Goal: Information Seeking & Learning: Understand process/instructions

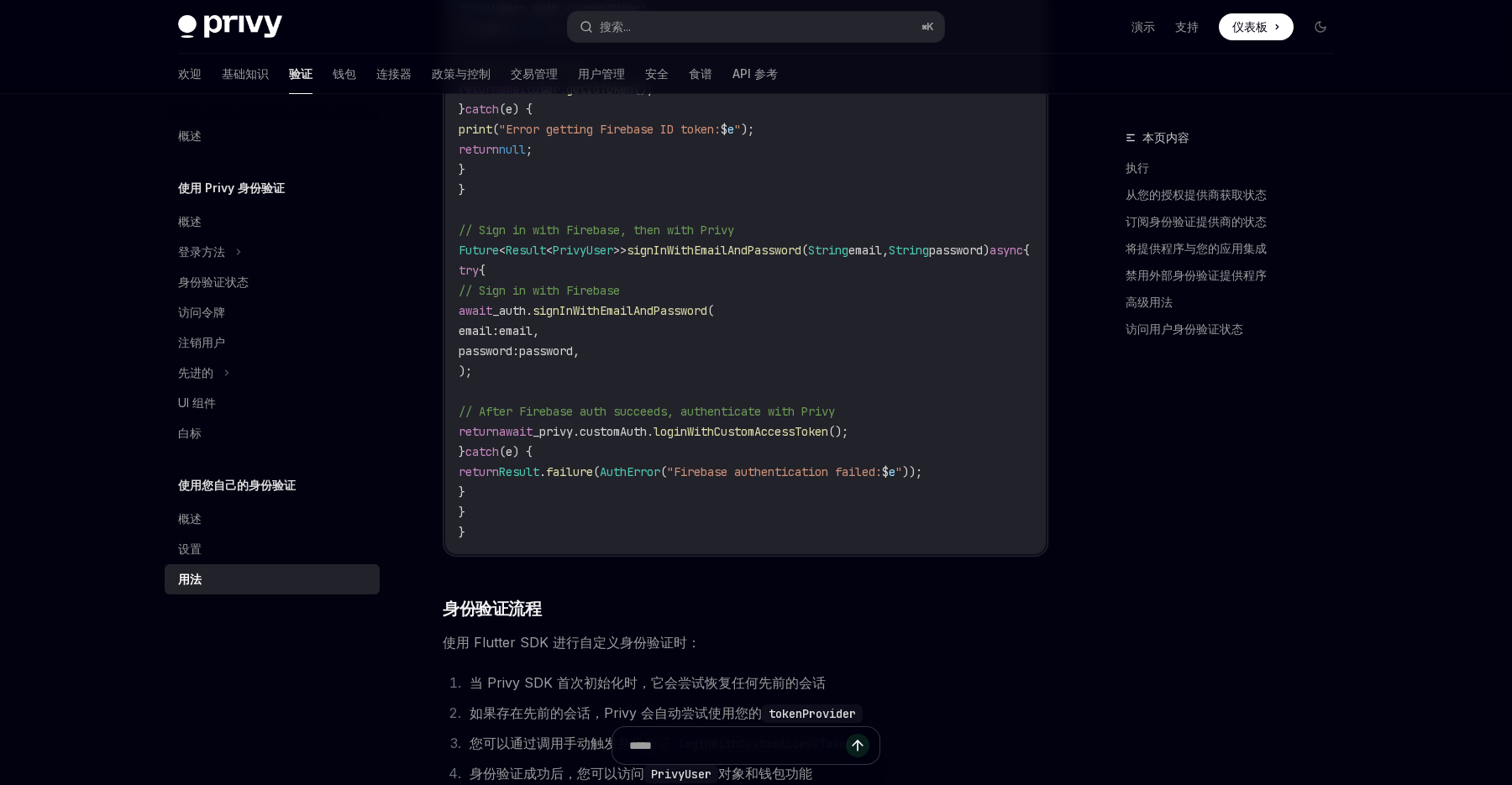
scroll to position [2279, 0]
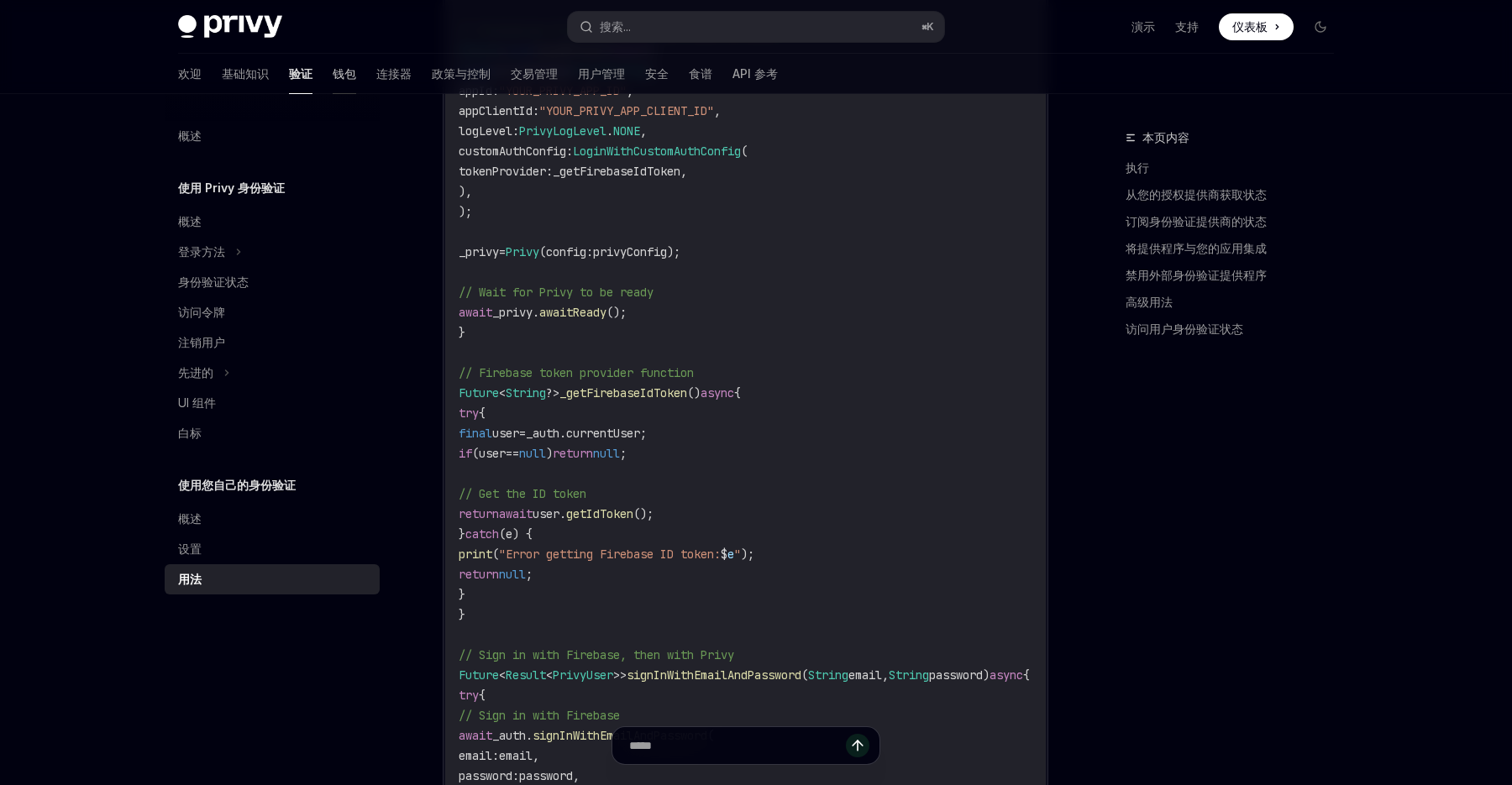
click at [332, 80] on font "钱包" at bounding box center [344, 73] width 24 height 14
type textarea "*"
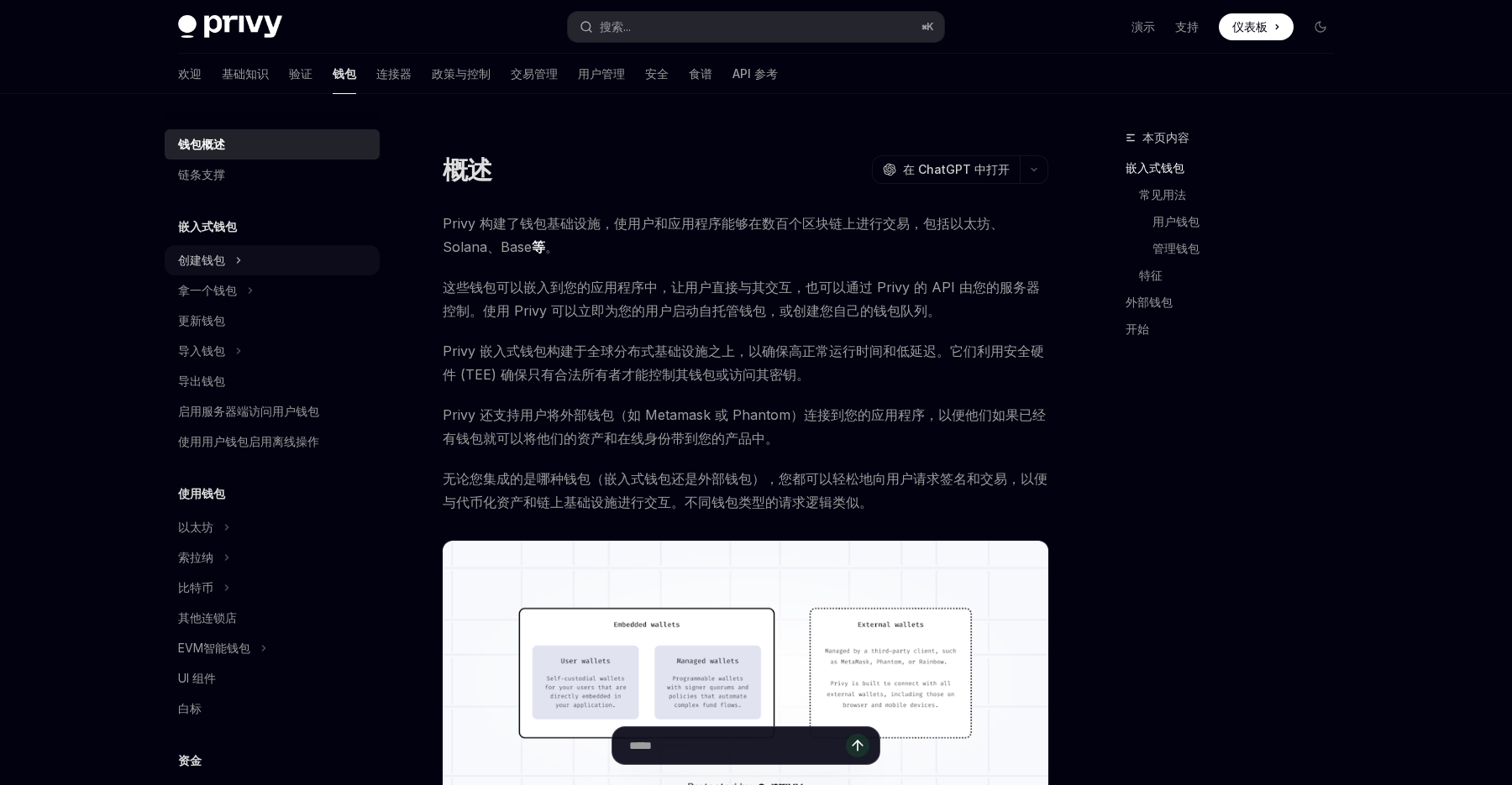
click at [224, 265] on font "创建钱包" at bounding box center [202, 259] width 47 height 14
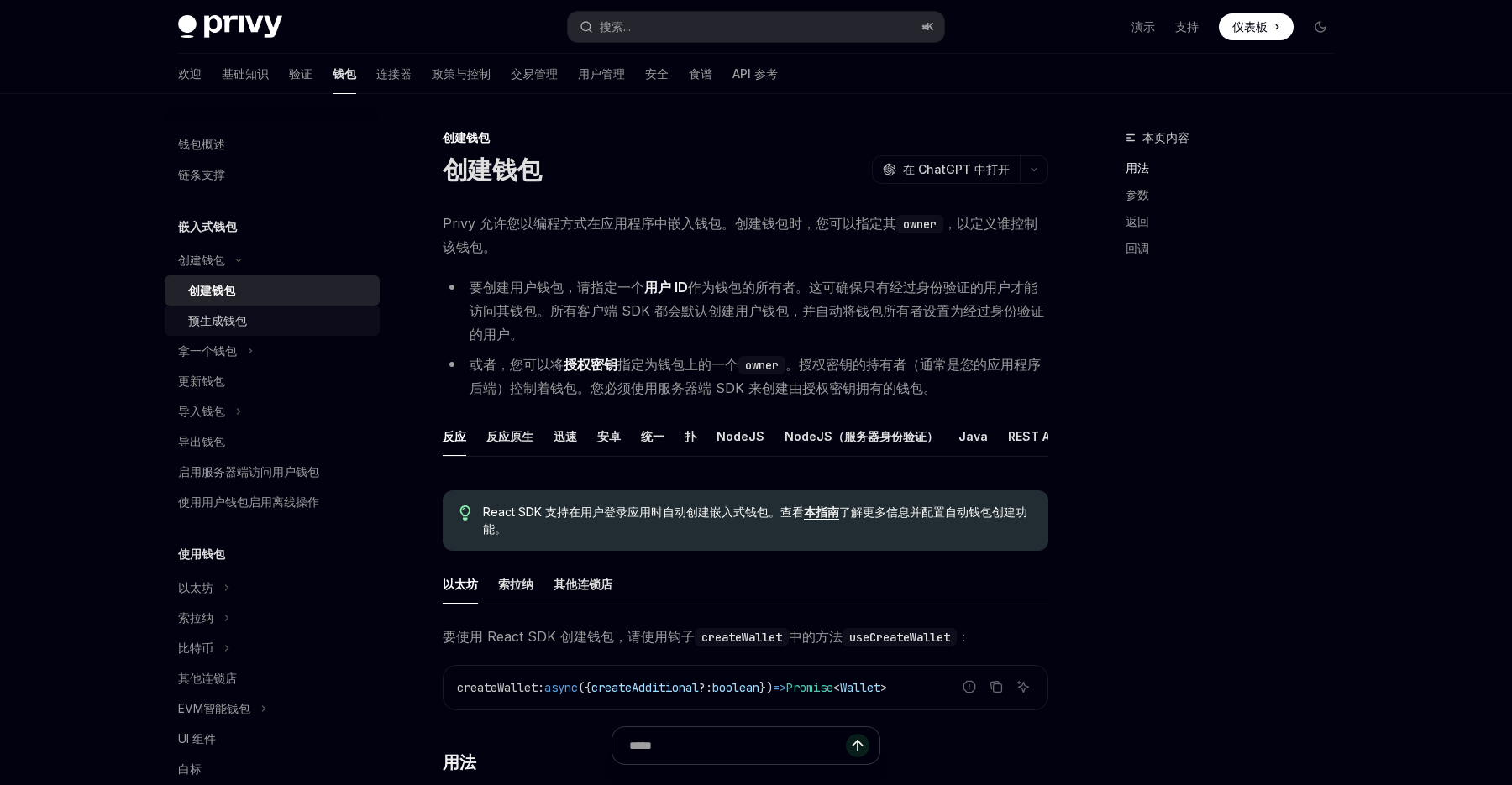
click at [251, 321] on div "预生成钱包" at bounding box center [278, 320] width 181 height 20
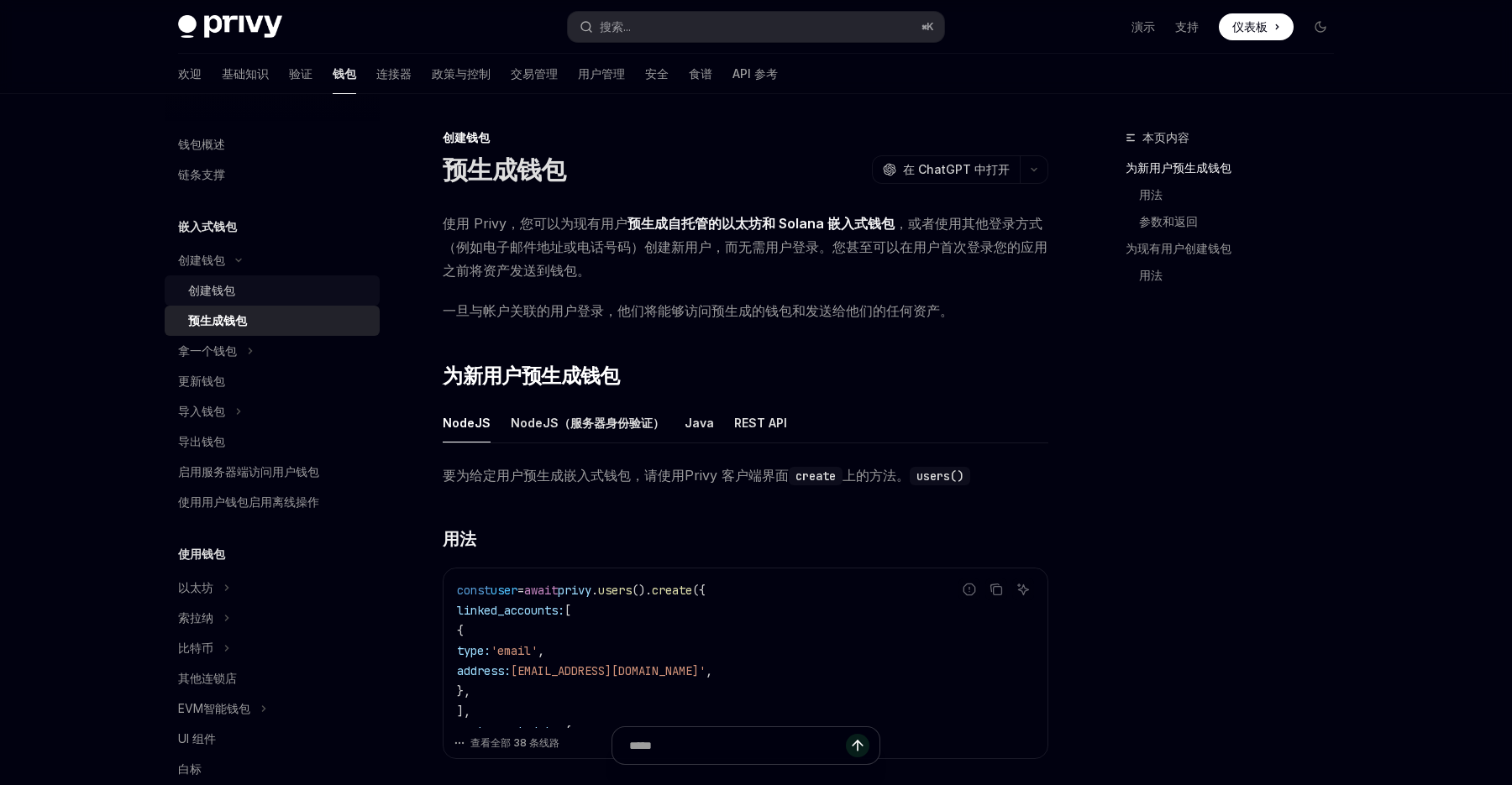
click at [215, 294] on font "创建钱包" at bounding box center [212, 290] width 47 height 14
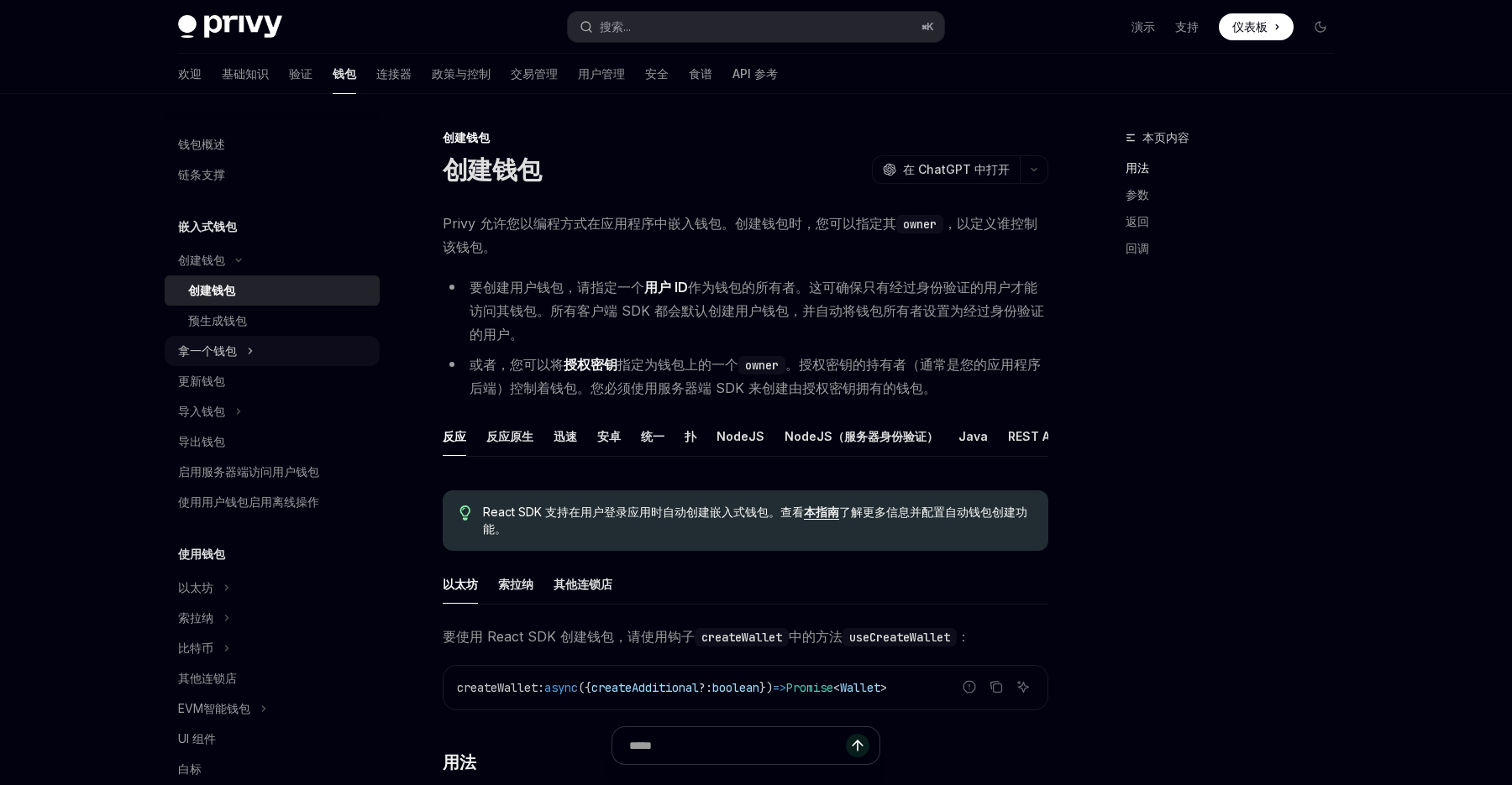
click at [302, 350] on button "拿一个钱包" at bounding box center [272, 351] width 215 height 30
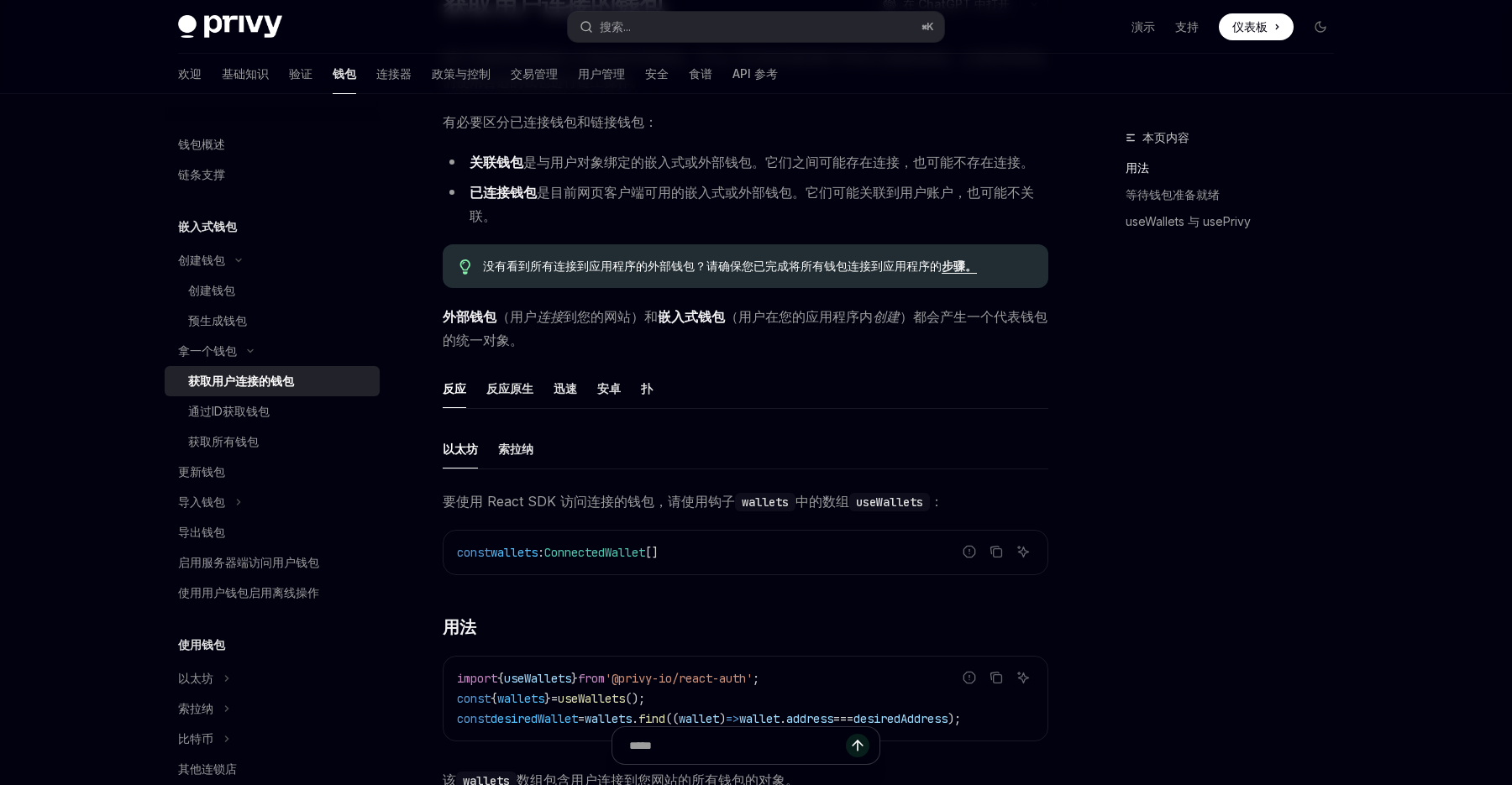
scroll to position [181, 0]
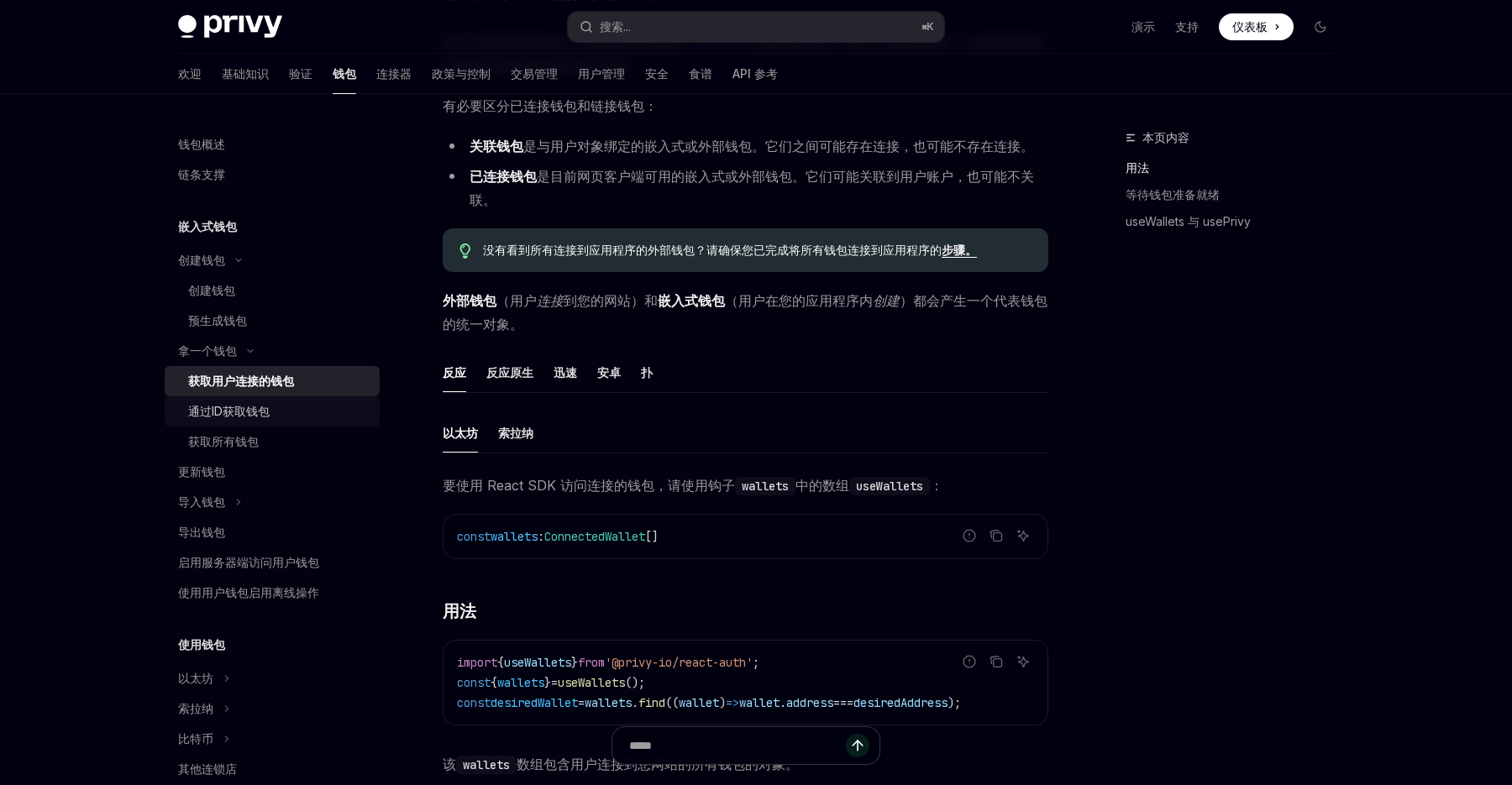
click at [298, 419] on div "通过ID获取钱包" at bounding box center [278, 411] width 181 height 20
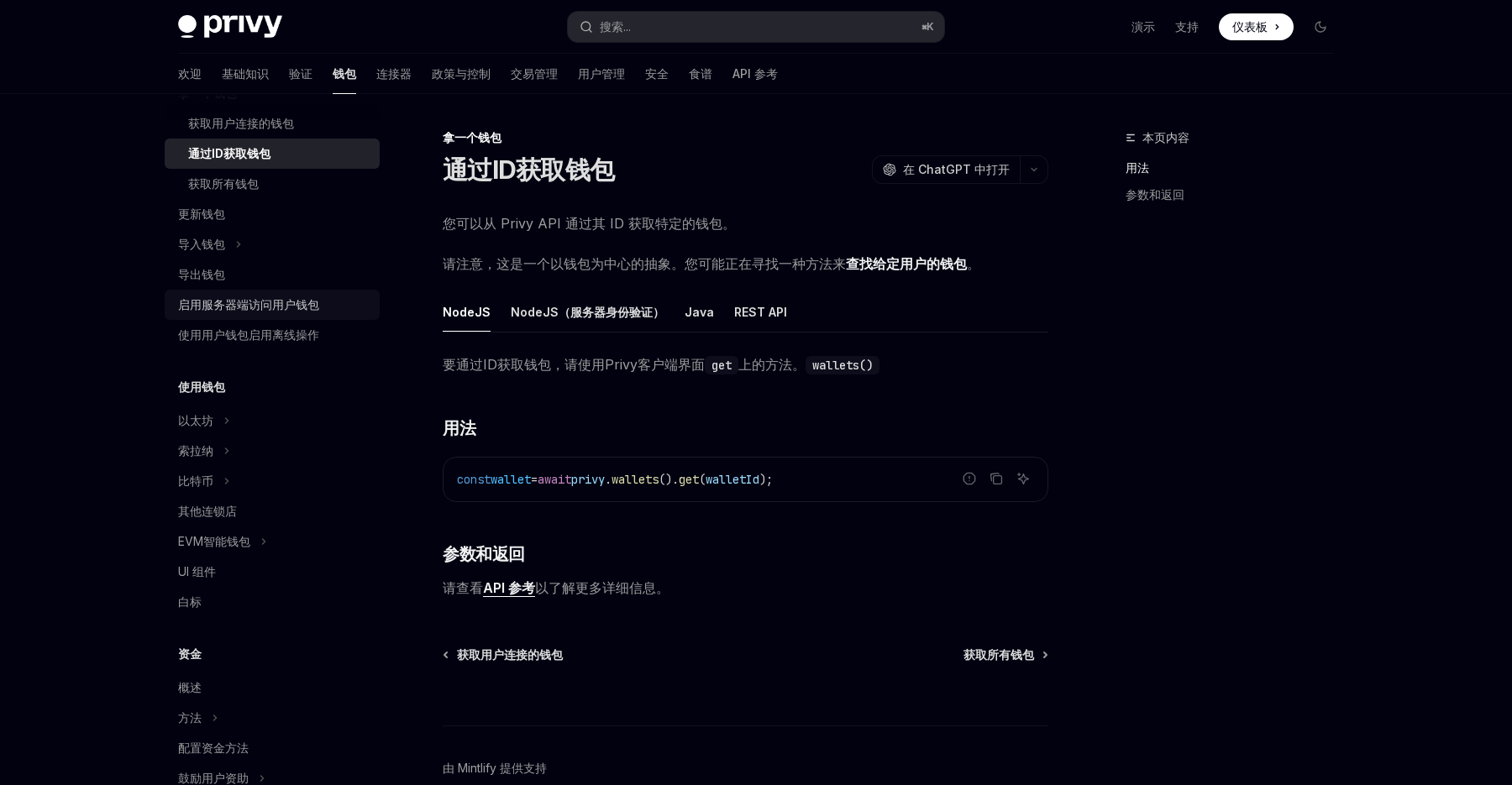
scroll to position [301, 0]
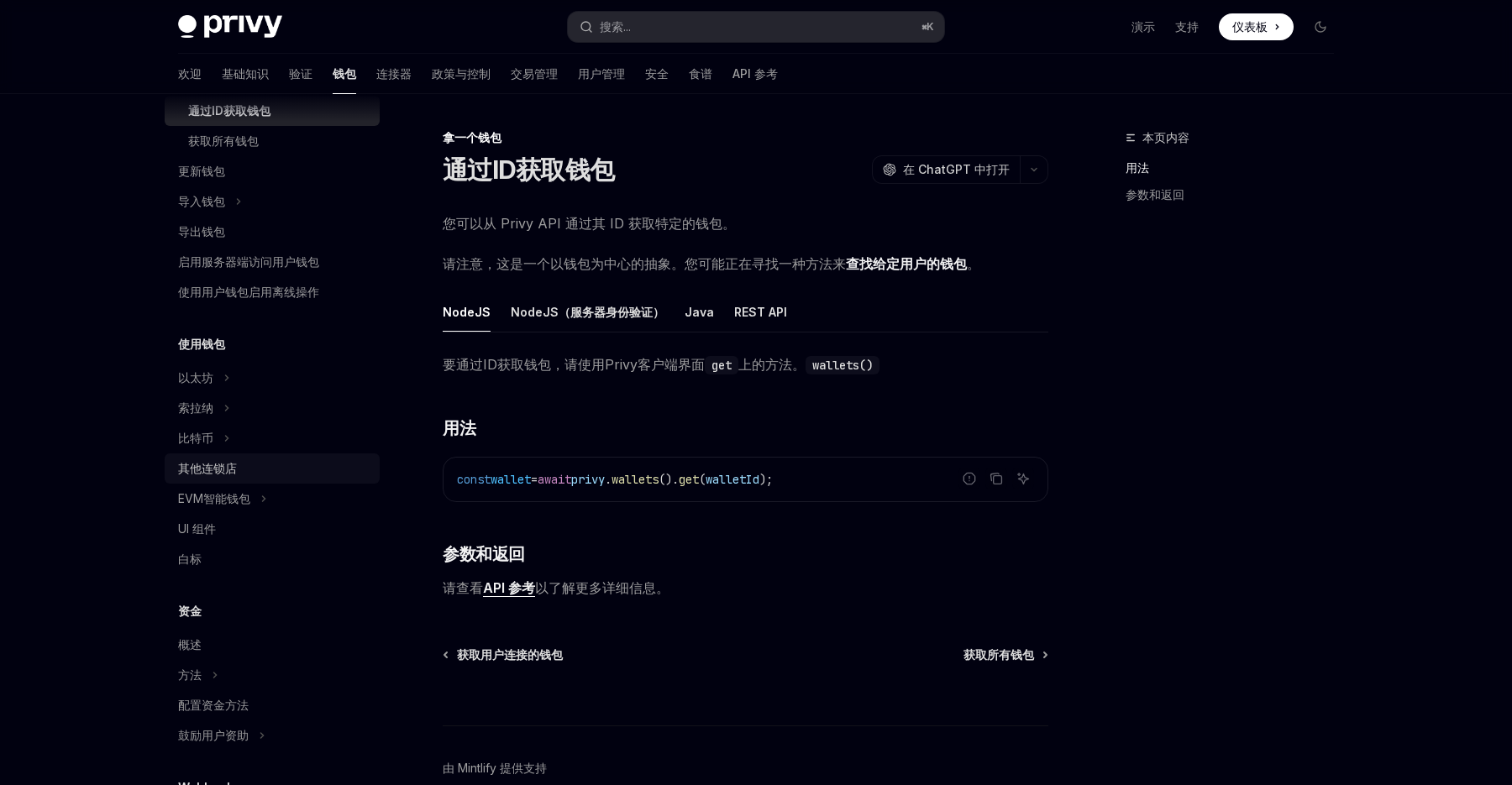
click at [245, 469] on div "其他连锁店" at bounding box center [274, 468] width 192 height 20
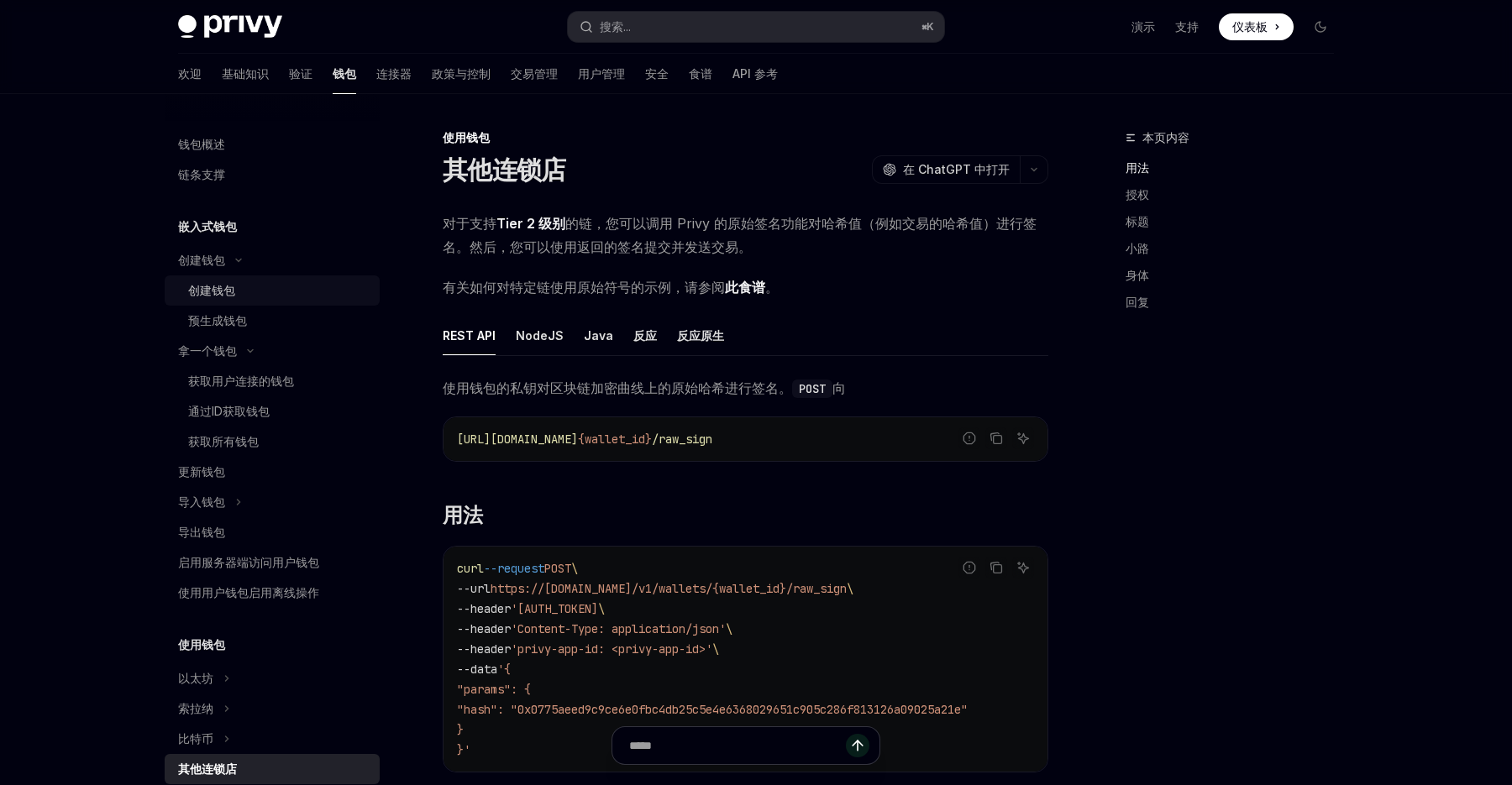
click at [239, 300] on div "创建钱包" at bounding box center [278, 290] width 181 height 20
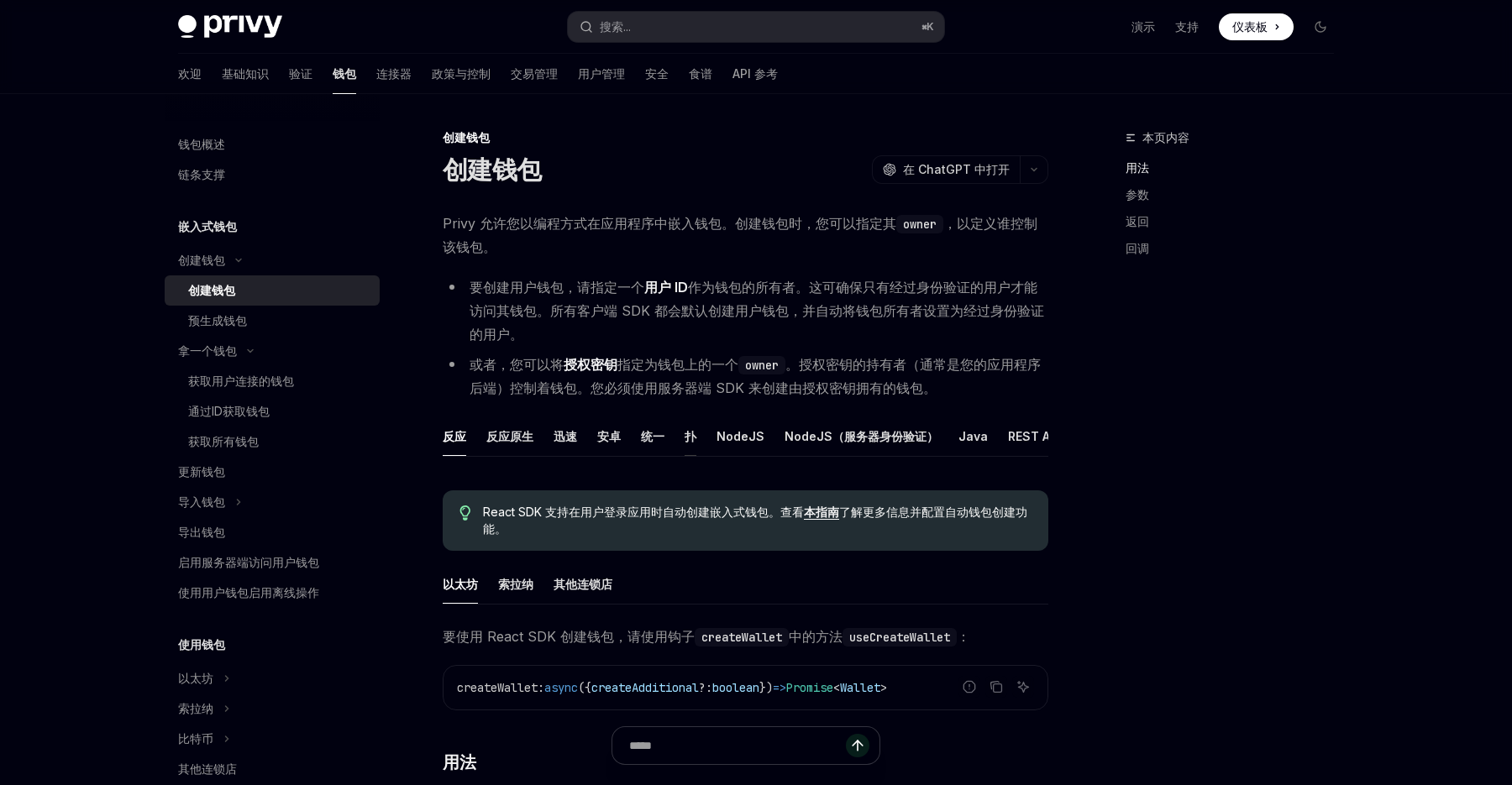
click at [688, 441] on font "扑" at bounding box center [690, 436] width 11 height 14
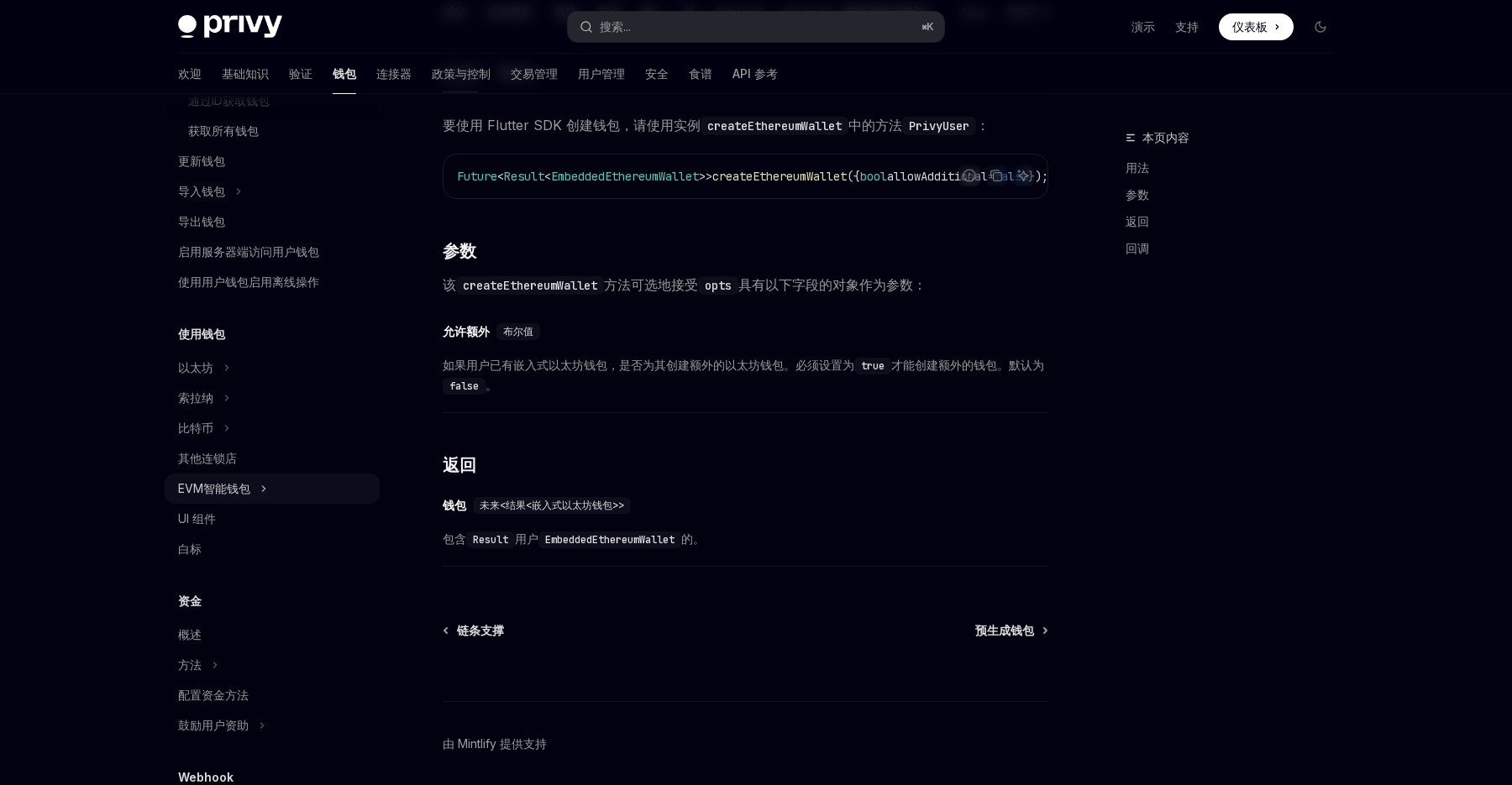
scroll to position [312, 0]
click at [228, 444] on link "其他连锁店" at bounding box center [272, 457] width 215 height 30
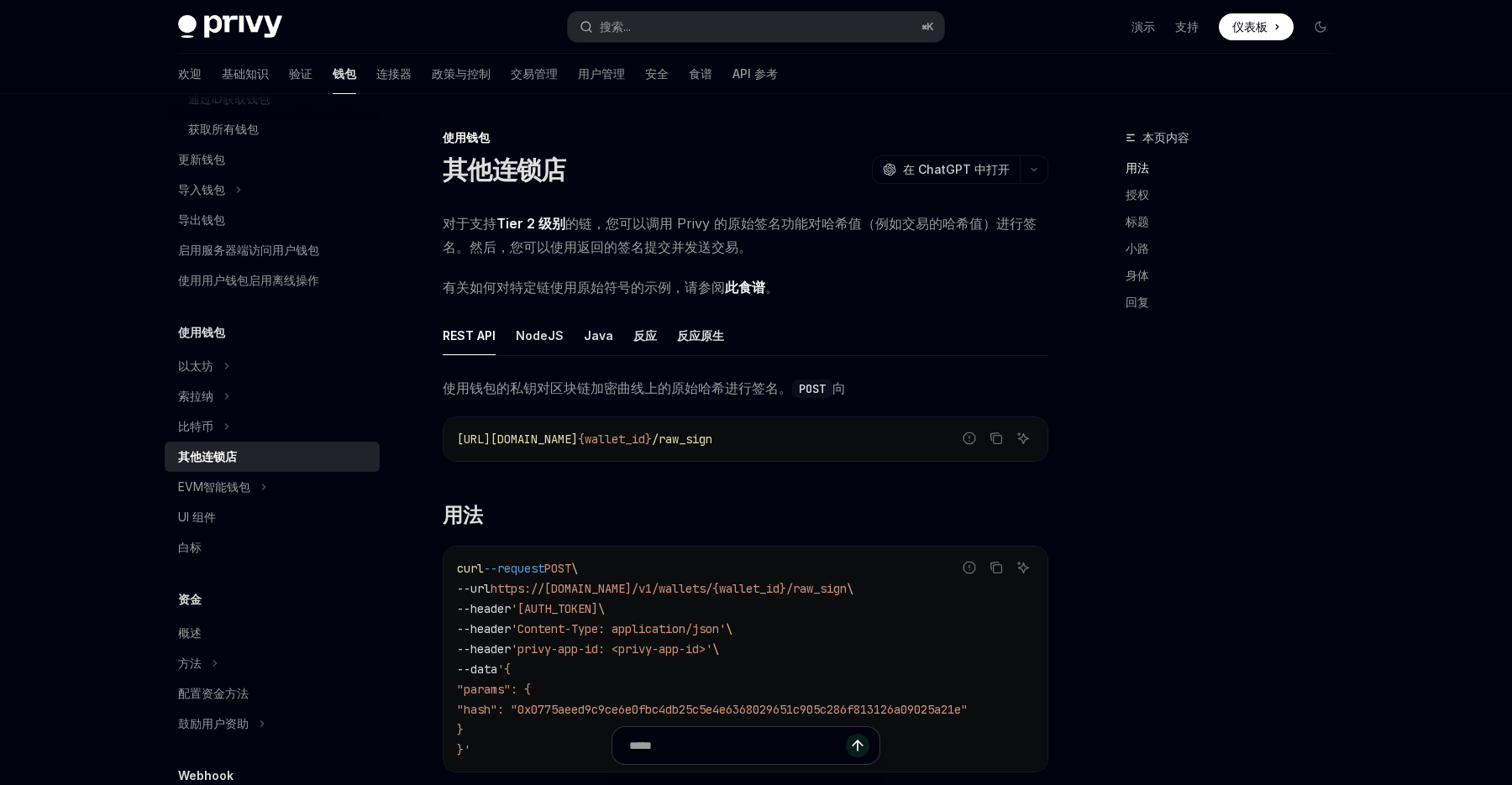
click at [531, 228] on font "Tier 2 级别" at bounding box center [531, 223] width 69 height 17
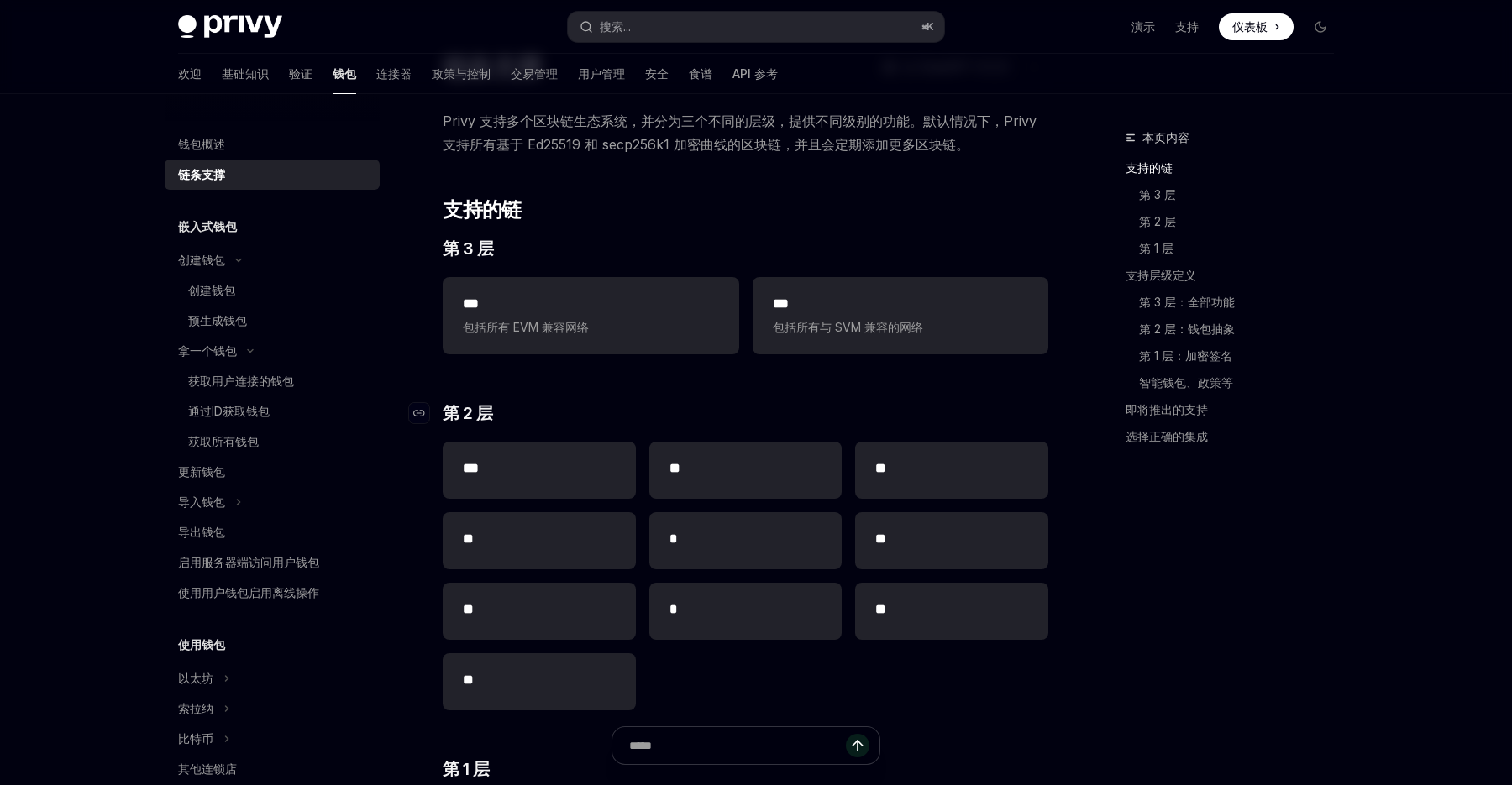
scroll to position [107, 0]
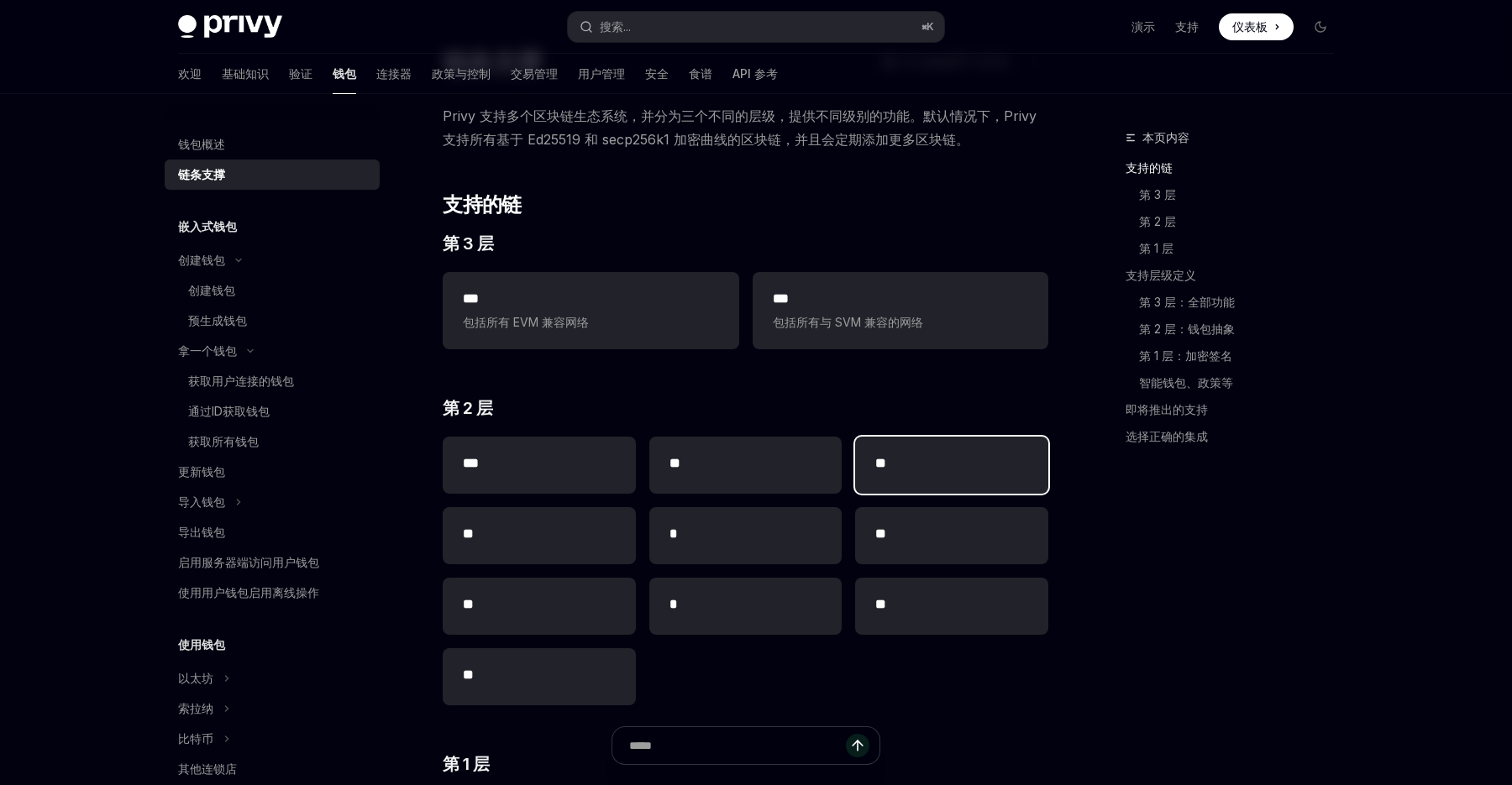
click at [925, 463] on h2 "**" at bounding box center [952, 463] width 153 height 20
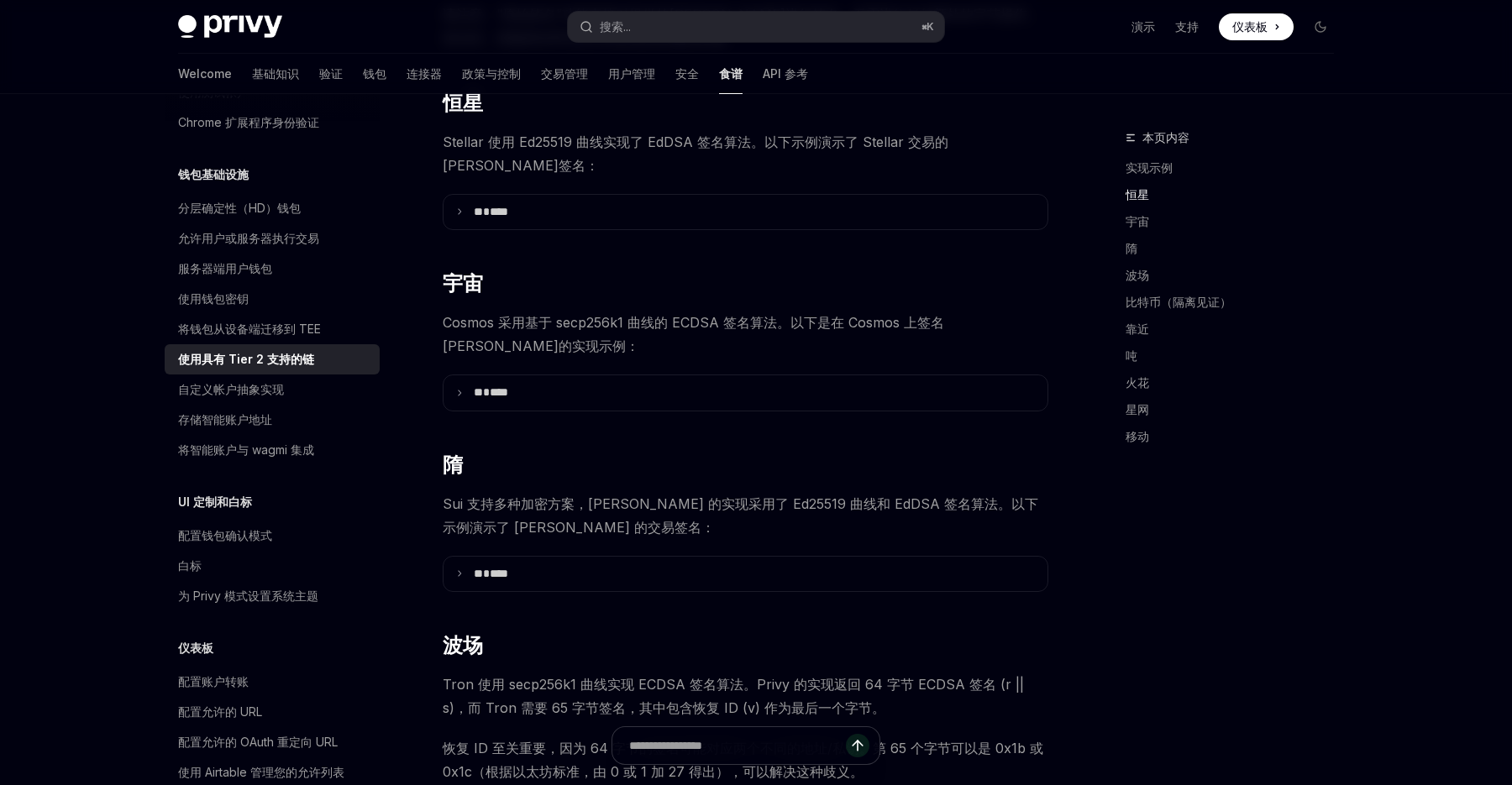
scroll to position [341, 0]
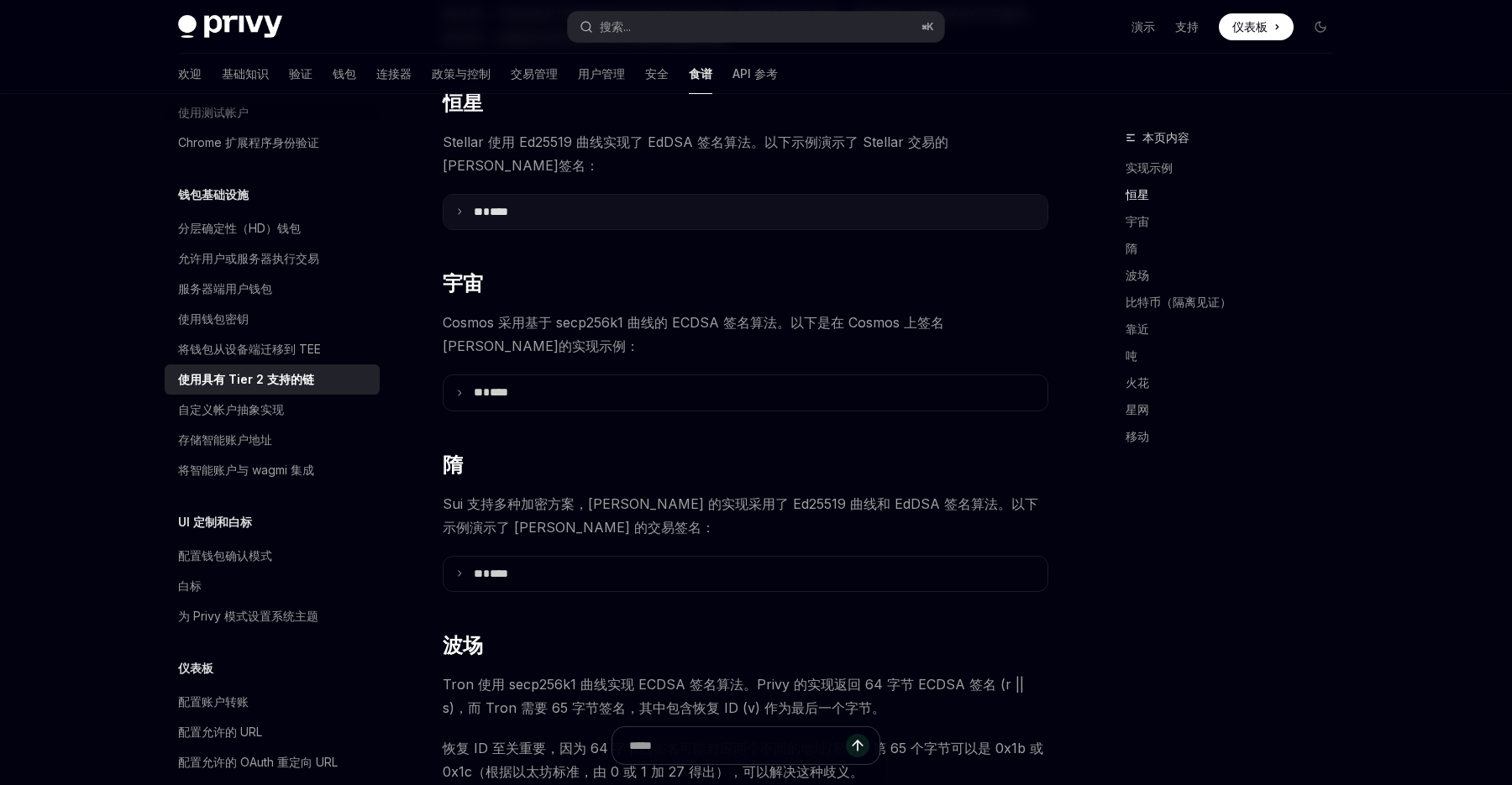
click at [508, 206] on font "****" at bounding box center [499, 212] width 18 height 11
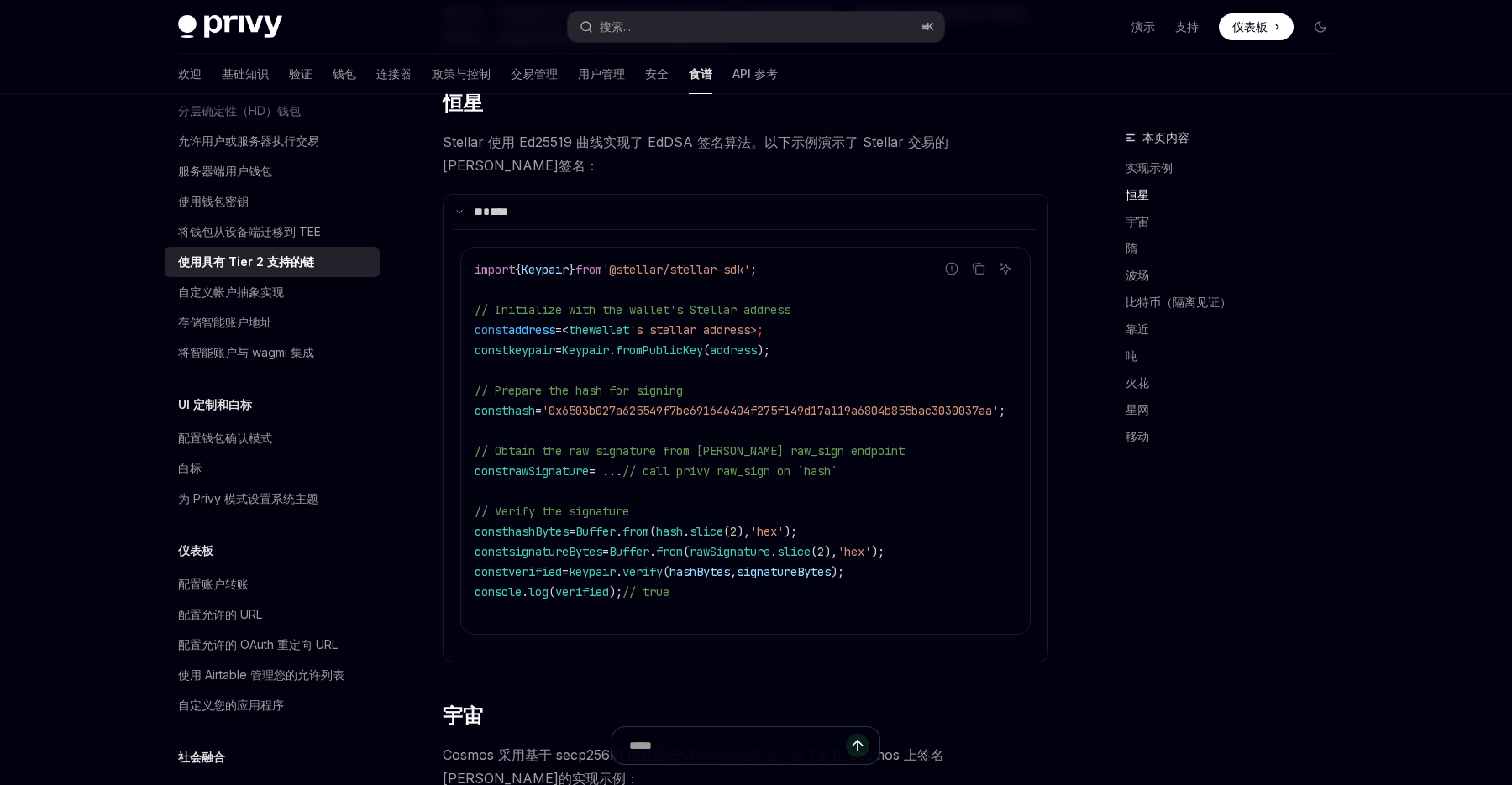
scroll to position [463, 0]
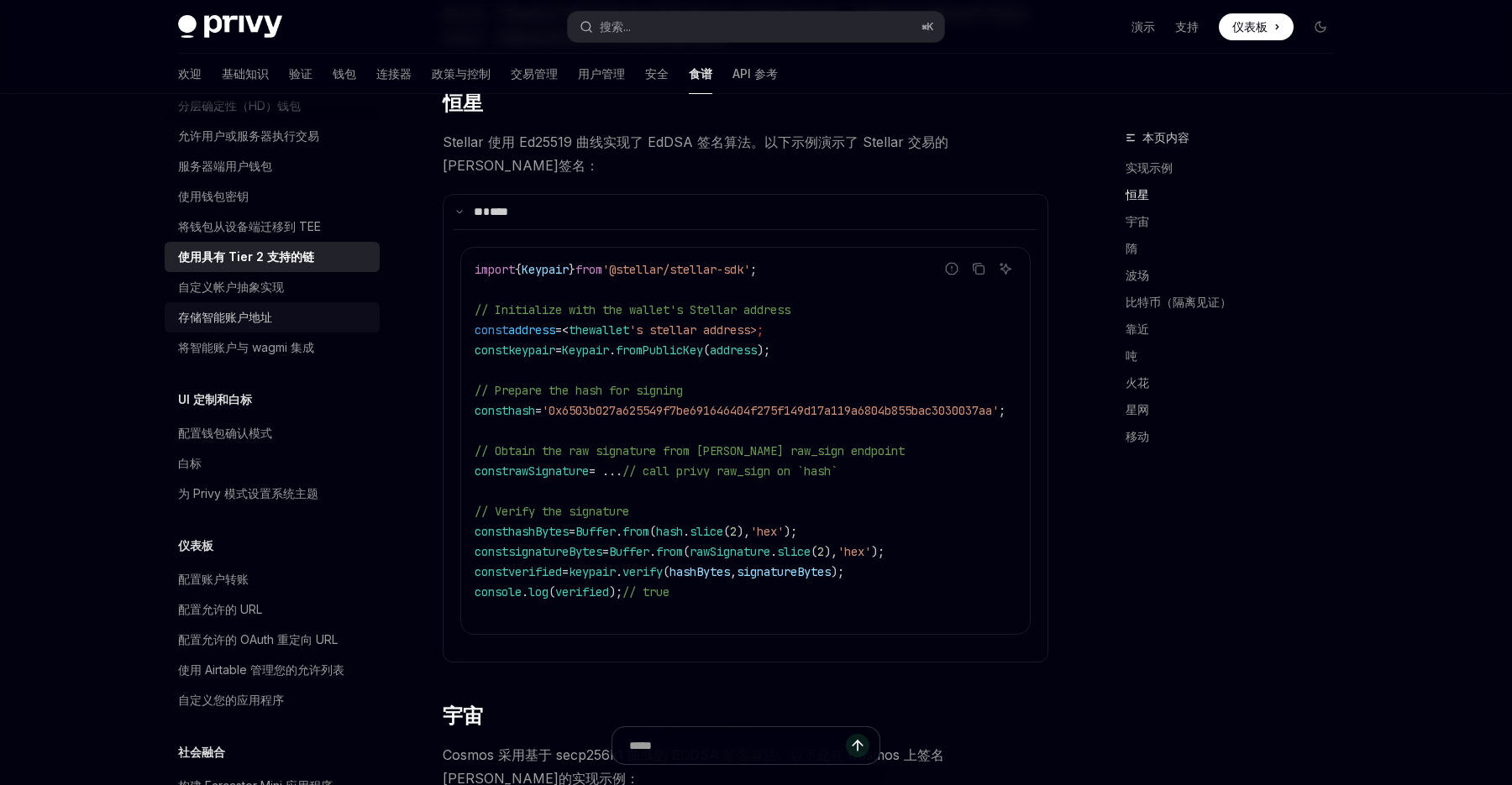
click at [318, 319] on div "存储智能账户地址" at bounding box center [274, 317] width 192 height 20
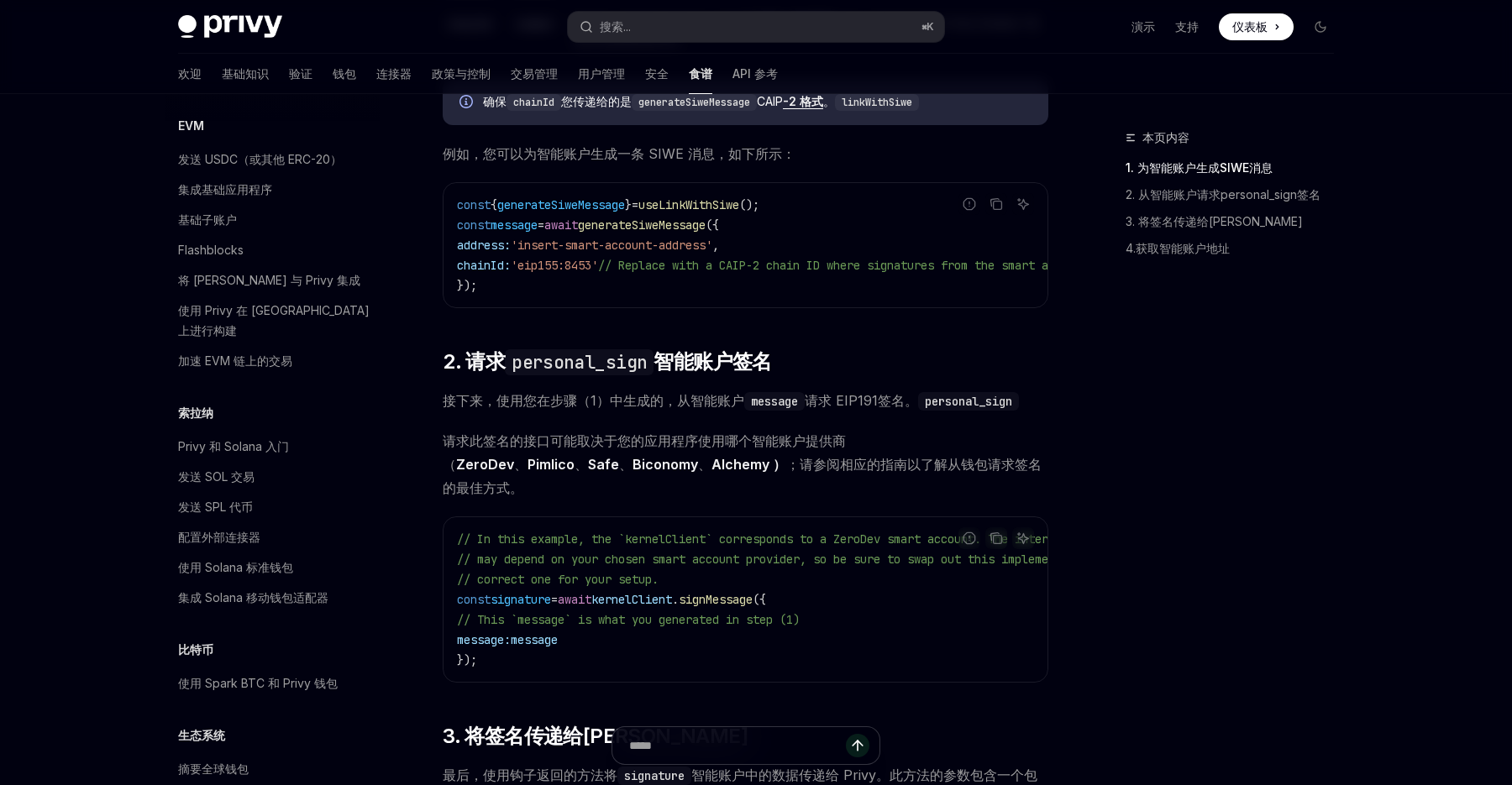
scroll to position [2165, 0]
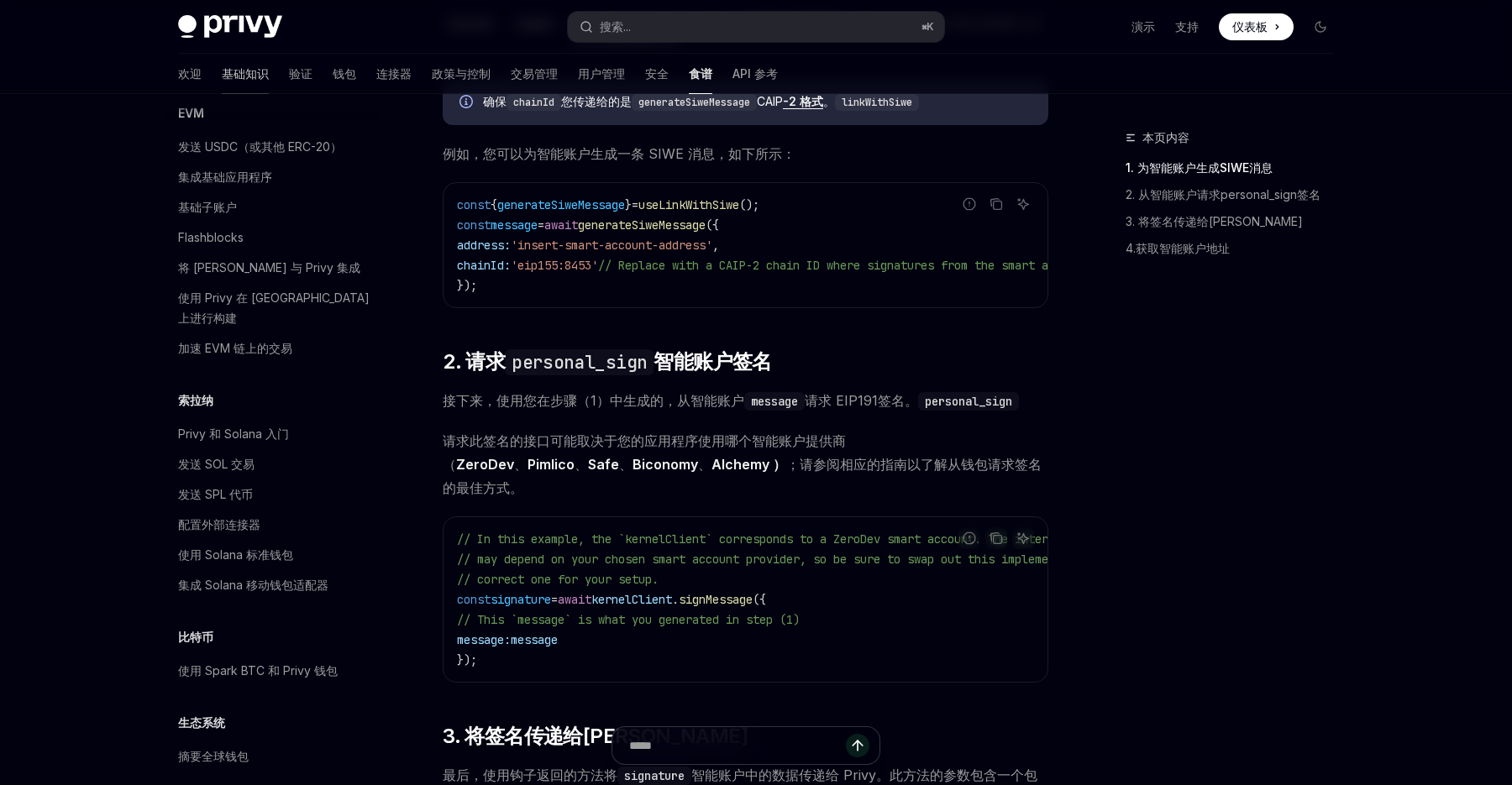
click at [222, 76] on font "基础知识" at bounding box center [246, 73] width 47 height 14
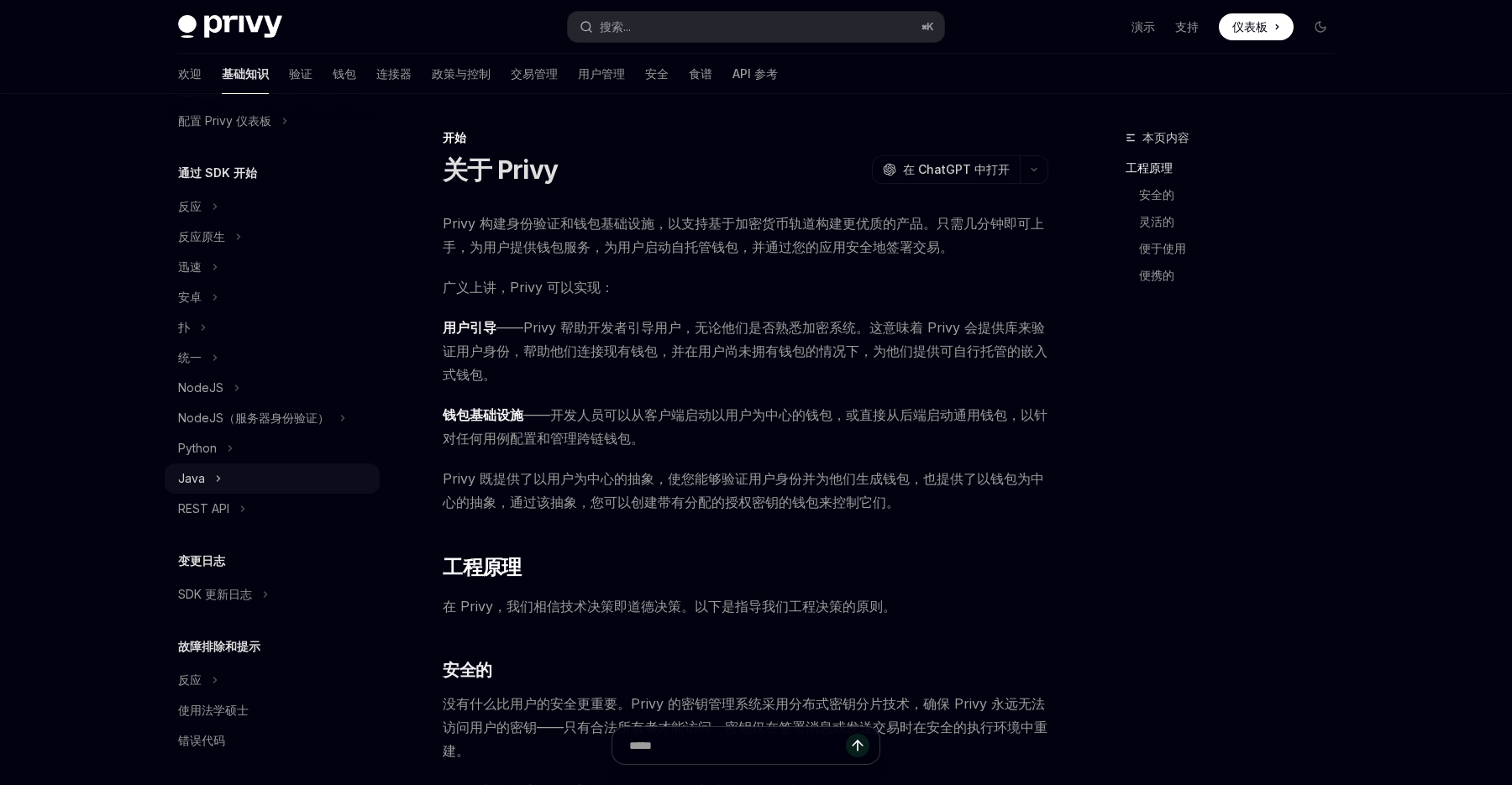
scroll to position [139, 0]
click at [229, 323] on button "扑" at bounding box center [272, 324] width 215 height 30
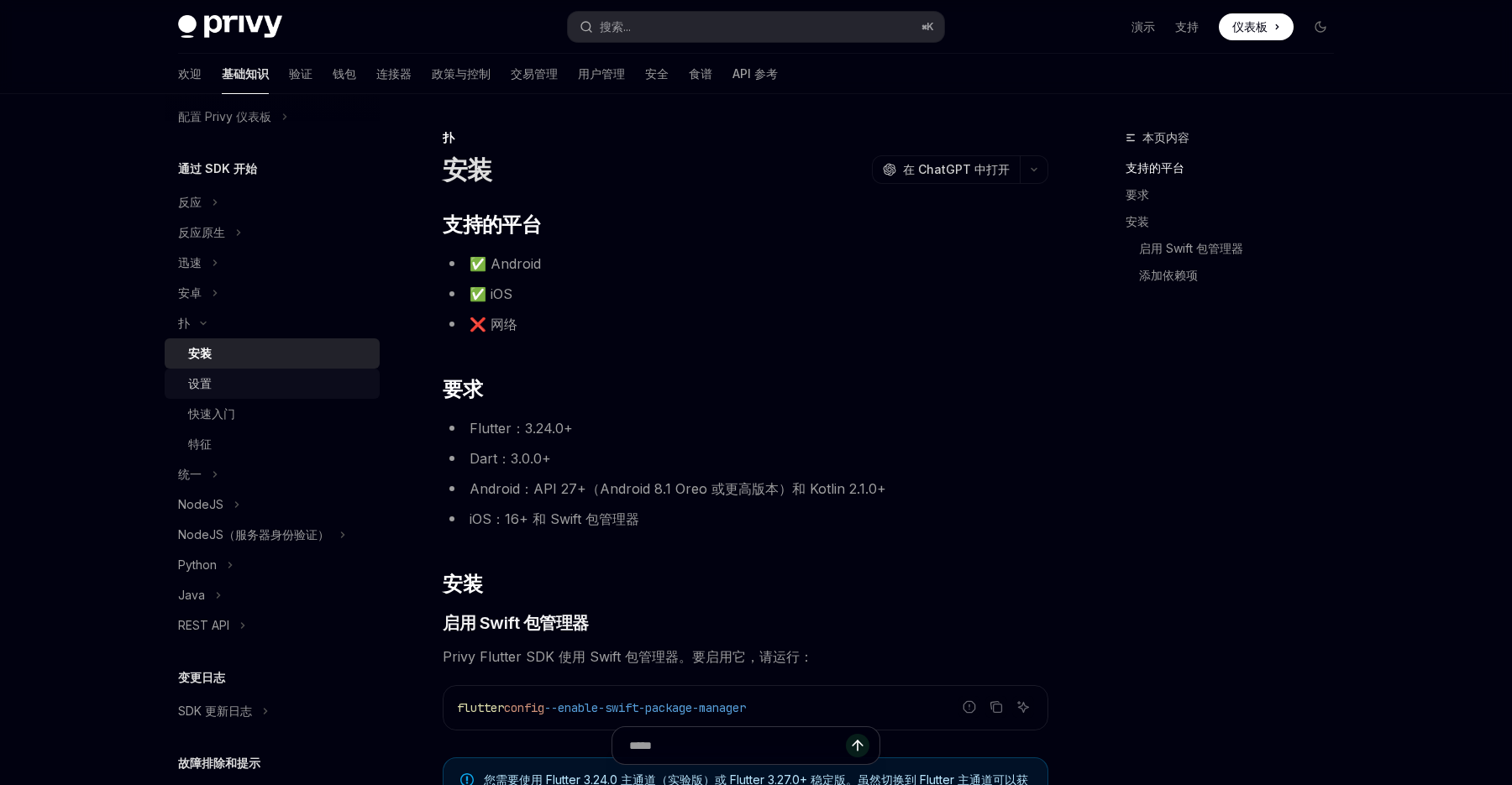
click at [246, 382] on div "设置" at bounding box center [278, 383] width 181 height 20
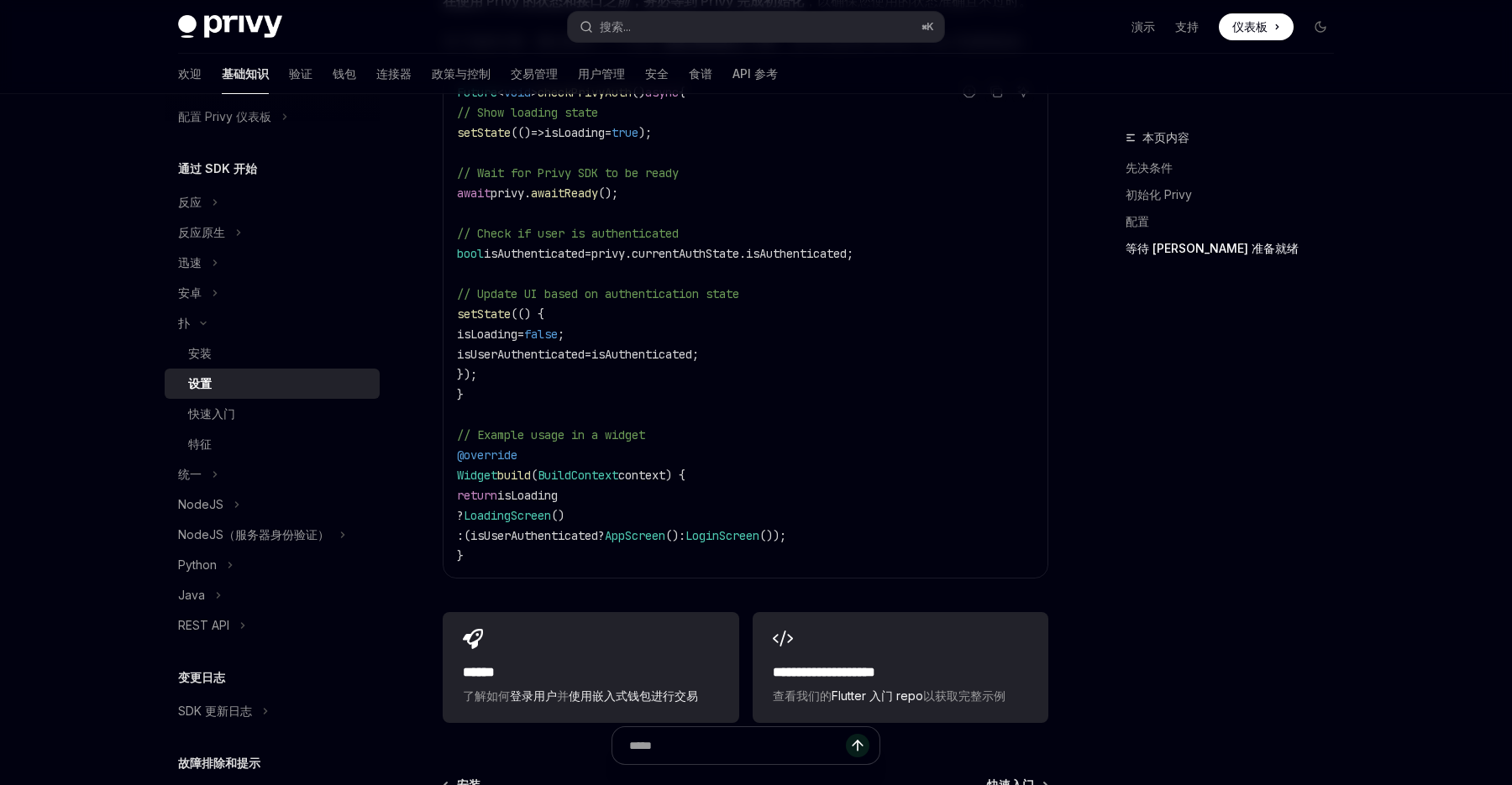
scroll to position [1516, 0]
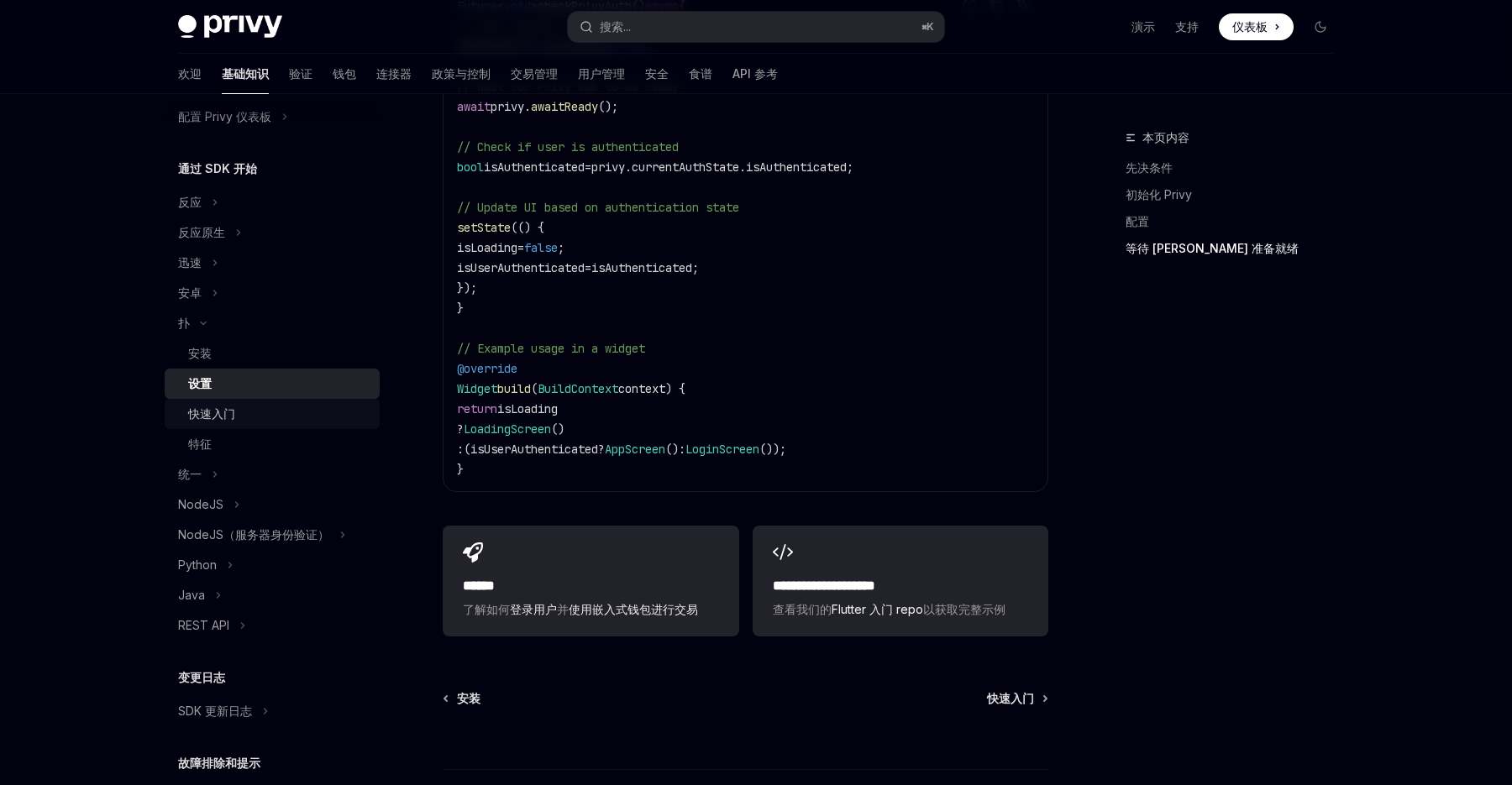
click at [267, 402] on link "快速入门" at bounding box center [272, 414] width 215 height 30
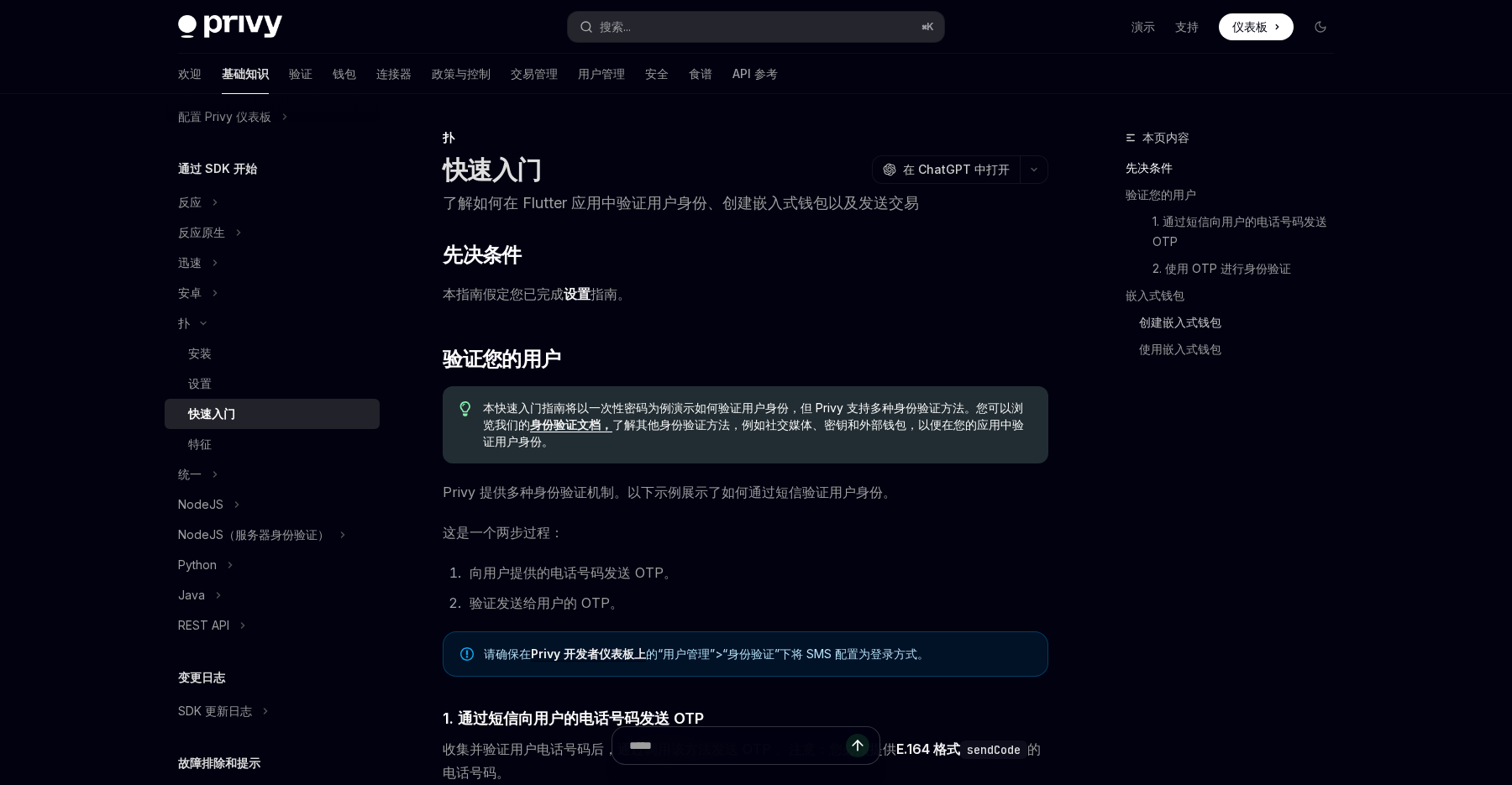
click at [1197, 327] on font "创建嵌入式钱包" at bounding box center [1180, 322] width 83 height 14
click at [732, 76] on font "API 参考" at bounding box center [755, 73] width 46 height 14
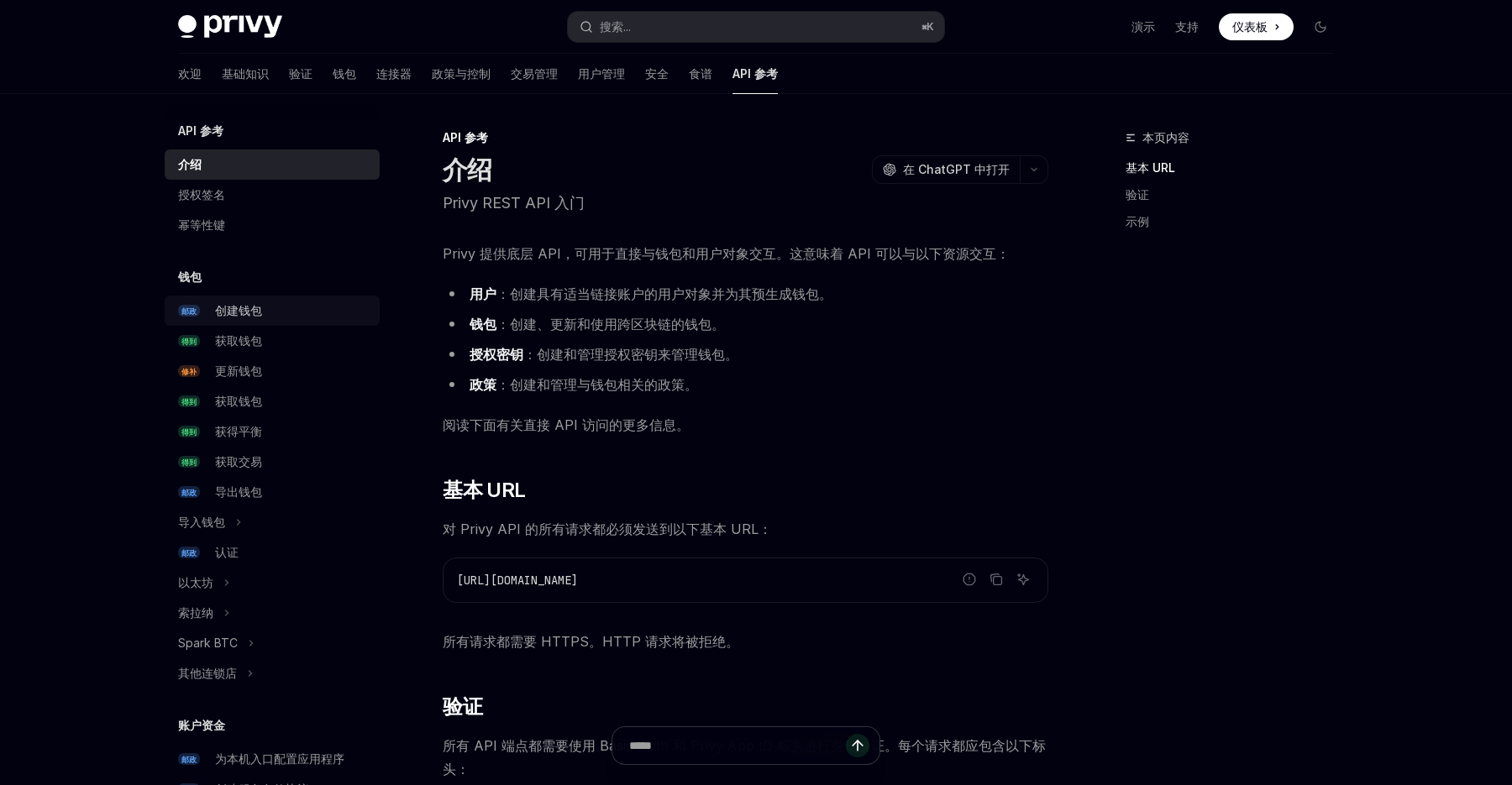
click at [241, 304] on font "创建钱包" at bounding box center [238, 309] width 47 height 14
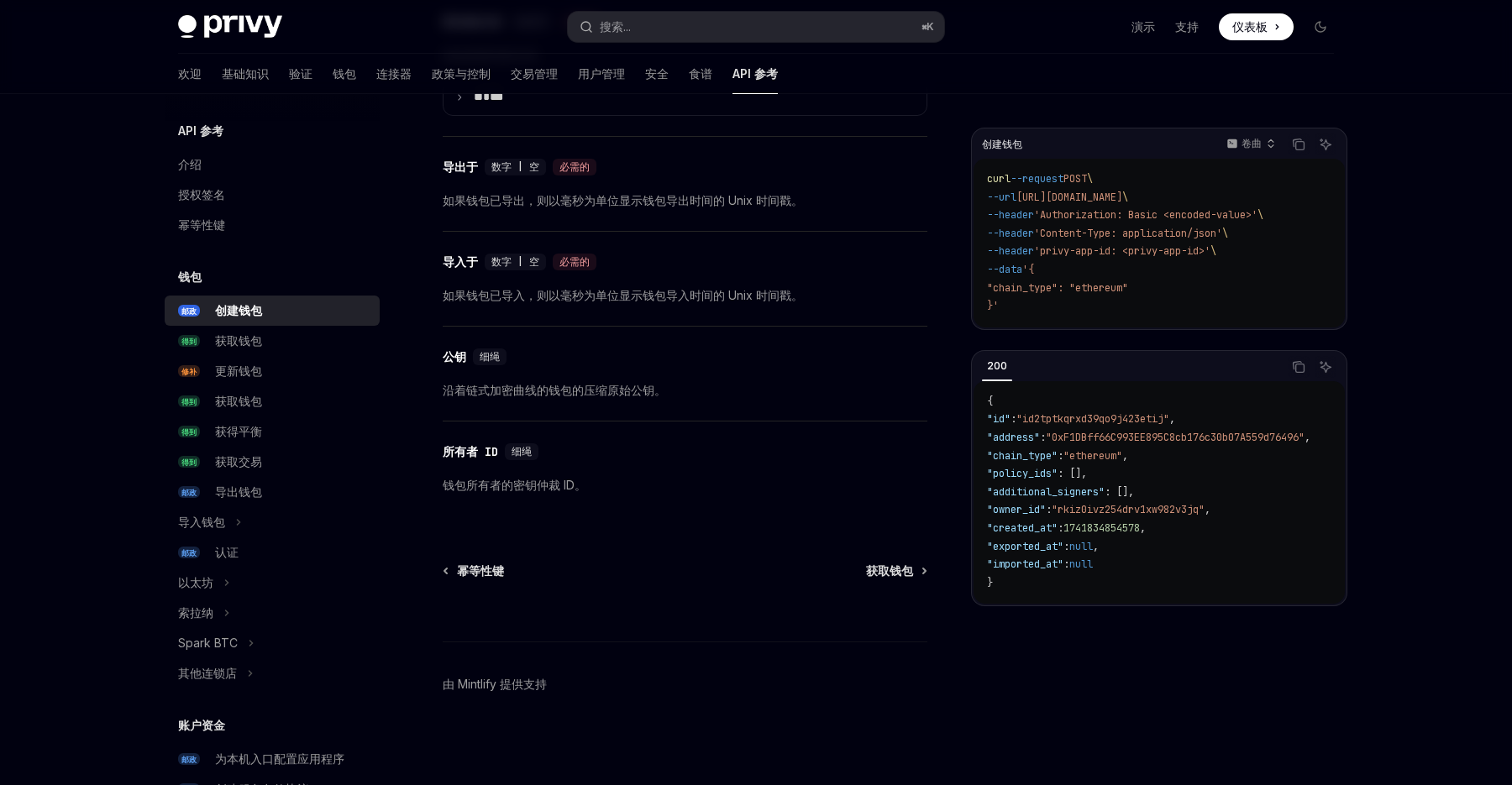
scroll to position [2134, 0]
click at [289, 72] on font "验证" at bounding box center [300, 73] width 24 height 14
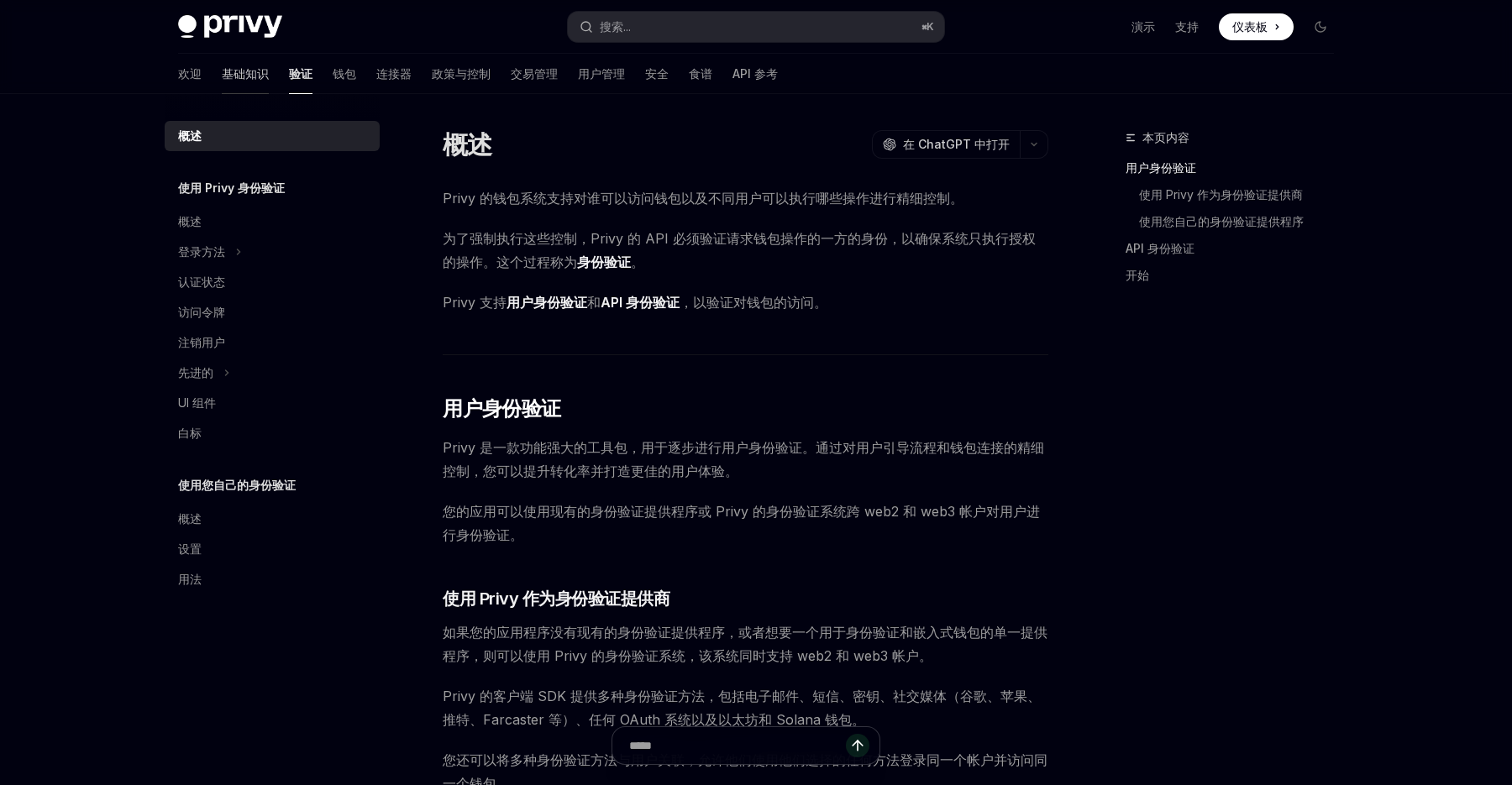
click at [222, 76] on font "基础知识" at bounding box center [246, 73] width 47 height 14
type textarea "*"
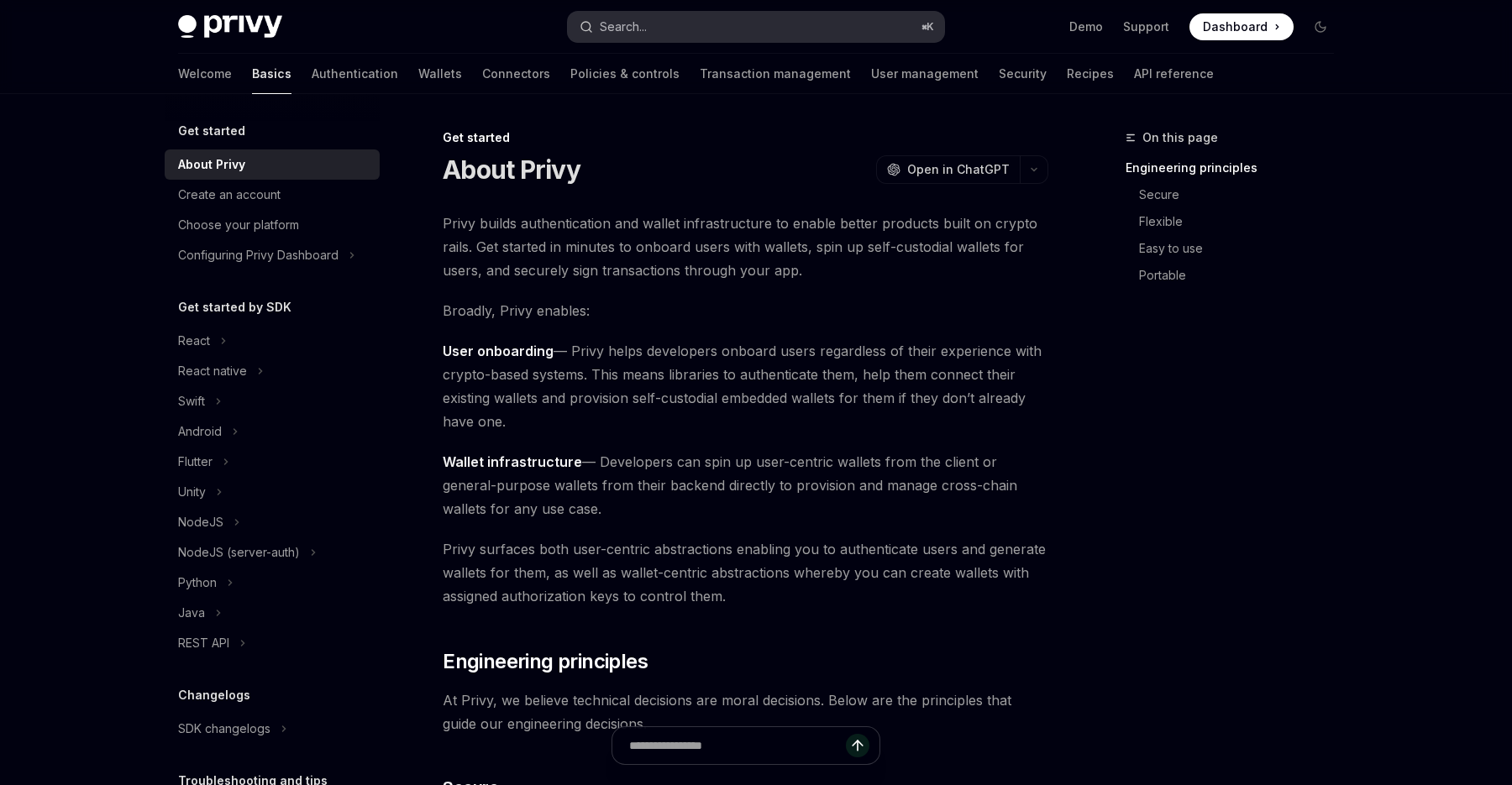
click at [732, 24] on button "Search... ⌘ K" at bounding box center [756, 27] width 376 height 30
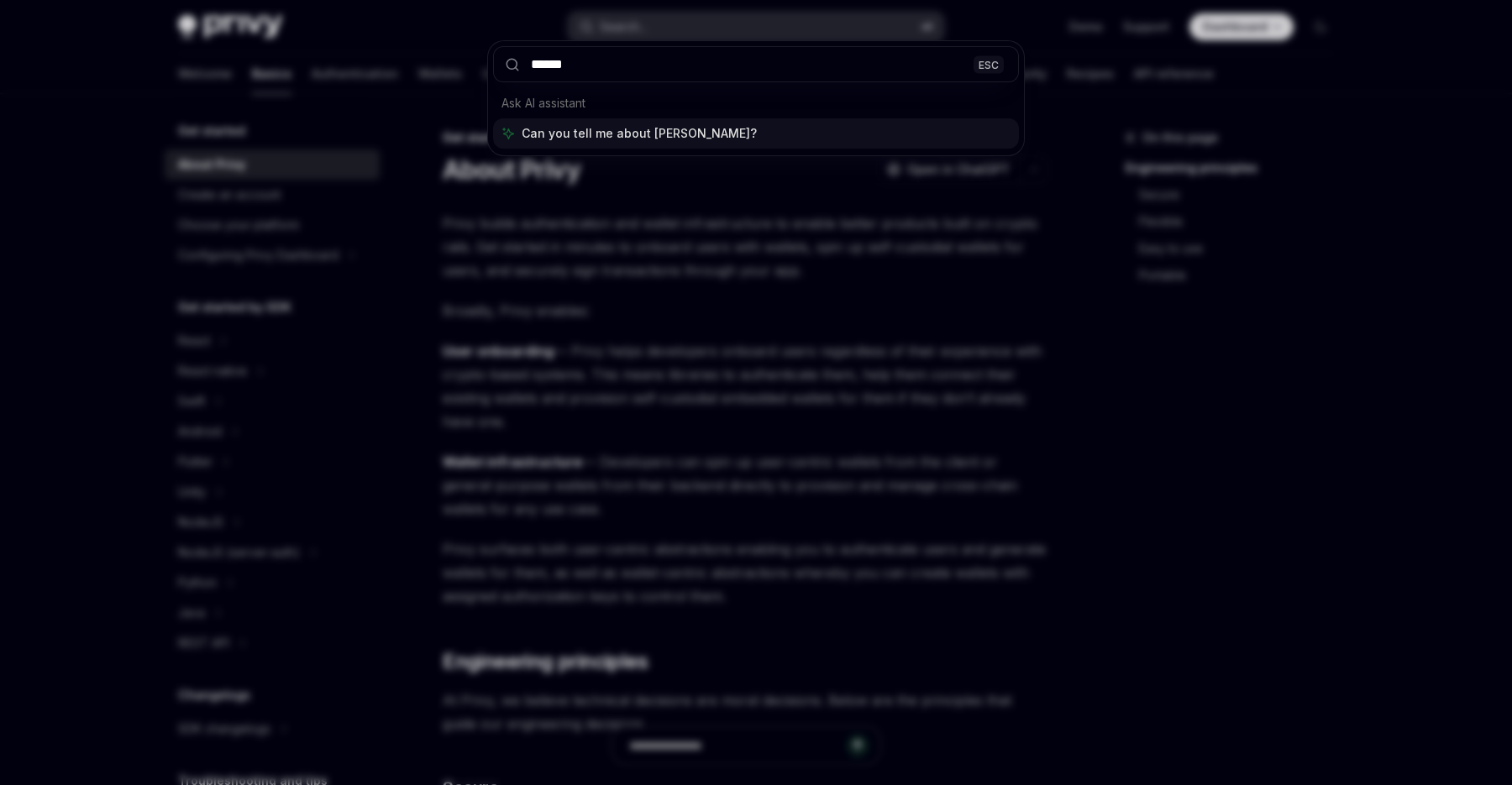
type input "*******"
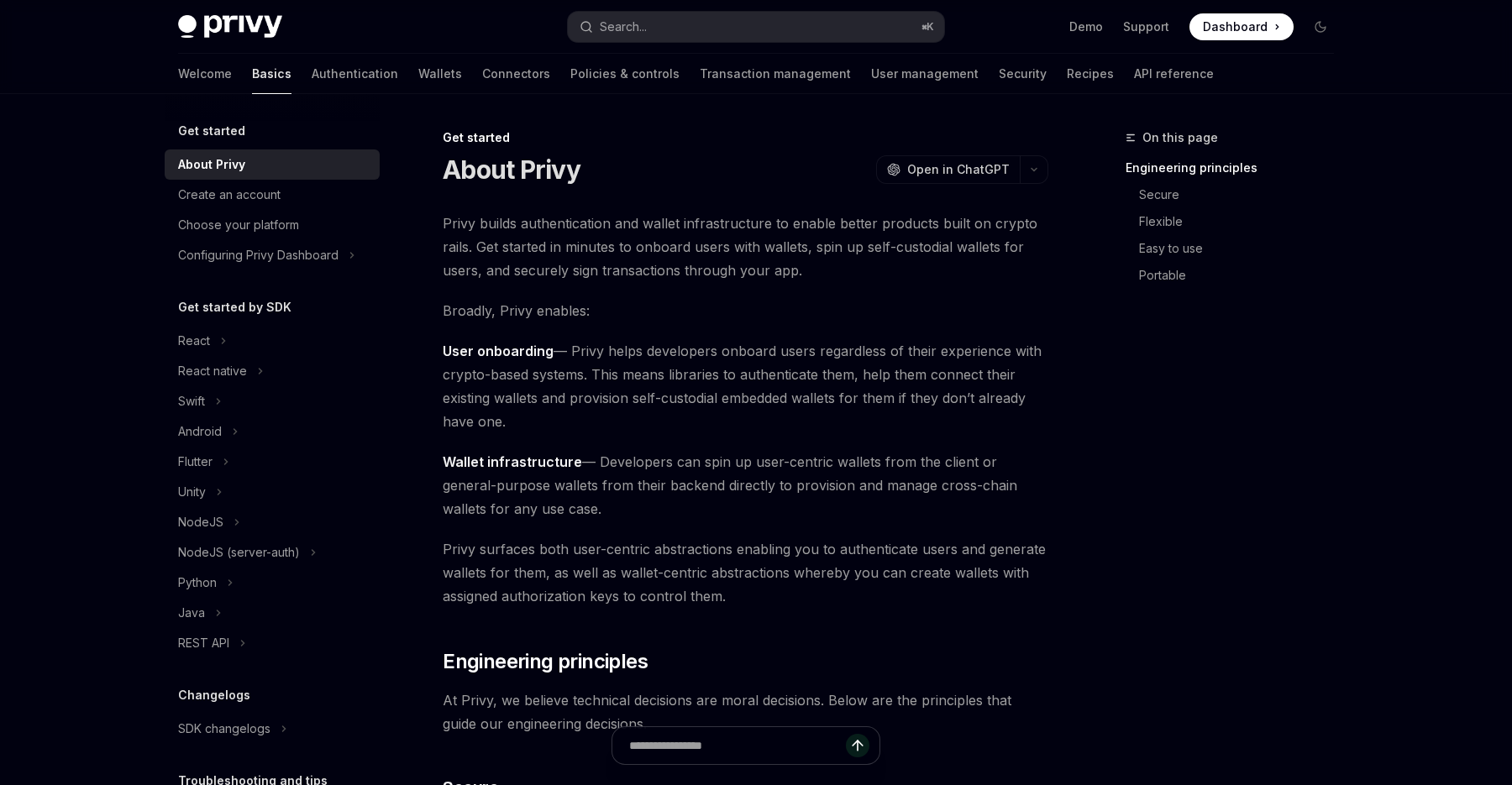
scroll to position [361, 0]
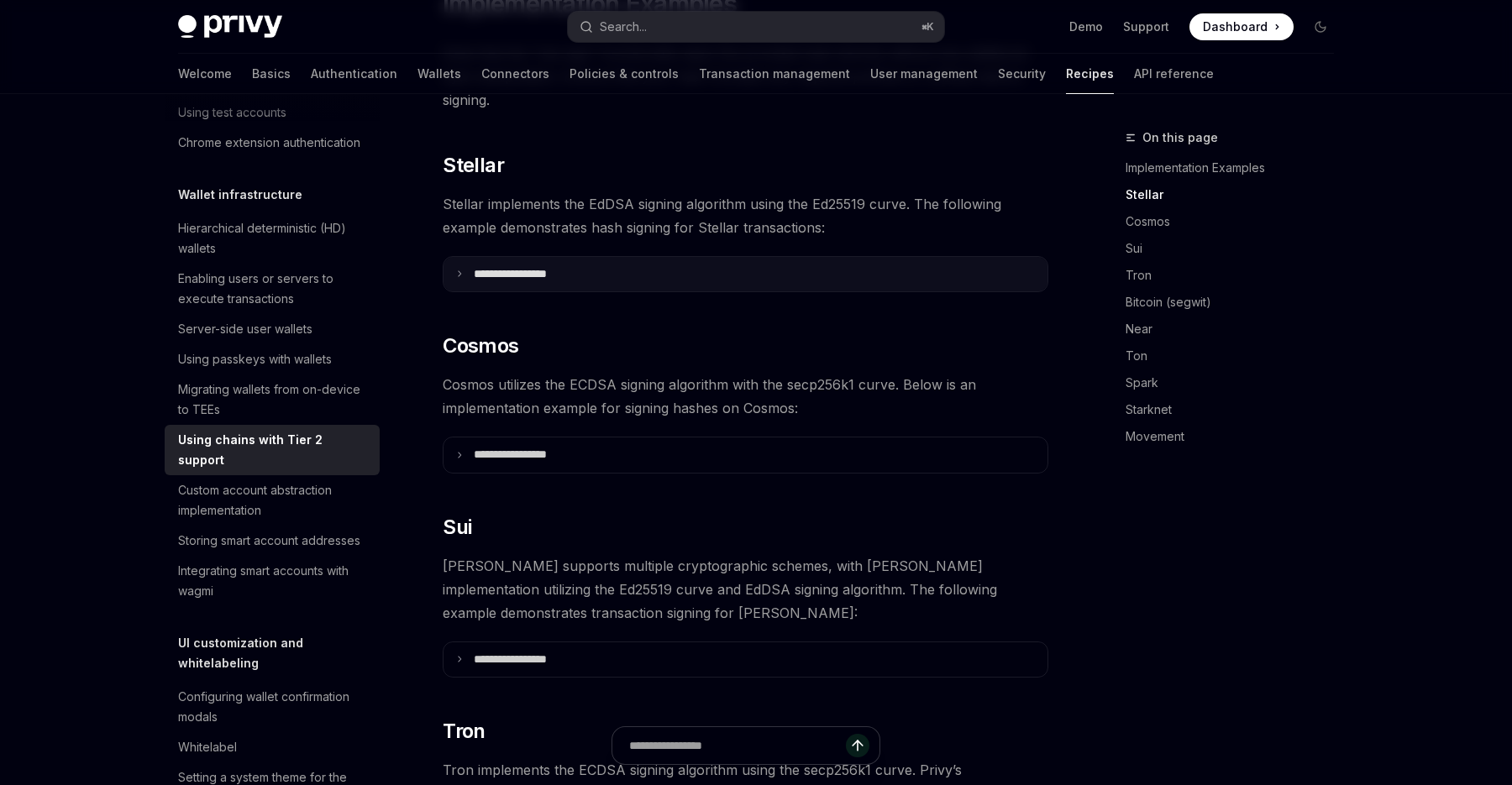
click at [549, 267] on p "**********" at bounding box center [531, 274] width 114 height 15
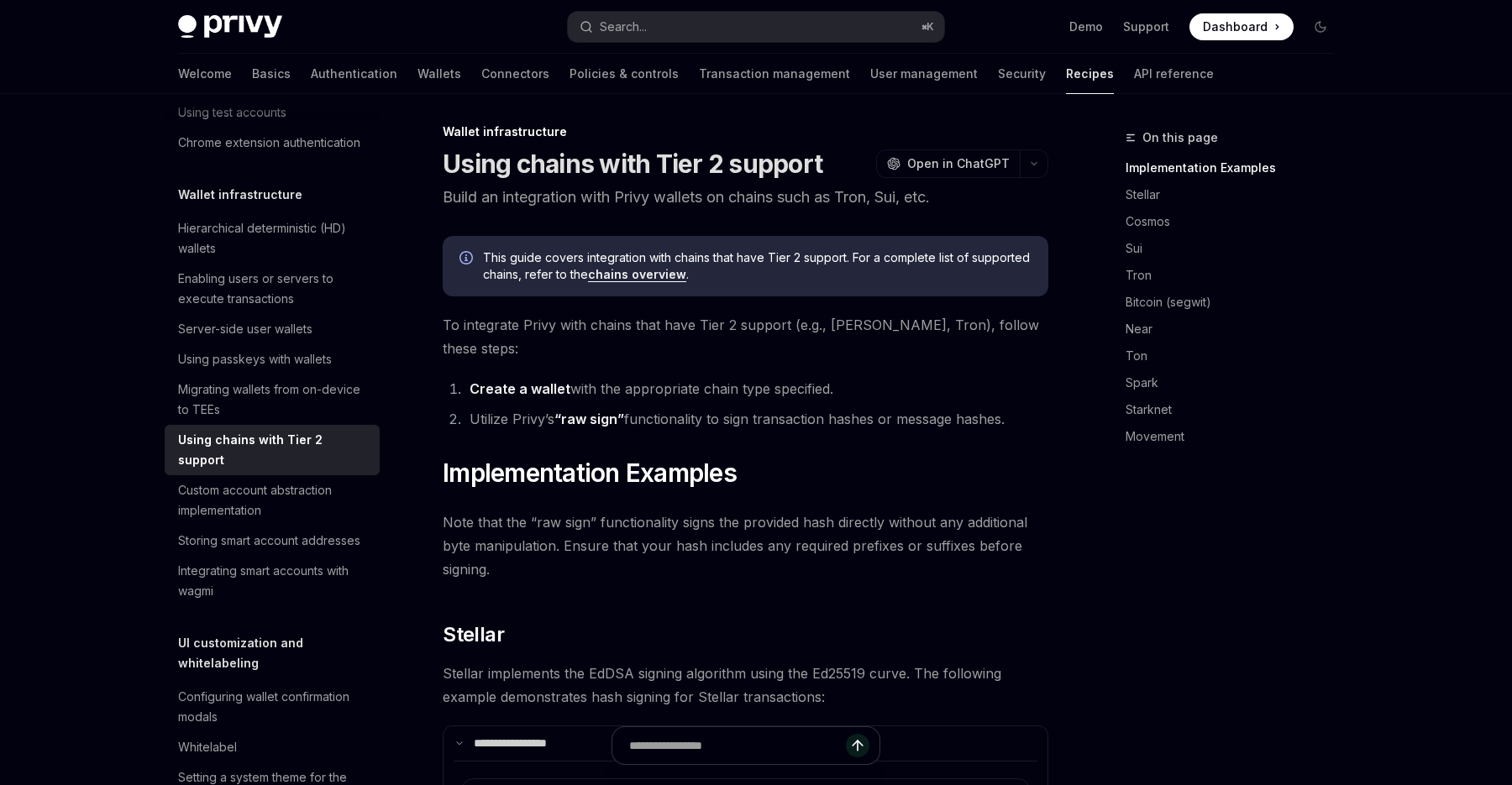
click at [535, 381] on link "Create a wallet" at bounding box center [520, 389] width 101 height 18
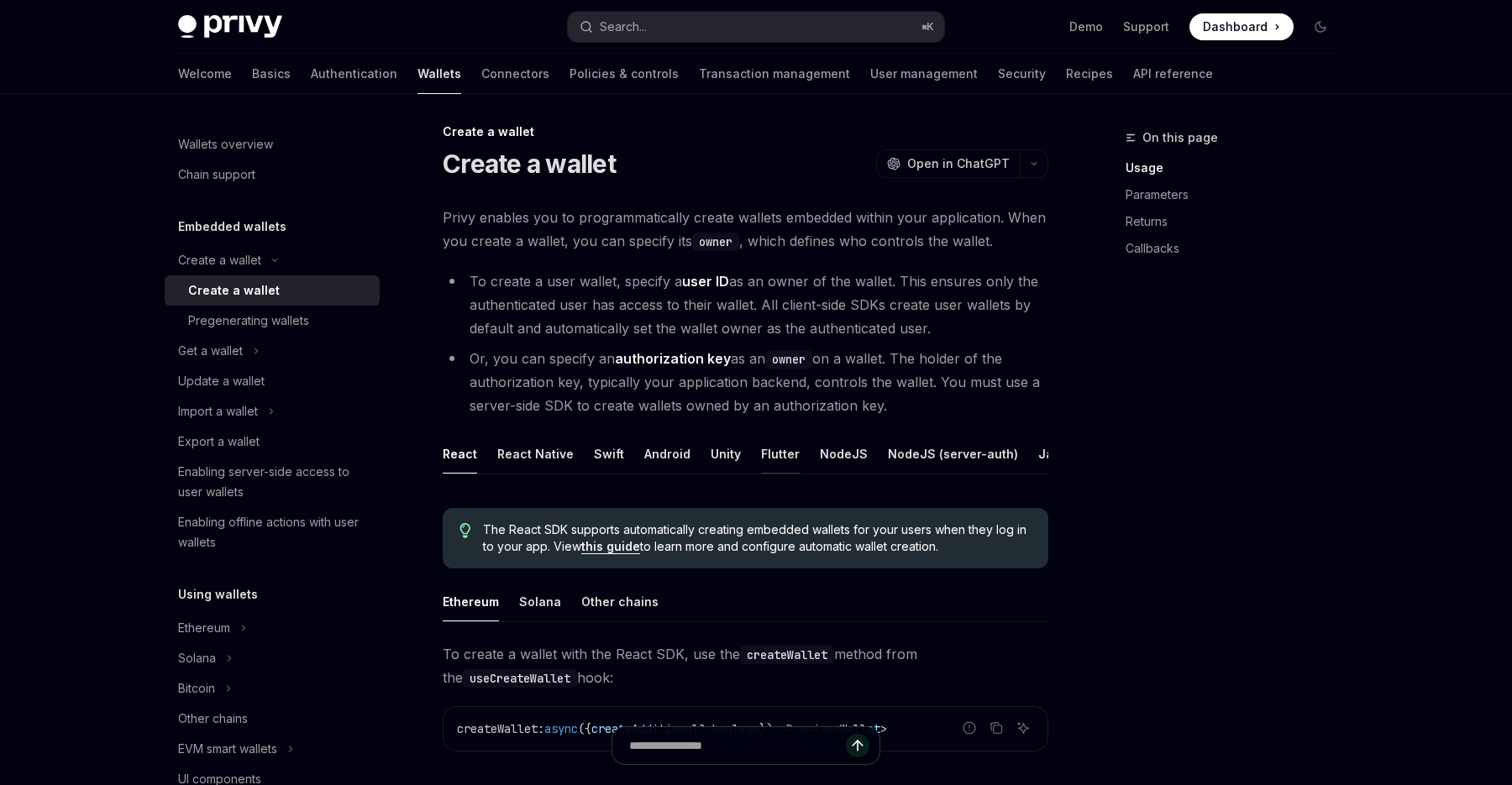
click at [765, 458] on button "Flutter" at bounding box center [780, 454] width 39 height 40
type textarea "*"
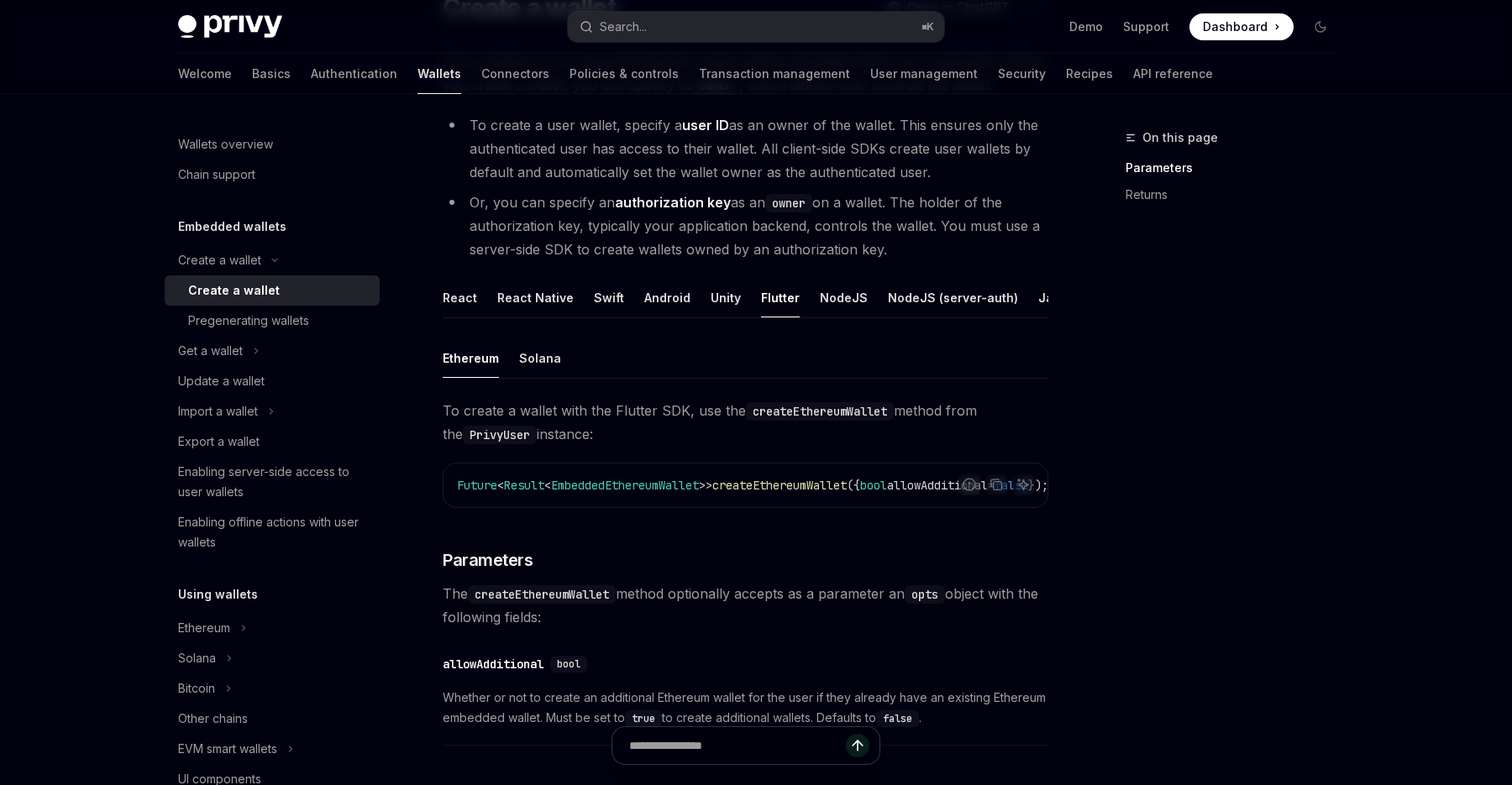
scroll to position [0, 99]
click at [741, 483] on span "createEthereumWallet" at bounding box center [739, 485] width 135 height 15
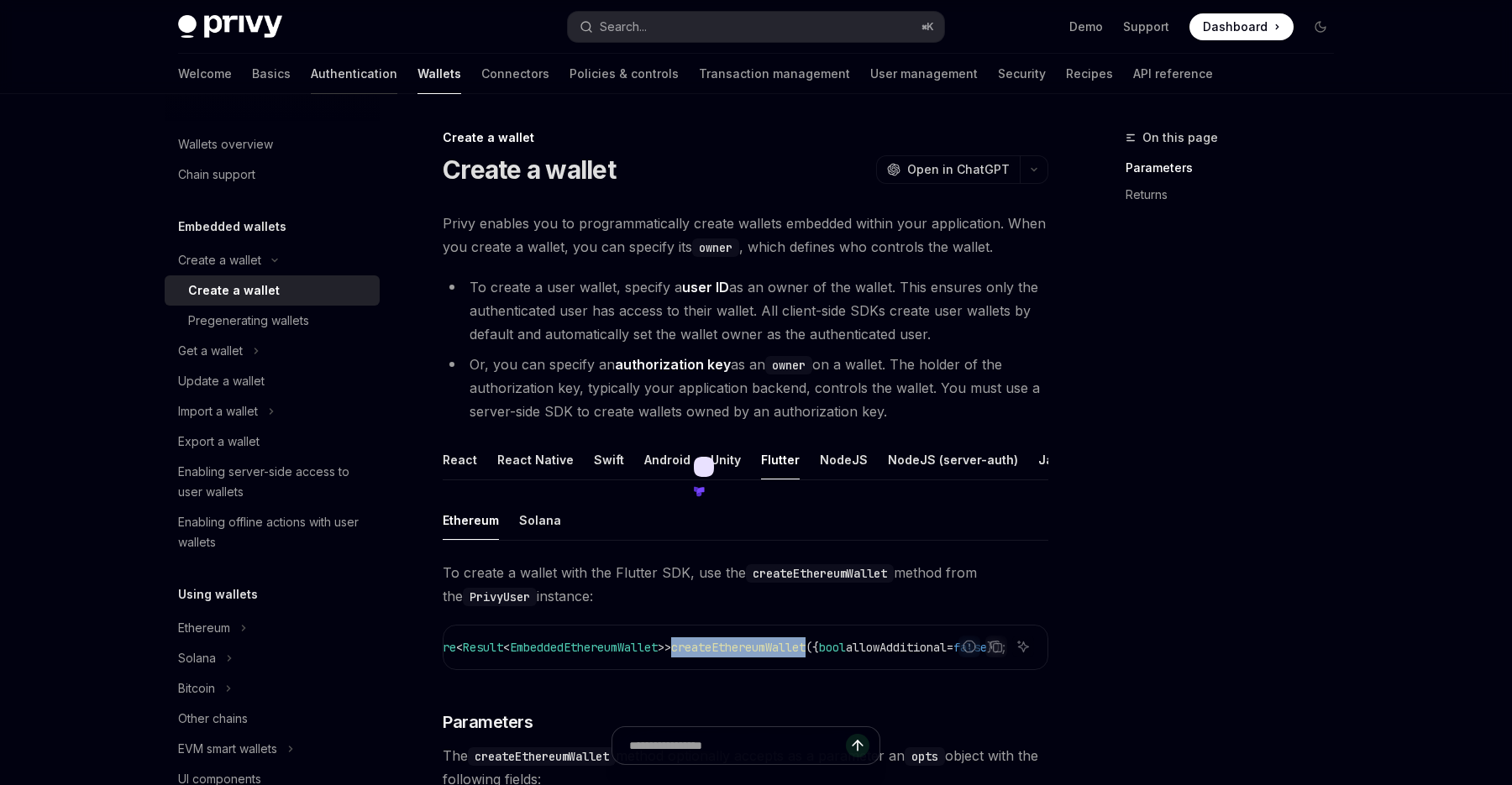
click at [311, 72] on link "Authentication" at bounding box center [353, 74] width 86 height 40
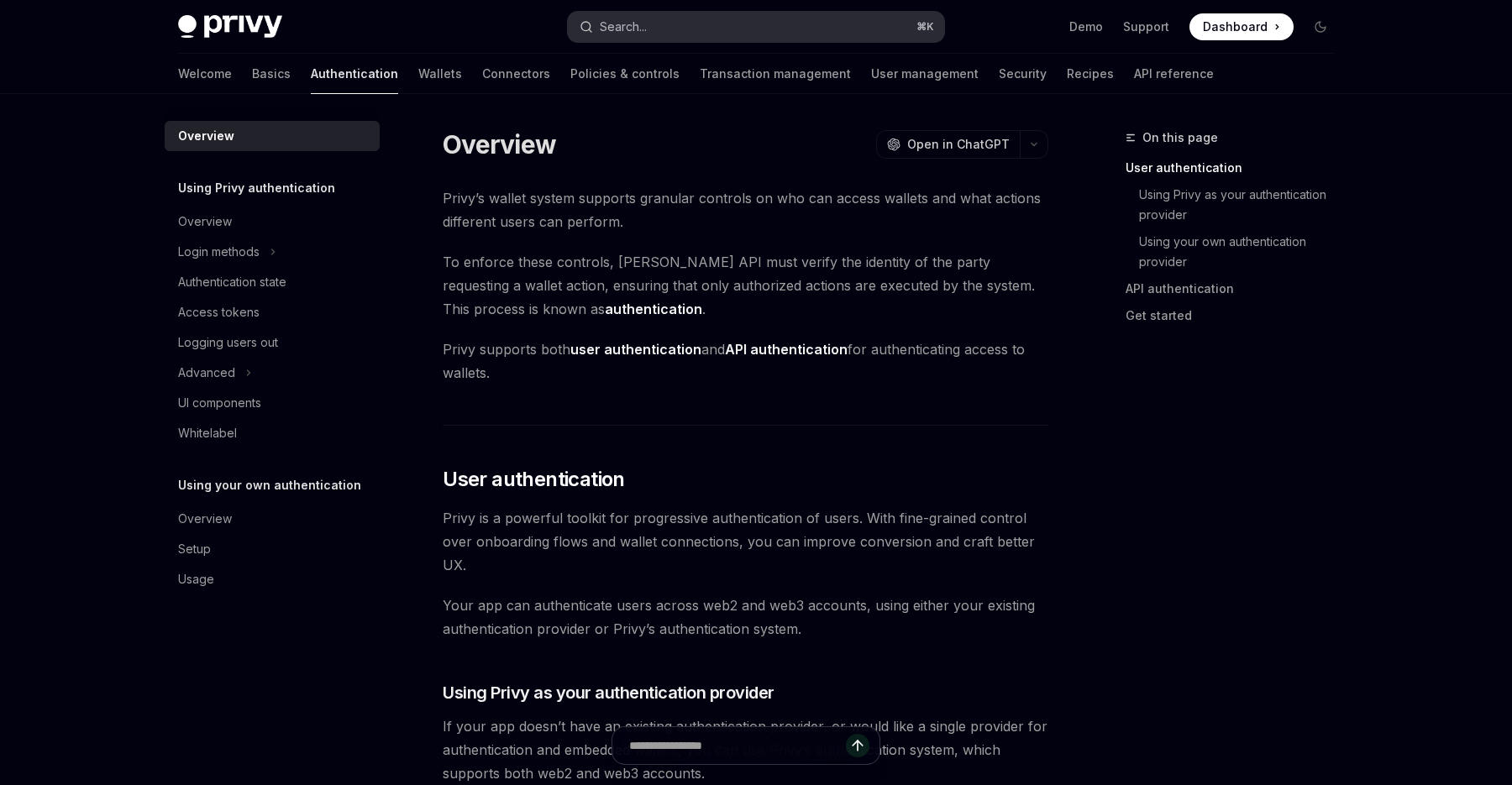
click at [654, 28] on button "Search... ⌘ K" at bounding box center [756, 27] width 376 height 30
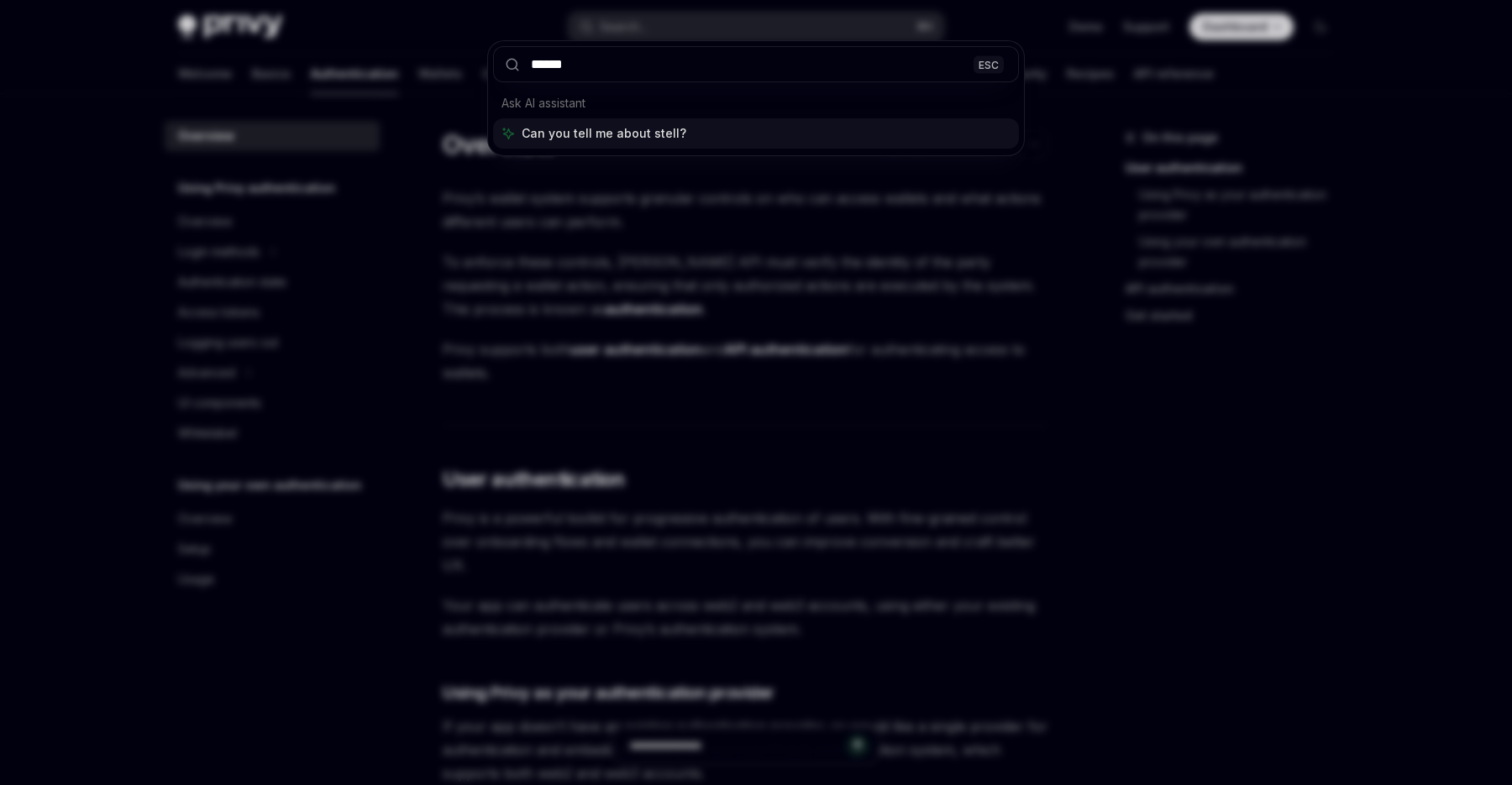
type input "*******"
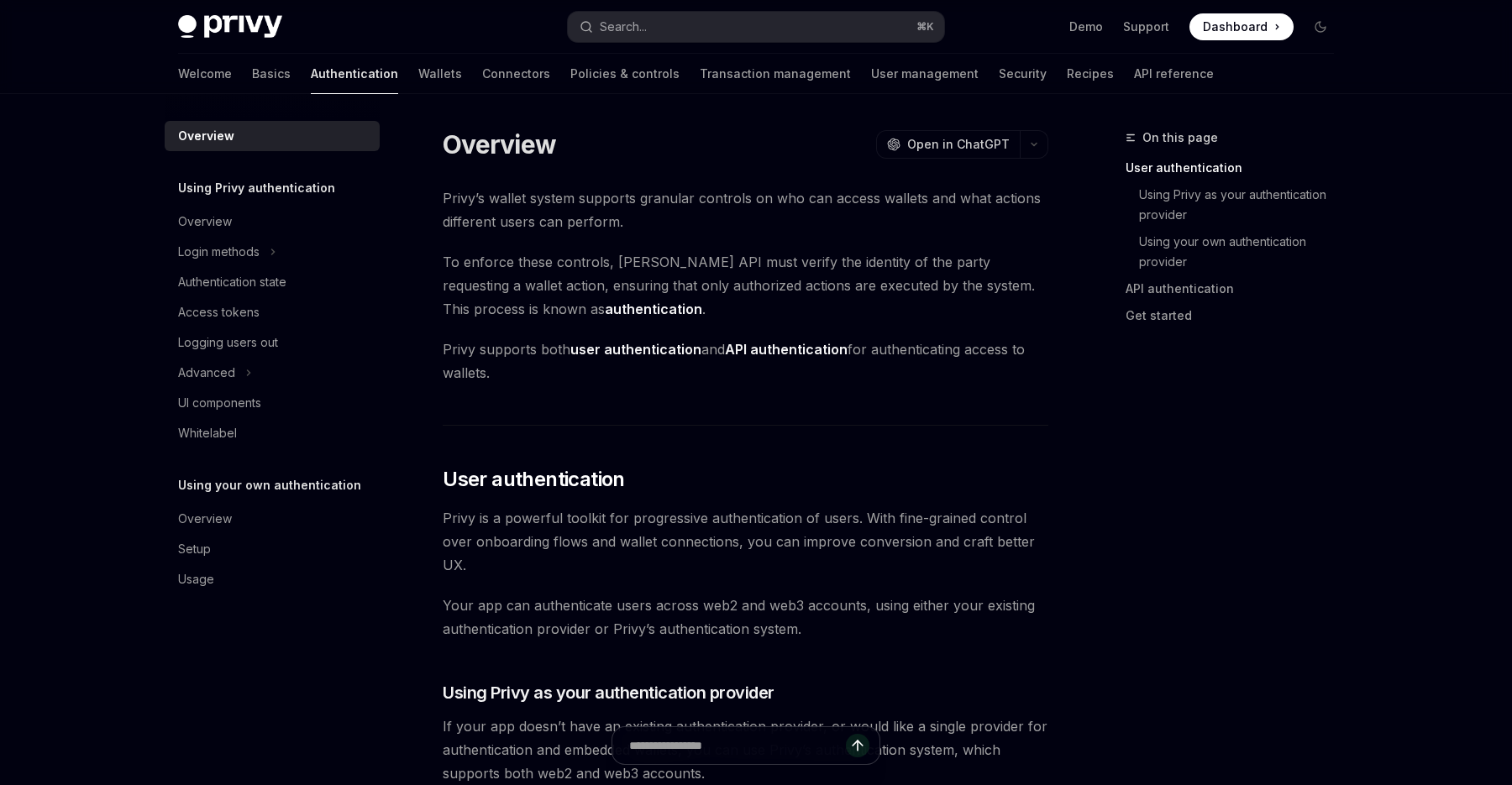
type textarea "*"
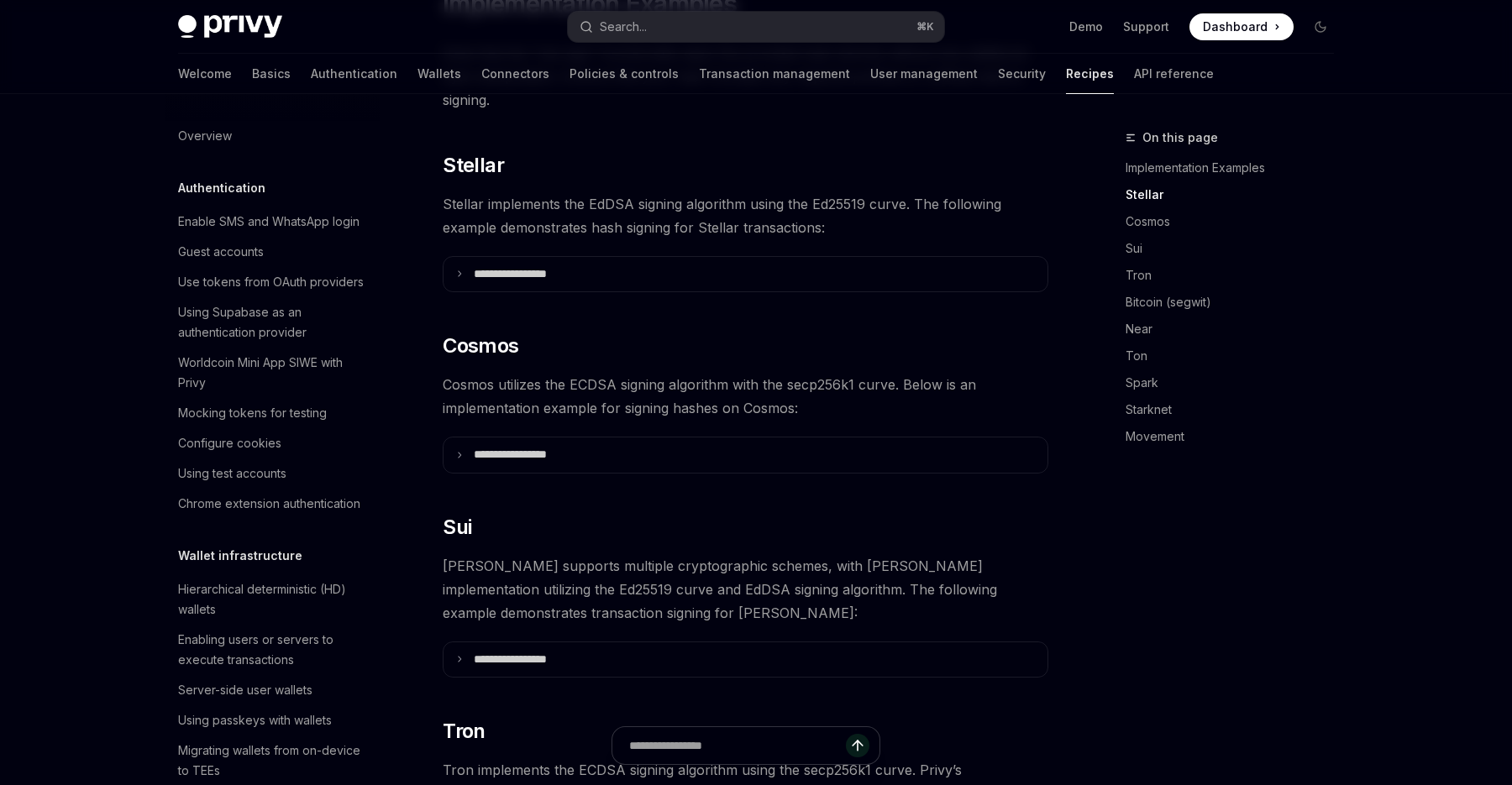
scroll to position [361, 0]
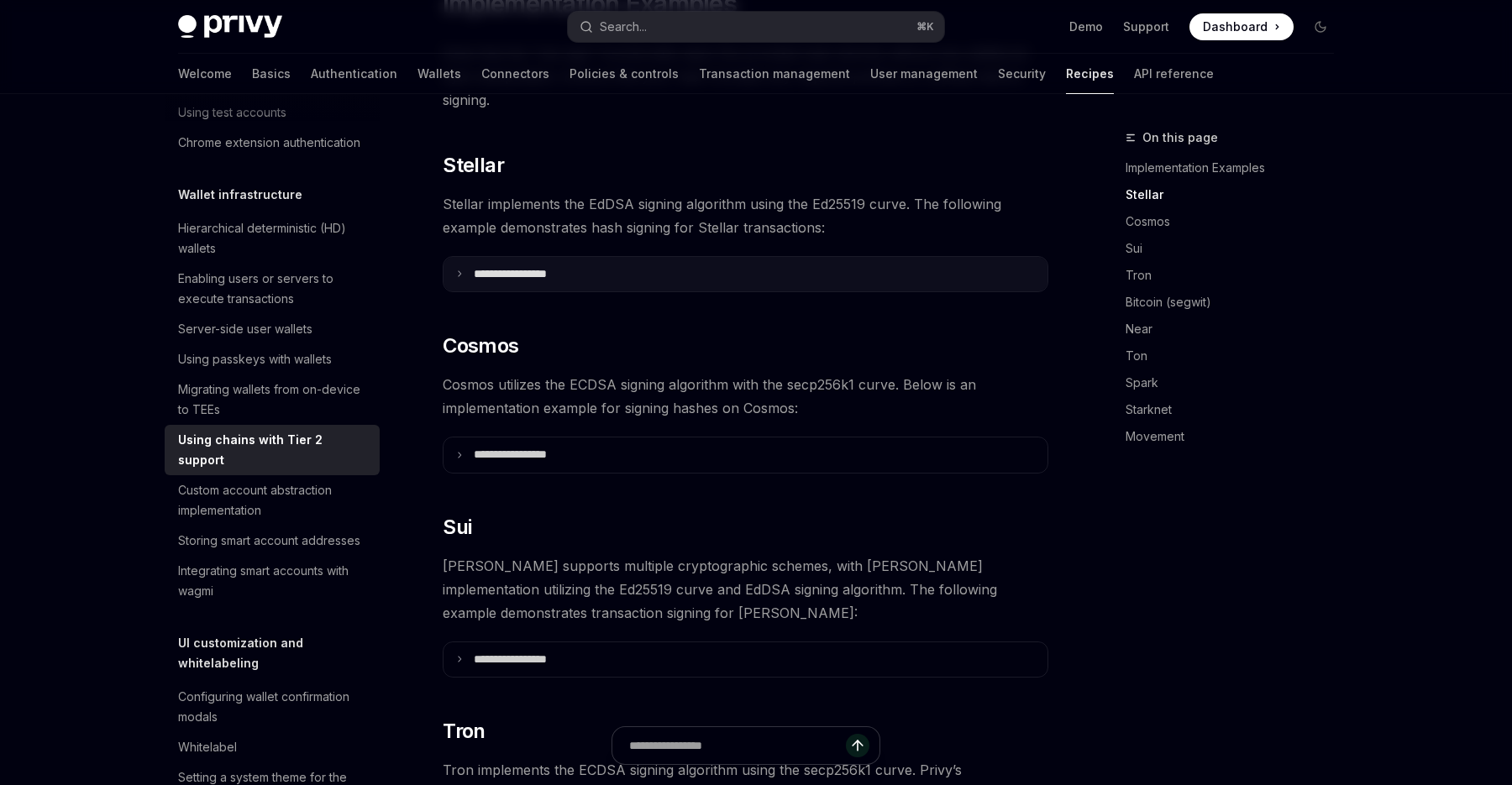
click at [560, 267] on p "**********" at bounding box center [531, 274] width 114 height 15
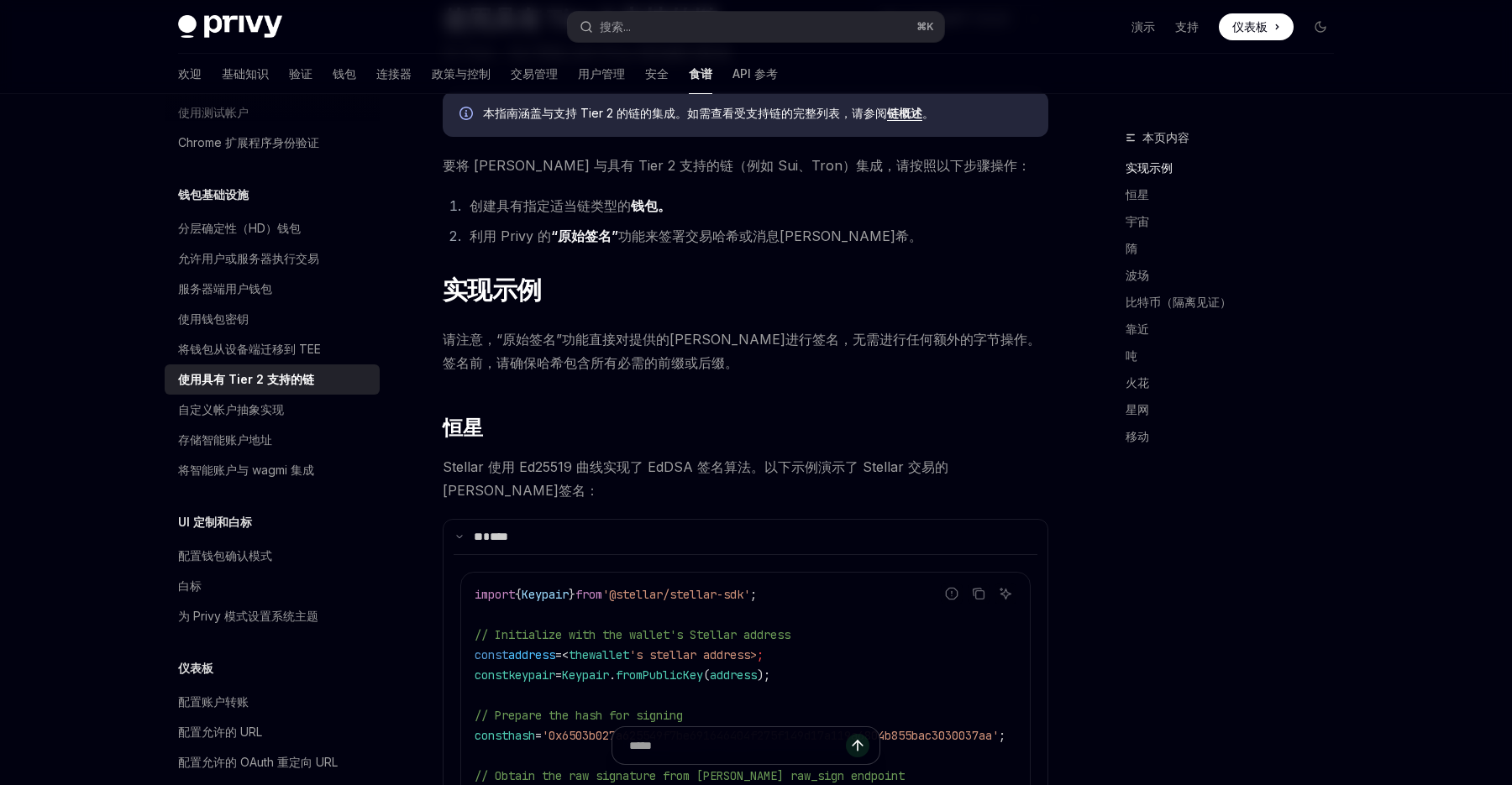
scroll to position [141, 0]
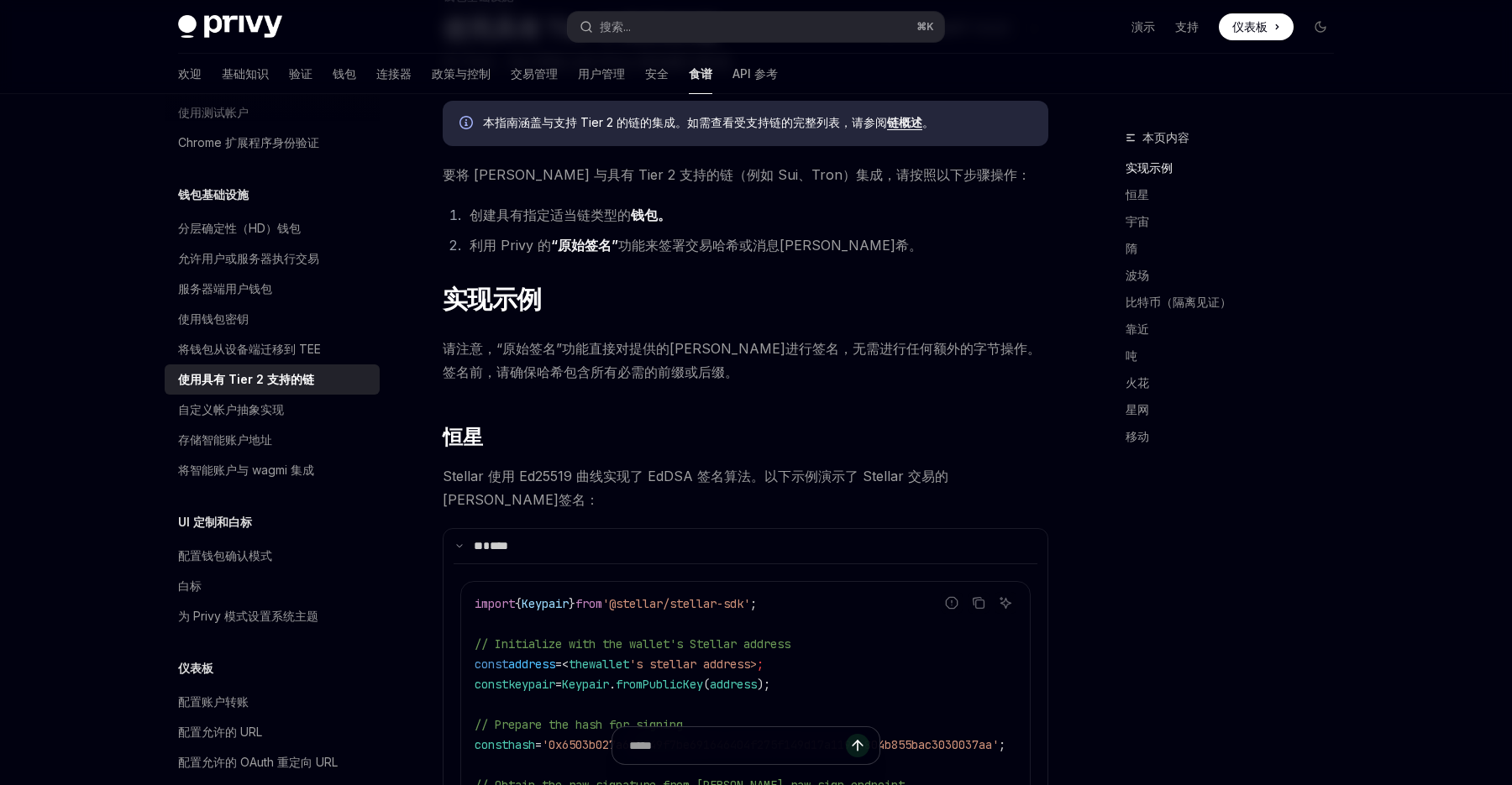
click at [714, 222] on li "创建具有指定适当链类型的 钱包。" at bounding box center [756, 215] width 584 height 24
click at [648, 218] on font "钱包。" at bounding box center [651, 215] width 40 height 17
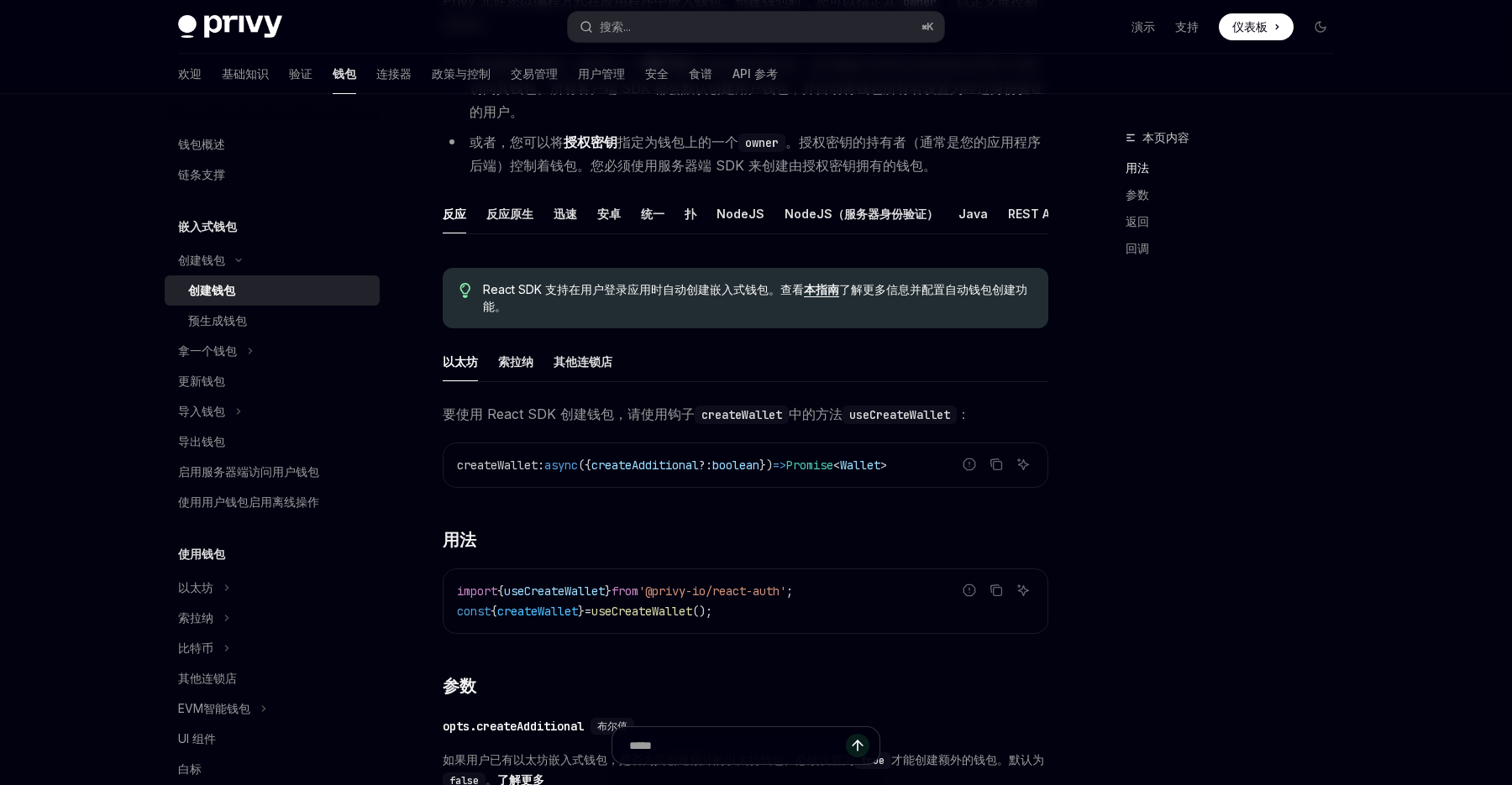
scroll to position [231, 0]
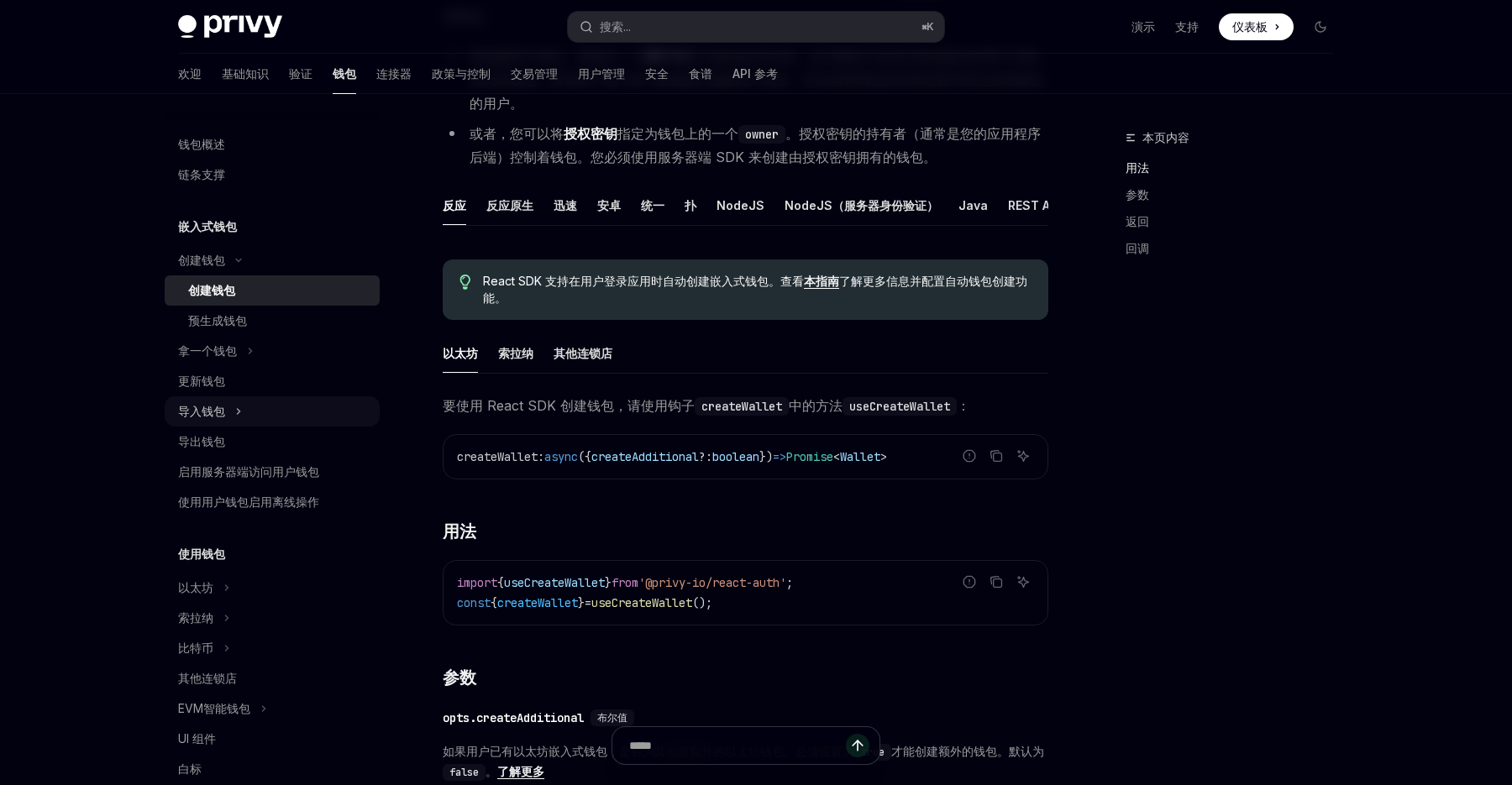
click at [231, 407] on button "导入钱包" at bounding box center [272, 411] width 215 height 30
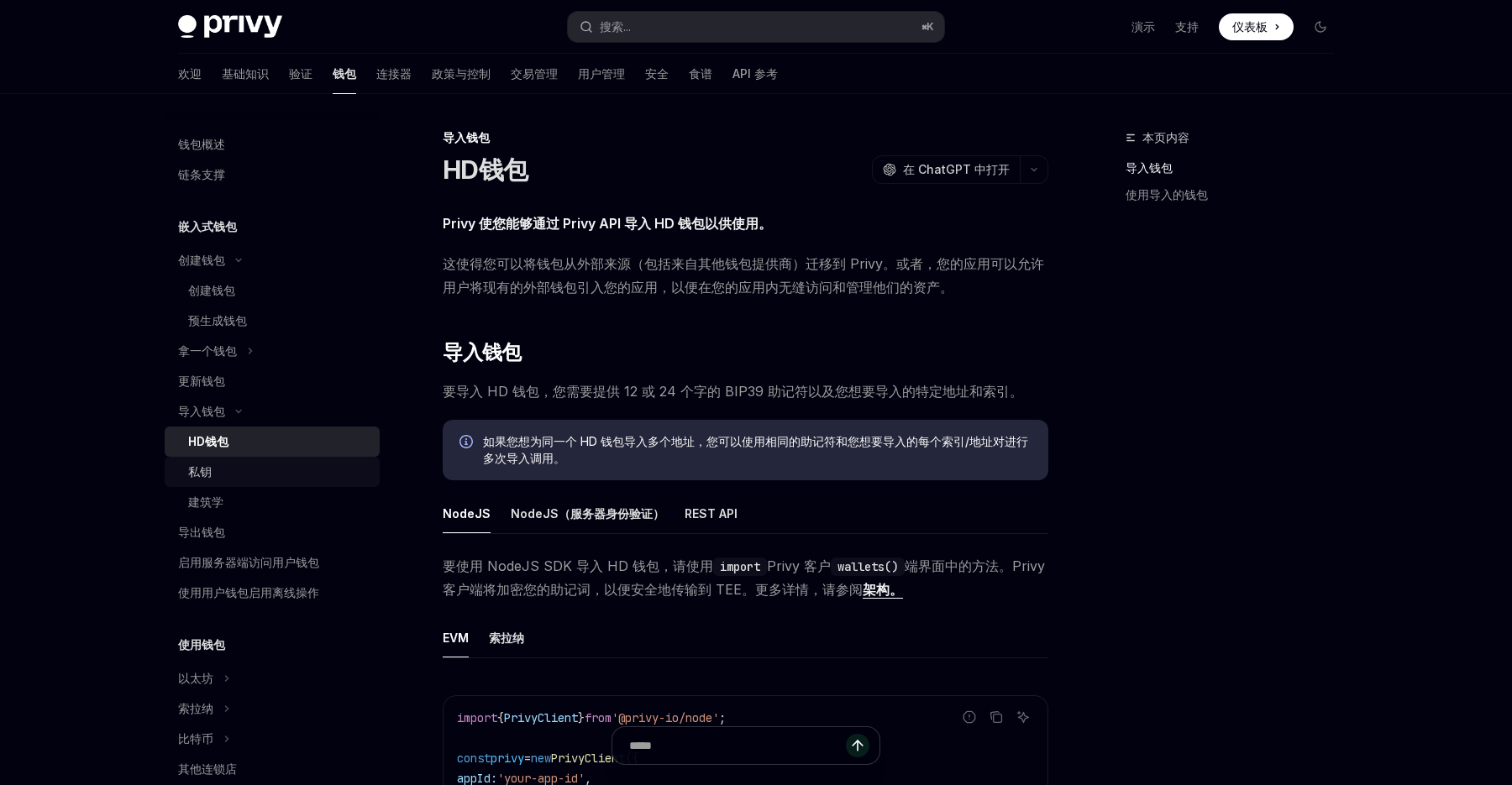
click at [254, 473] on div "私钥" at bounding box center [278, 471] width 181 height 20
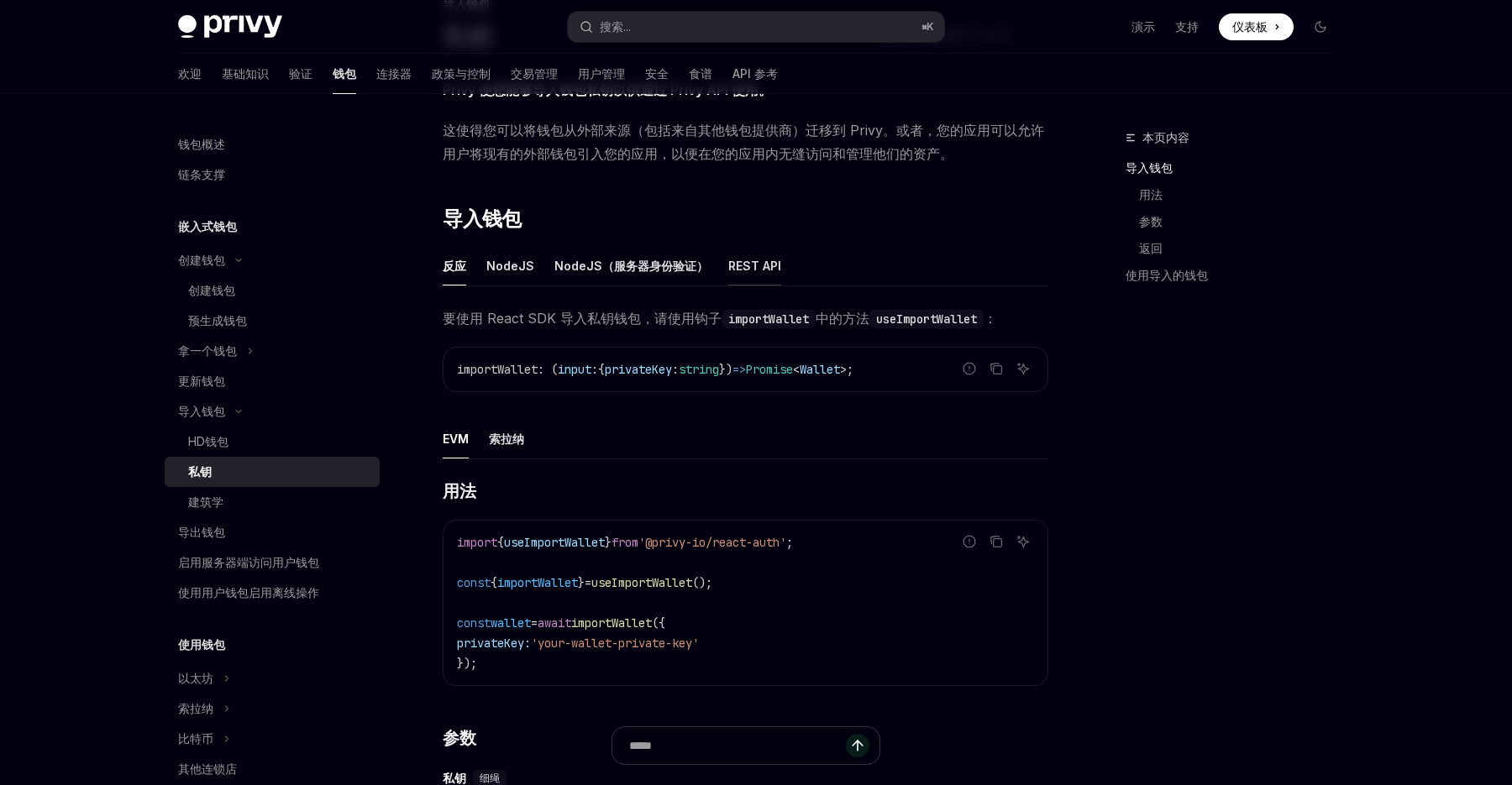
scroll to position [135, 0]
click at [520, 447] on font "索拉纳" at bounding box center [506, 438] width 35 height 20
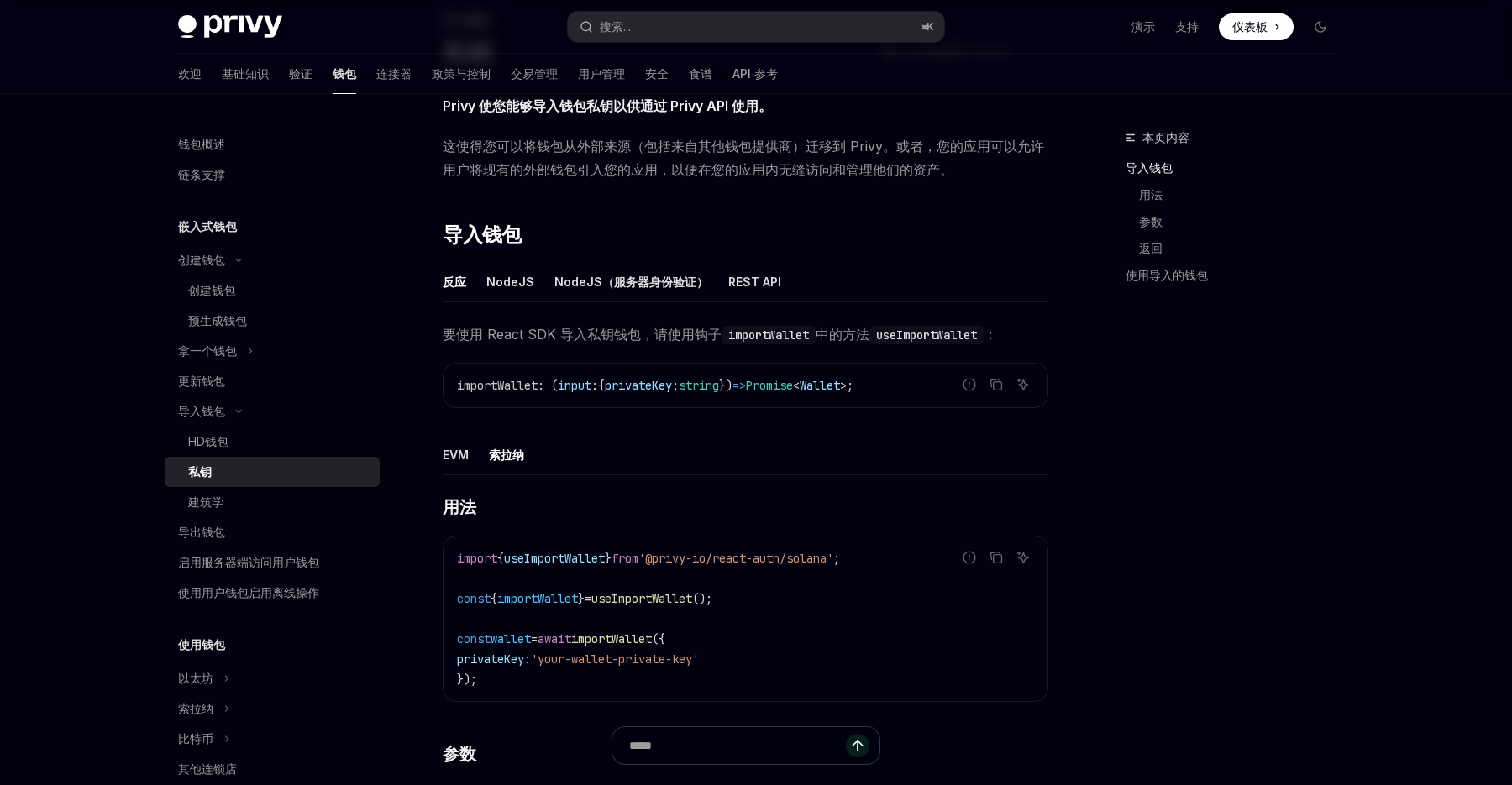
scroll to position [91, 0]
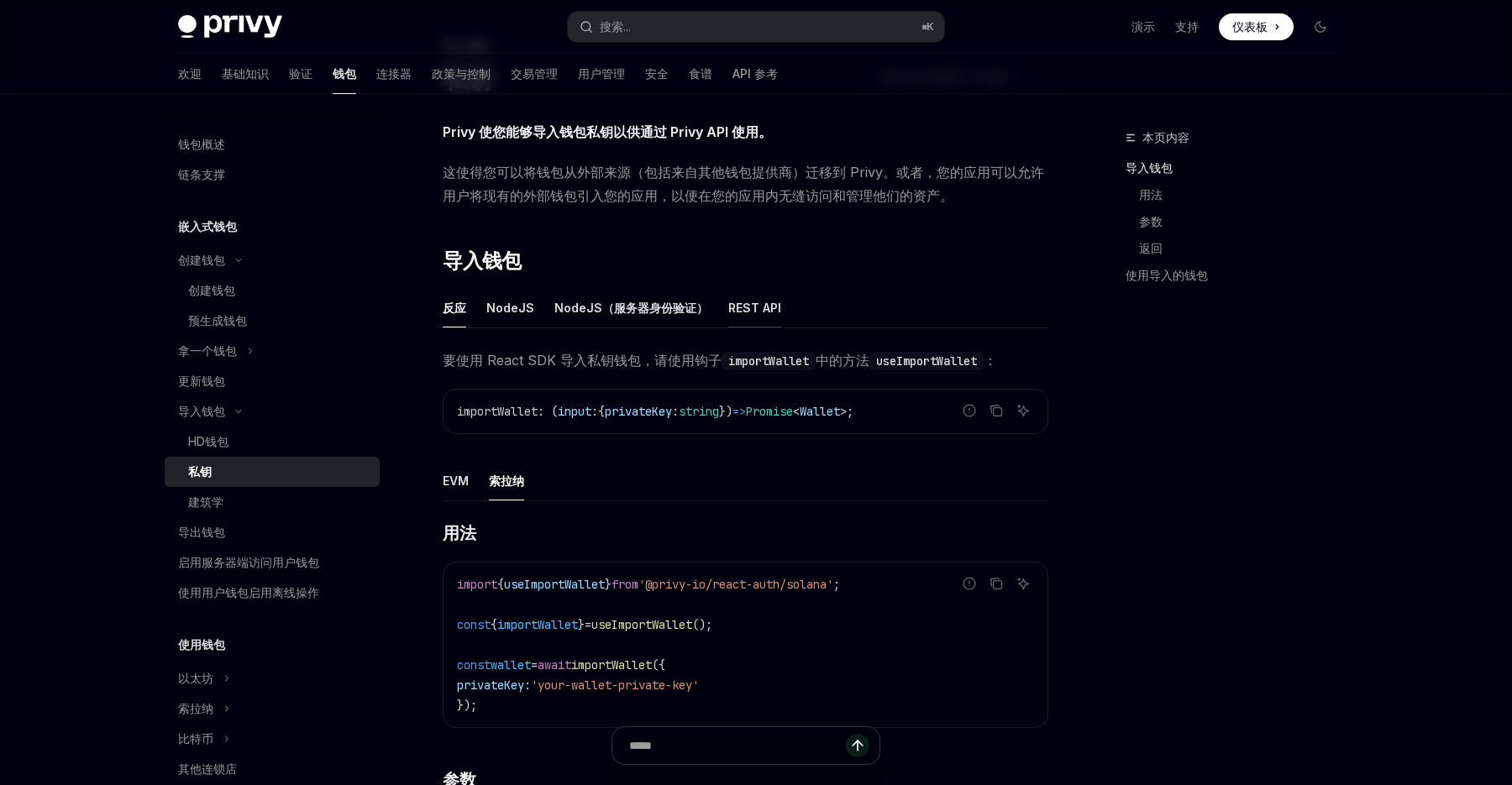
click at [773, 304] on font "REST API" at bounding box center [755, 308] width 53 height 14
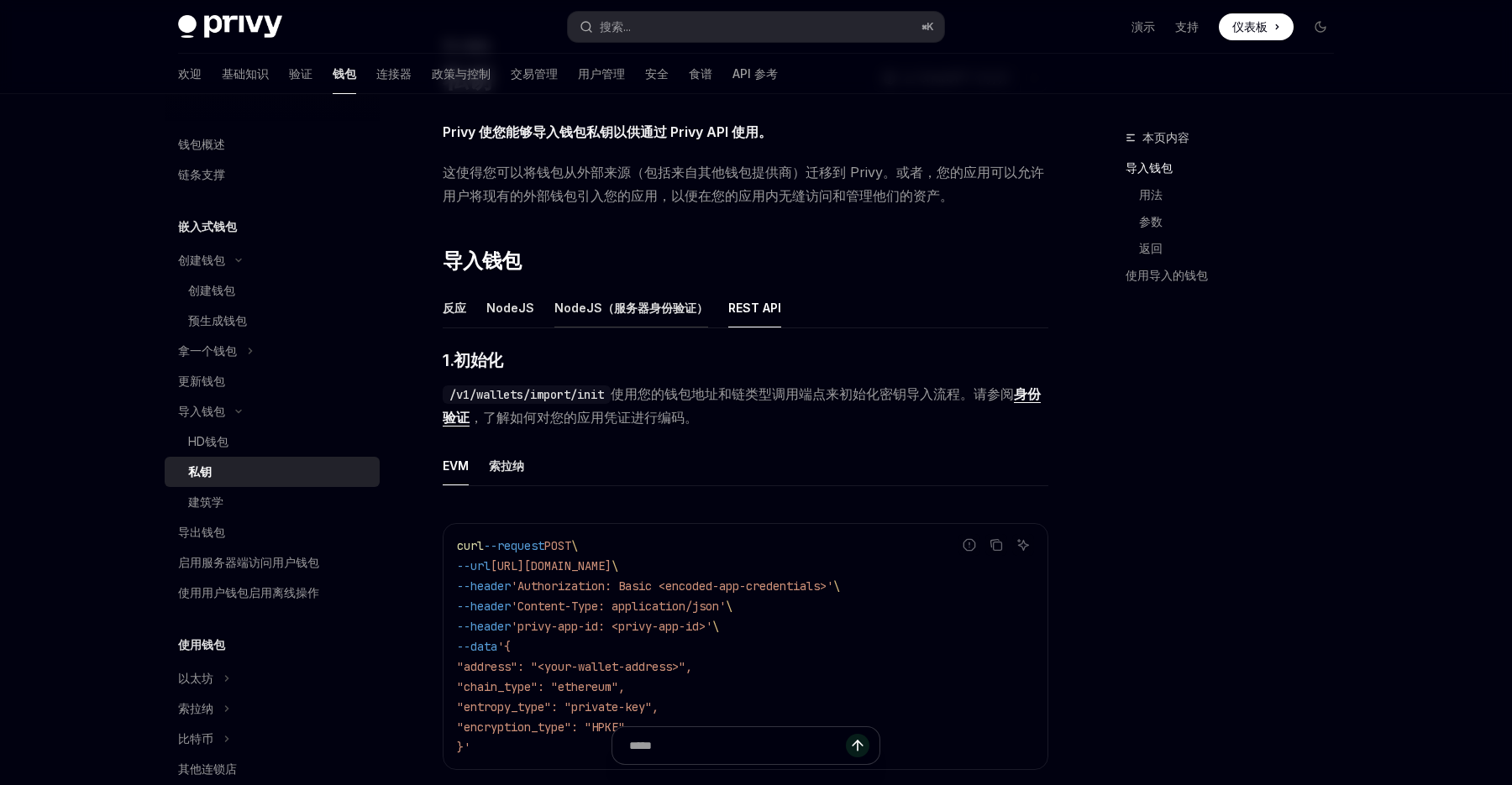
click at [656, 310] on font "NodeJS（服务器身份验证）" at bounding box center [632, 308] width 154 height 14
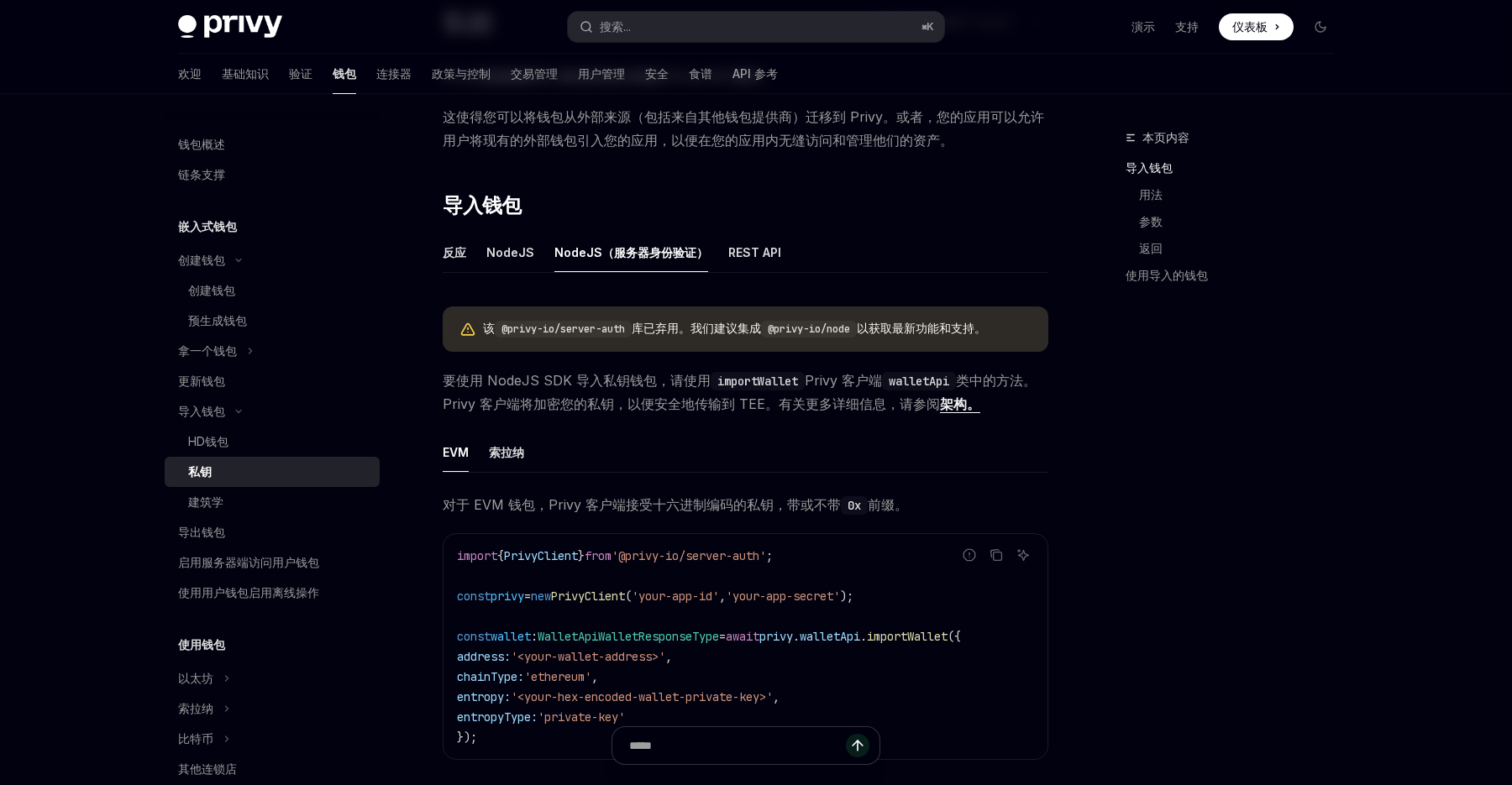
scroll to position [149, 0]
click at [494, 246] on font "NodeJS" at bounding box center [510, 251] width 47 height 14
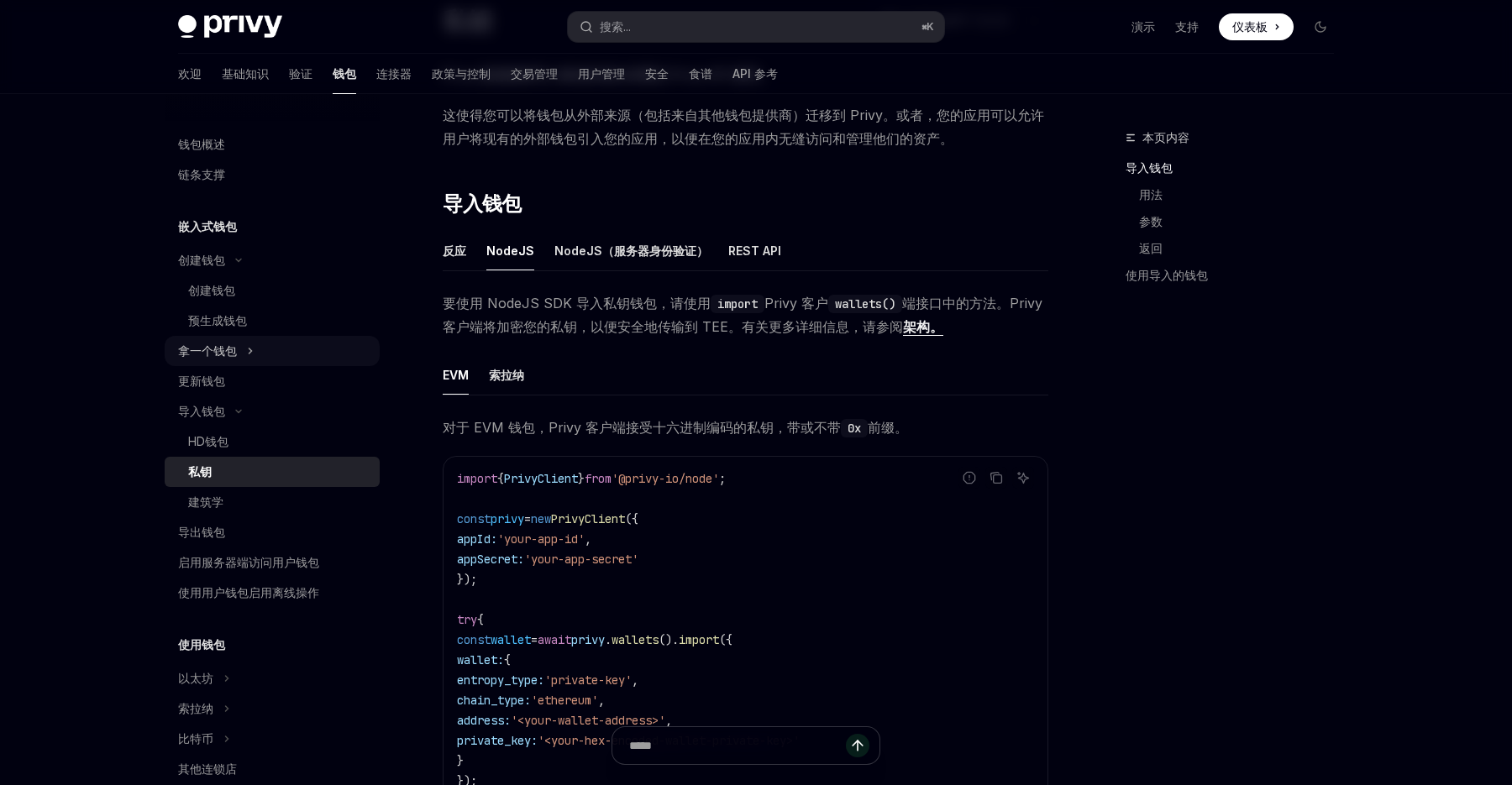
click at [239, 356] on button "拿一个钱包" at bounding box center [272, 351] width 215 height 30
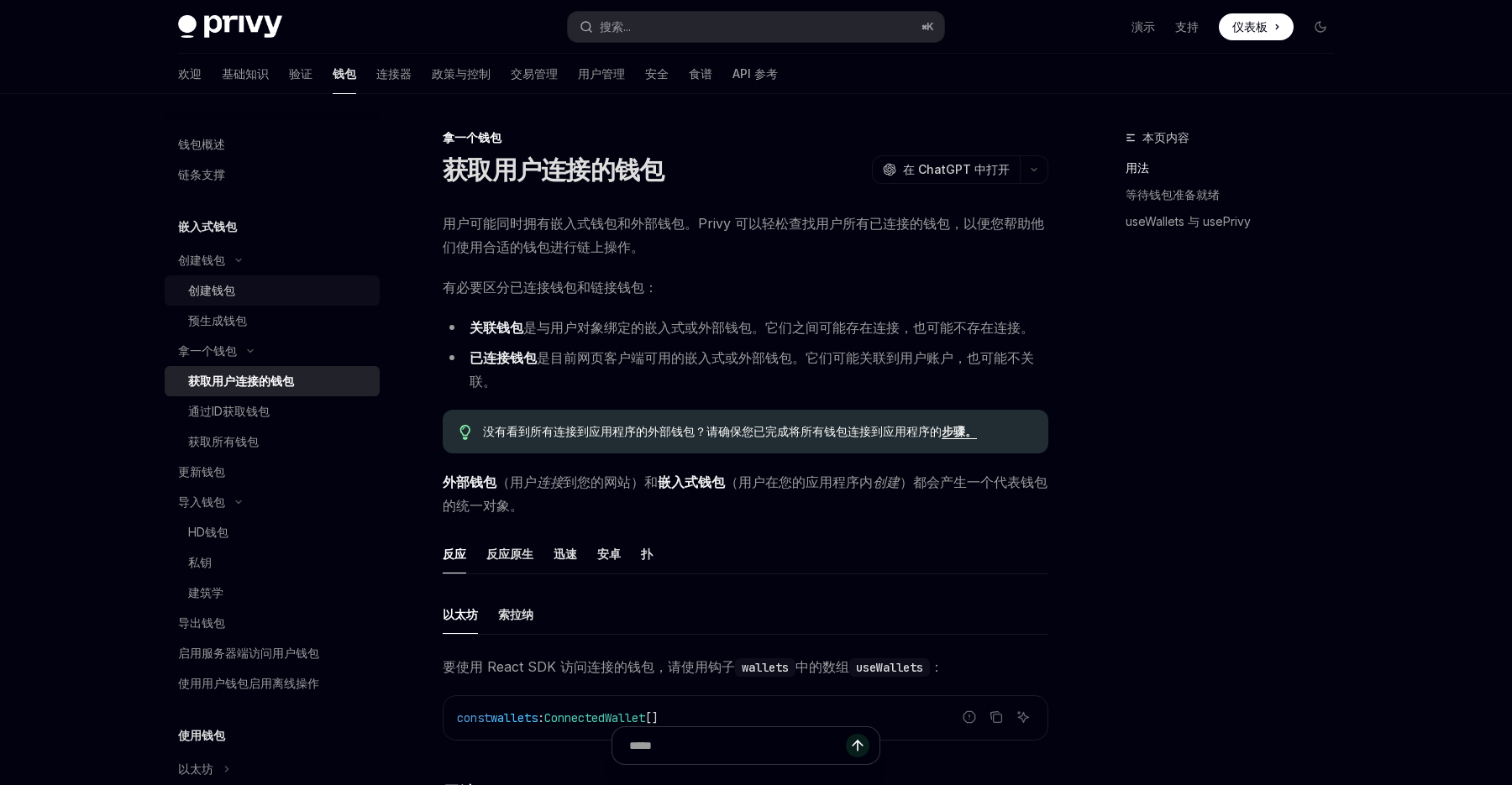
click at [242, 295] on div "创建钱包" at bounding box center [278, 290] width 181 height 20
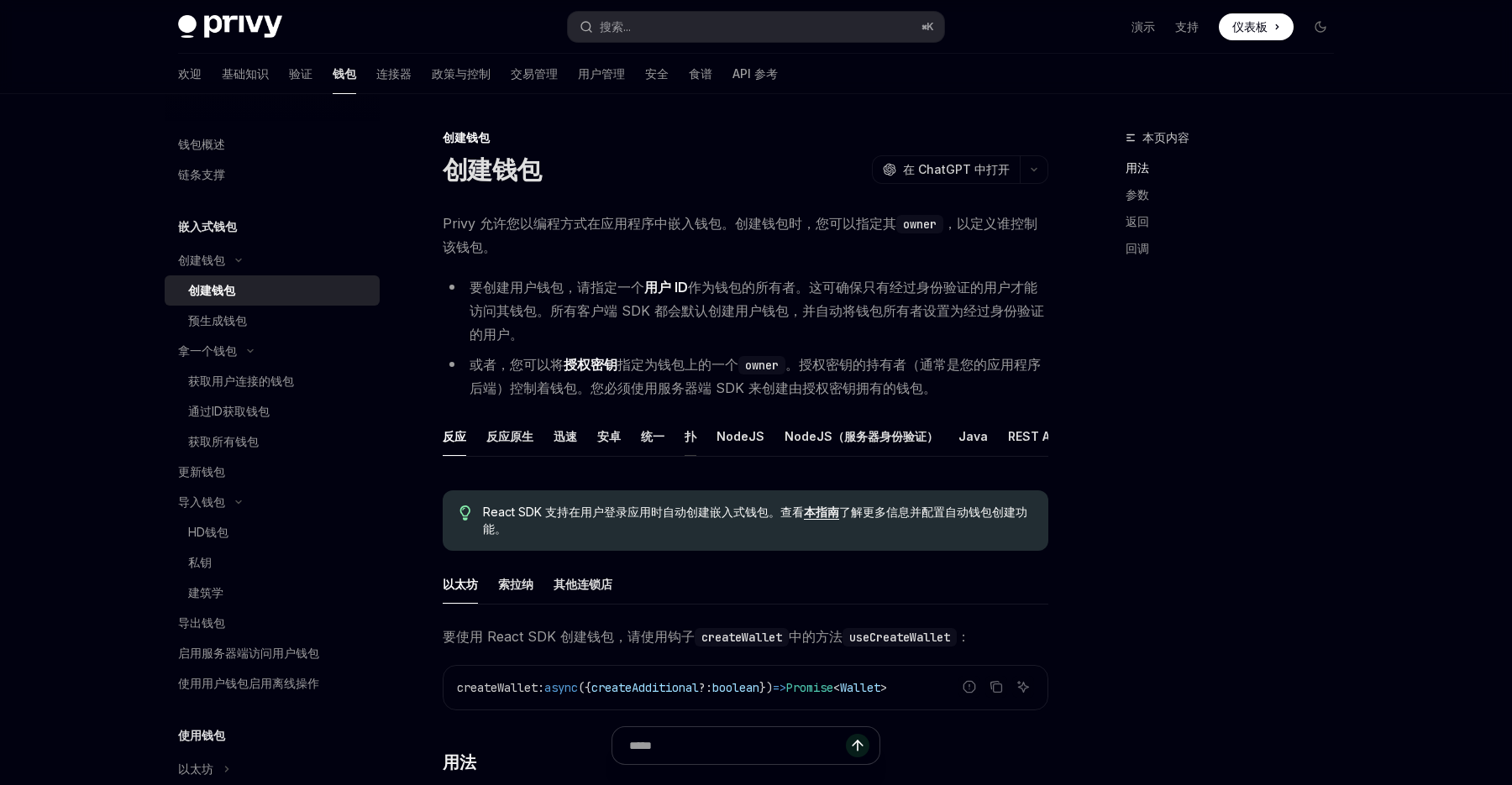
click at [693, 437] on font "扑" at bounding box center [690, 436] width 11 height 14
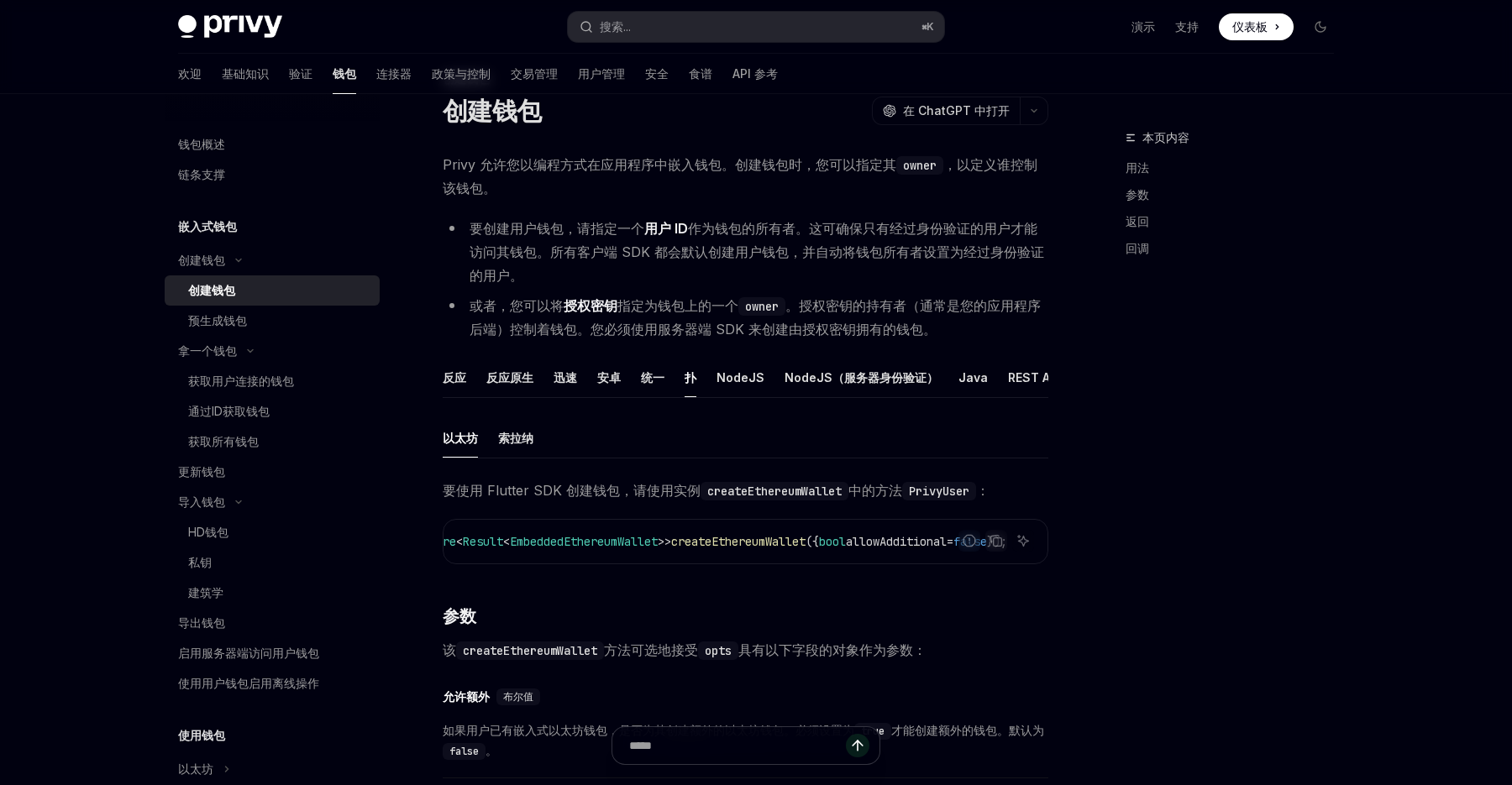
scroll to position [45, 0]
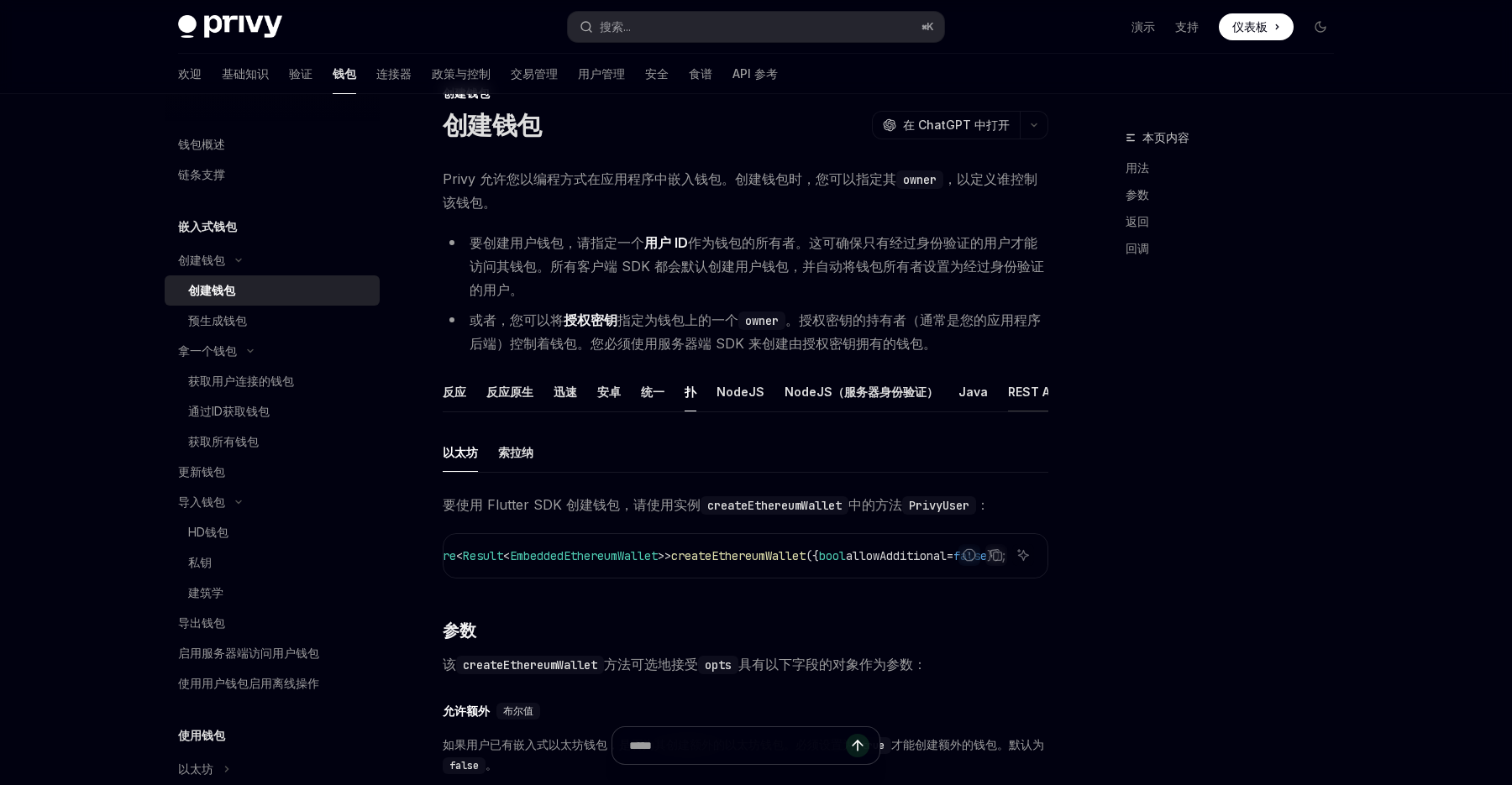
click at [1014, 395] on font "REST API" at bounding box center [1034, 391] width 53 height 14
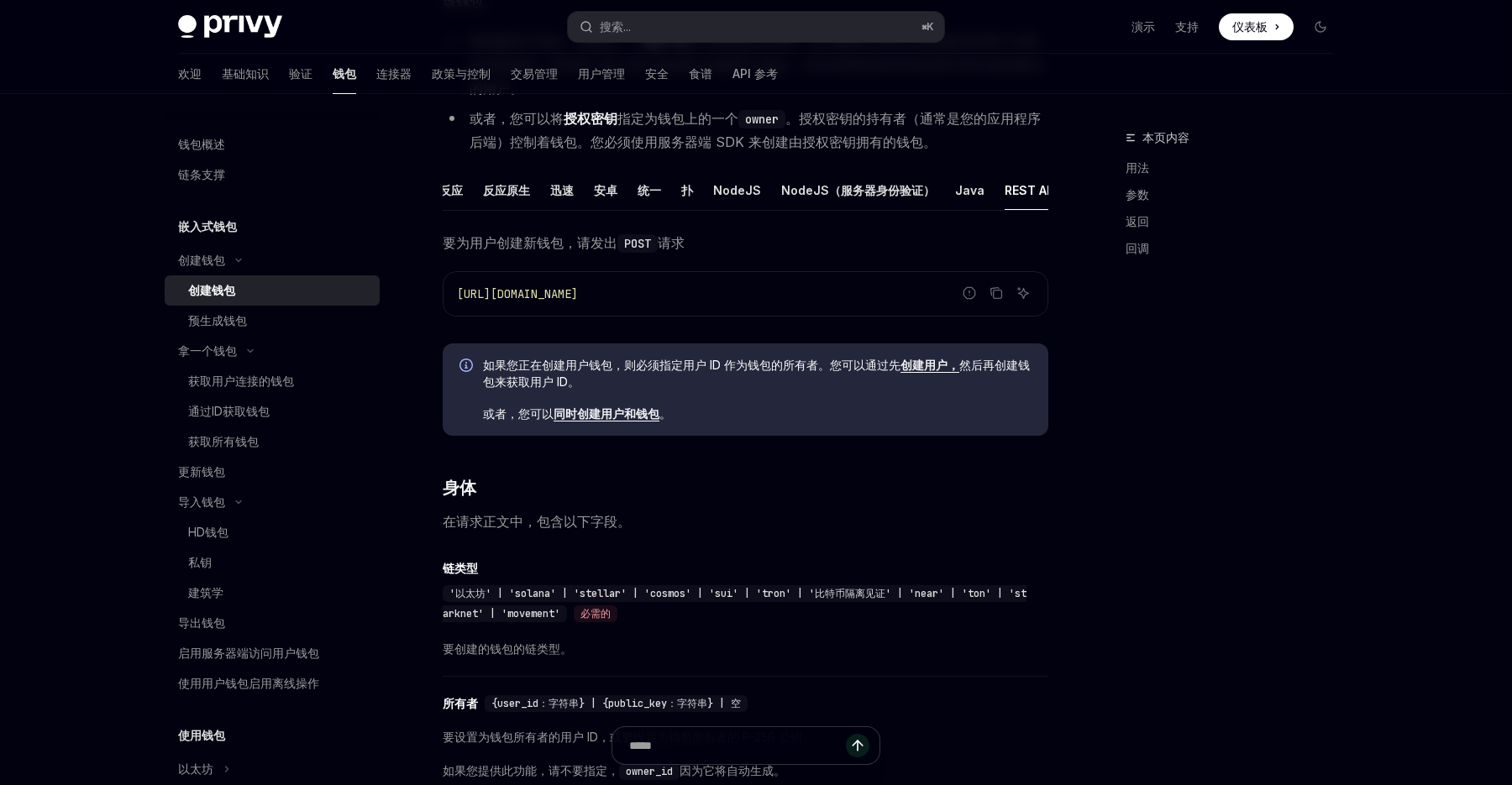
scroll to position [256, 0]
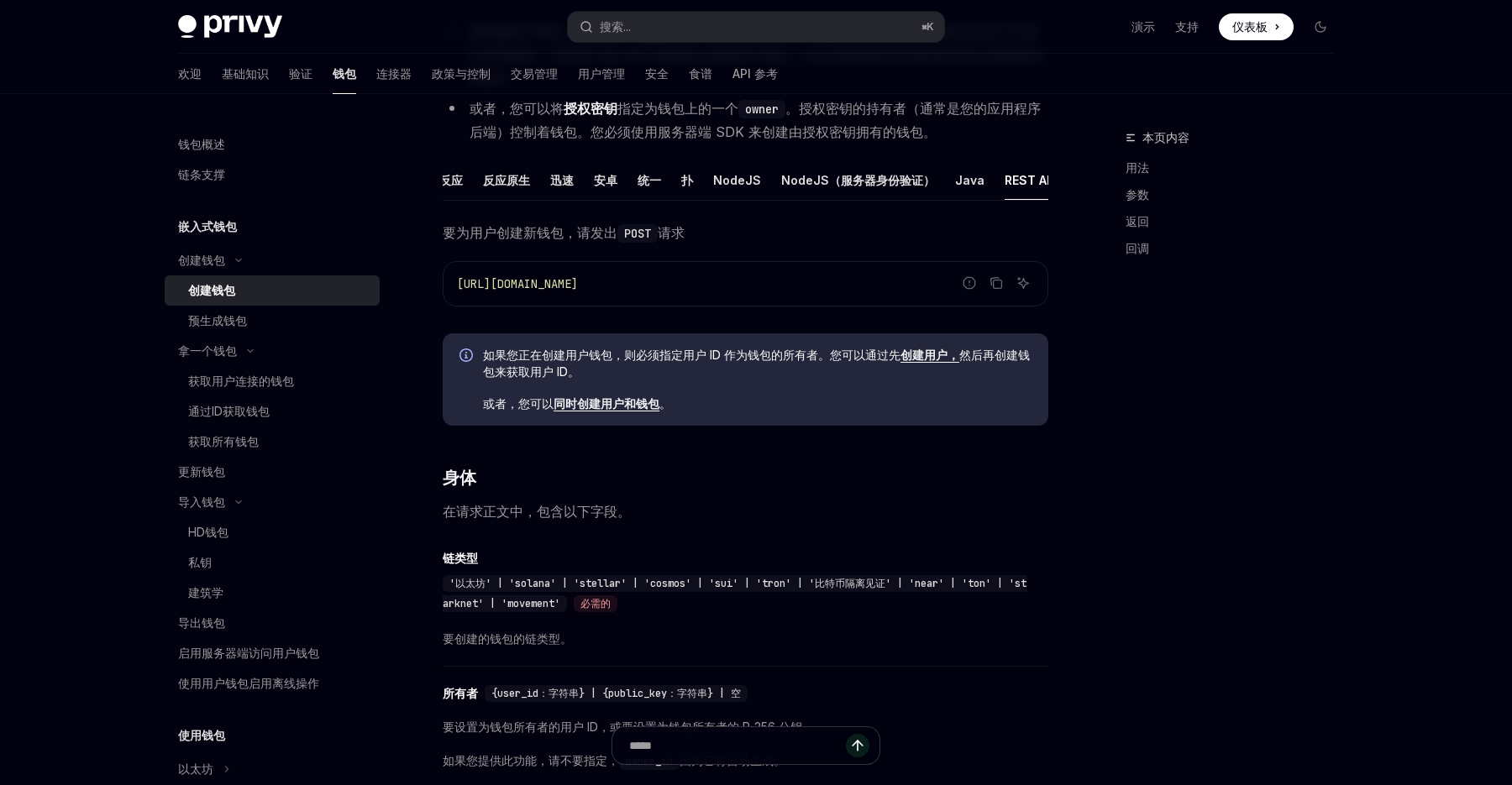
click at [627, 406] on font "同时创建用户和钱包" at bounding box center [606, 402] width 105 height 14
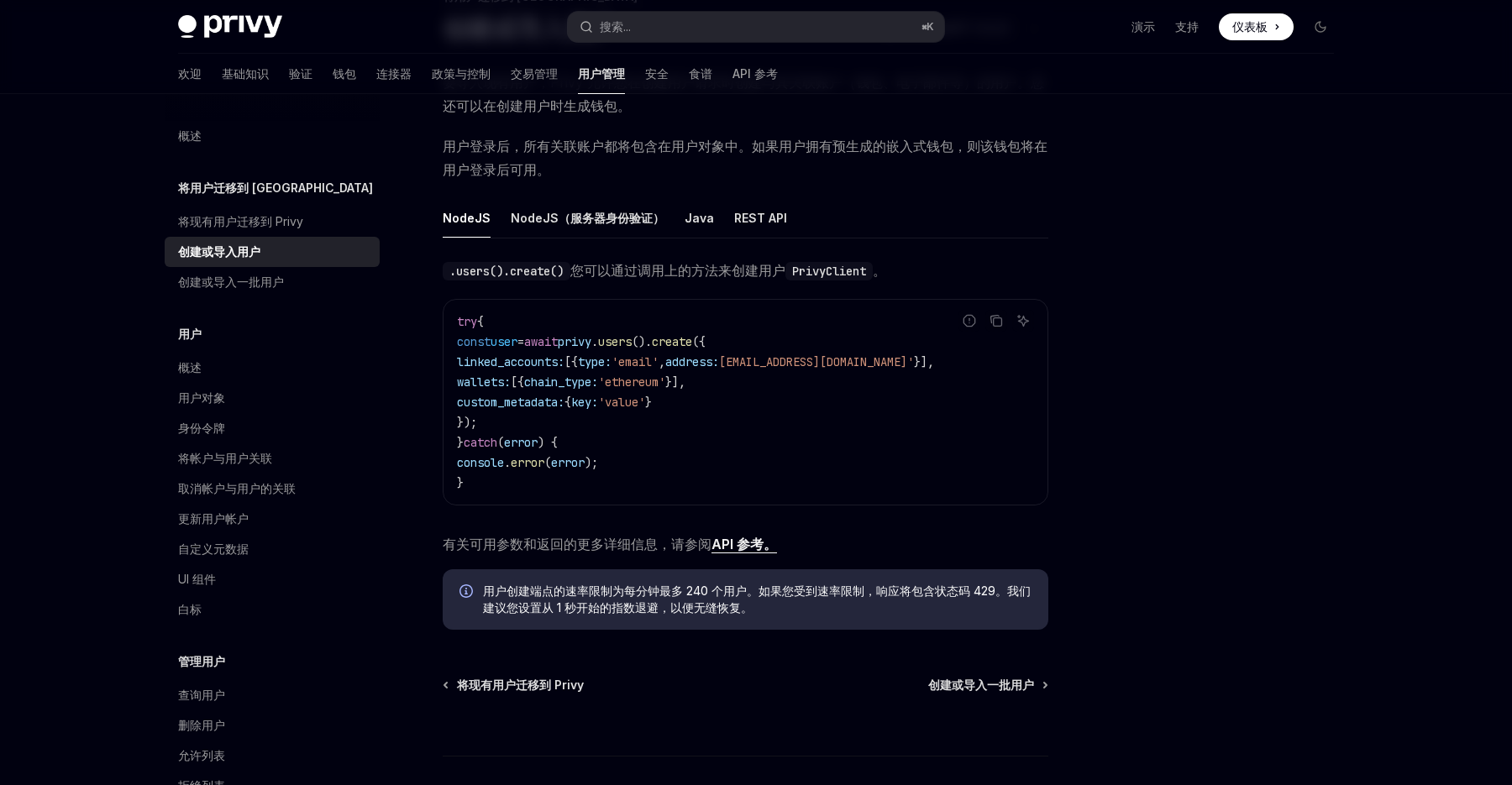
scroll to position [257, 0]
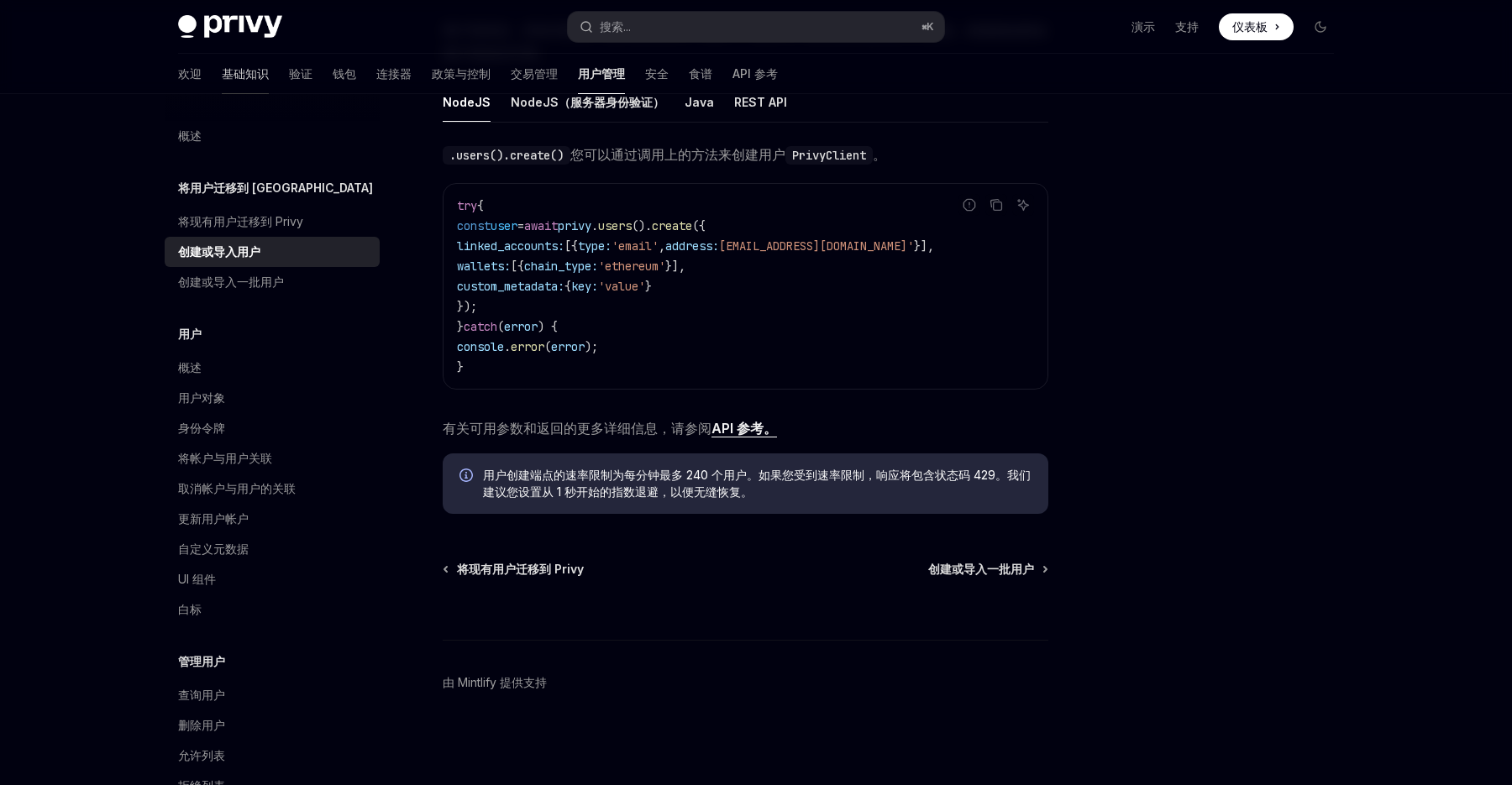
click at [222, 72] on font "基础知识" at bounding box center [246, 73] width 47 height 14
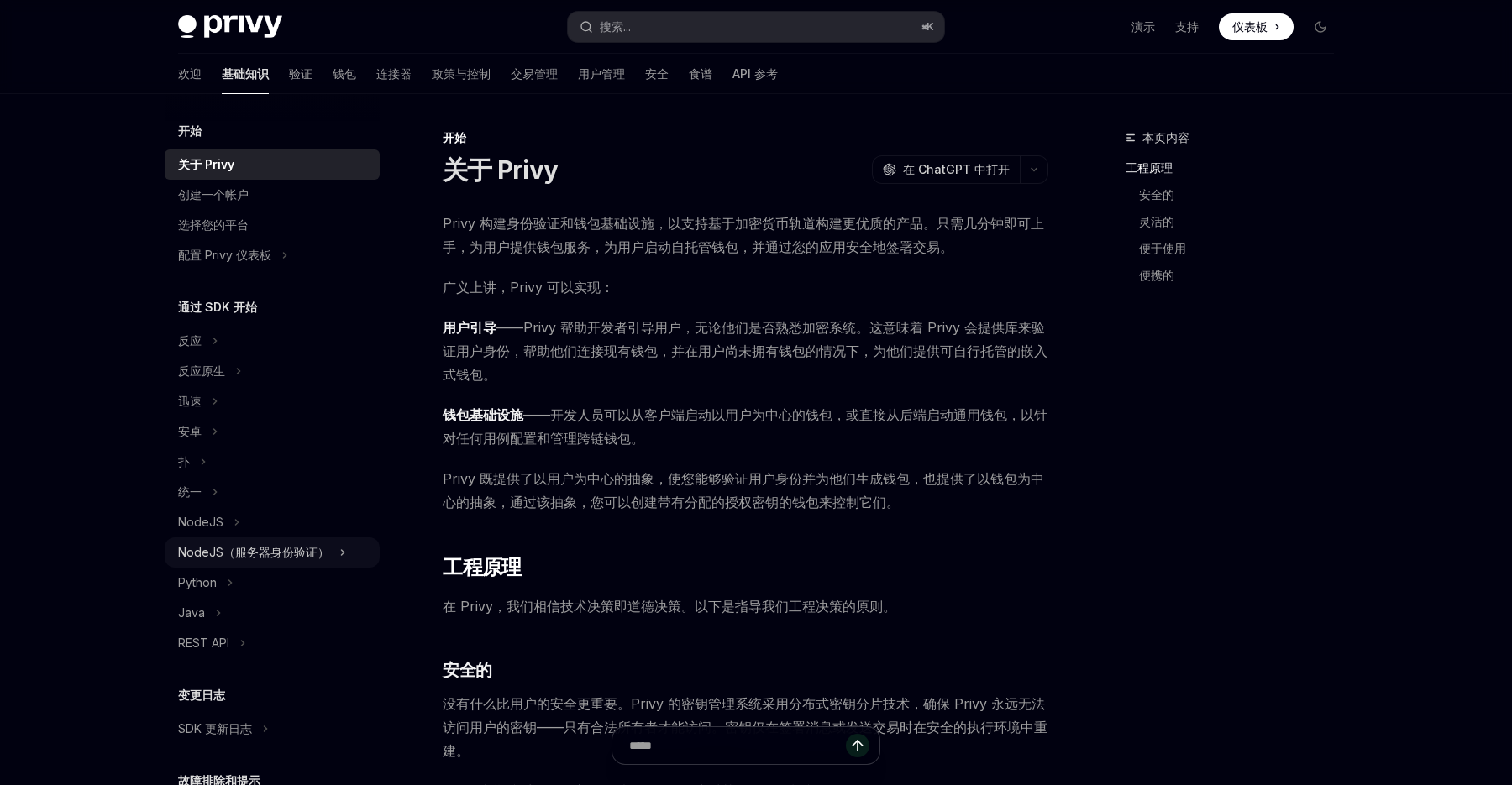
click at [253, 553] on font "NodeJS（服务器身份验证）" at bounding box center [254, 551] width 151 height 14
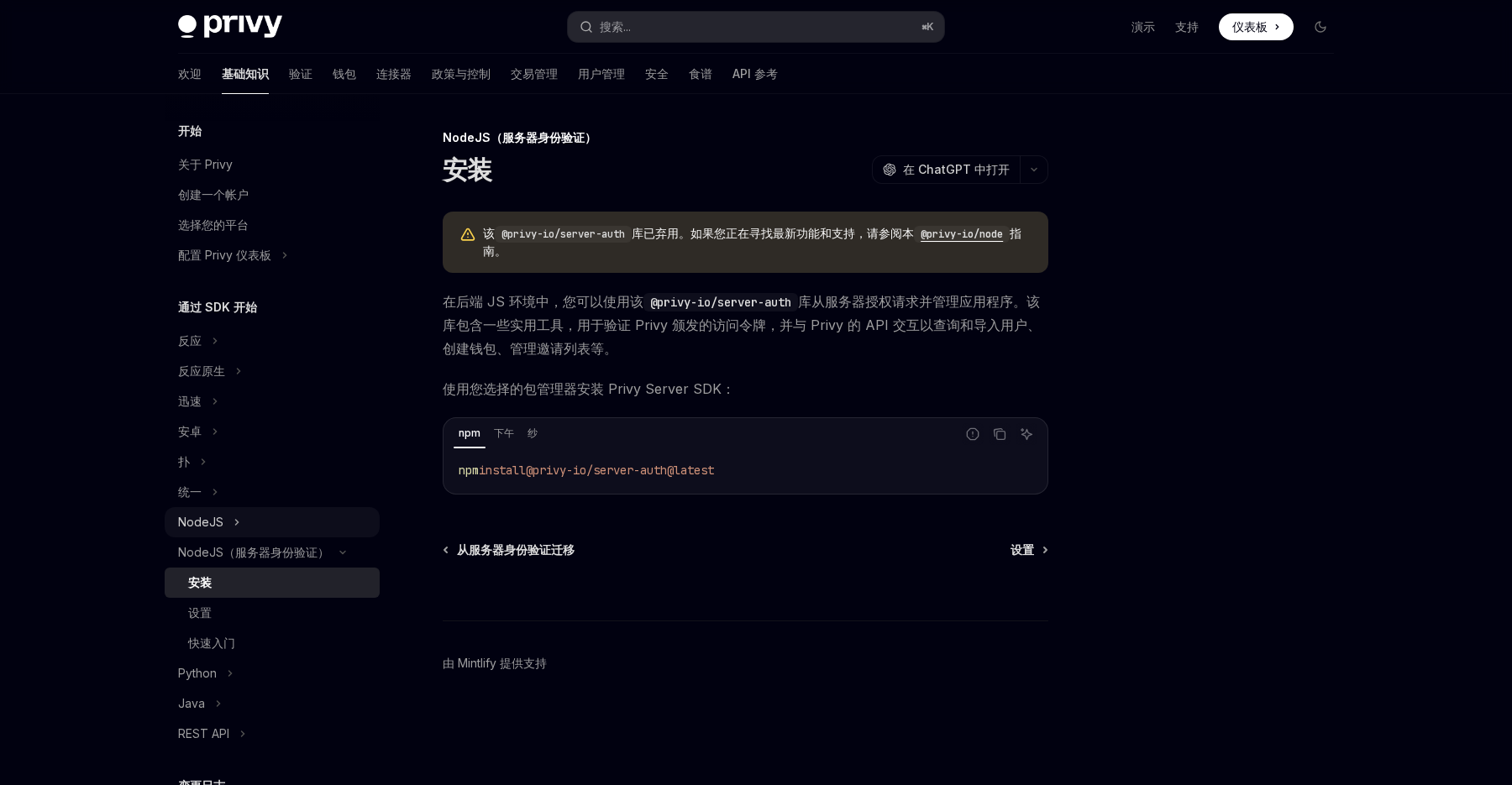
click at [290, 523] on button "NodeJS" at bounding box center [272, 522] width 215 height 30
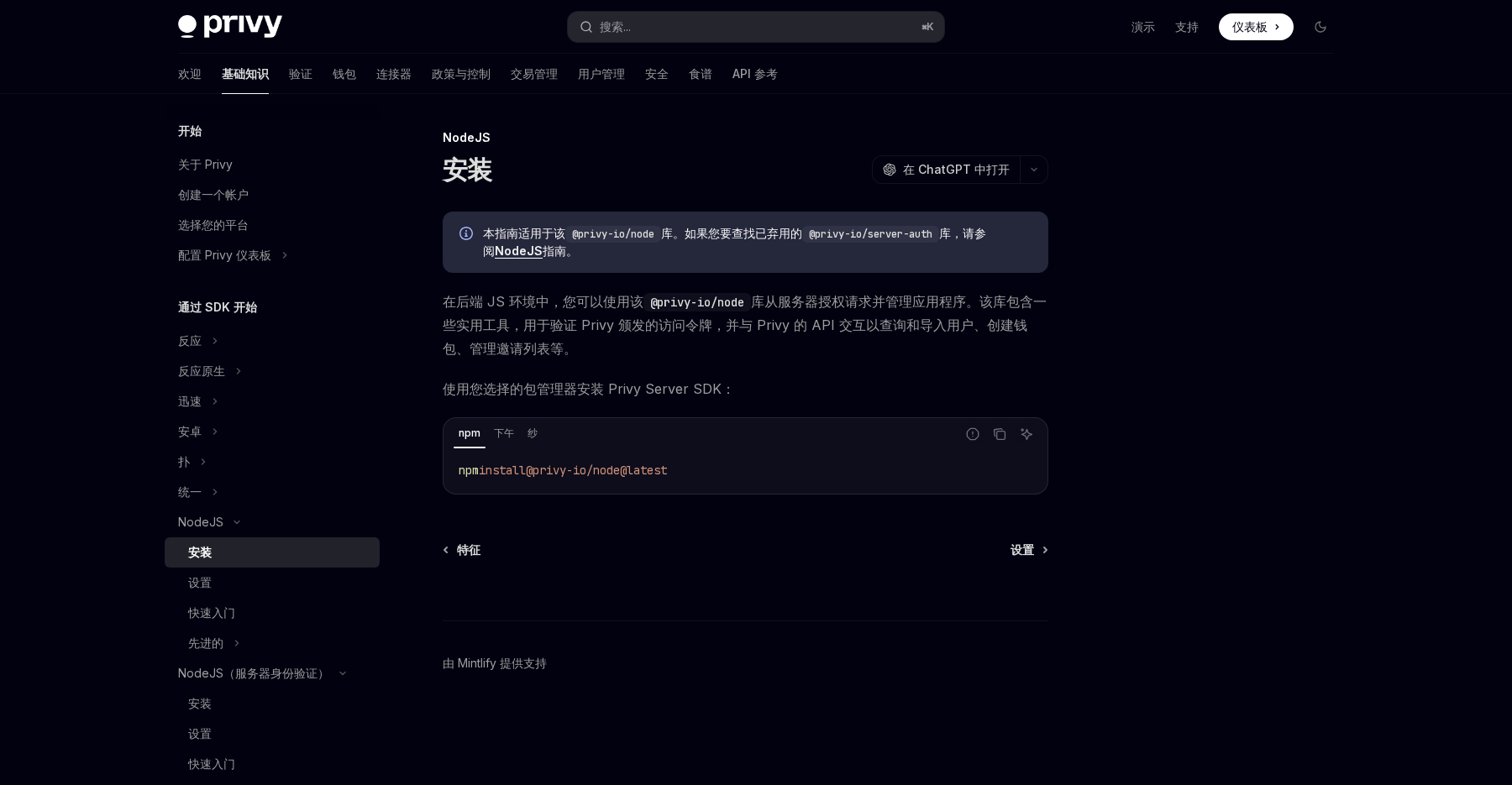
click at [532, 252] on font "NodeJS" at bounding box center [519, 251] width 47 height 14
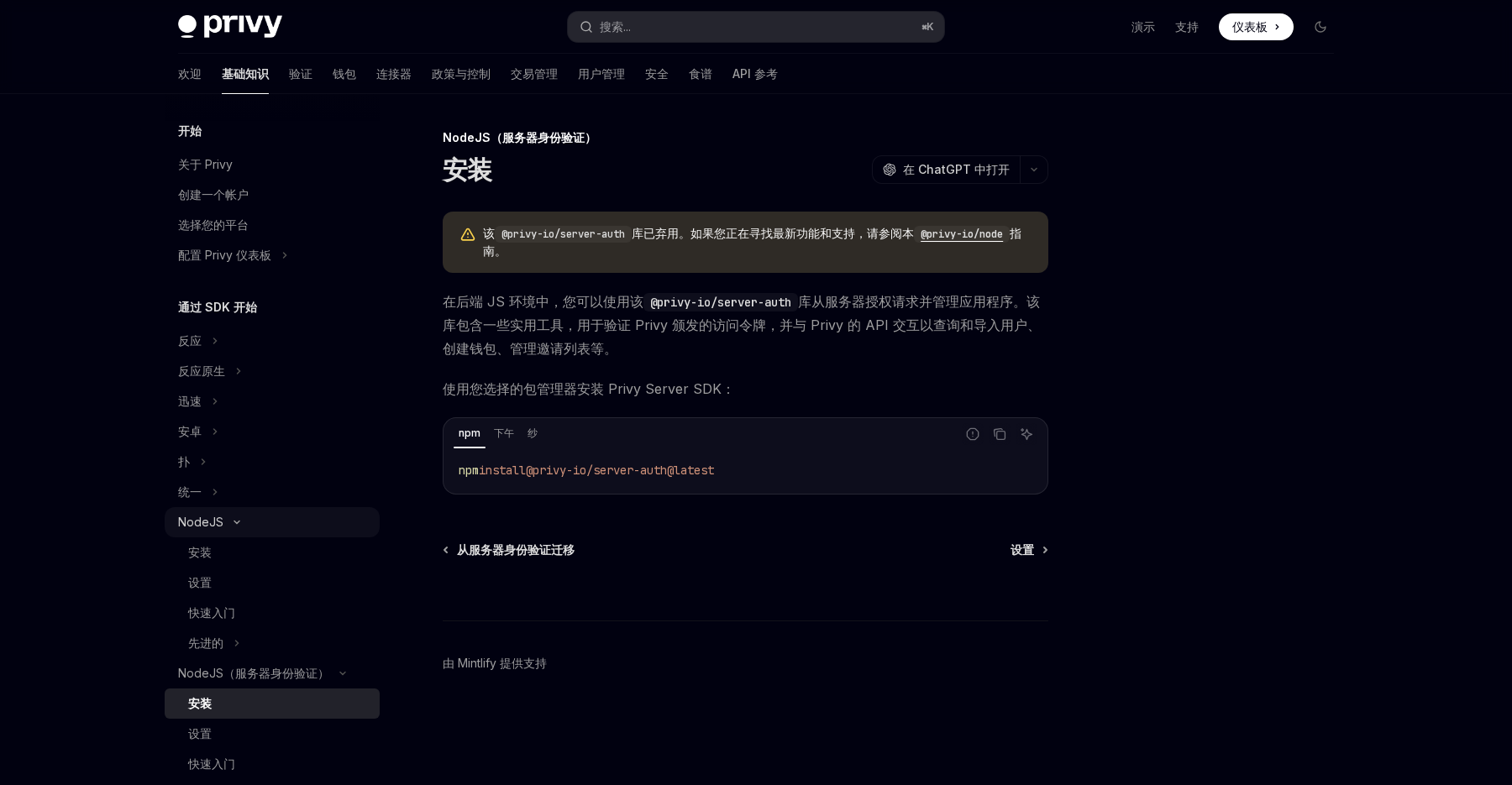
click at [276, 526] on button "NodeJS" at bounding box center [272, 522] width 215 height 30
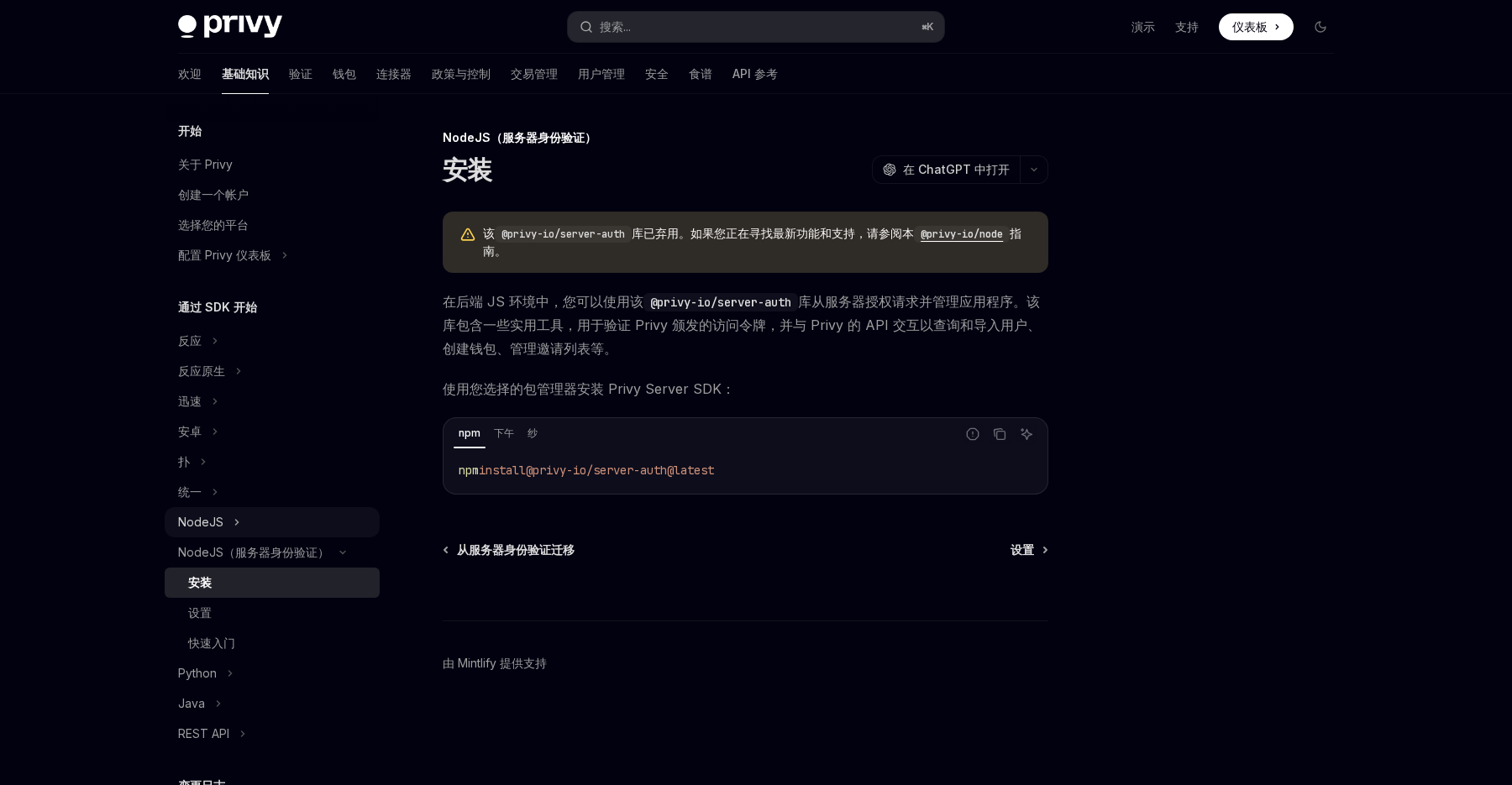
click at [219, 529] on font "NodeJS" at bounding box center [201, 521] width 46 height 14
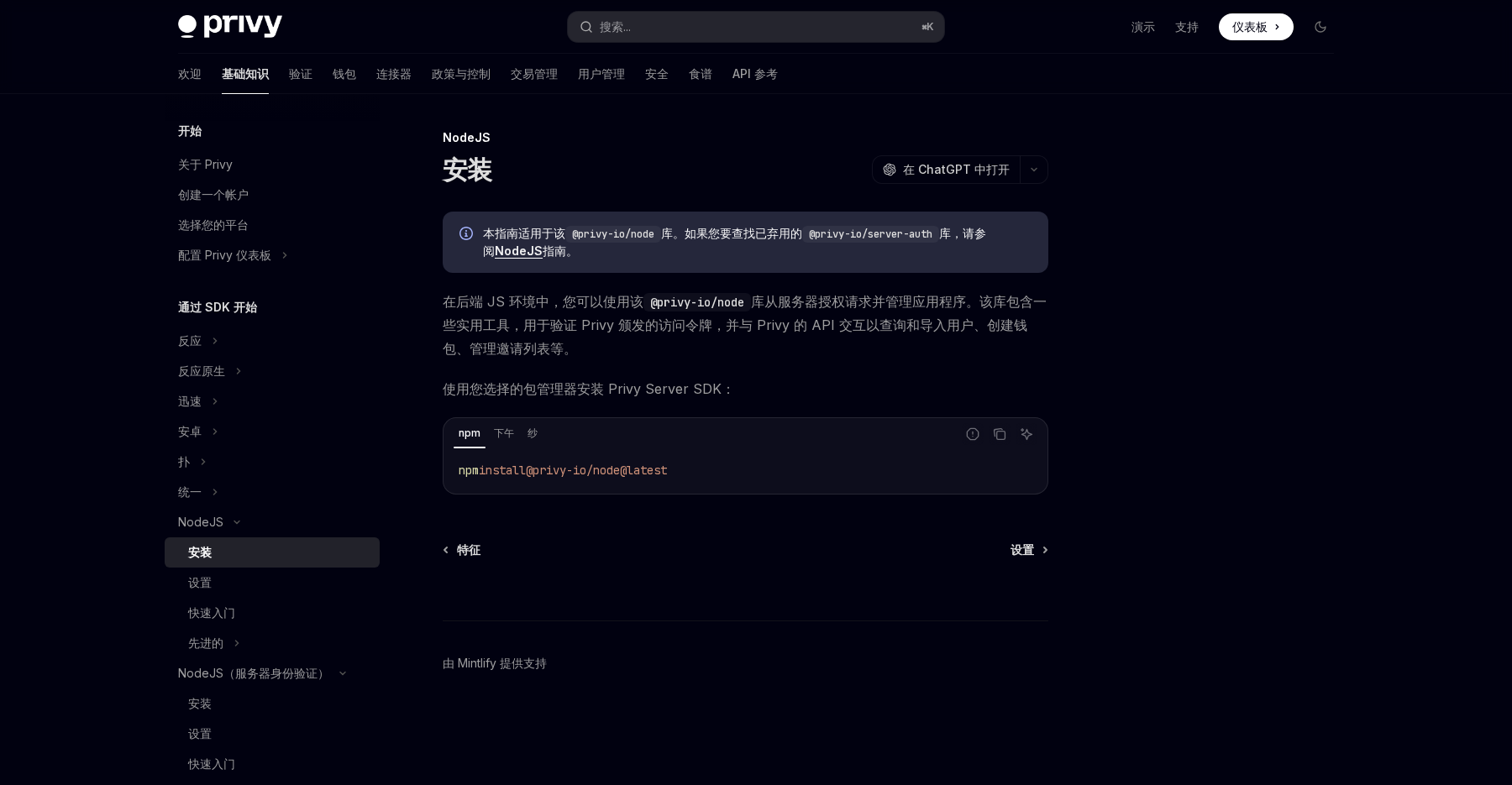
click at [215, 556] on div "安装" at bounding box center [278, 551] width 181 height 20
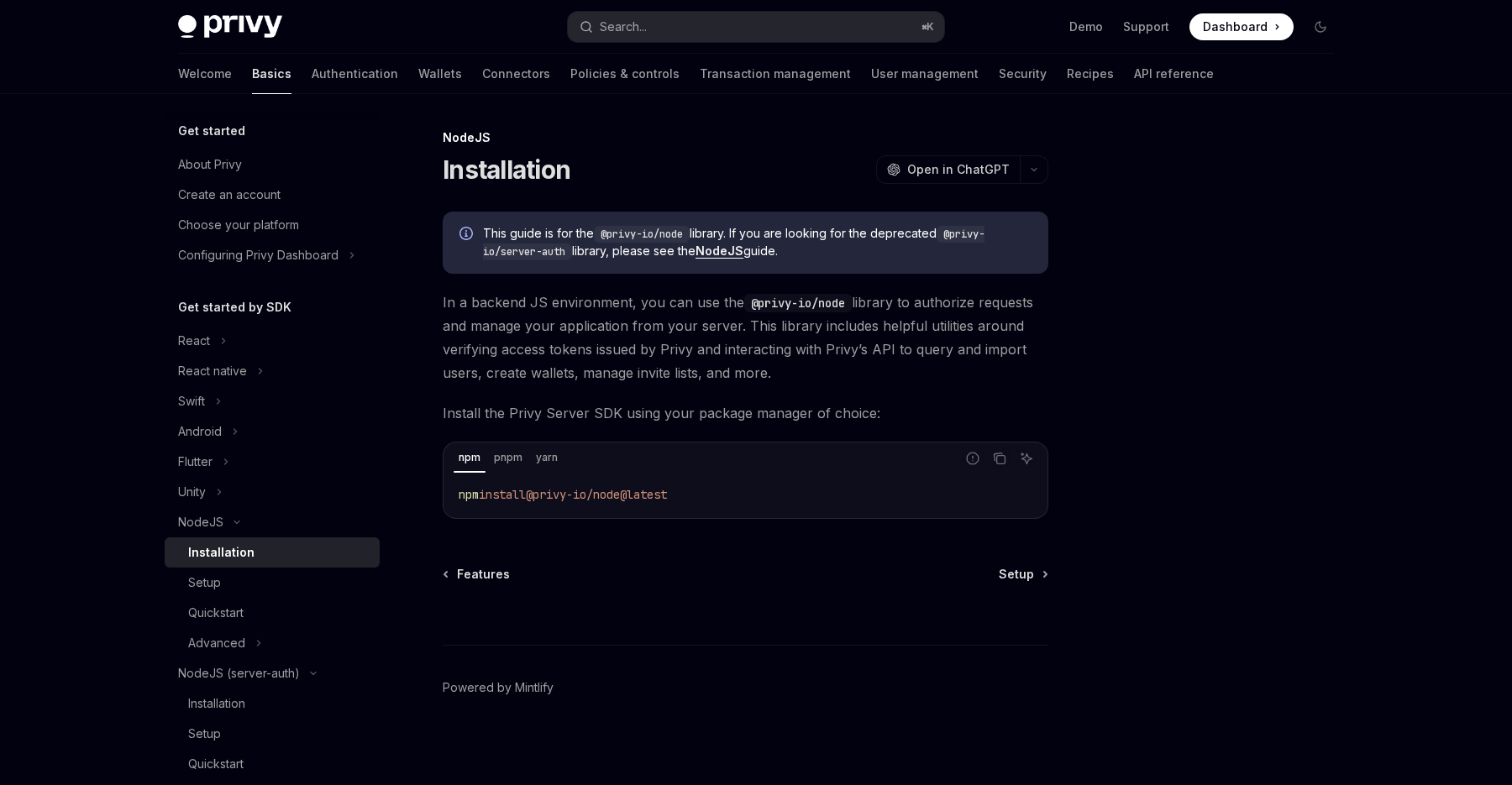
drag, startPoint x: 719, startPoint y: 496, endPoint x: 422, endPoint y: 493, distance: 297.0
click at [422, 493] on div "NodeJS Installation OpenAI Open in ChatGPT OpenAI Open in ChatGPT This guide is…" at bounding box center [588, 458] width 927 height 663
copy span "npm install @privy-io/node@latest"
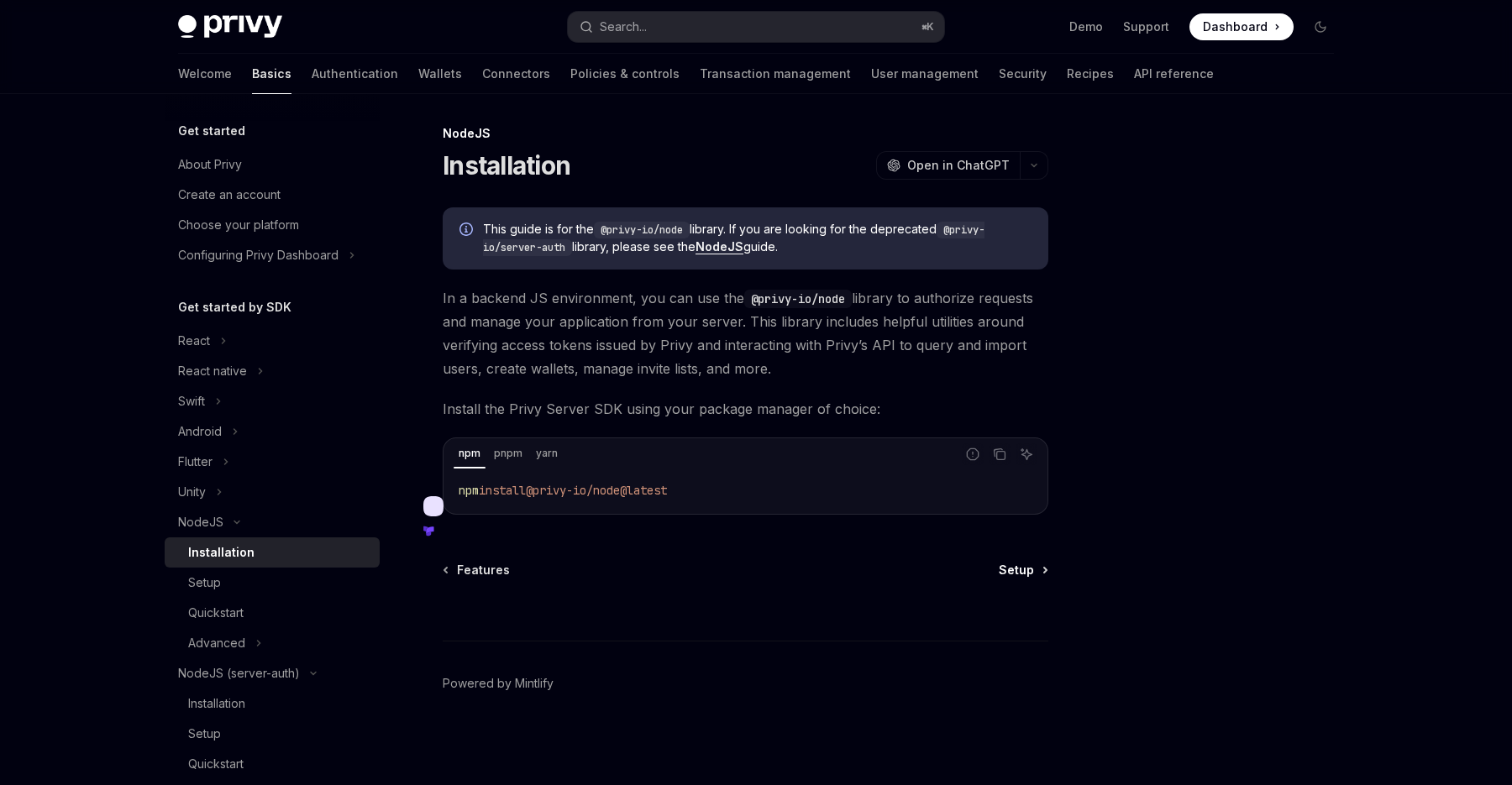
click at [1029, 571] on span "Setup" at bounding box center [1016, 570] width 35 height 17
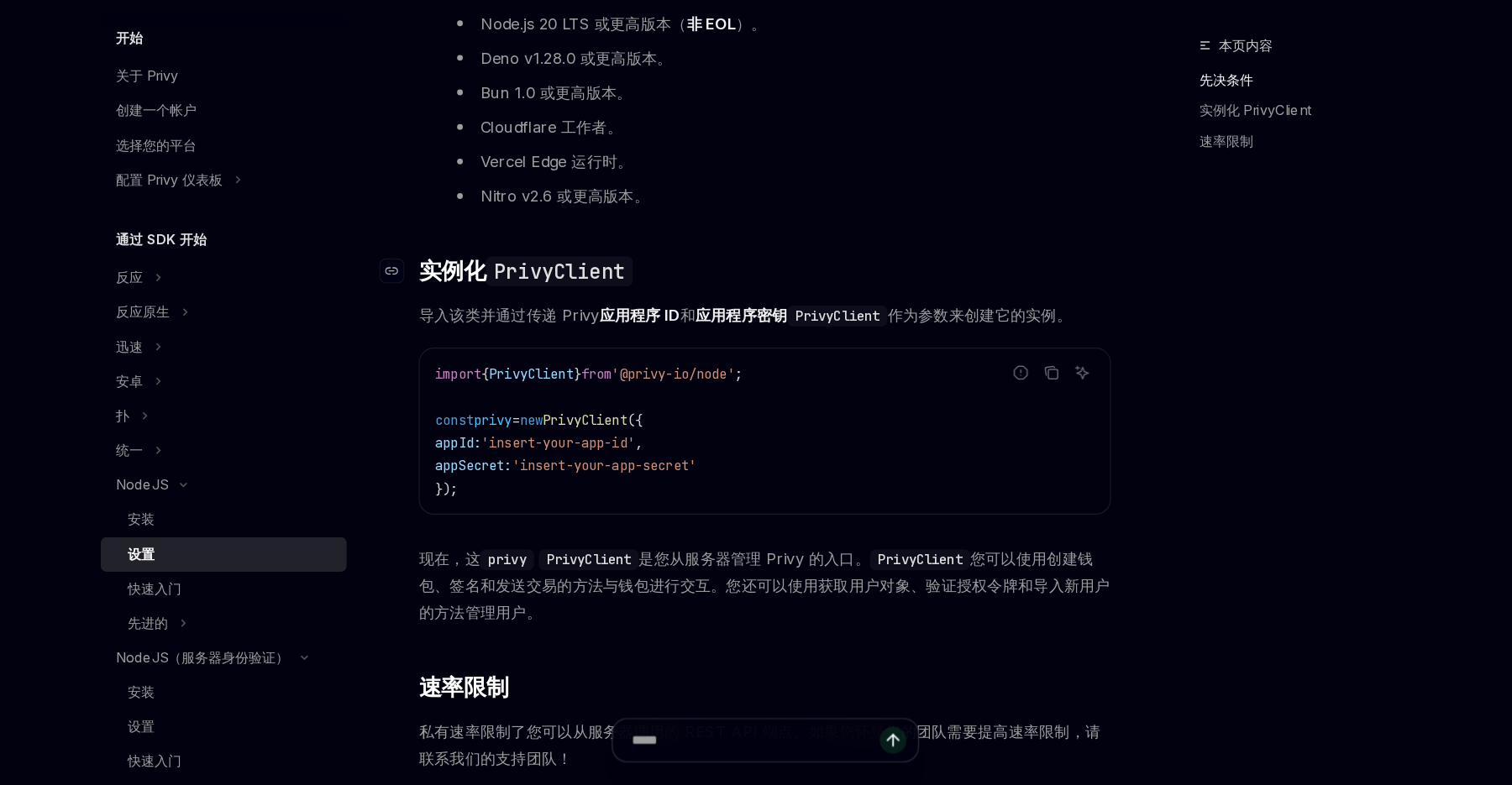
scroll to position [256, 0]
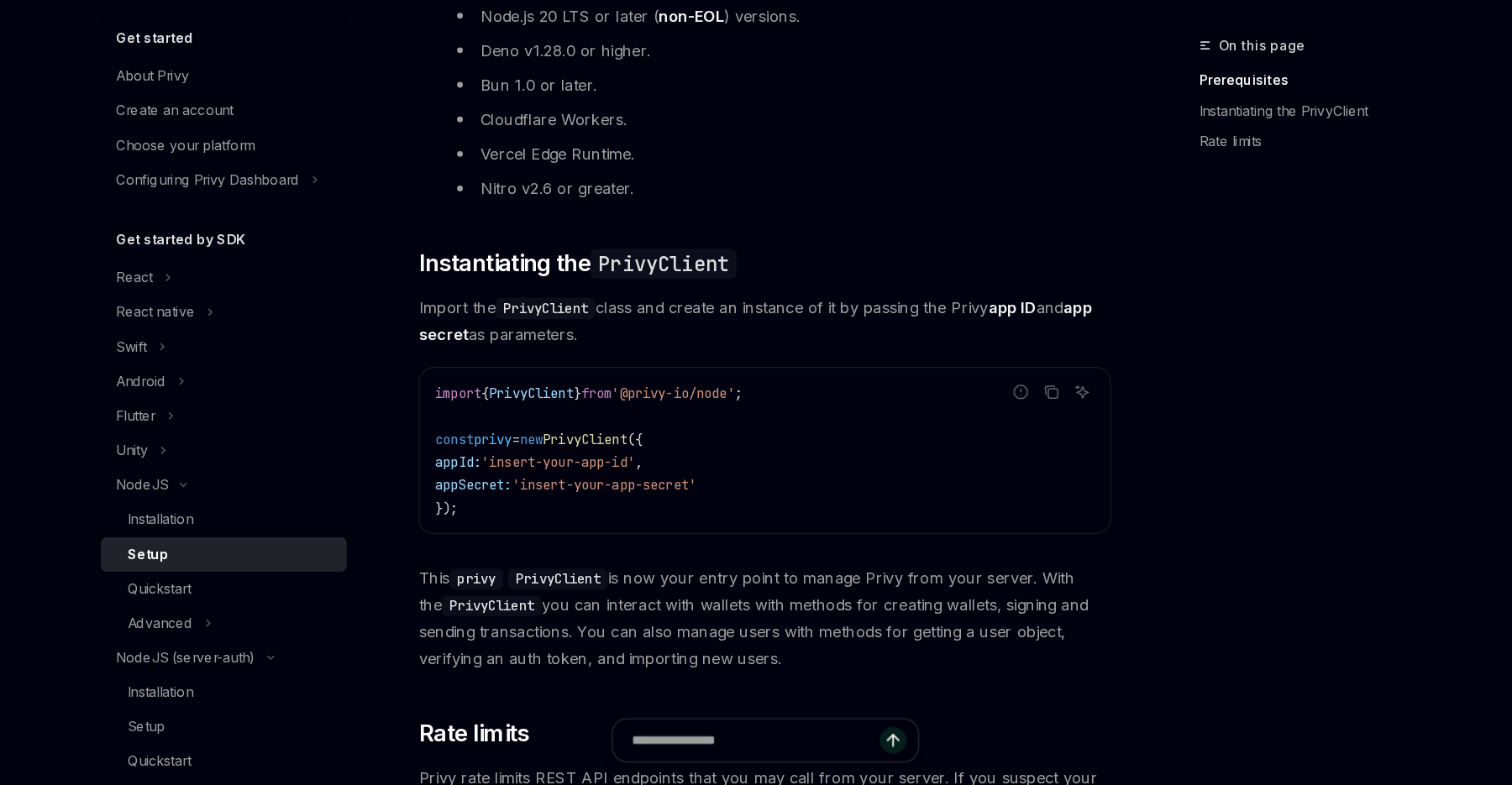
click at [672, 439] on span "'@privy-io/node'" at bounding box center [665, 441] width 107 height 15
copy span "privy"
click at [551, 481] on span "new" at bounding box center [540, 482] width 20 height 15
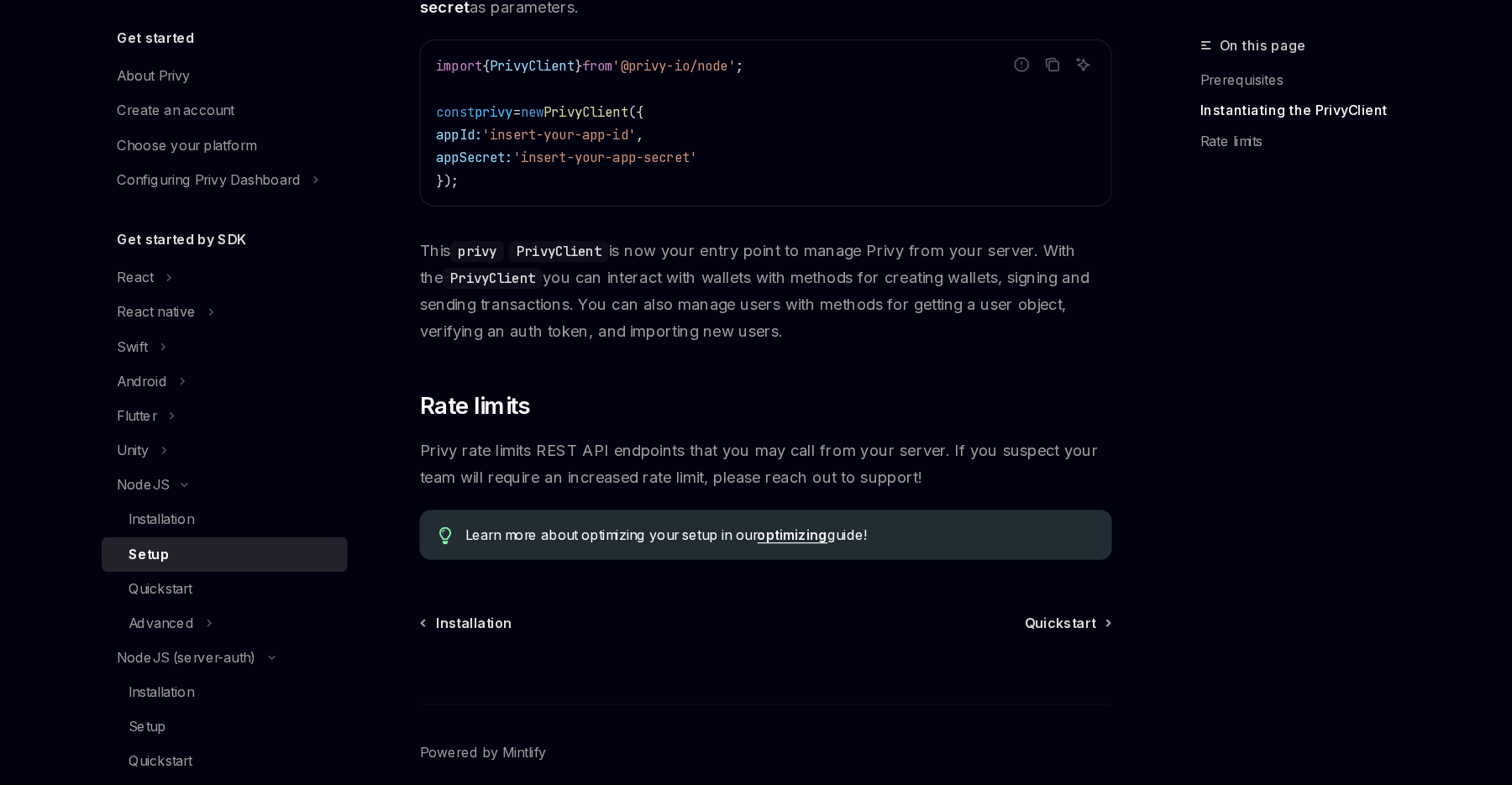
scroll to position [545, 0]
click at [1018, 640] on span "Quickstart" at bounding box center [1002, 641] width 62 height 17
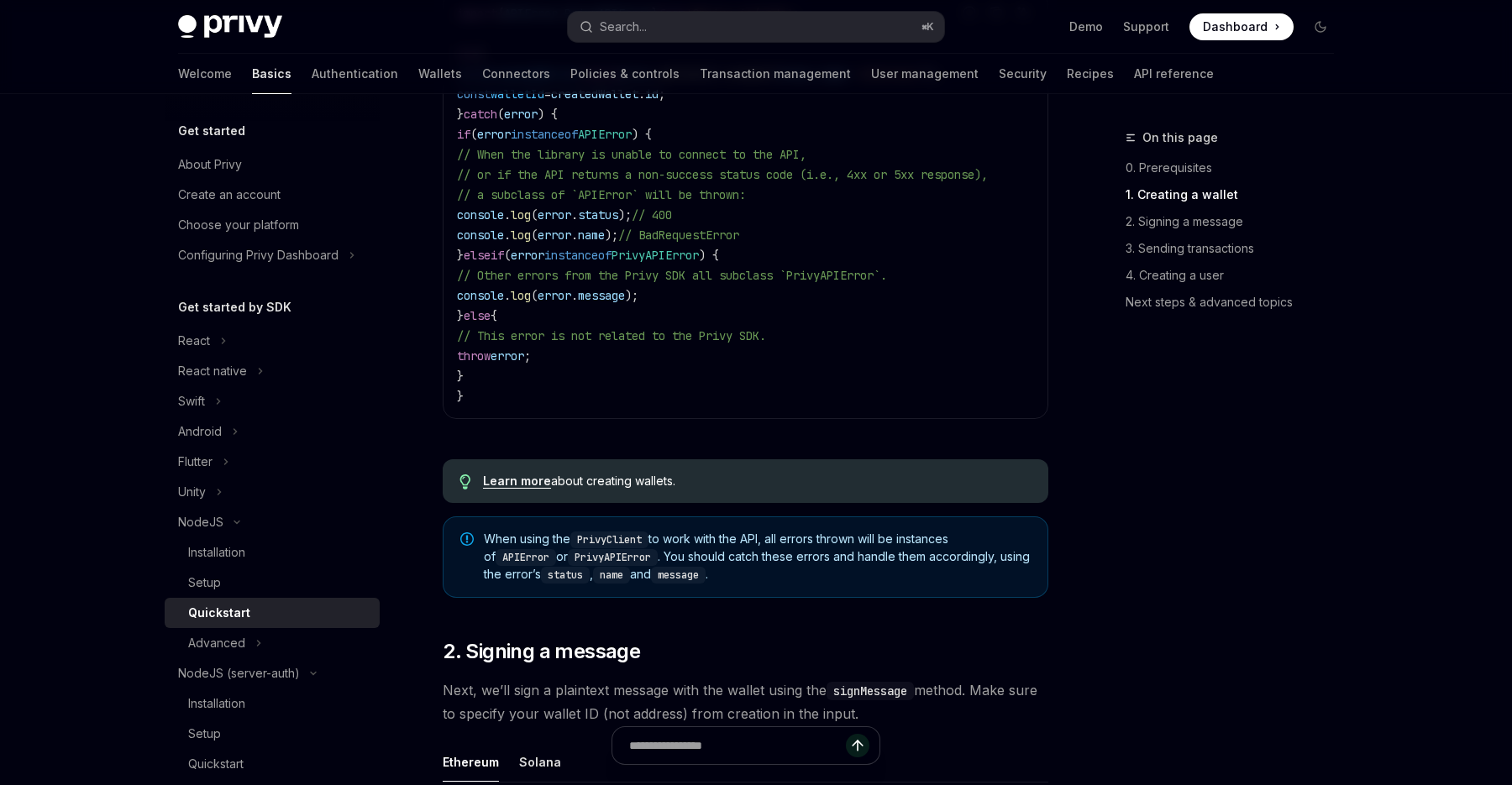
scroll to position [421, 0]
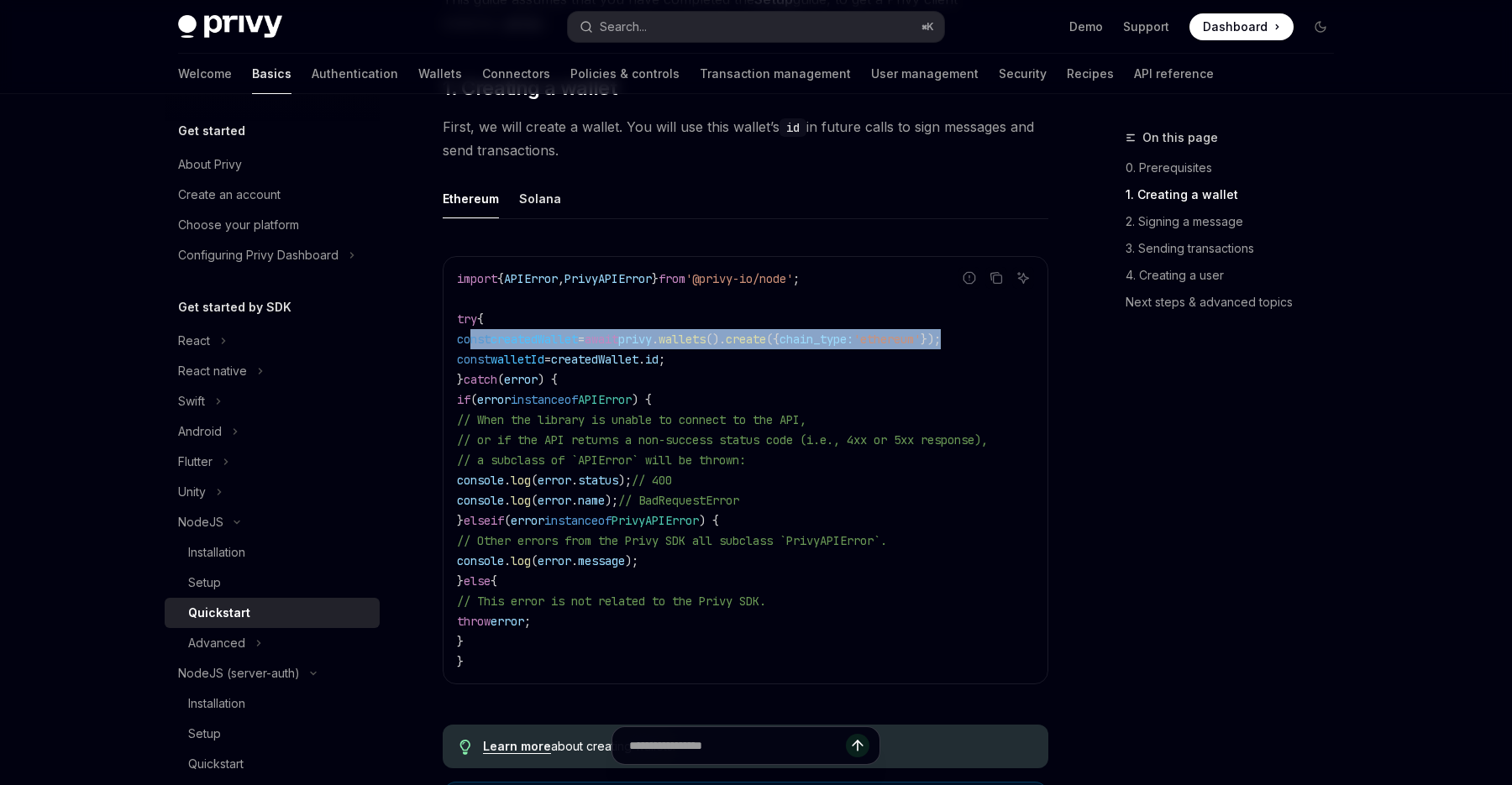
drag, startPoint x: 1014, startPoint y: 334, endPoint x: 475, endPoint y: 338, distance: 539.0
click at [475, 338] on code "import { APIError , PrivyAPIError } from '@privy-io/node' ; try { const created…" at bounding box center [746, 470] width 577 height 403
copy span "const createdWallet = await privy . wallets (). create ({ chain_type: 'ethereum…"
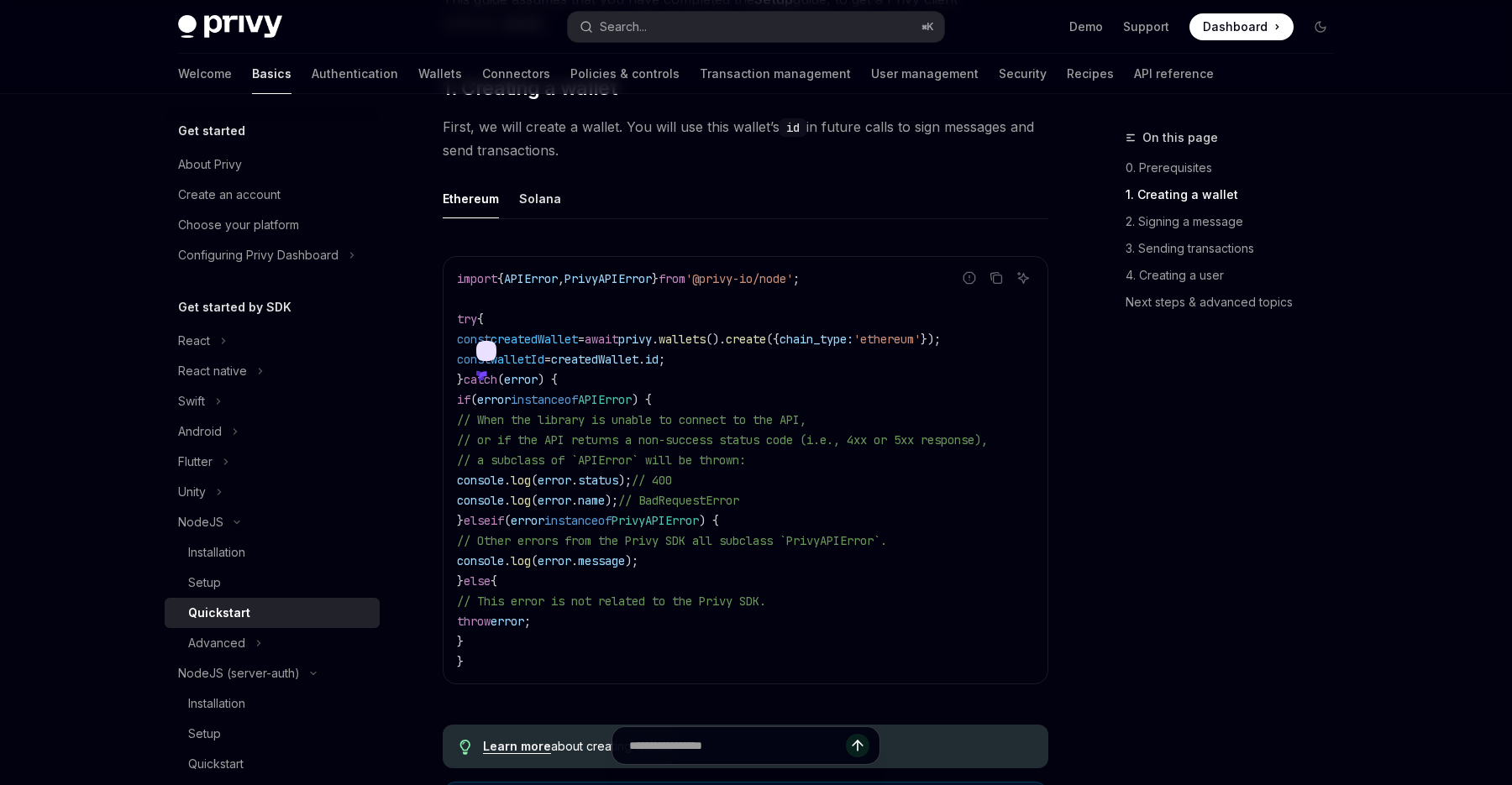
click at [632, 371] on code "import { APIError , PrivyAPIError } from '@privy-io/node' ; try { const created…" at bounding box center [746, 470] width 577 height 403
drag, startPoint x: 710, startPoint y: 360, endPoint x: 474, endPoint y: 355, distance: 236.1
click at [474, 355] on code "import { APIError , PrivyAPIError } from '@privy-io/node' ; try { const created…" at bounding box center [746, 470] width 577 height 403
copy span "const walletId = createdWallet . id ;"
click at [618, 331] on span "await" at bounding box center [601, 339] width 33 height 15
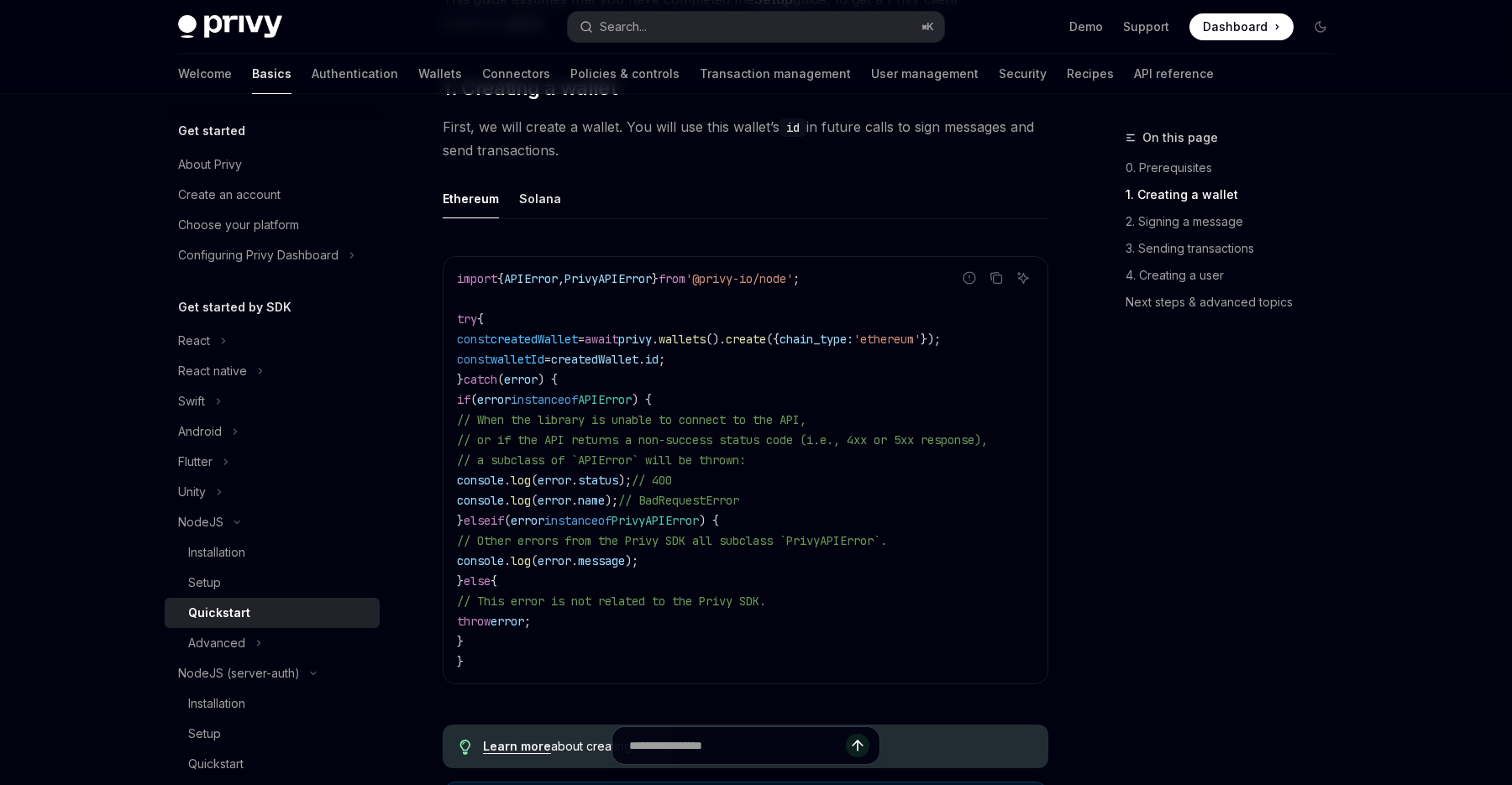
click at [571, 331] on span "createdWallet" at bounding box center [535, 339] width 87 height 15
copy span "createdWallet"
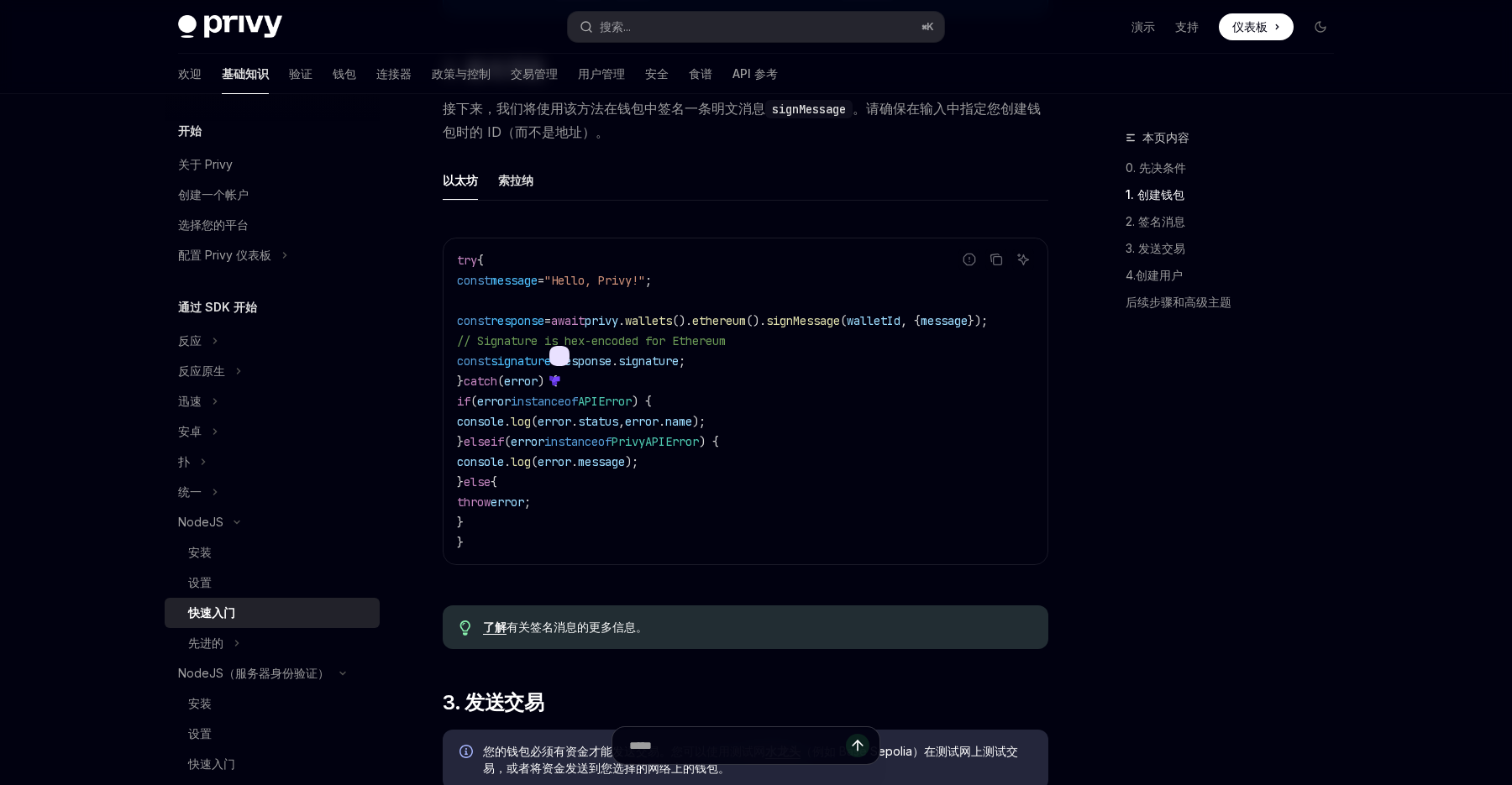
scroll to position [1190, 0]
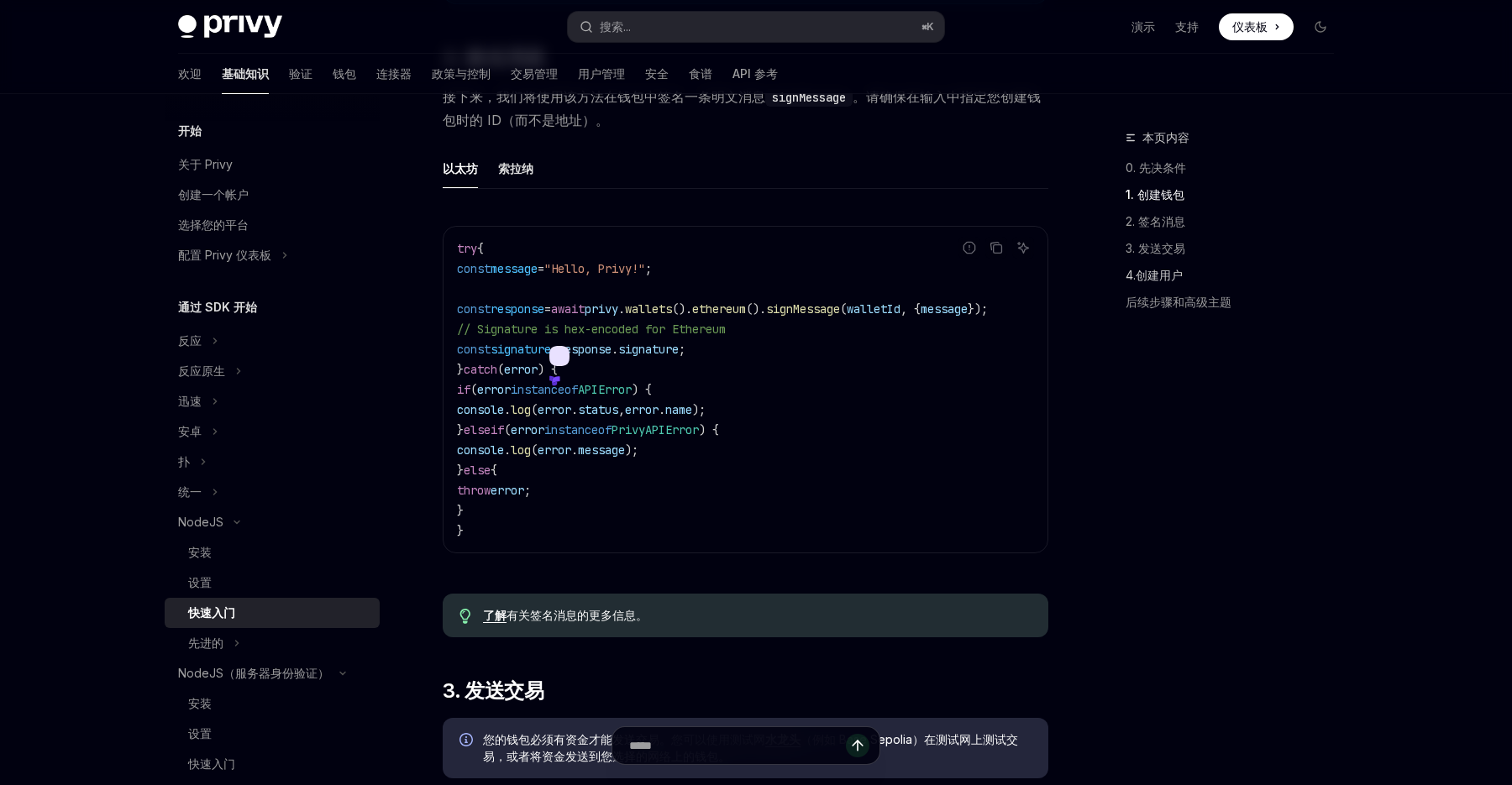
click at [1162, 279] on font "4.创建用户" at bounding box center [1154, 274] width 57 height 14
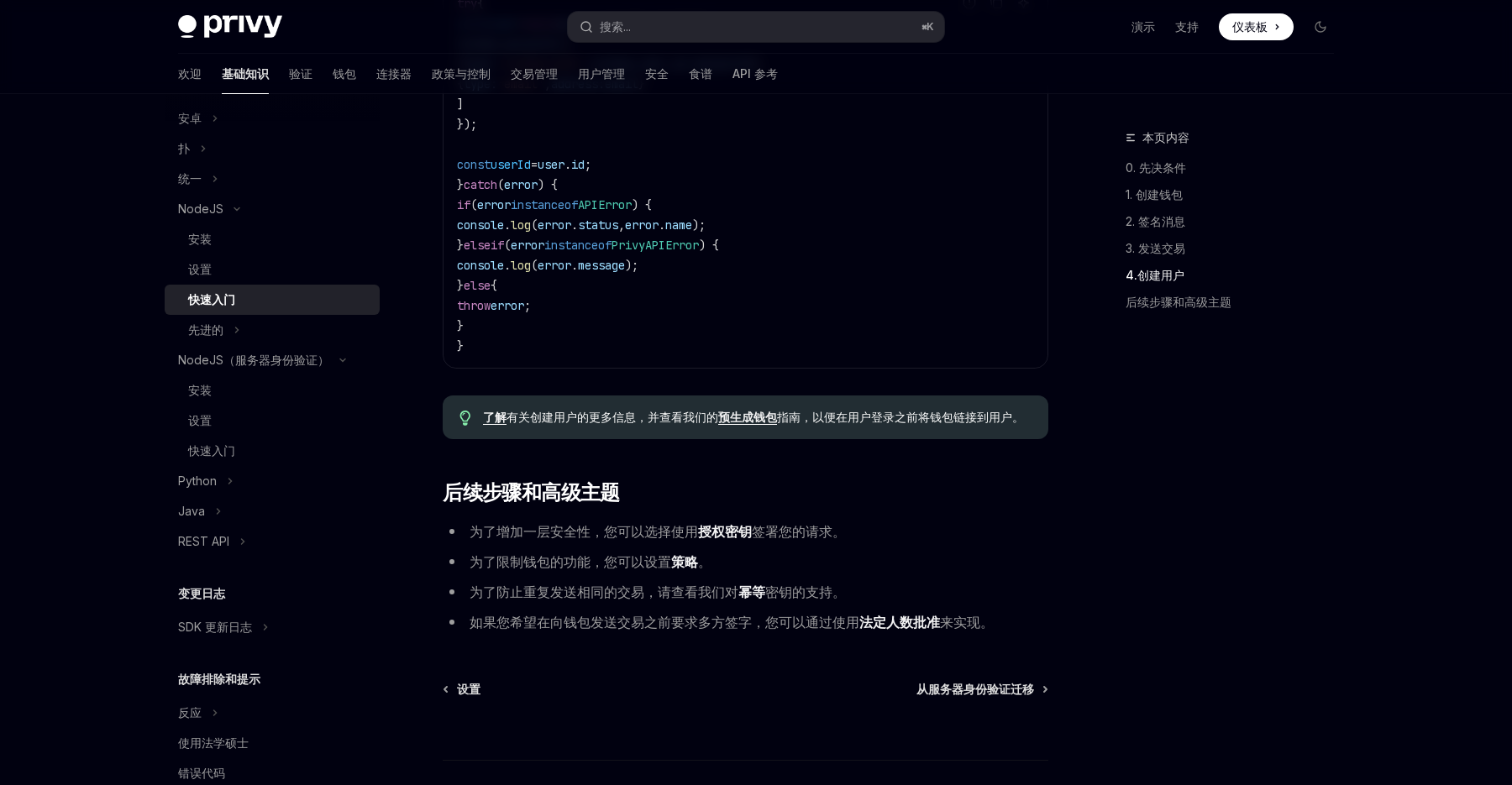
scroll to position [350, 0]
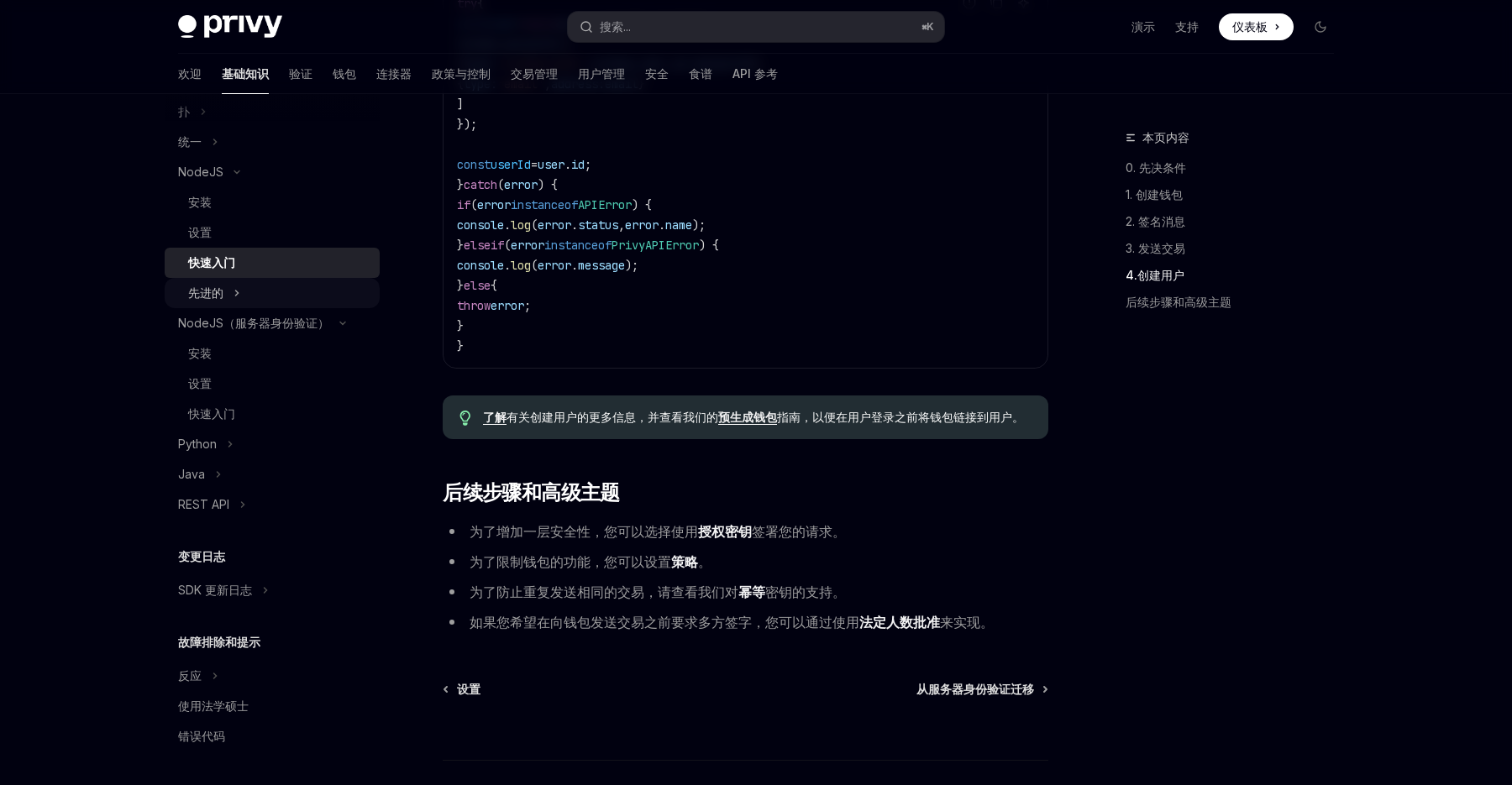
click at [306, 288] on button "先进的" at bounding box center [272, 293] width 215 height 30
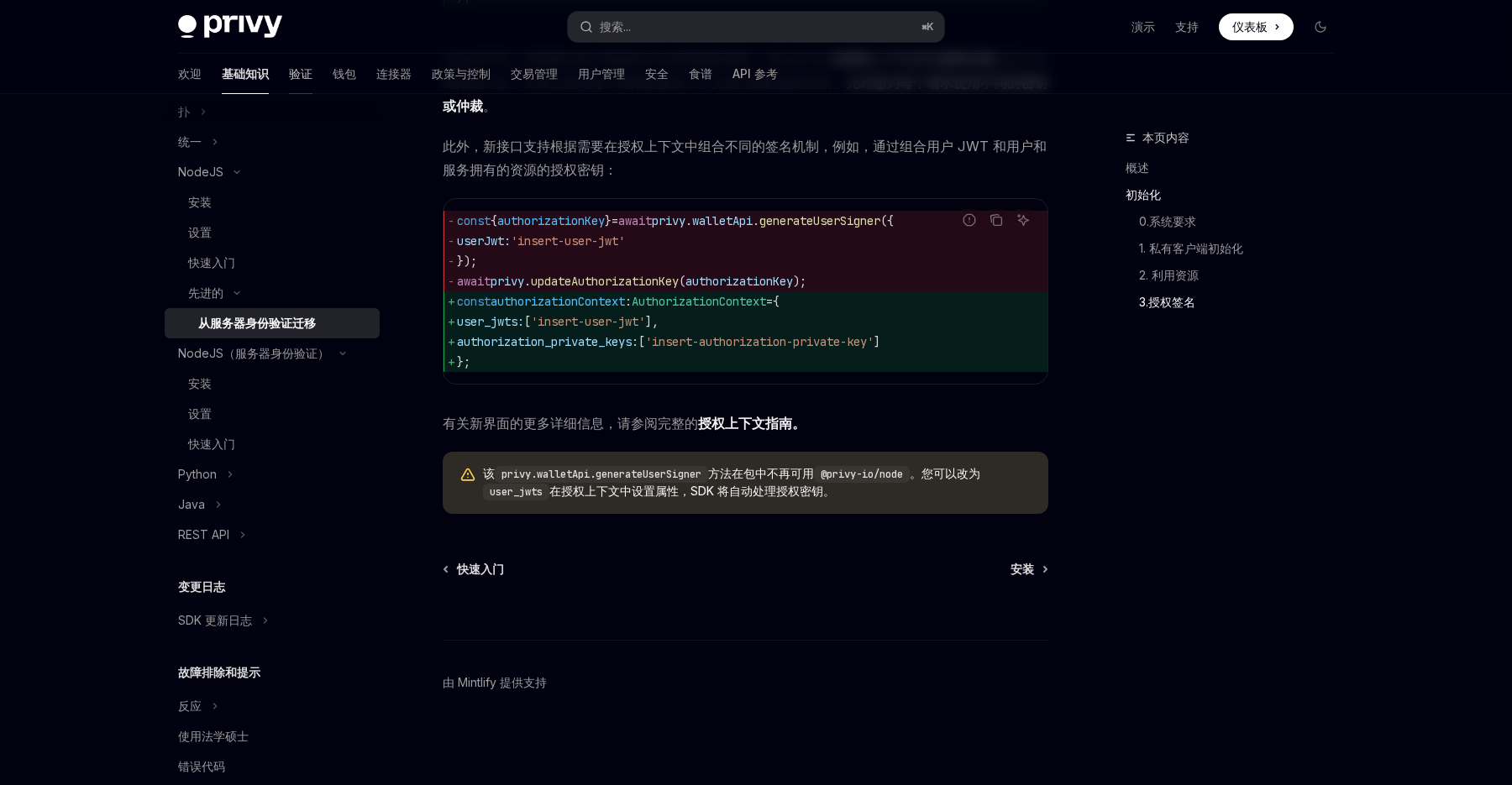
scroll to position [1984, 0]
click at [289, 74] on font "验证" at bounding box center [300, 73] width 24 height 14
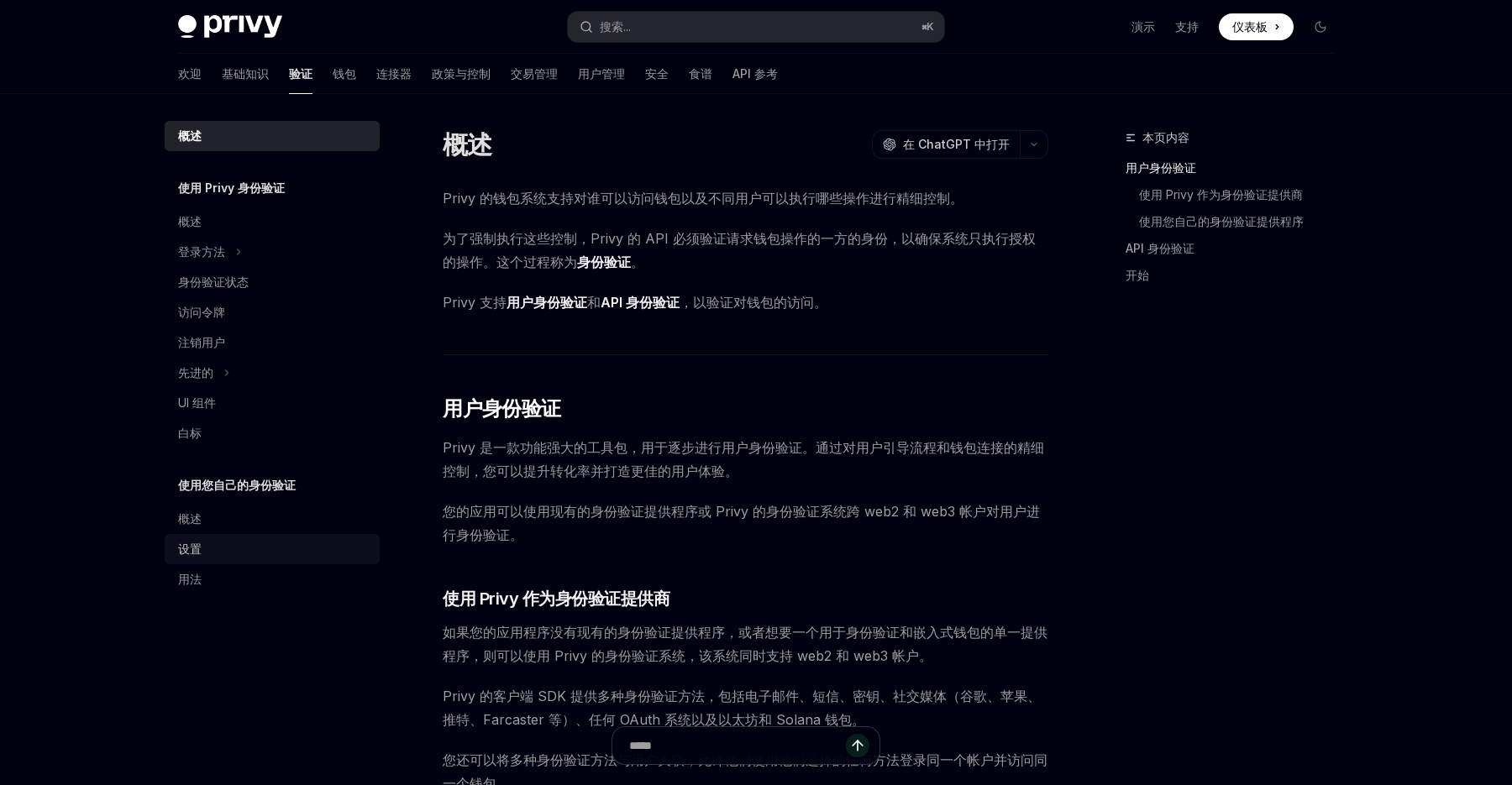
click at [198, 543] on font "设置" at bounding box center [190, 548] width 24 height 14
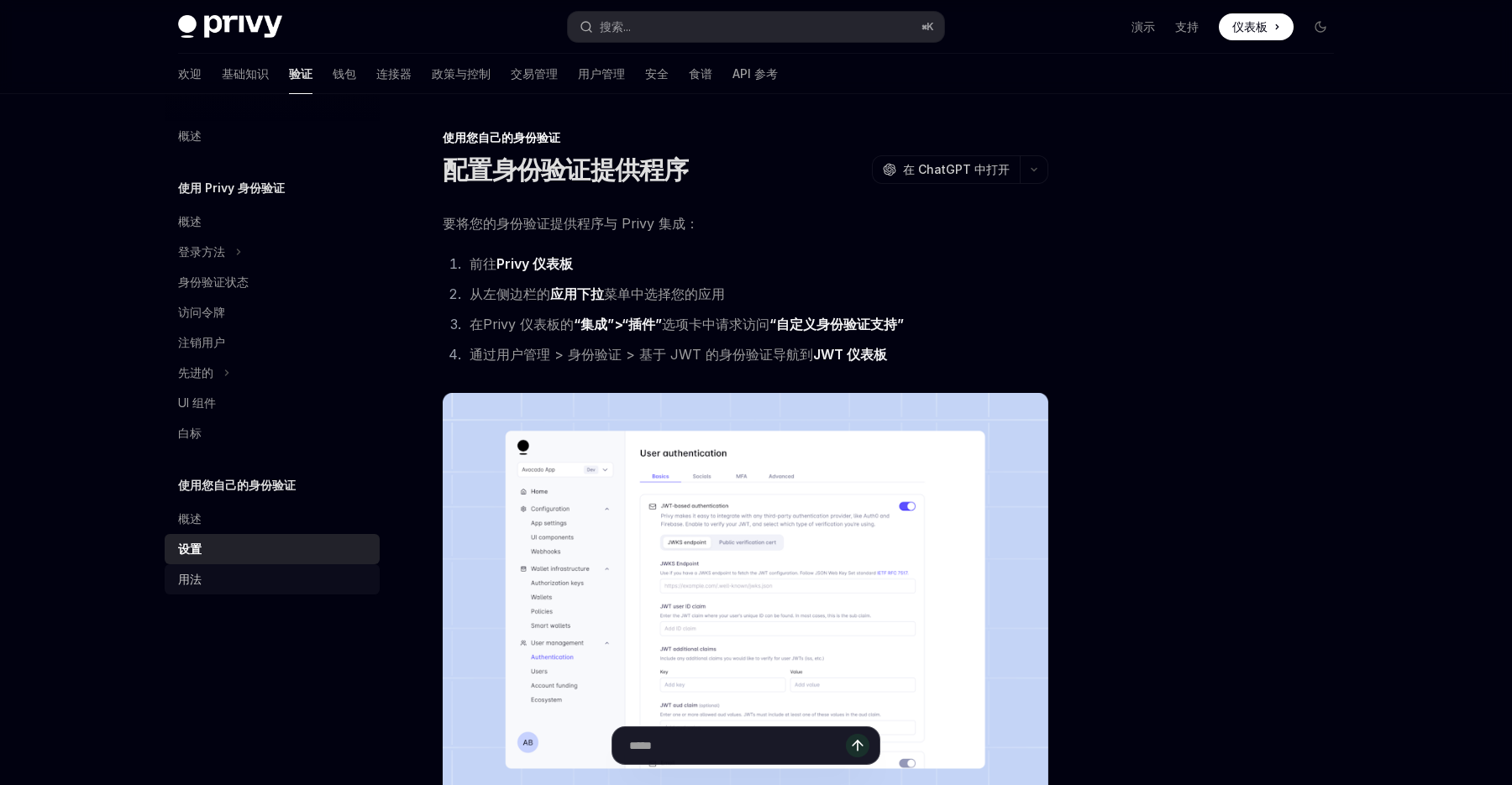
click at [182, 582] on font "用法" at bounding box center [190, 578] width 24 height 14
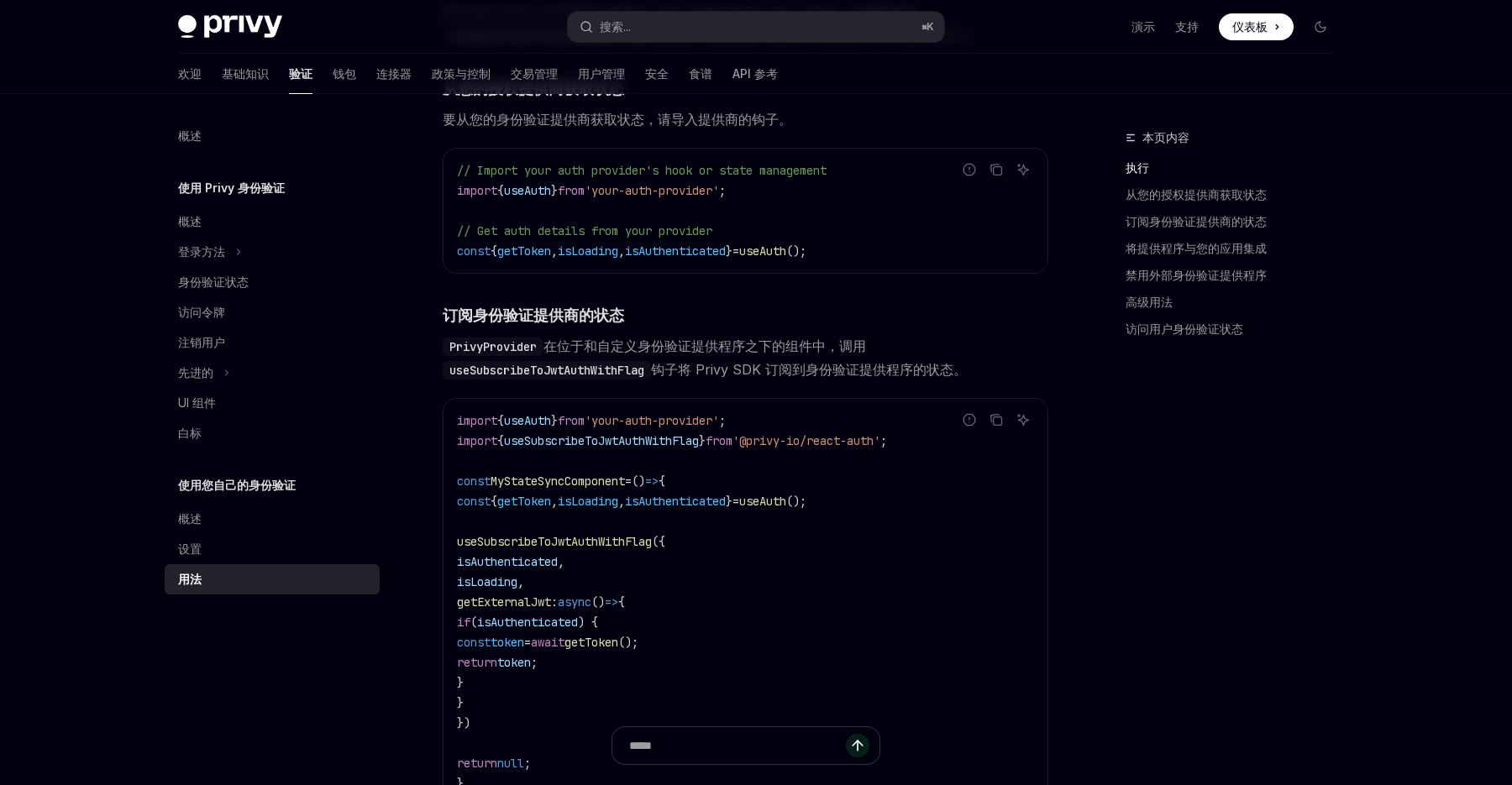
scroll to position [390, 0]
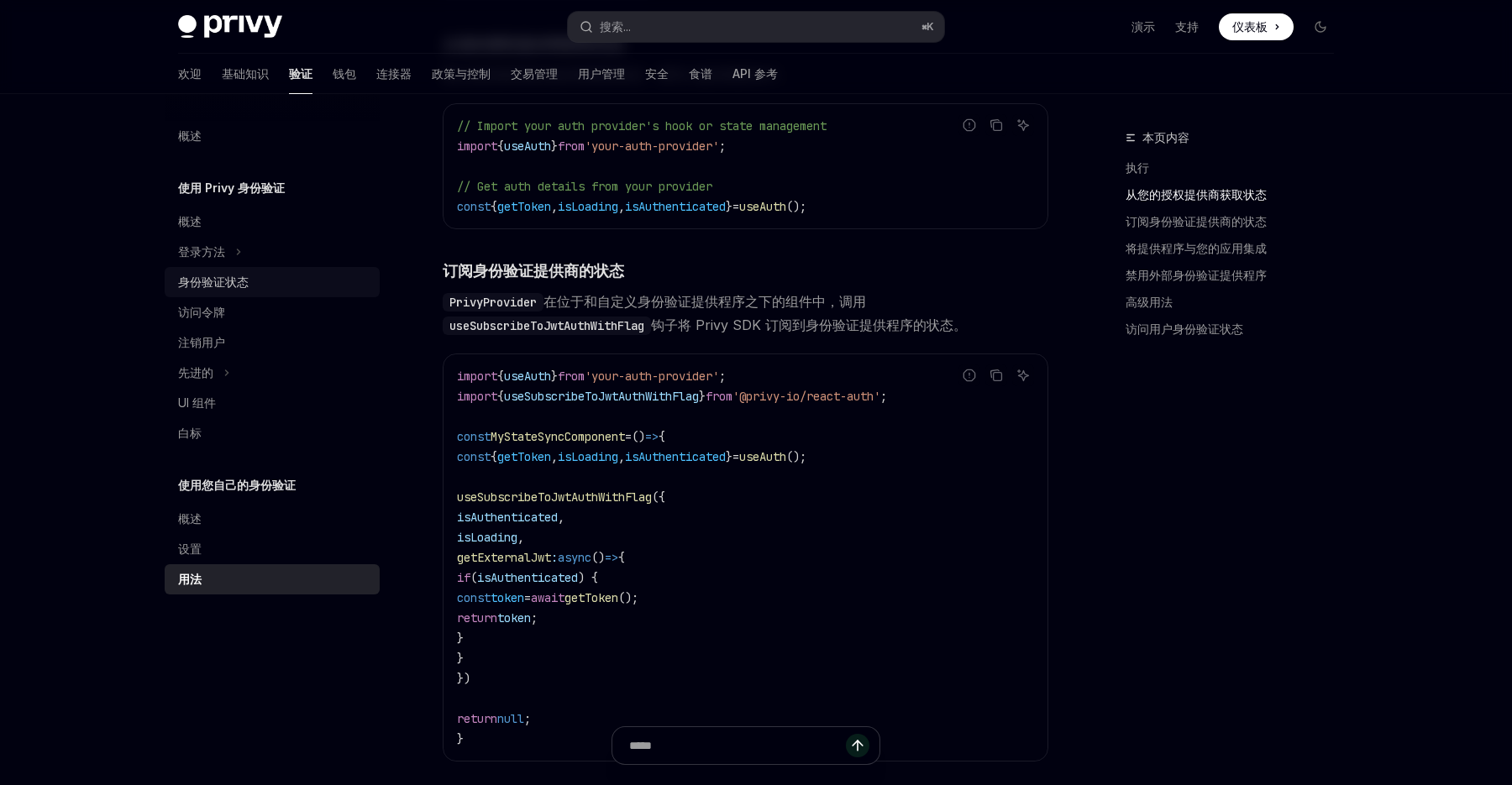
click at [322, 272] on div "身份验证状态" at bounding box center [274, 282] width 192 height 20
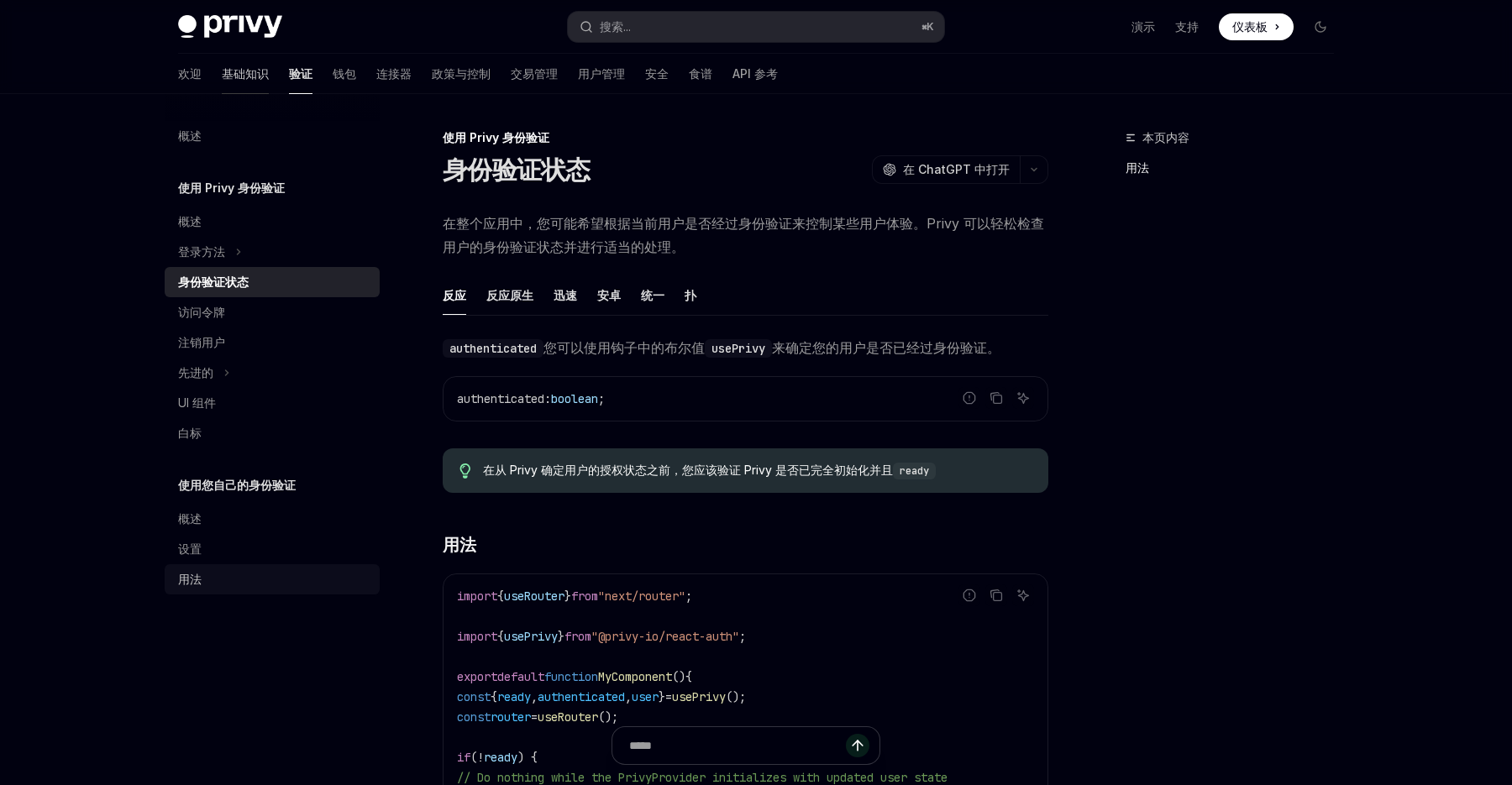
click at [222, 71] on font "基础知识" at bounding box center [246, 73] width 47 height 14
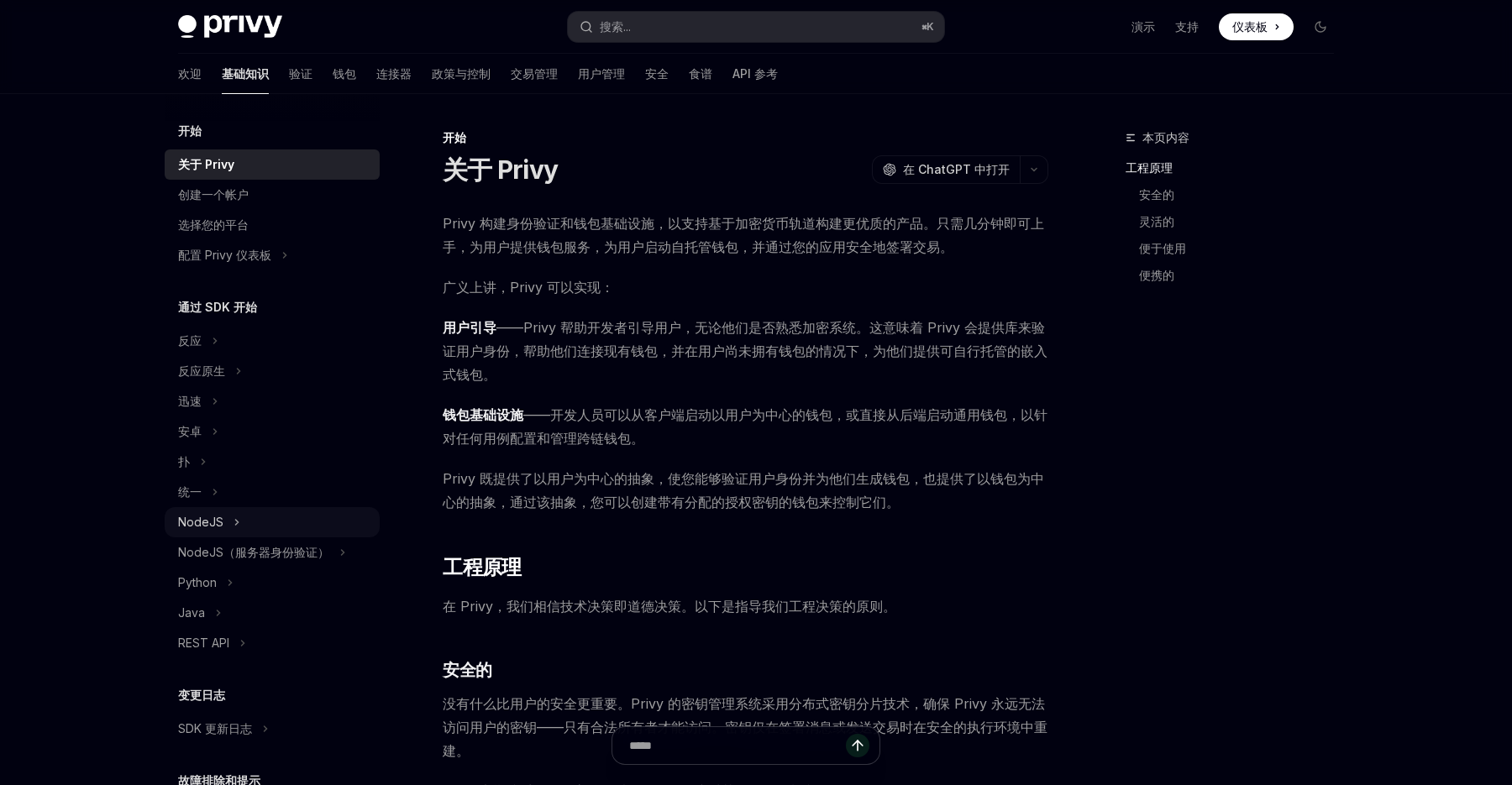
click at [217, 512] on button "NodeJS" at bounding box center [272, 522] width 215 height 30
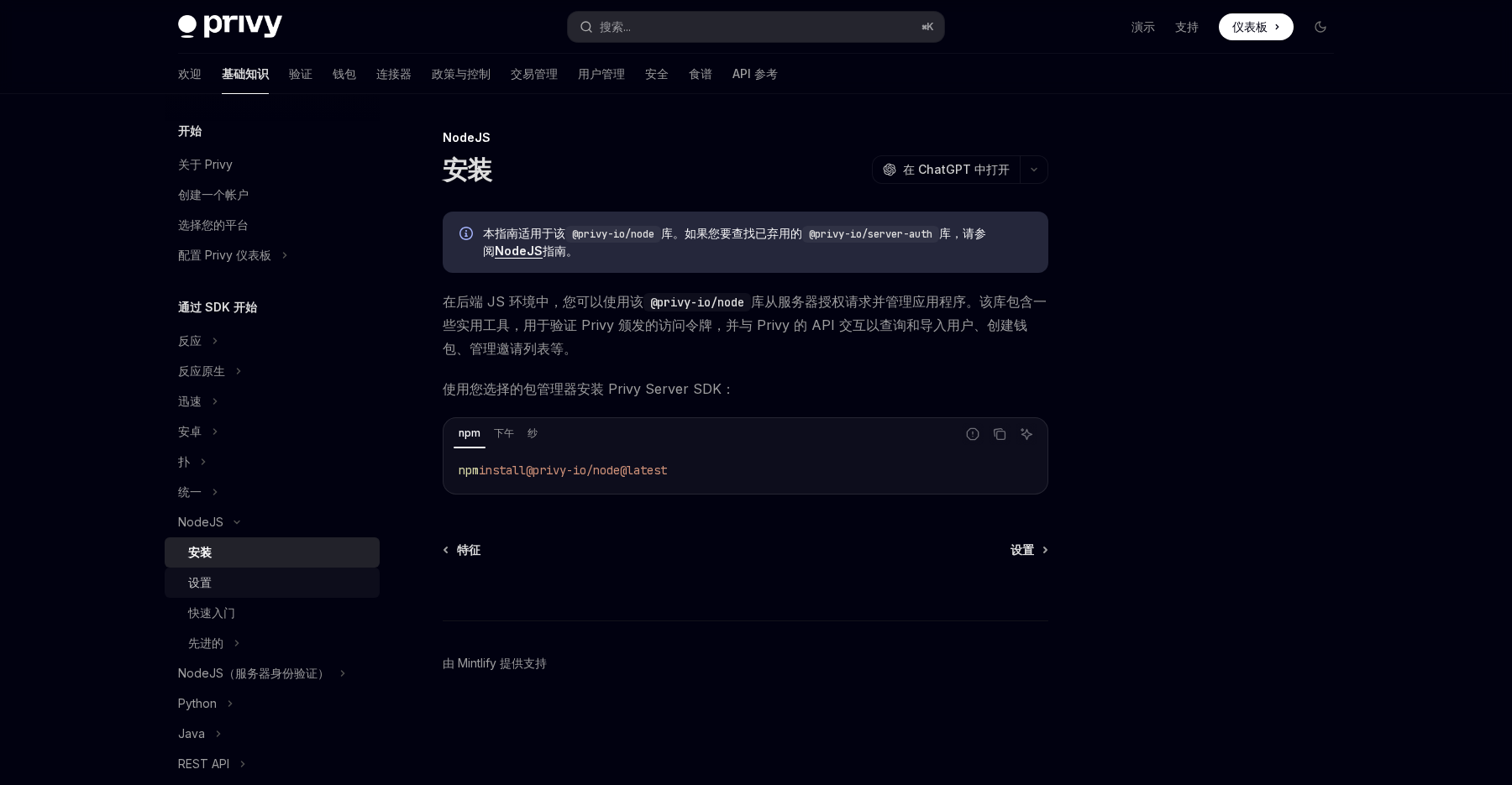
click at [232, 587] on div "设置" at bounding box center [278, 582] width 181 height 20
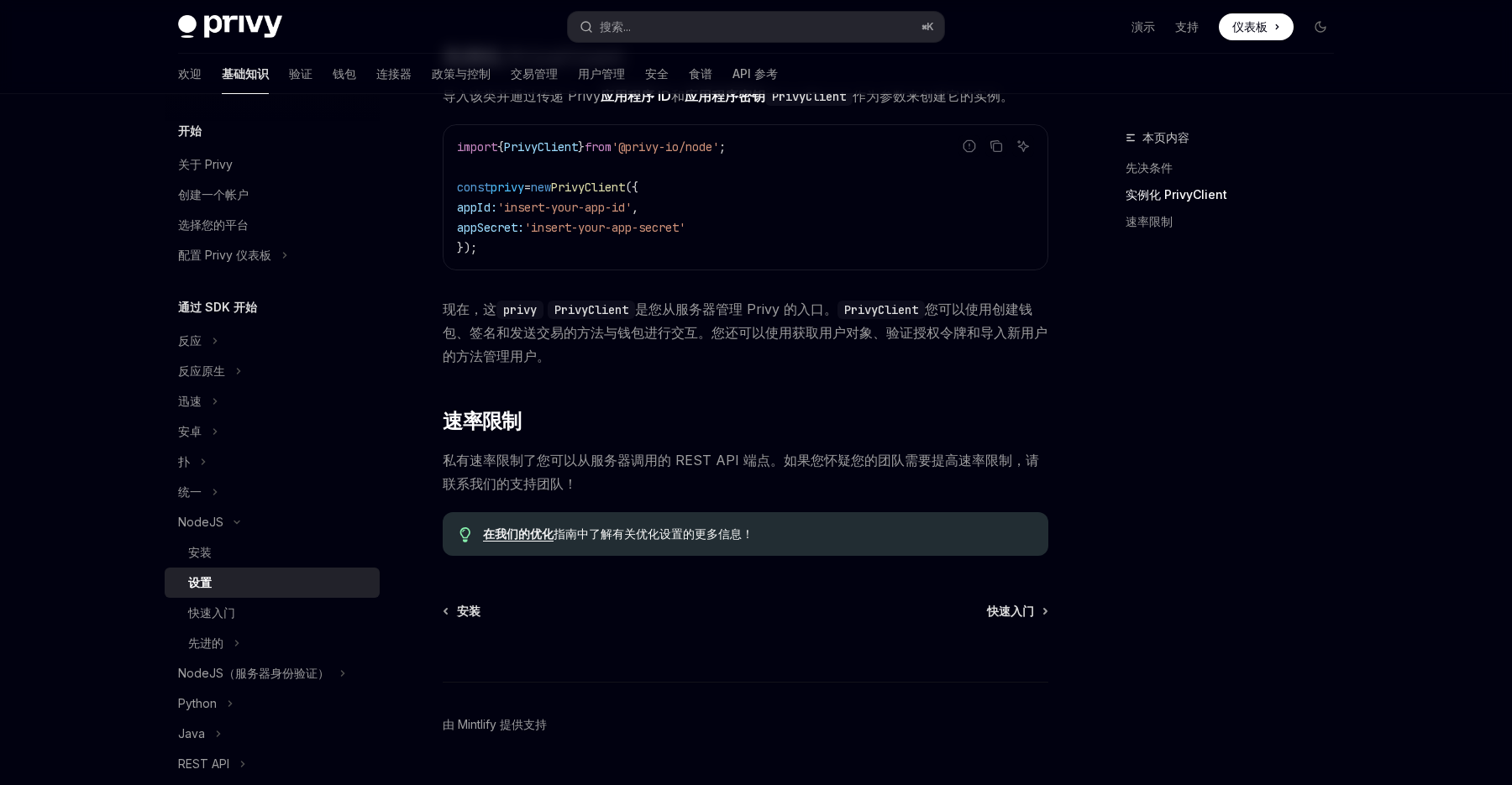
scroll to position [570, 0]
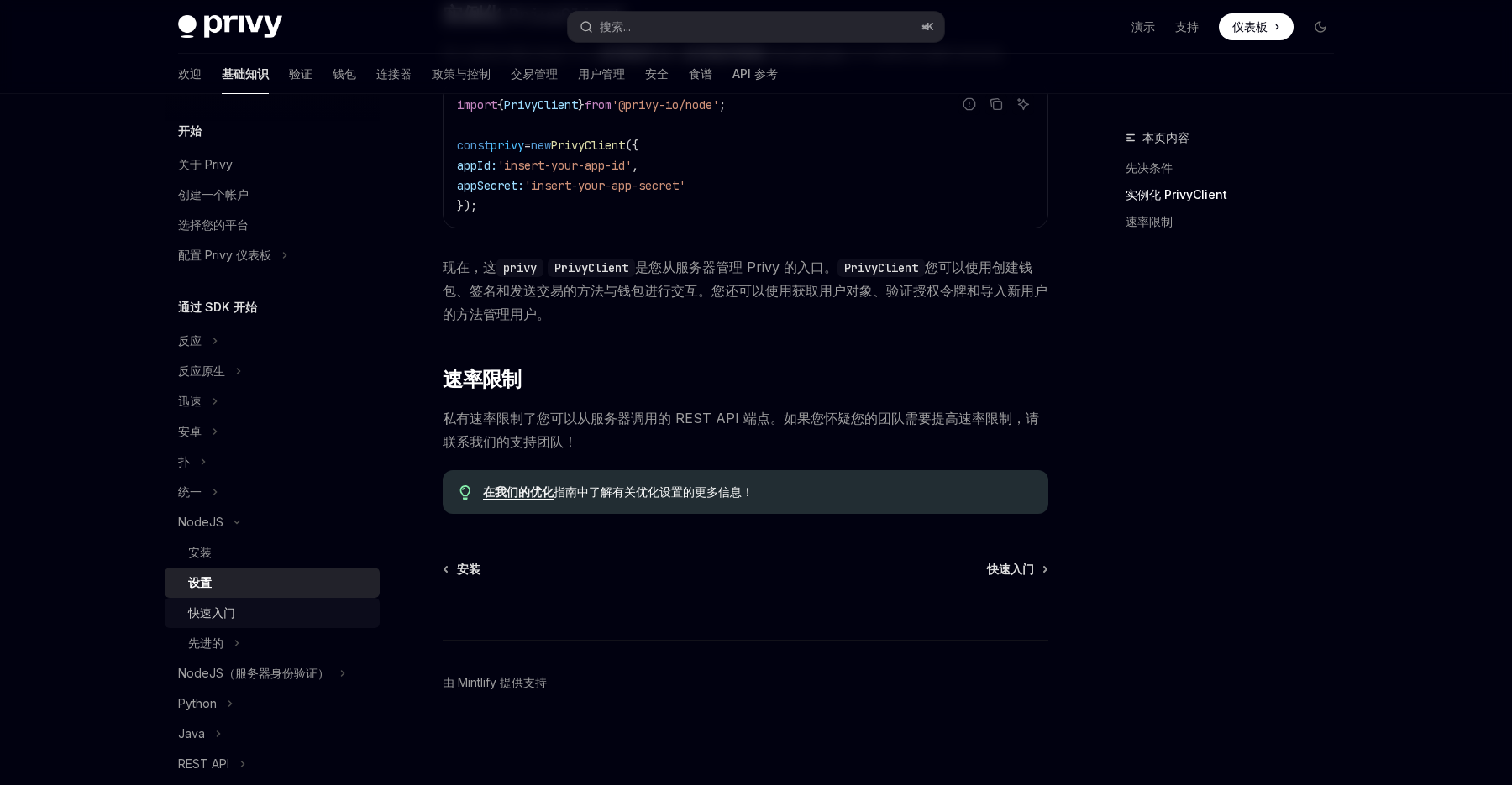
click at [224, 617] on font "快速入门" at bounding box center [212, 612] width 47 height 14
type textarea "*"
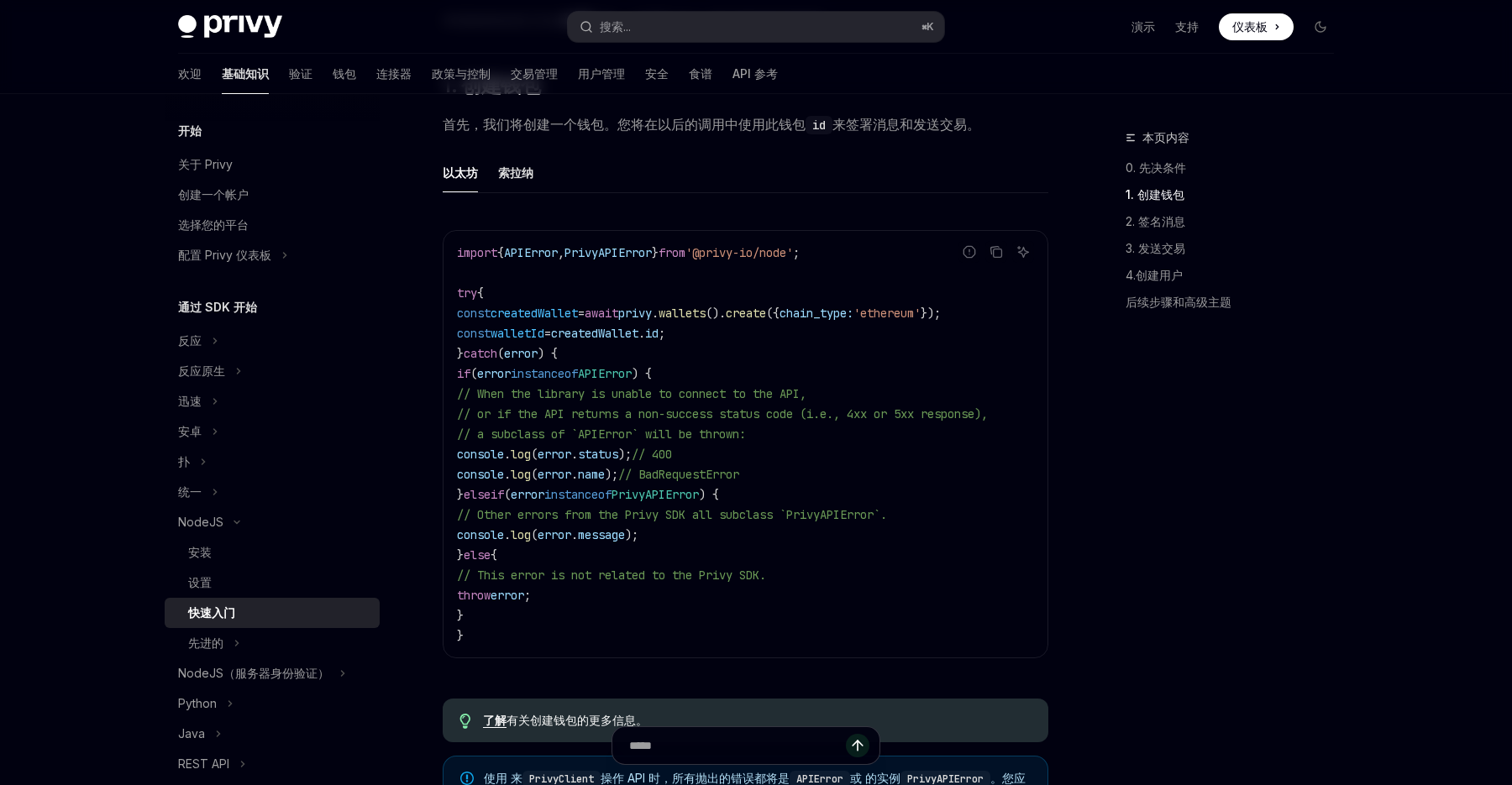
scroll to position [360, 0]
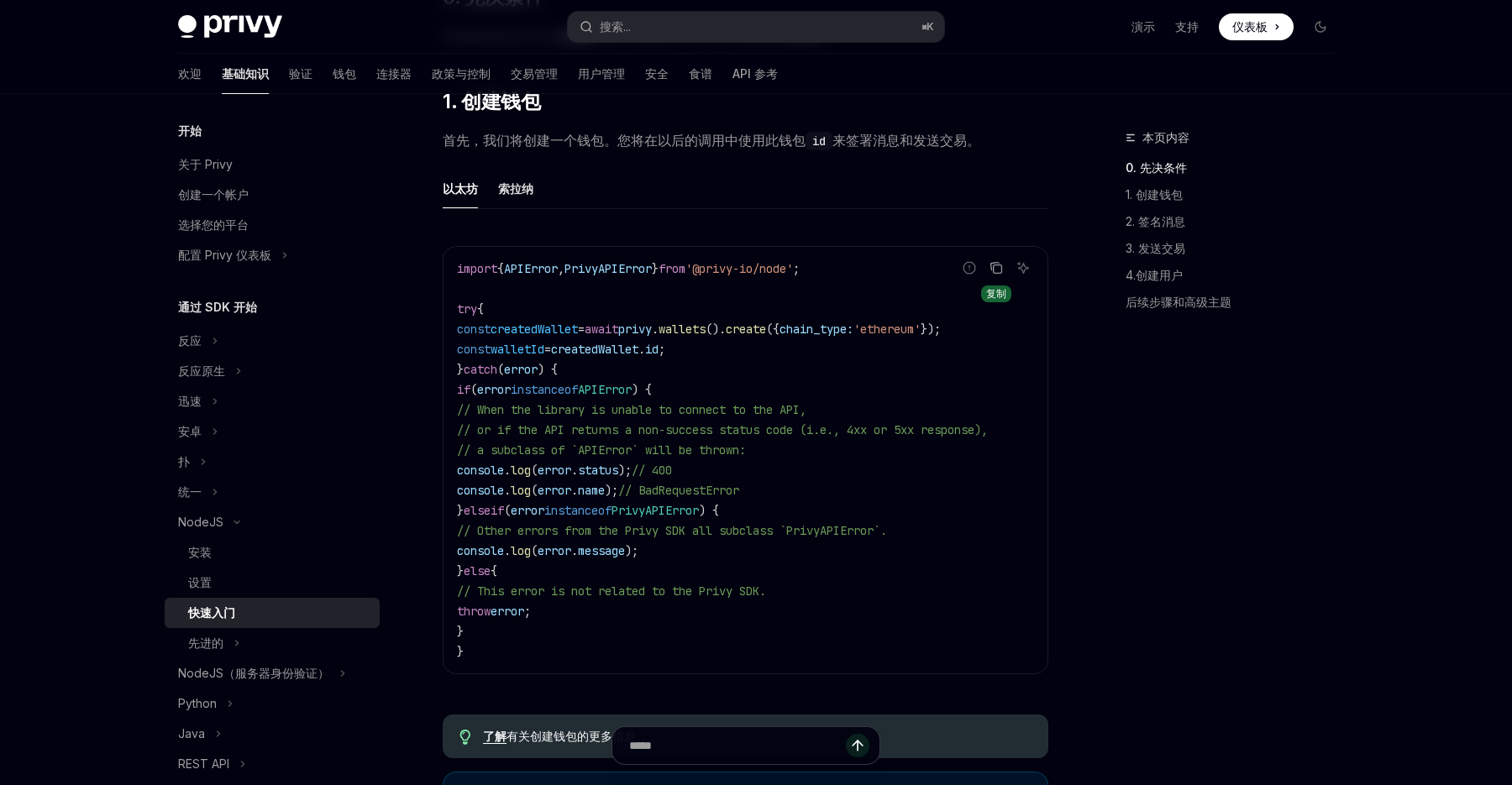
click at [992, 267] on icon "复制代码块中的内容" at bounding box center [996, 268] width 13 height 13
click at [1170, 275] on font "4.创建用户" at bounding box center [1154, 274] width 57 height 14
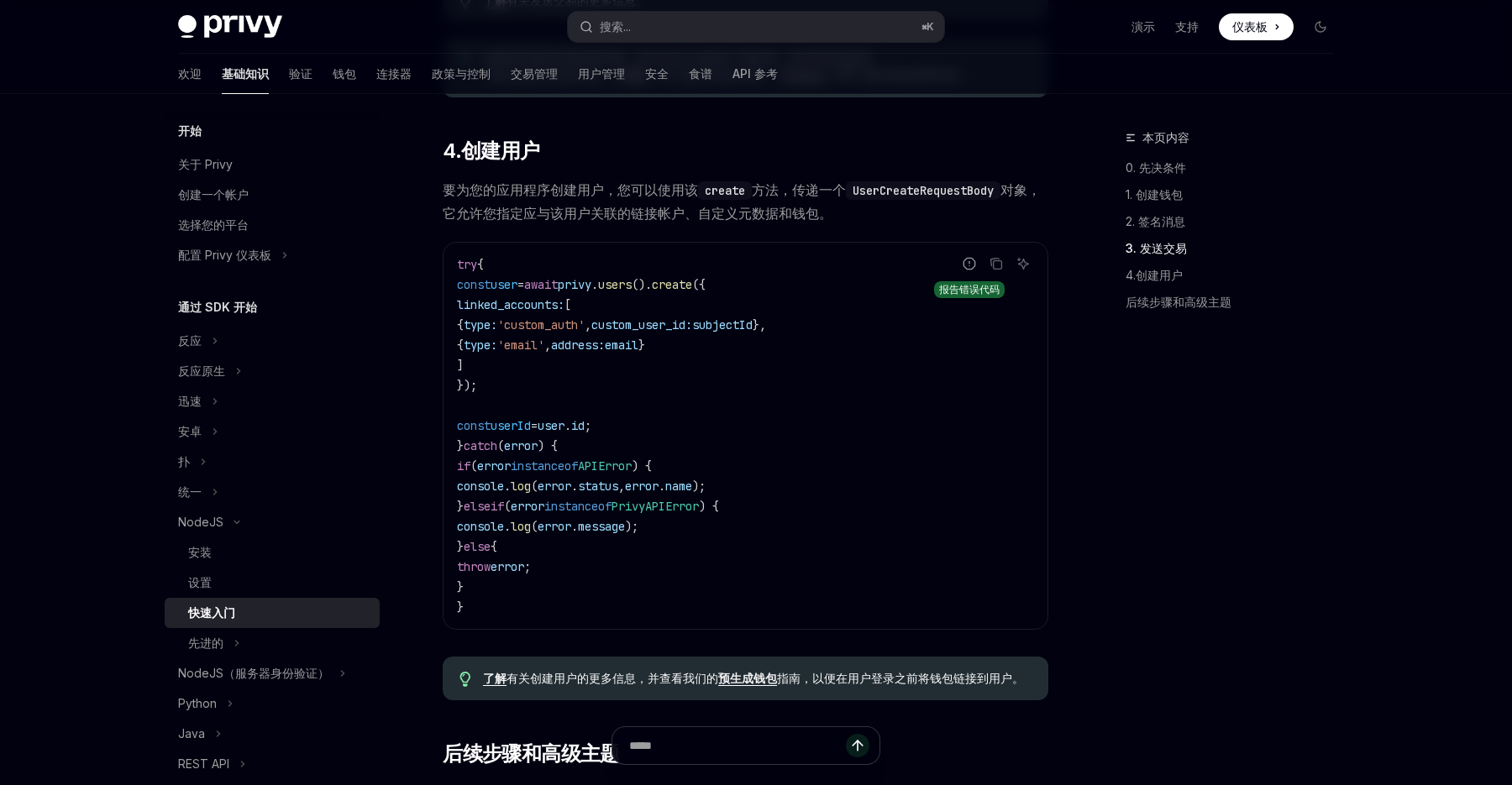
scroll to position [2769, 0]
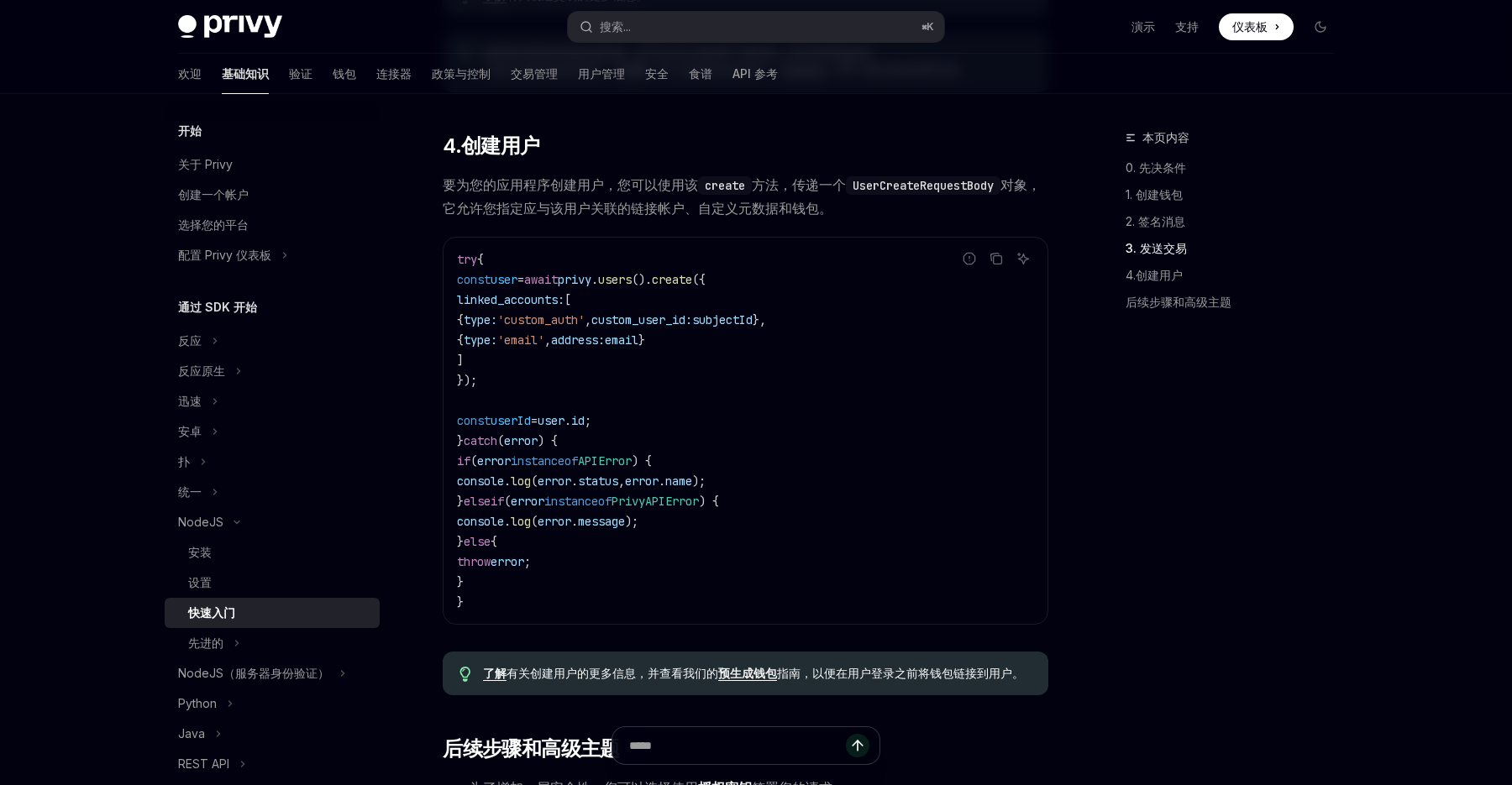
click at [647, 353] on code "try { const user = await privy . users (). create ({ linked_accounts: [ { type:…" at bounding box center [746, 431] width 577 height 363
drag, startPoint x: 482, startPoint y: 274, endPoint x: 809, endPoint y: 274, distance: 327.0
click at [809, 274] on code "try { const user = await privy . users (). create ({ linked_accounts: [ { type:…" at bounding box center [746, 431] width 577 height 363
copy span "const user = await privy . users (). create ({"
click at [752, 668] on font "预生成钱包" at bounding box center [747, 672] width 59 height 14
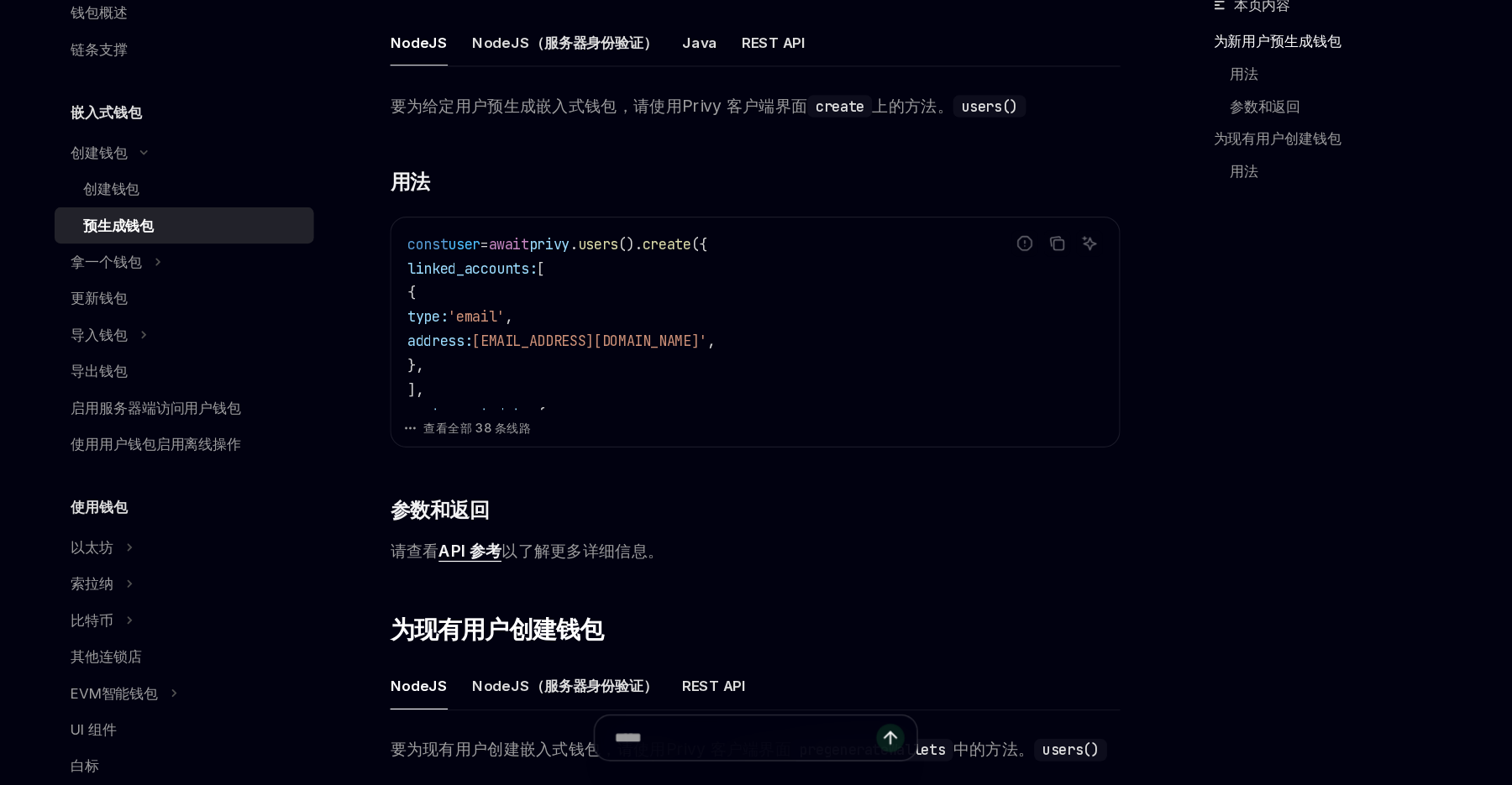
scroll to position [255, 0]
click at [549, 488] on font "查看全部 38 条线路" at bounding box center [515, 487] width 89 height 12
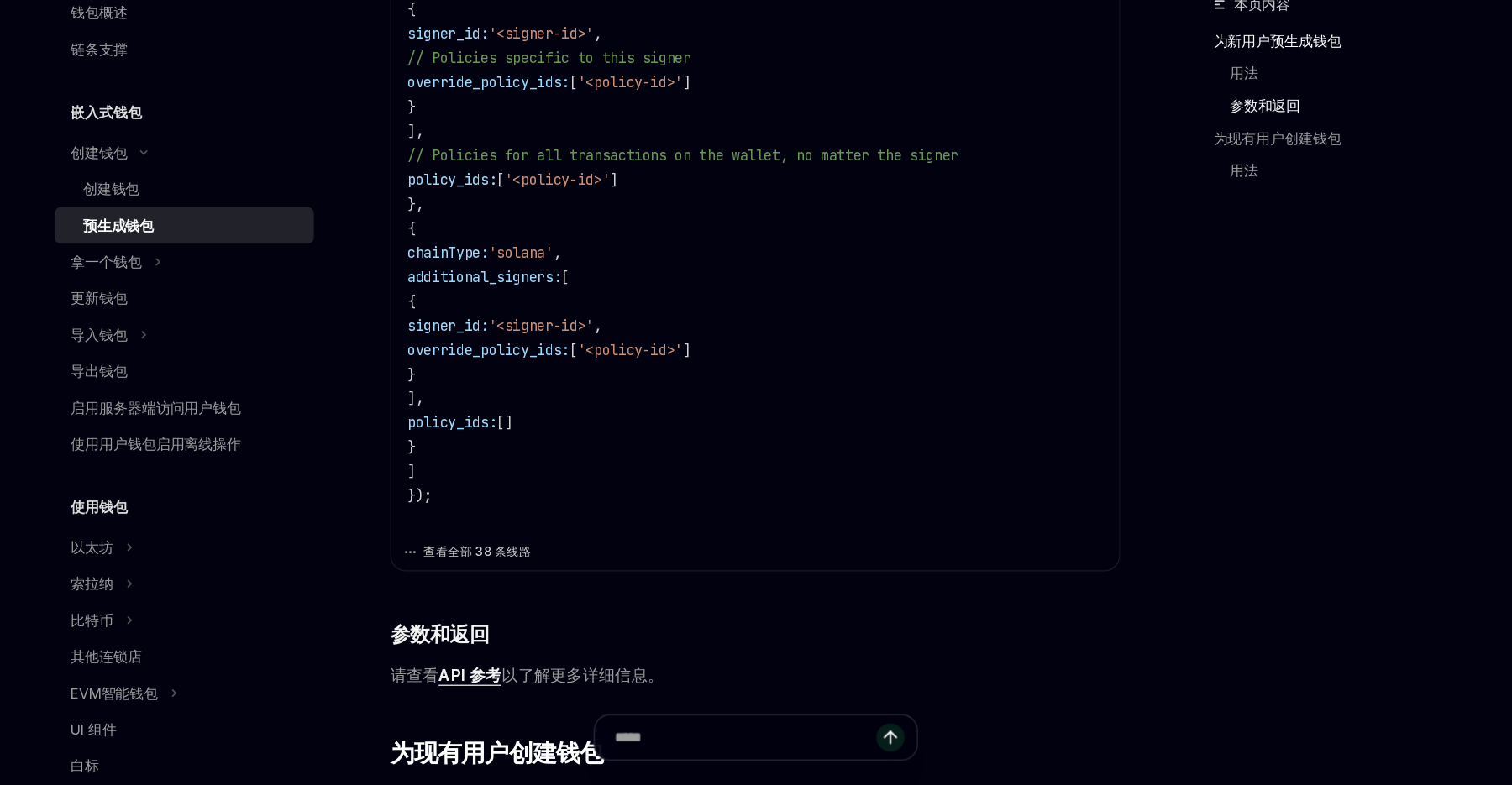
scroll to position [869, 0]
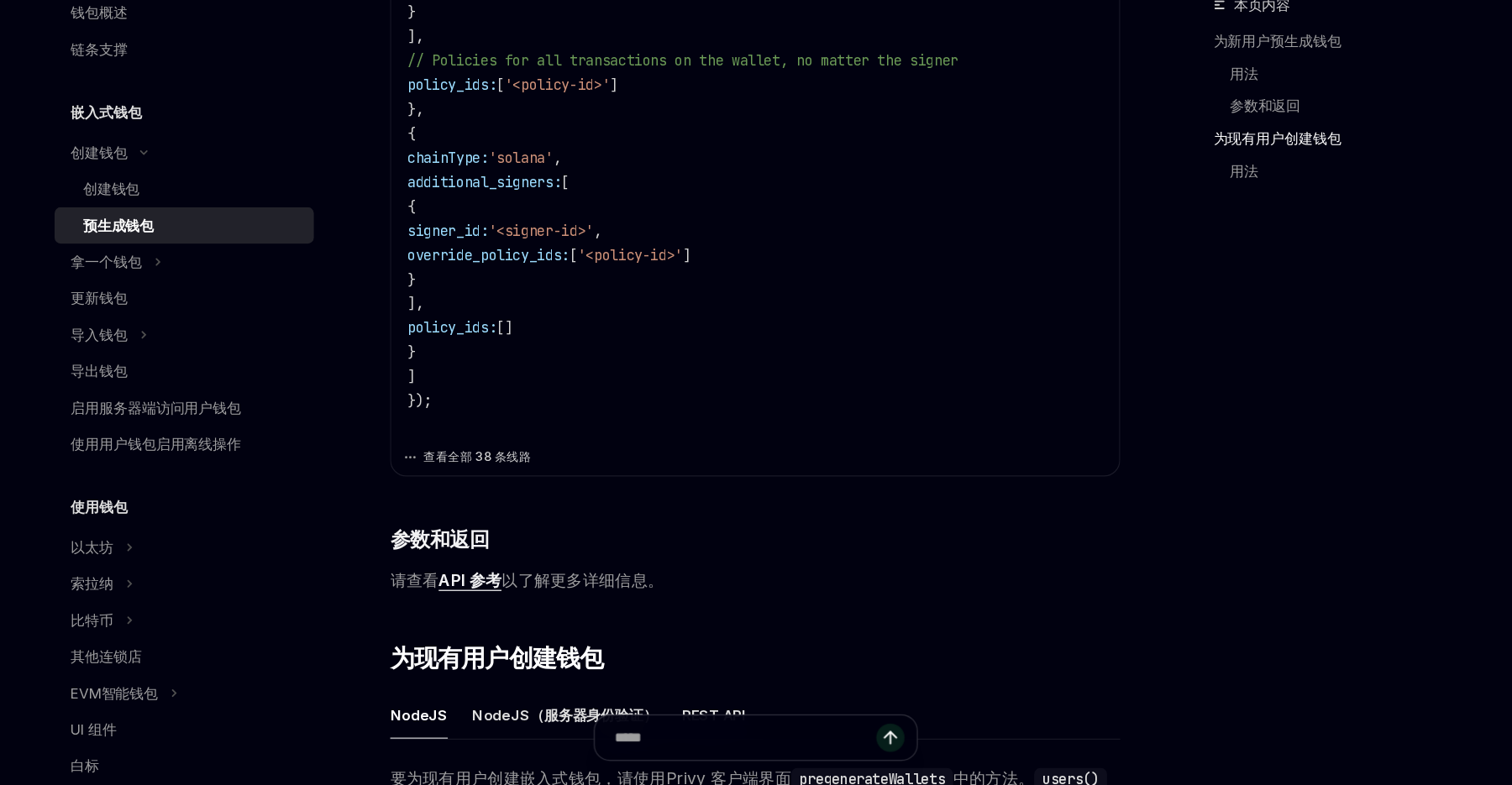
click at [541, 519] on font "查看全部 38 条线路" at bounding box center [515, 513] width 89 height 13
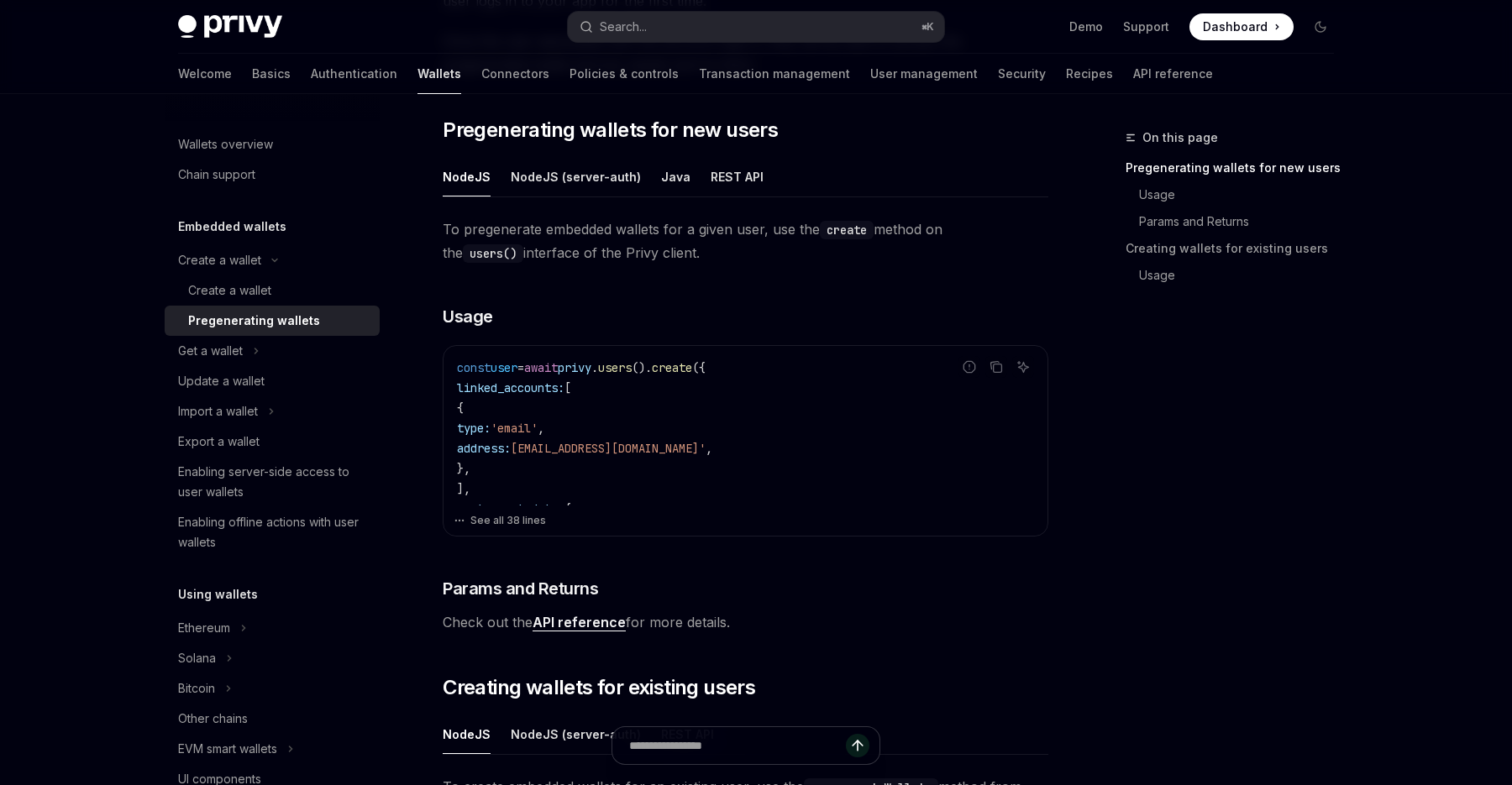
scroll to position [0, 0]
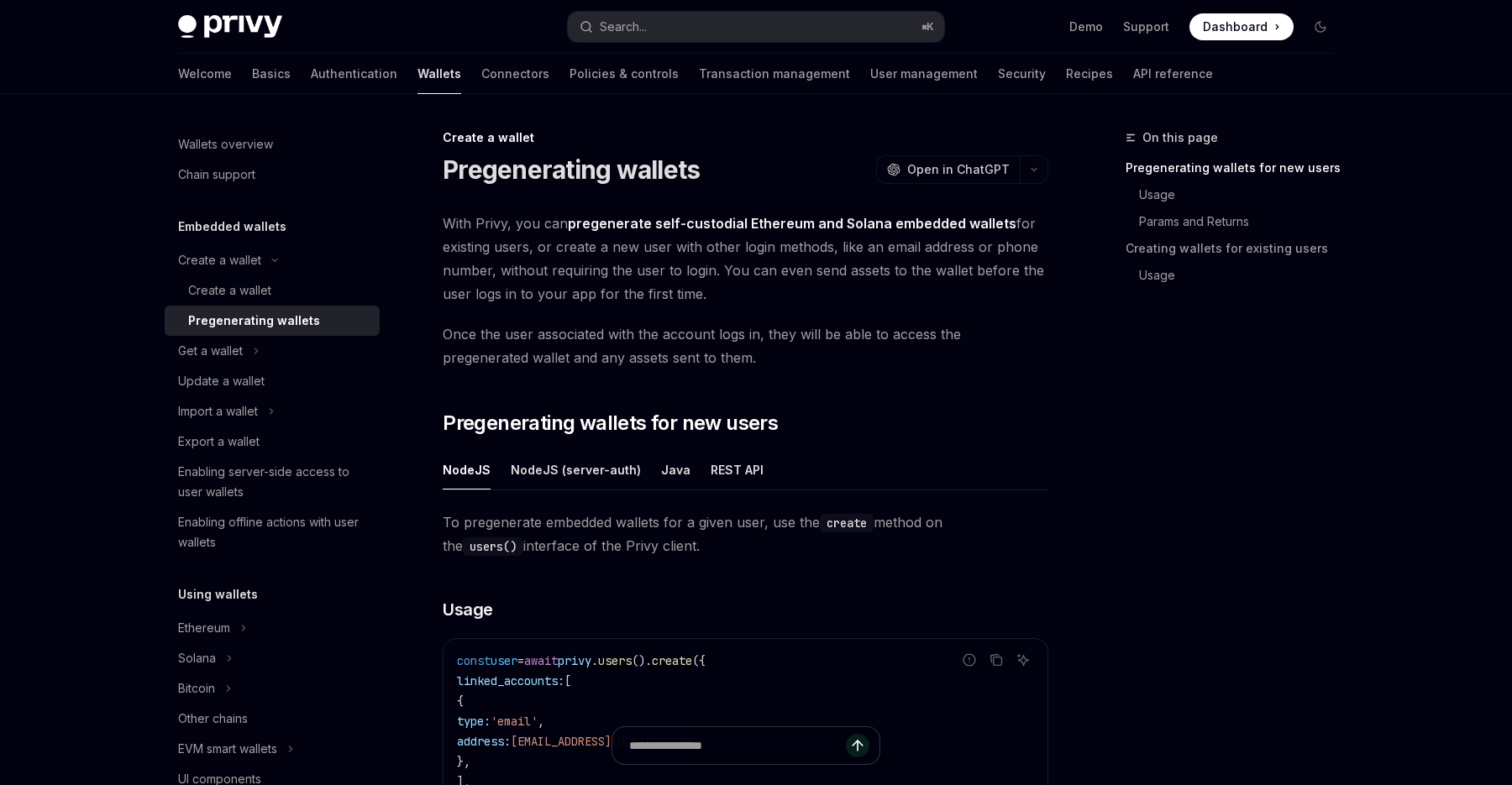
click at [447, 172] on h1 "Pregenerating wallets" at bounding box center [571, 170] width 257 height 30
click at [257, 357] on icon at bounding box center [255, 350] width 7 height 20
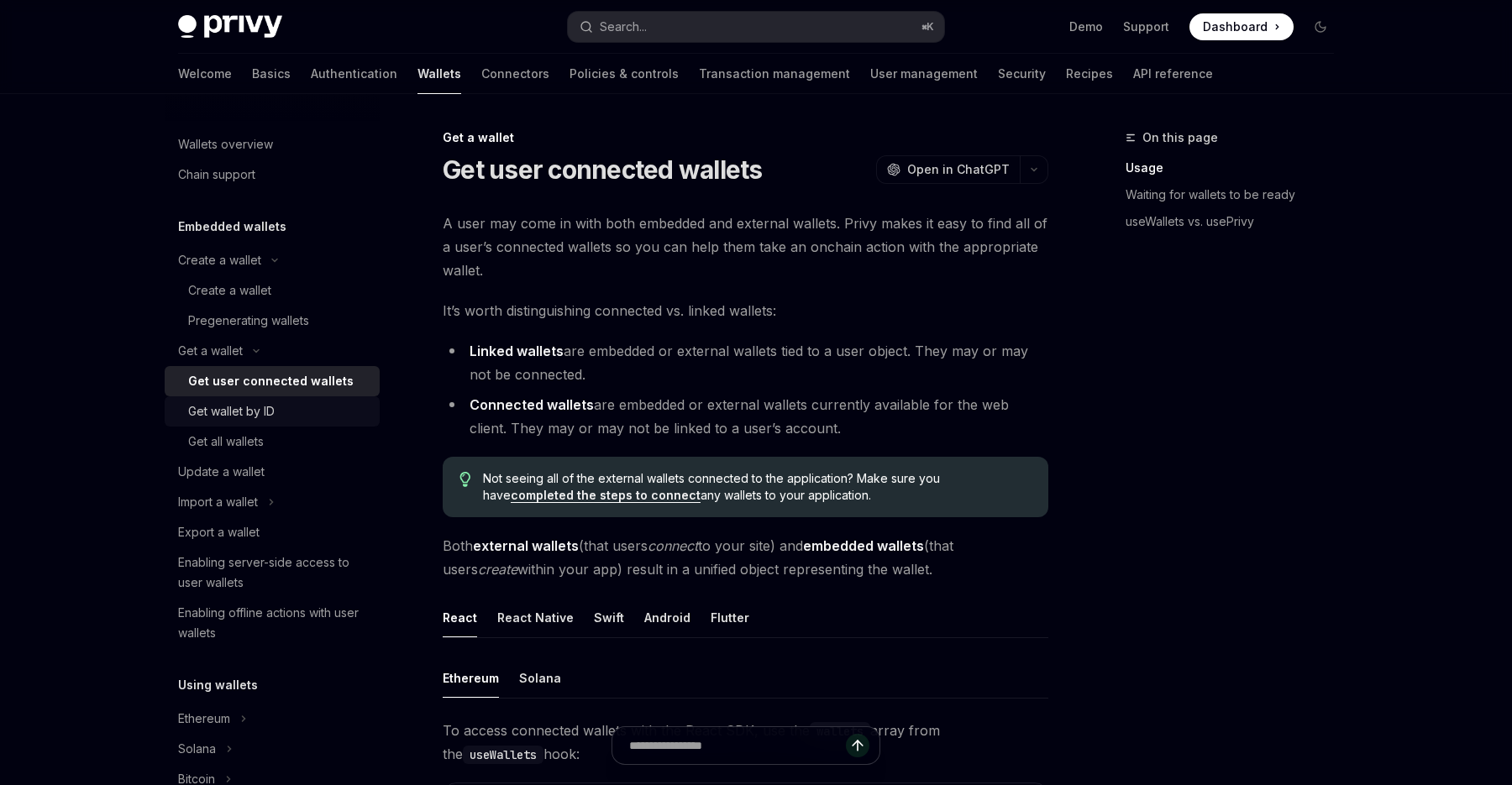
click at [287, 415] on div "Get wallet by ID" at bounding box center [278, 411] width 181 height 20
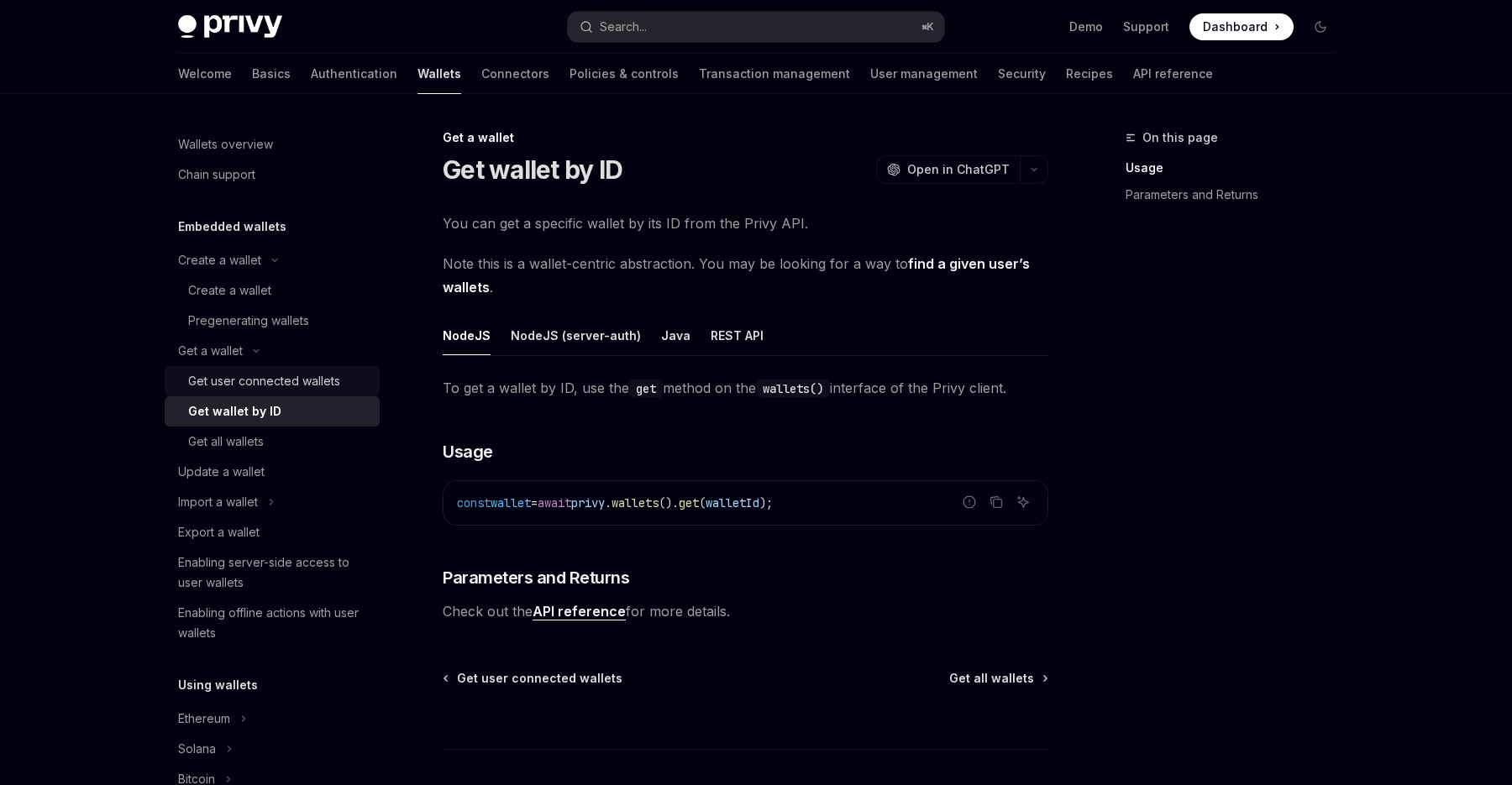
click at [346, 389] on div "Get user connected wallets" at bounding box center [278, 381] width 181 height 20
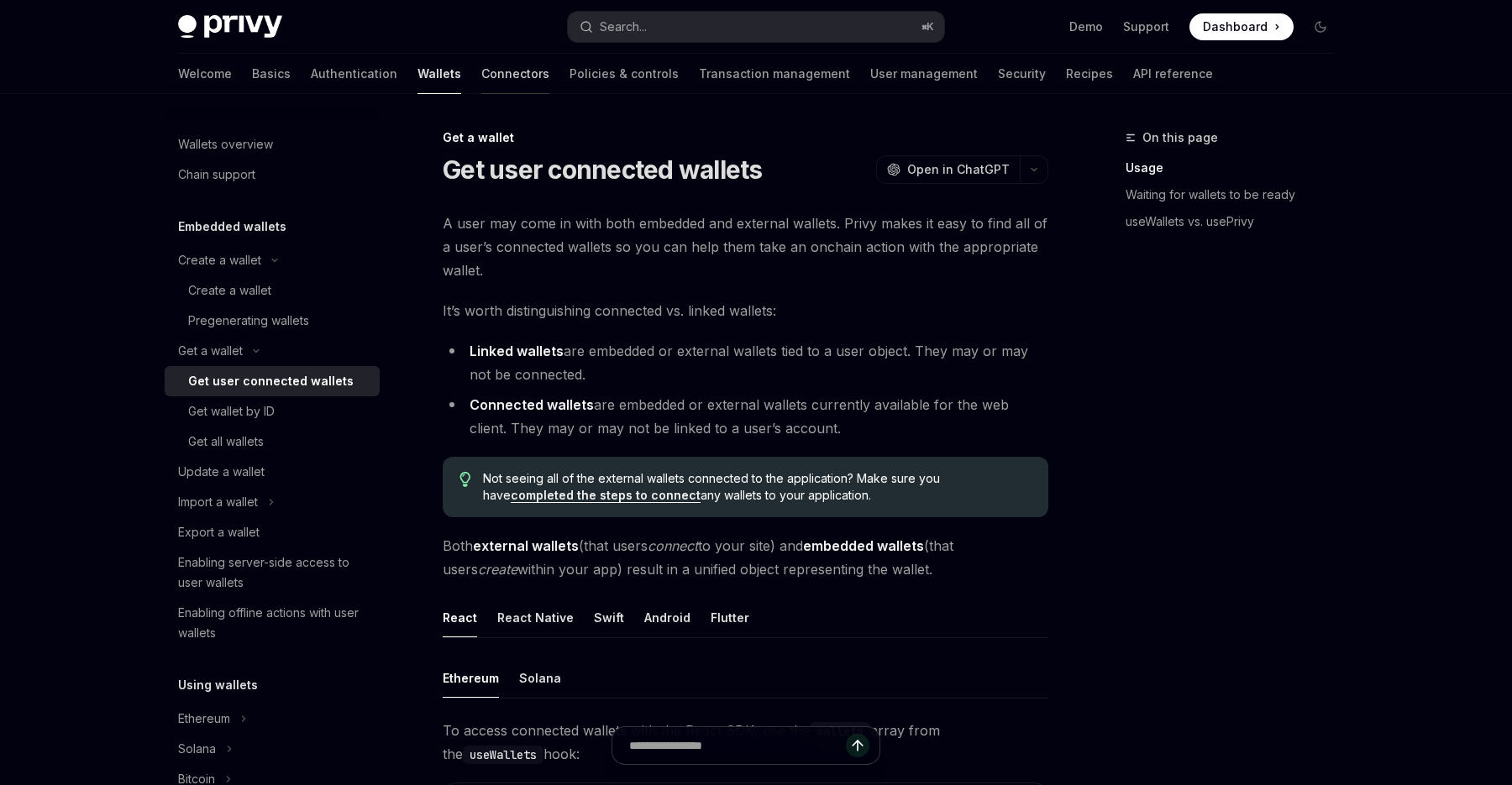
click at [482, 79] on link "Connectors" at bounding box center [516, 74] width 68 height 40
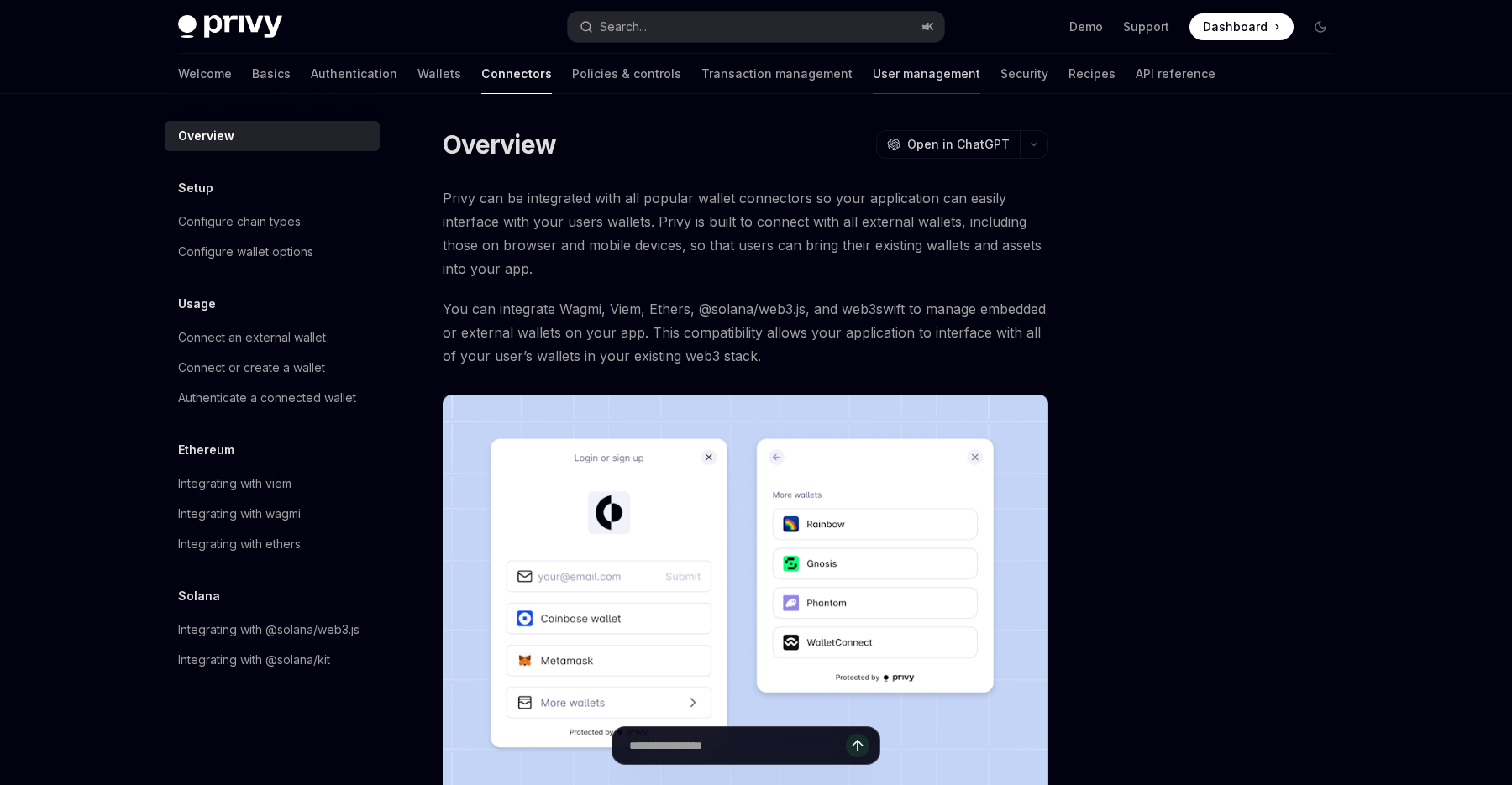
click at [873, 79] on link "User management" at bounding box center [926, 74] width 107 height 40
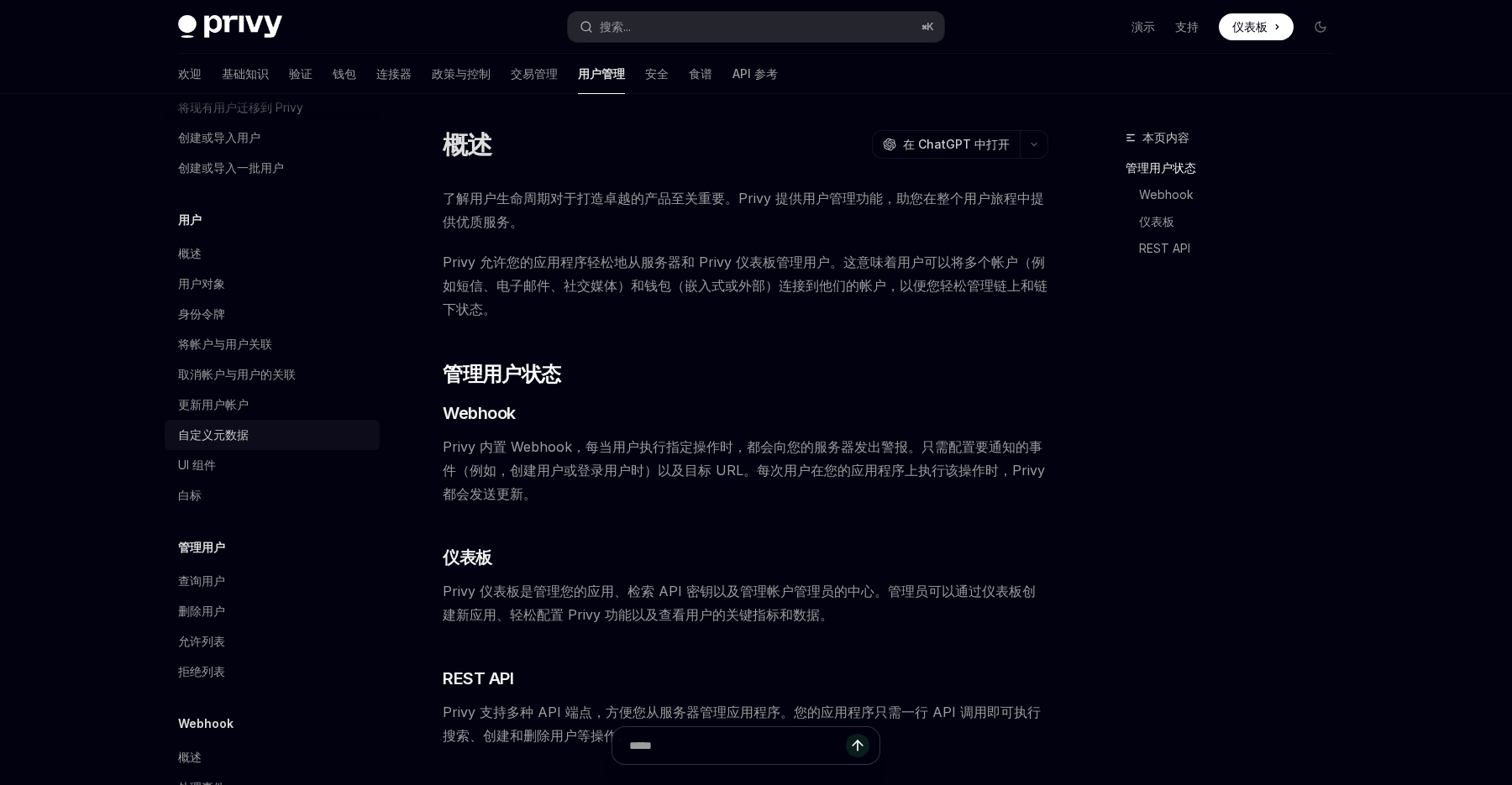
scroll to position [120, 0]
click at [235, 571] on div "查询用户" at bounding box center [274, 574] width 192 height 20
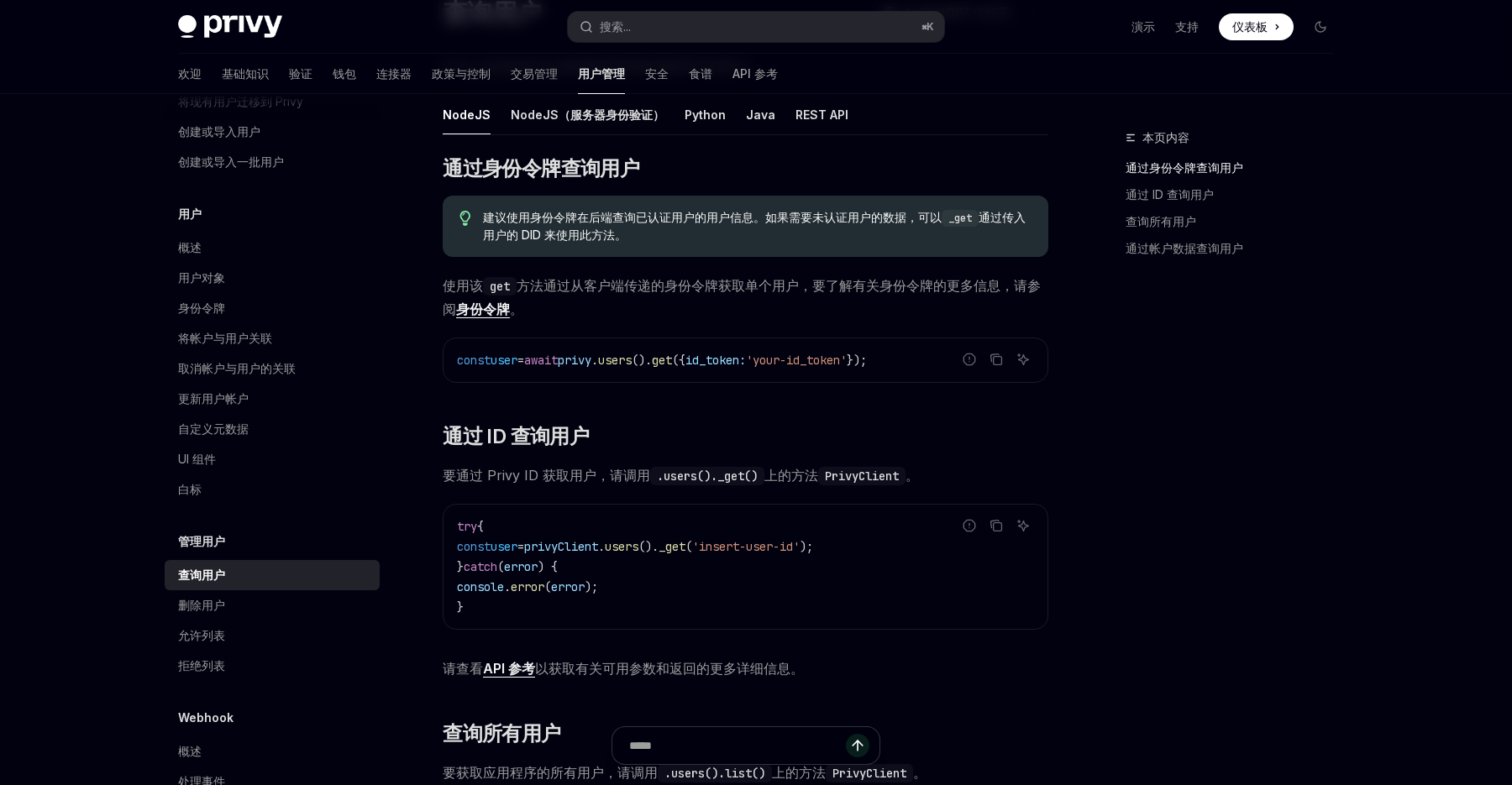
scroll to position [156, 0]
click at [483, 311] on font "身份令牌" at bounding box center [482, 310] width 54 height 17
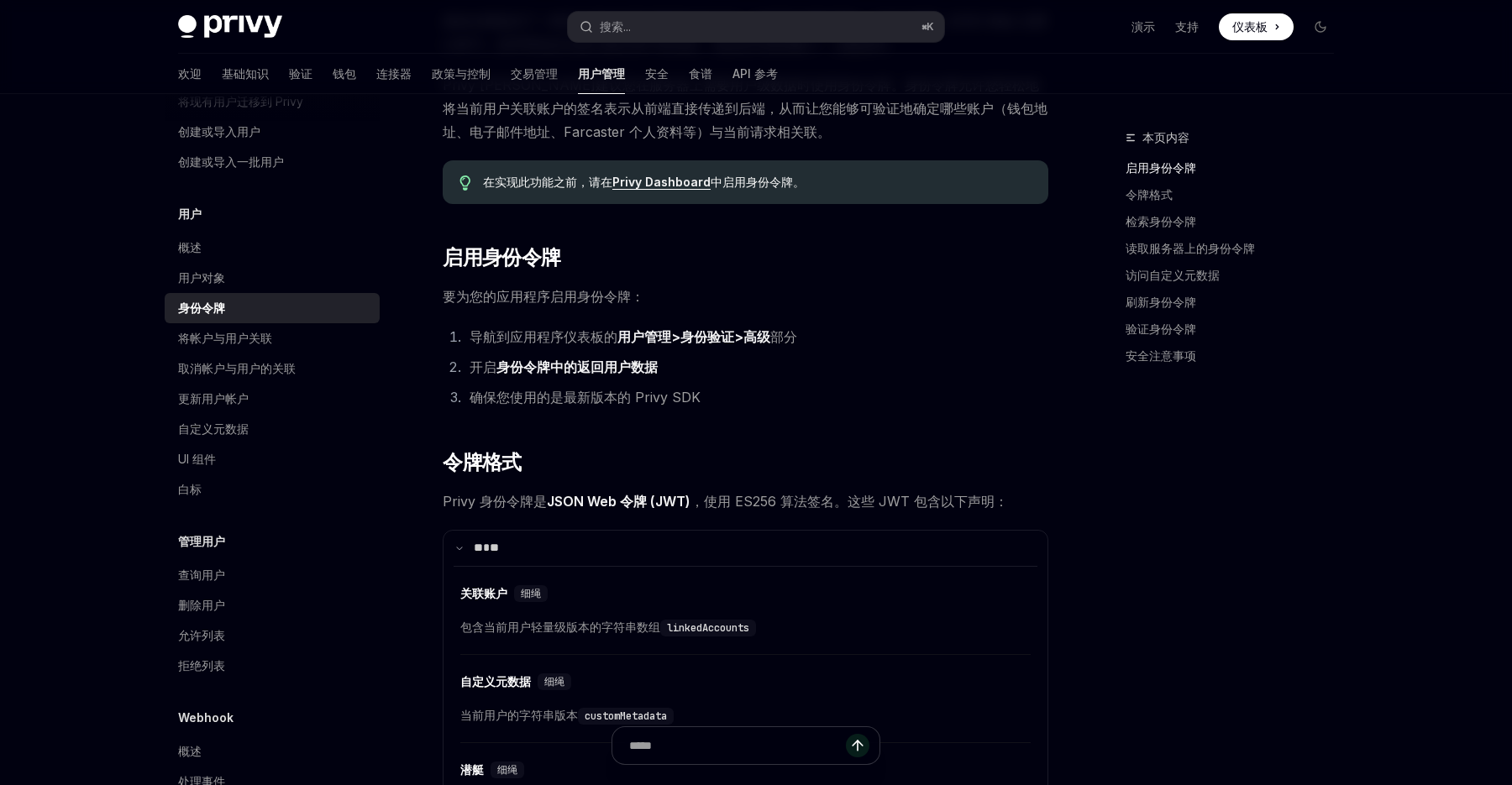
scroll to position [243, 0]
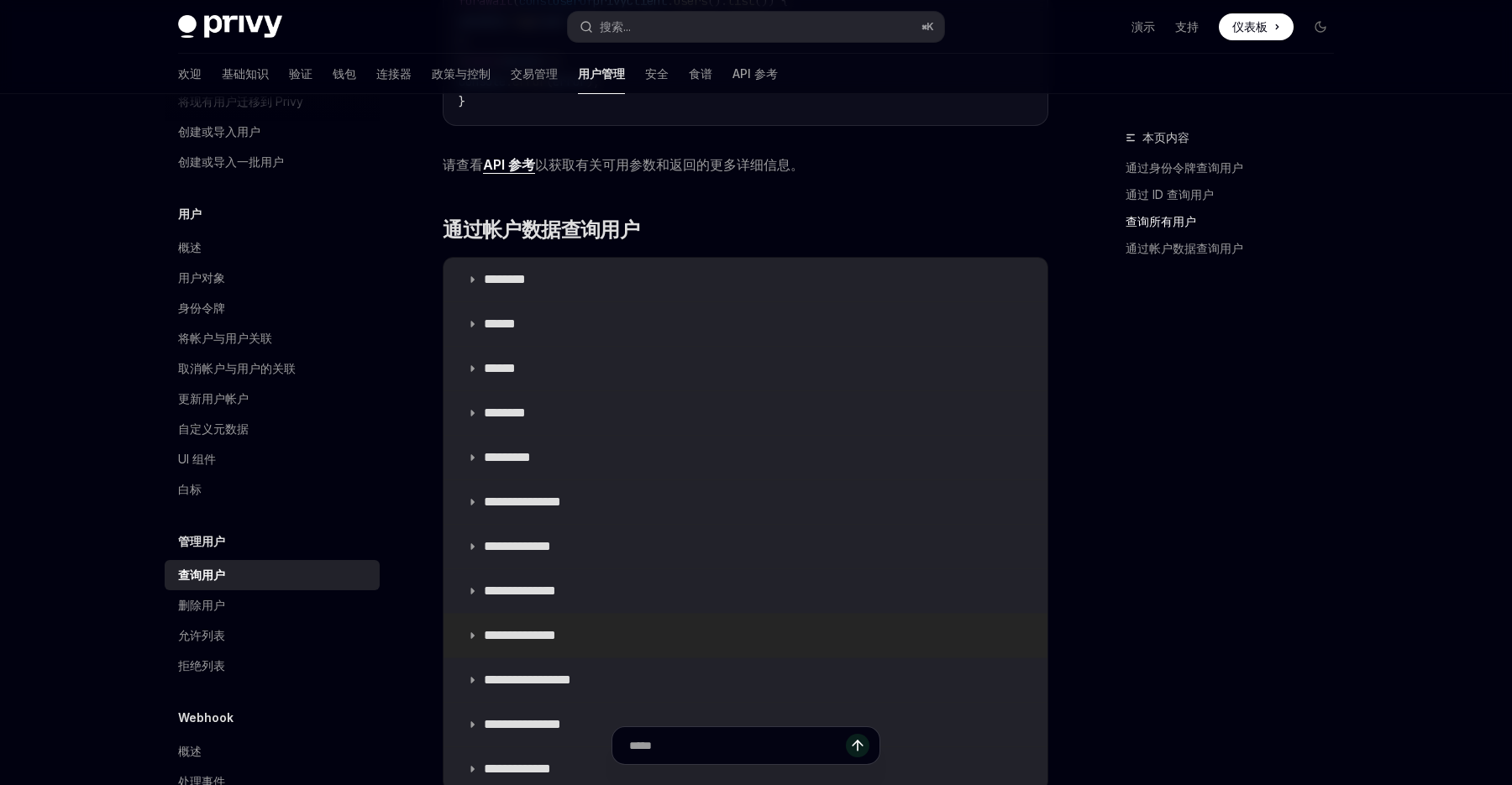
scroll to position [1025, 0]
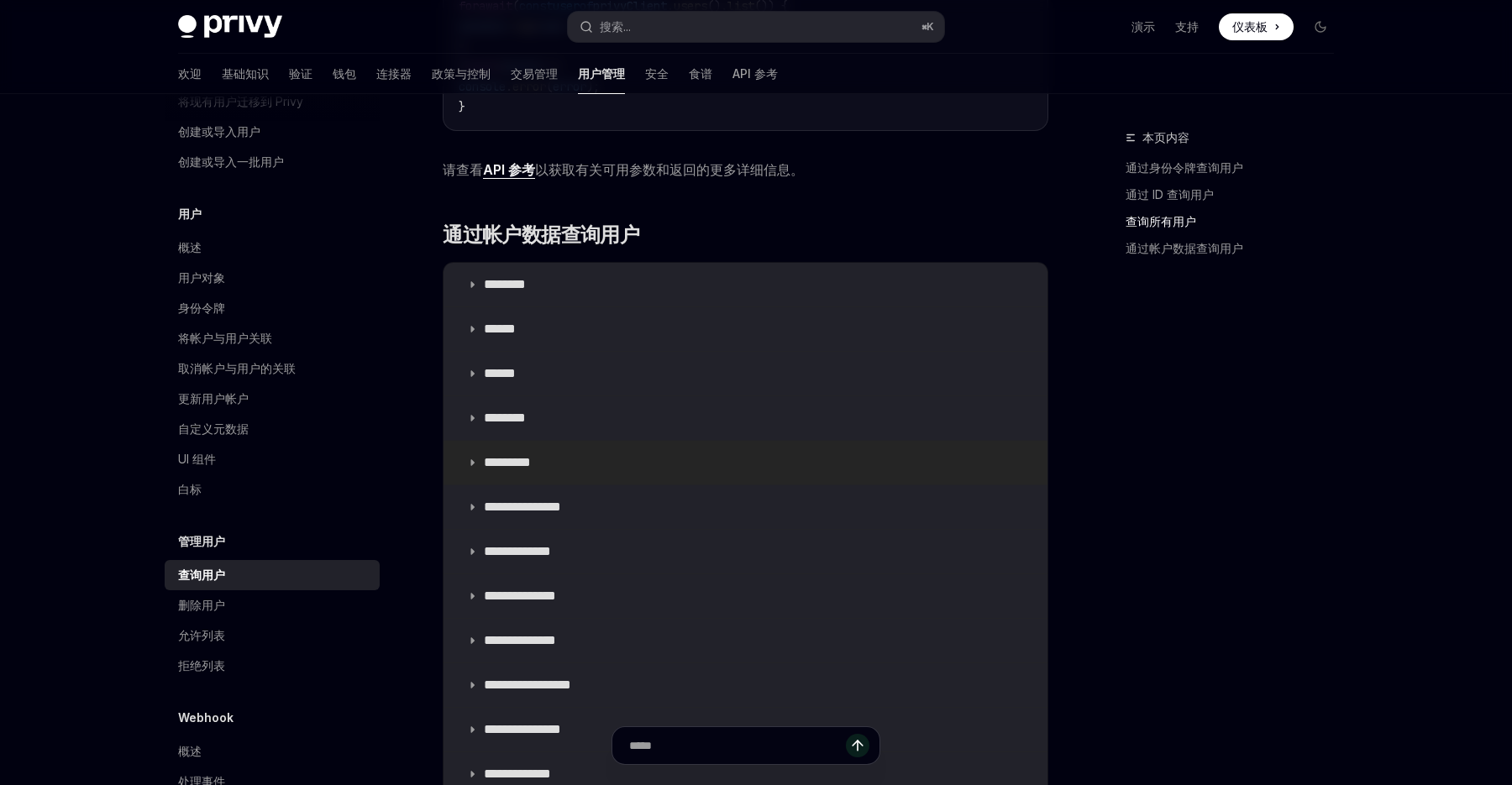
click at [531, 464] on font "*********" at bounding box center [507, 461] width 47 height 12
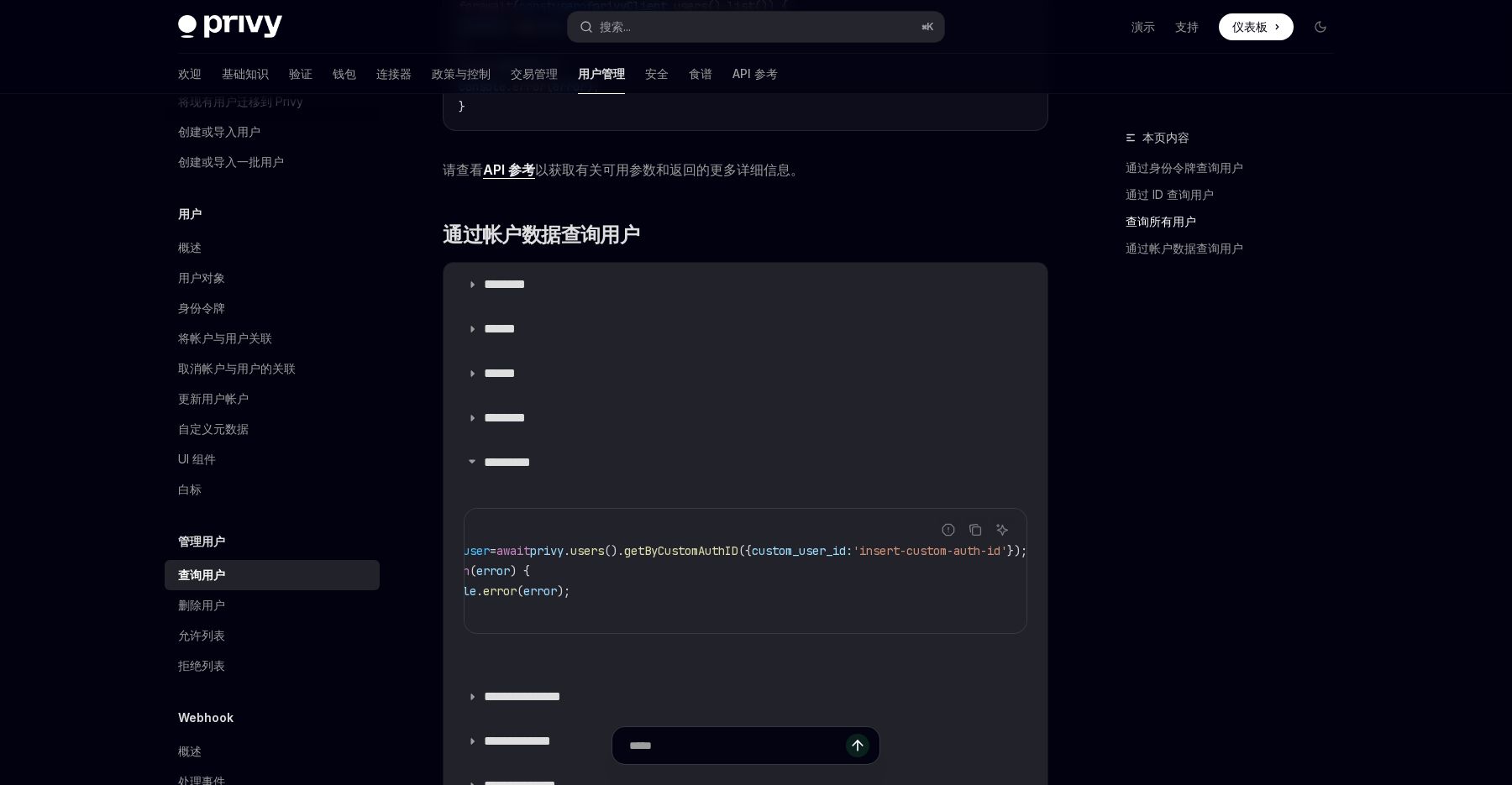
scroll to position [0, 87]
click at [814, 549] on span "custom_user_id:" at bounding box center [764, 551] width 101 height 15
copy span "custom_user_id"
click at [222, 71] on font "基础知识" at bounding box center [246, 73] width 47 height 14
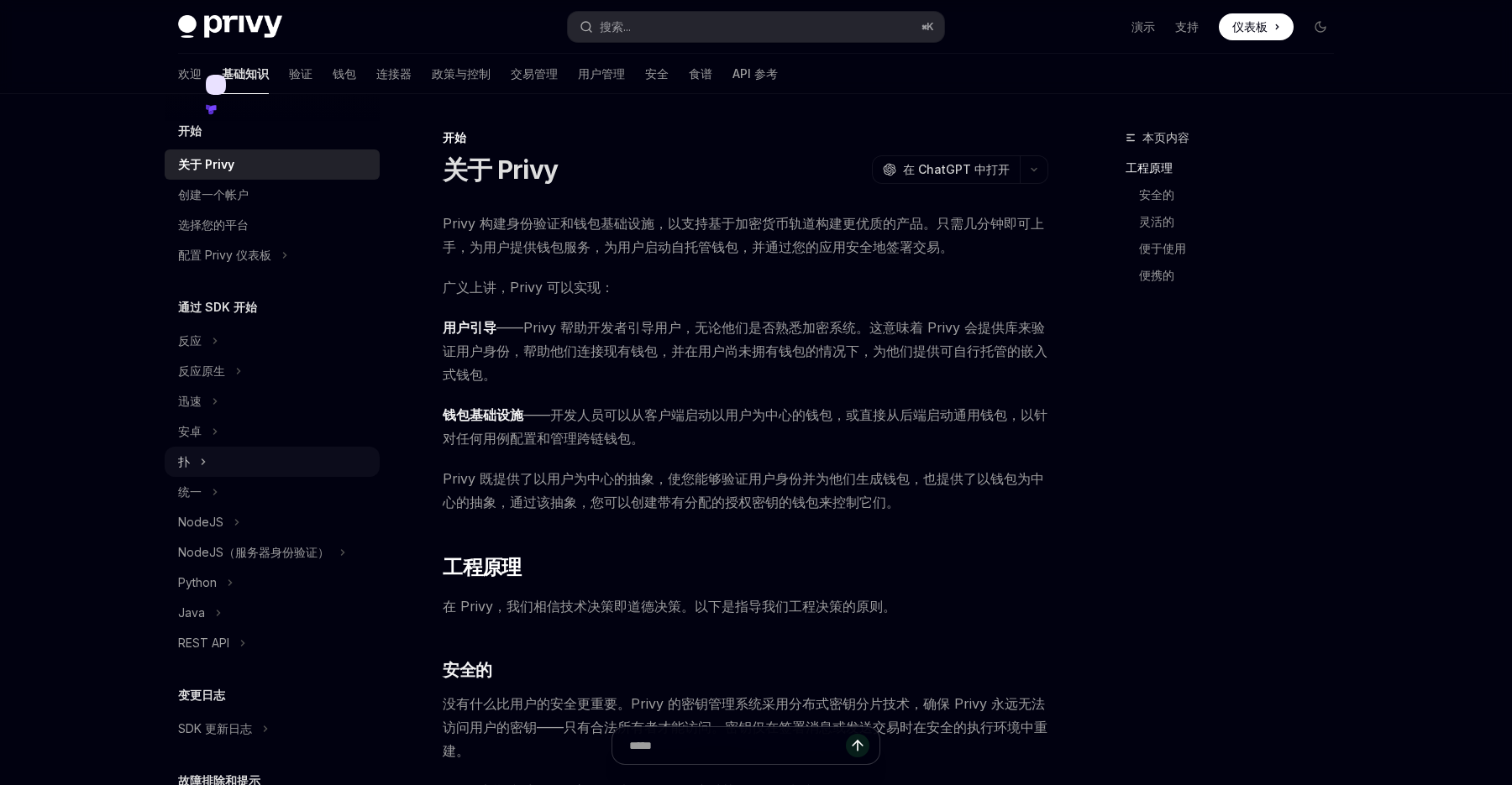
click at [207, 469] on button "扑" at bounding box center [272, 462] width 215 height 30
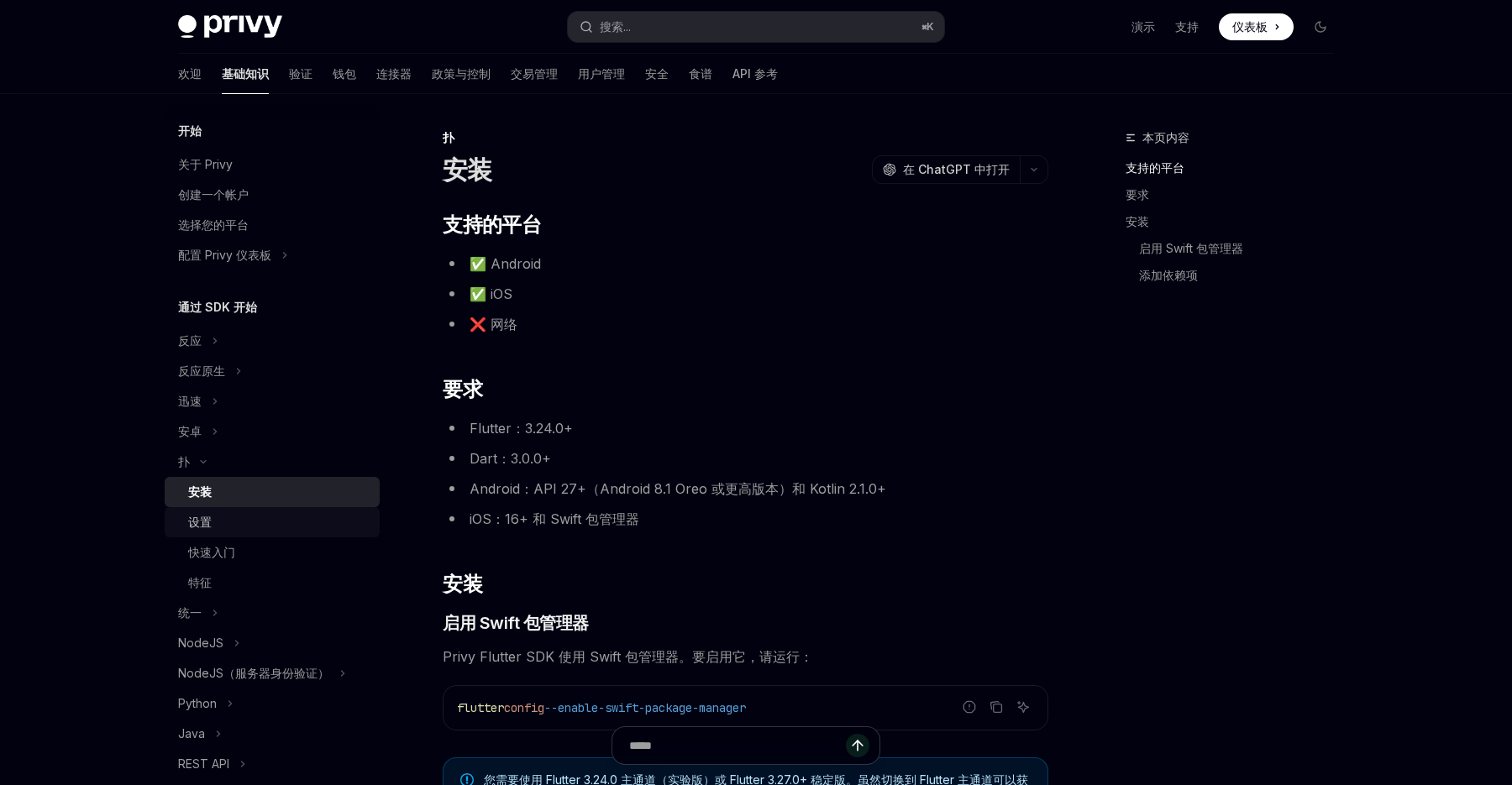
click at [237, 520] on div "设置" at bounding box center [278, 522] width 181 height 20
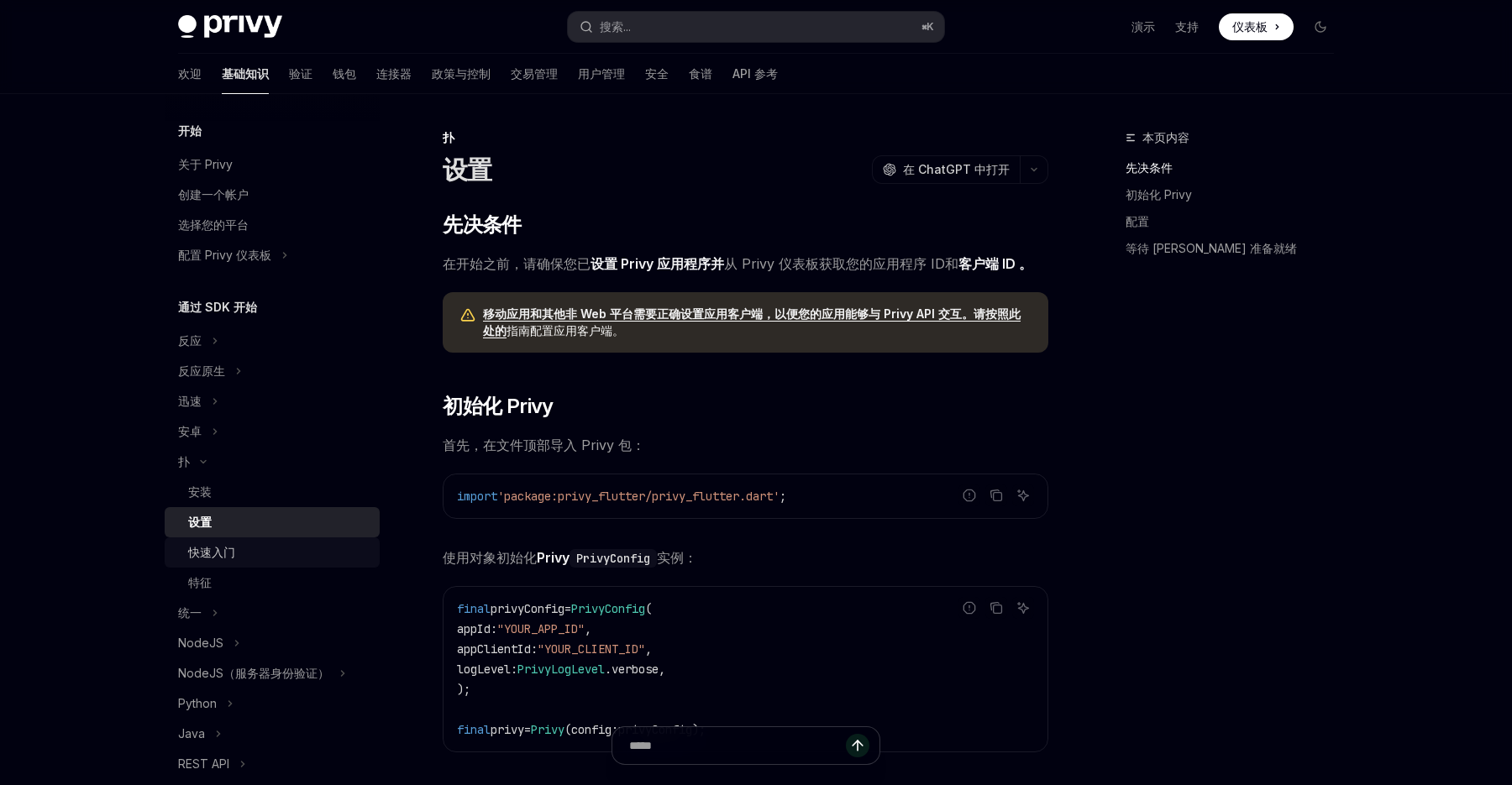
click at [237, 561] on div "快速入门" at bounding box center [278, 551] width 181 height 20
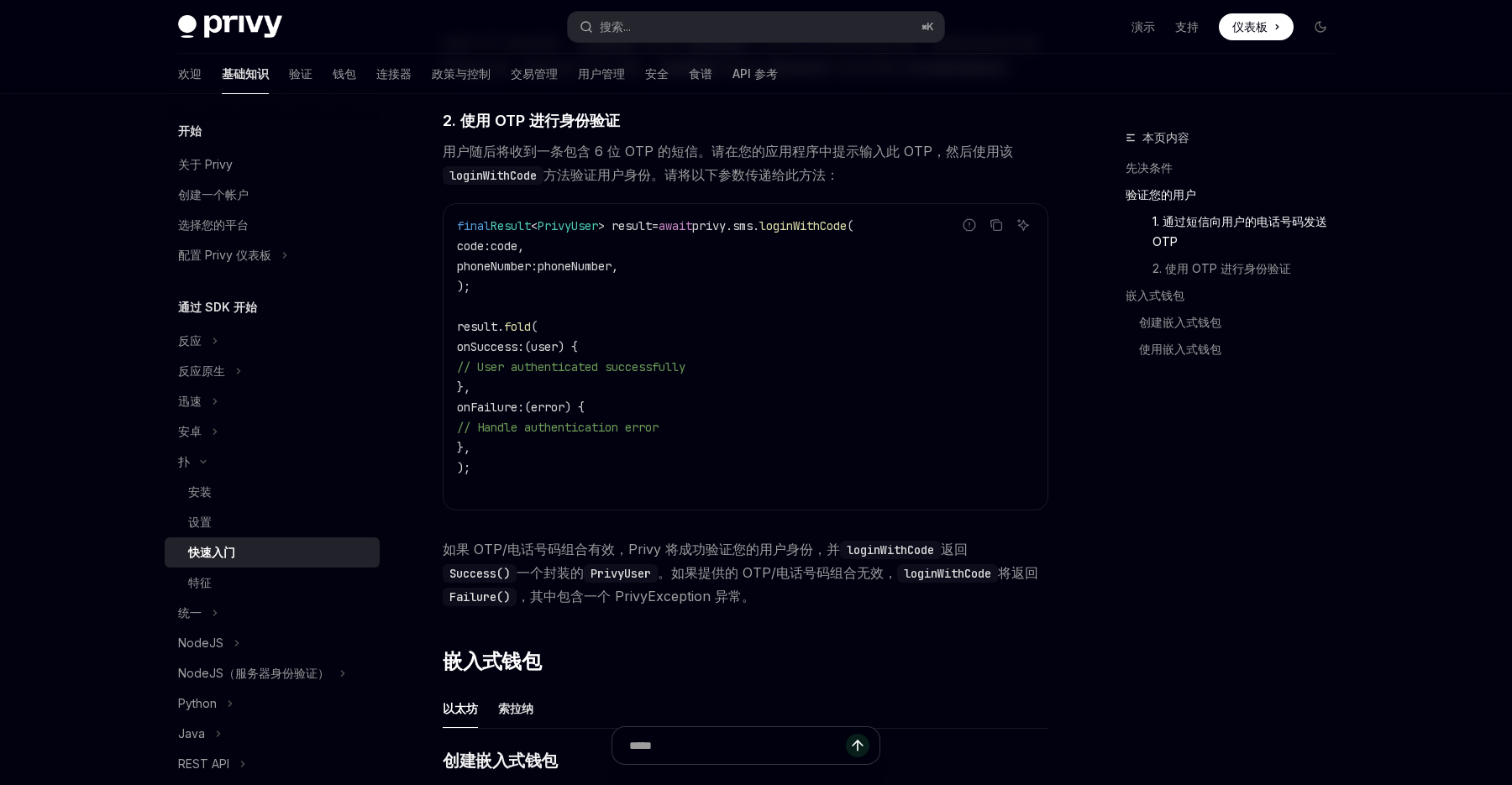
scroll to position [1065, 0]
click at [234, 586] on div "特征" at bounding box center [278, 582] width 181 height 20
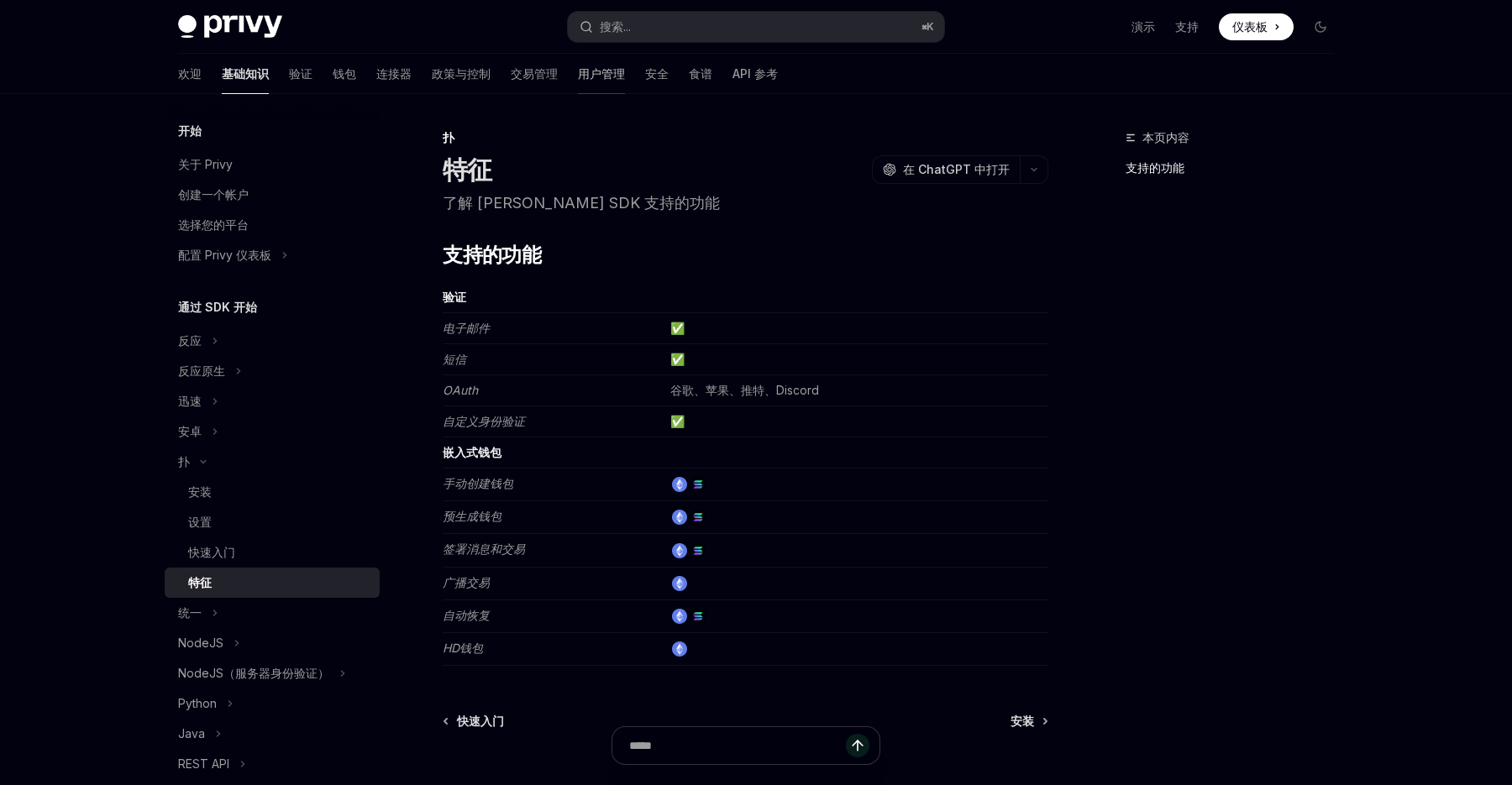
click at [578, 78] on font "用户管理" at bounding box center [602, 73] width 47 height 14
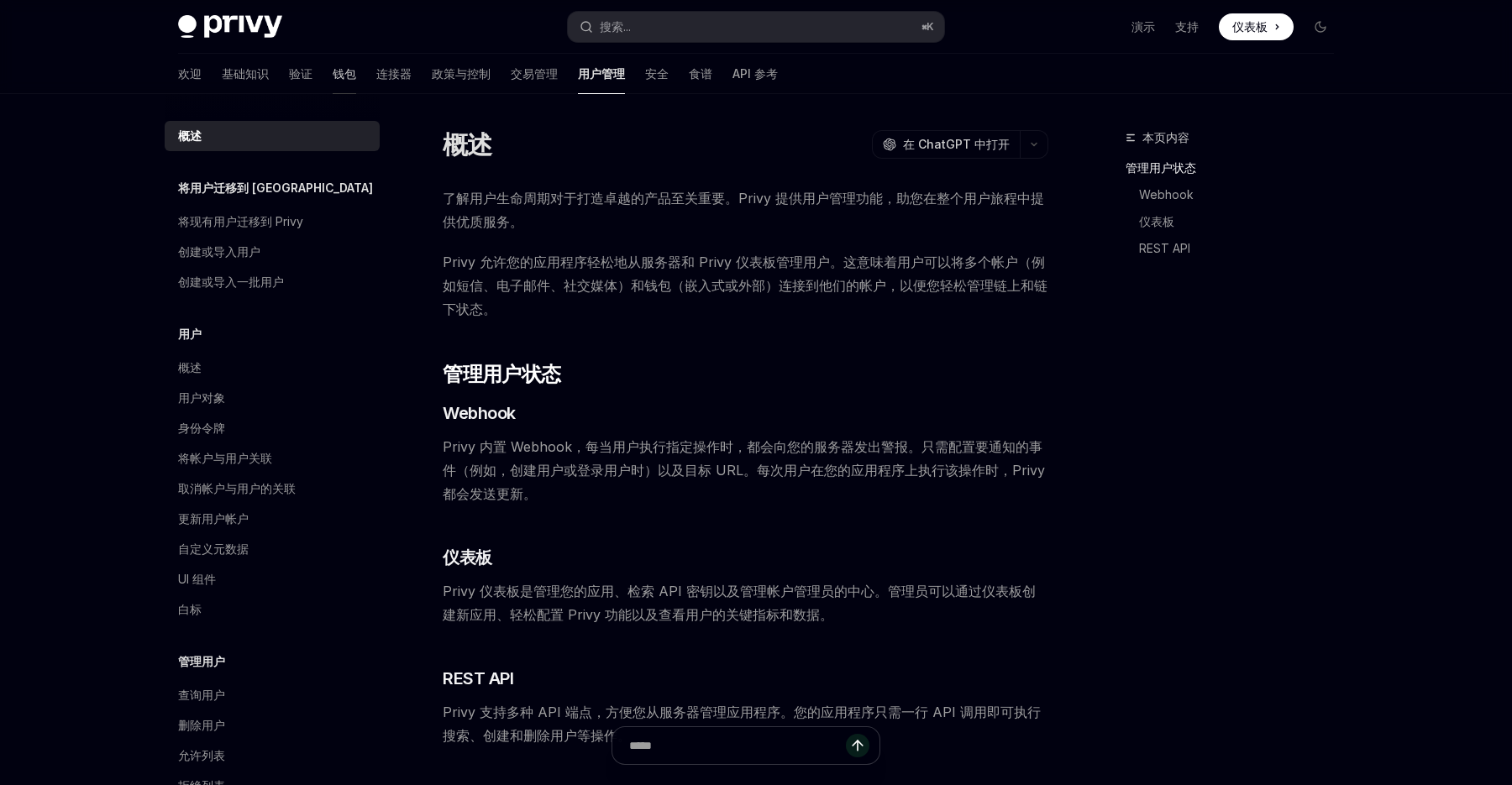
click at [332, 75] on font "钱包" at bounding box center [344, 73] width 24 height 14
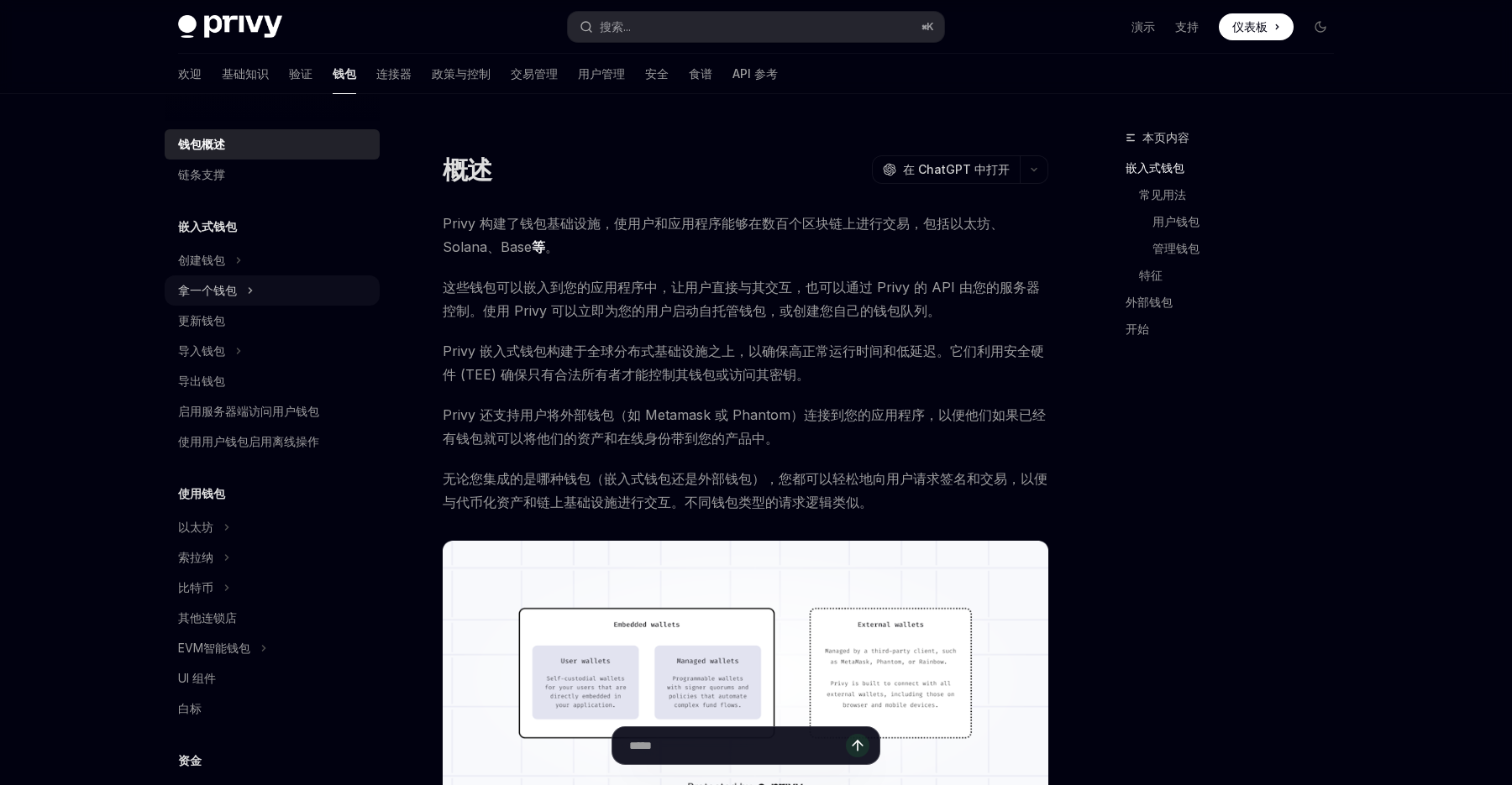
click at [240, 289] on button "拿一个钱包" at bounding box center [272, 290] width 215 height 30
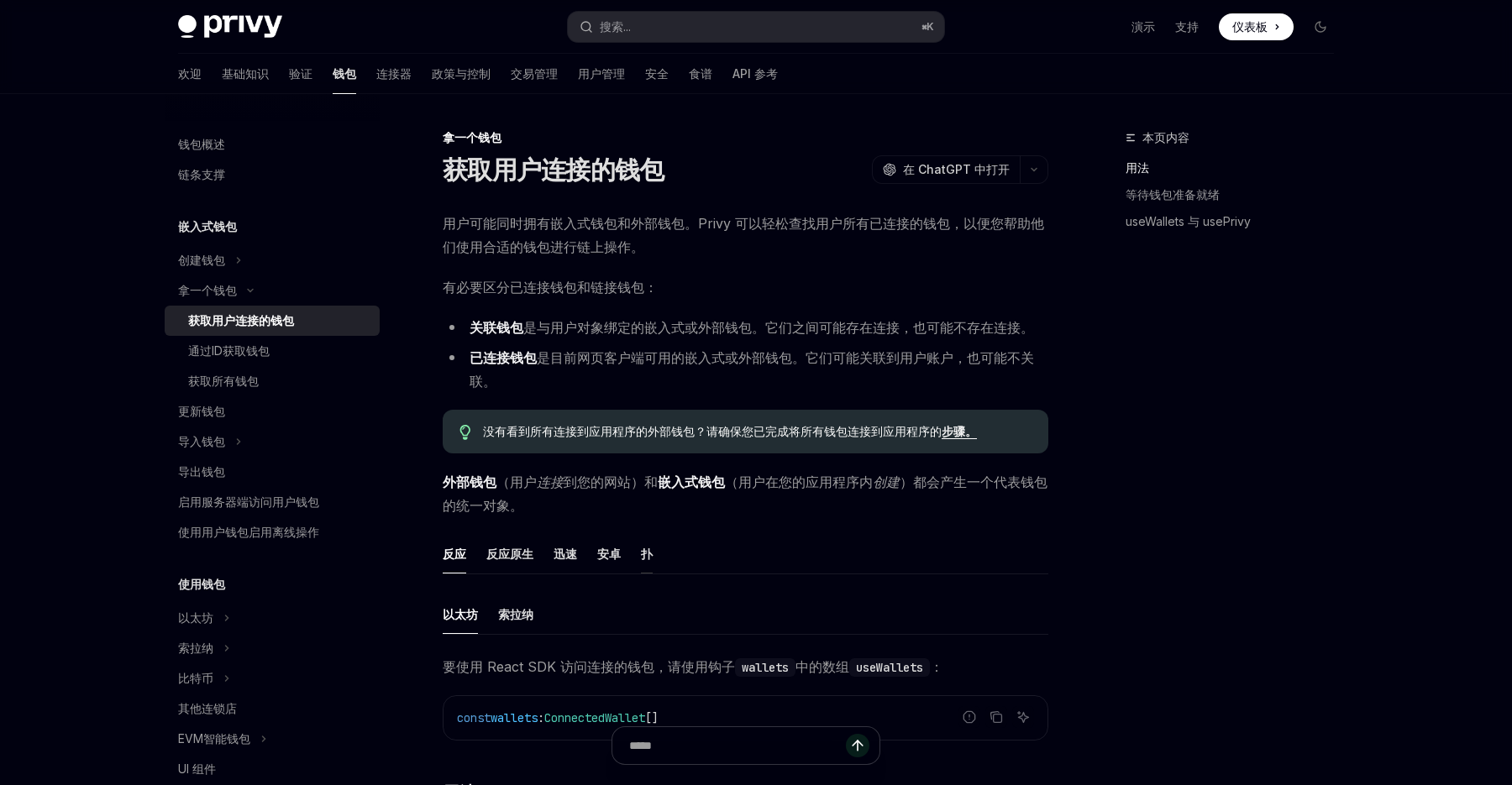
click at [652, 554] on font "扑" at bounding box center [647, 553] width 11 height 14
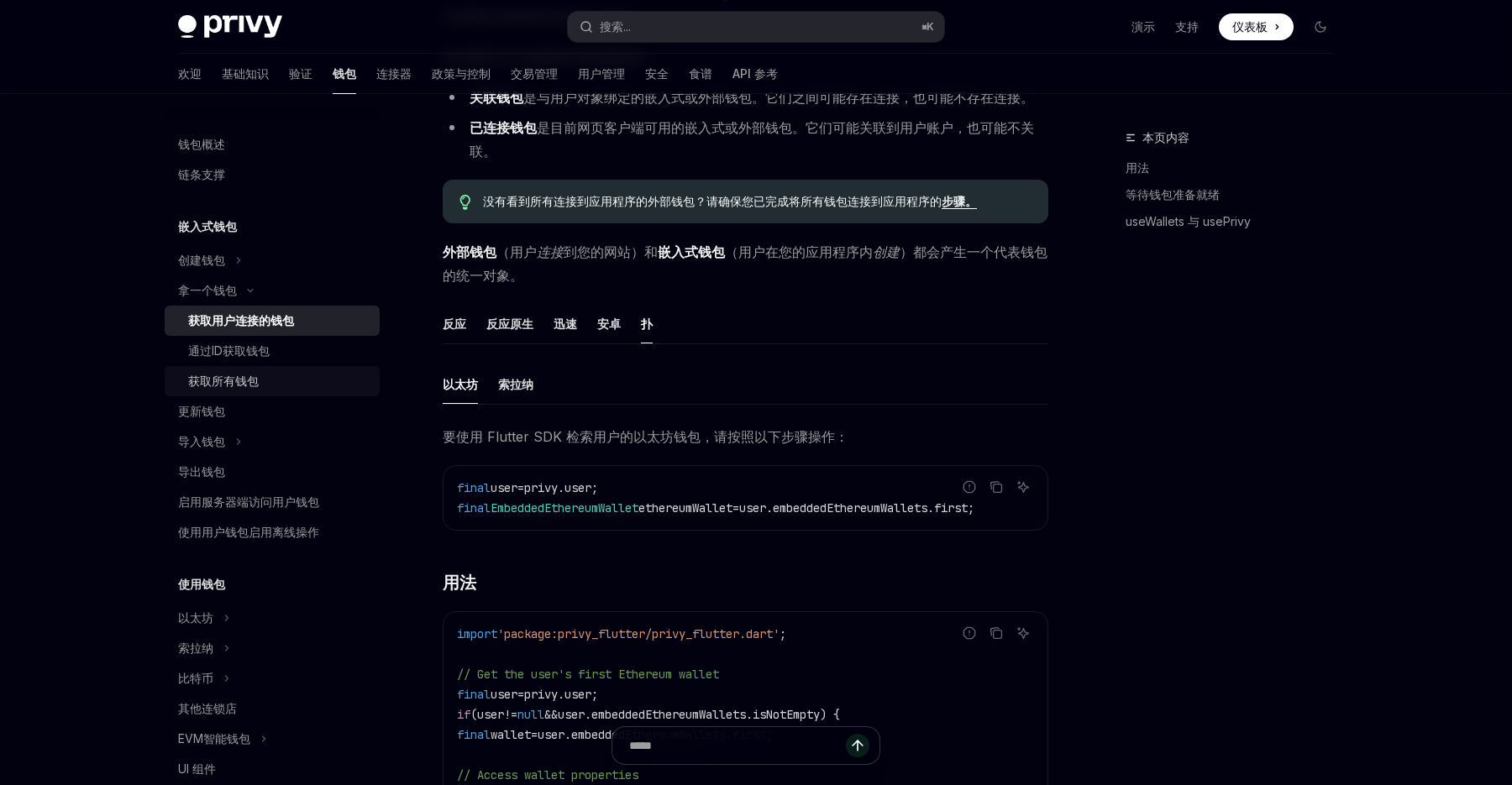
click at [262, 380] on div "获取所有钱包" at bounding box center [278, 381] width 181 height 20
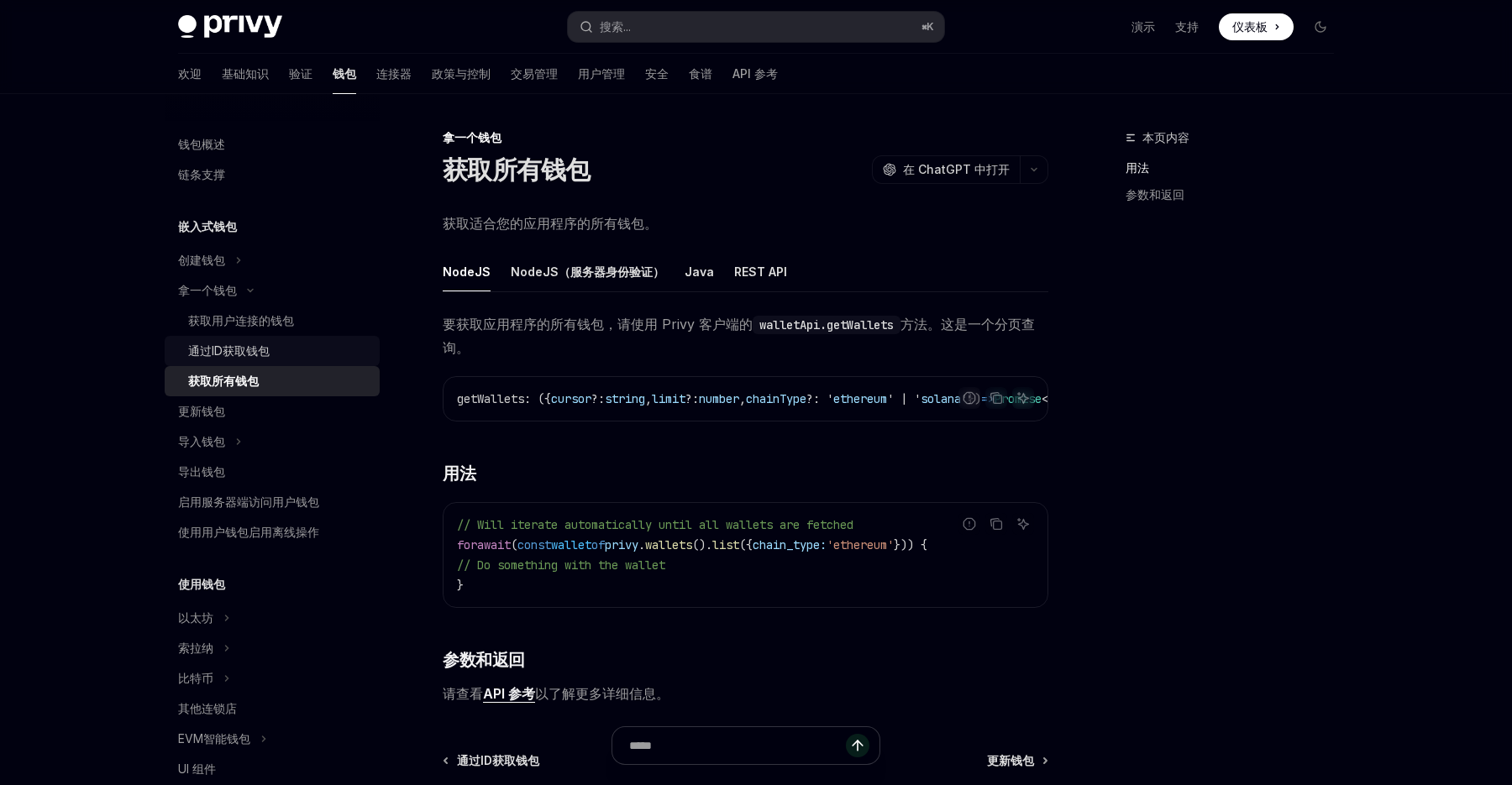
click at [288, 344] on div "通过ID获取钱包" at bounding box center [278, 350] width 181 height 20
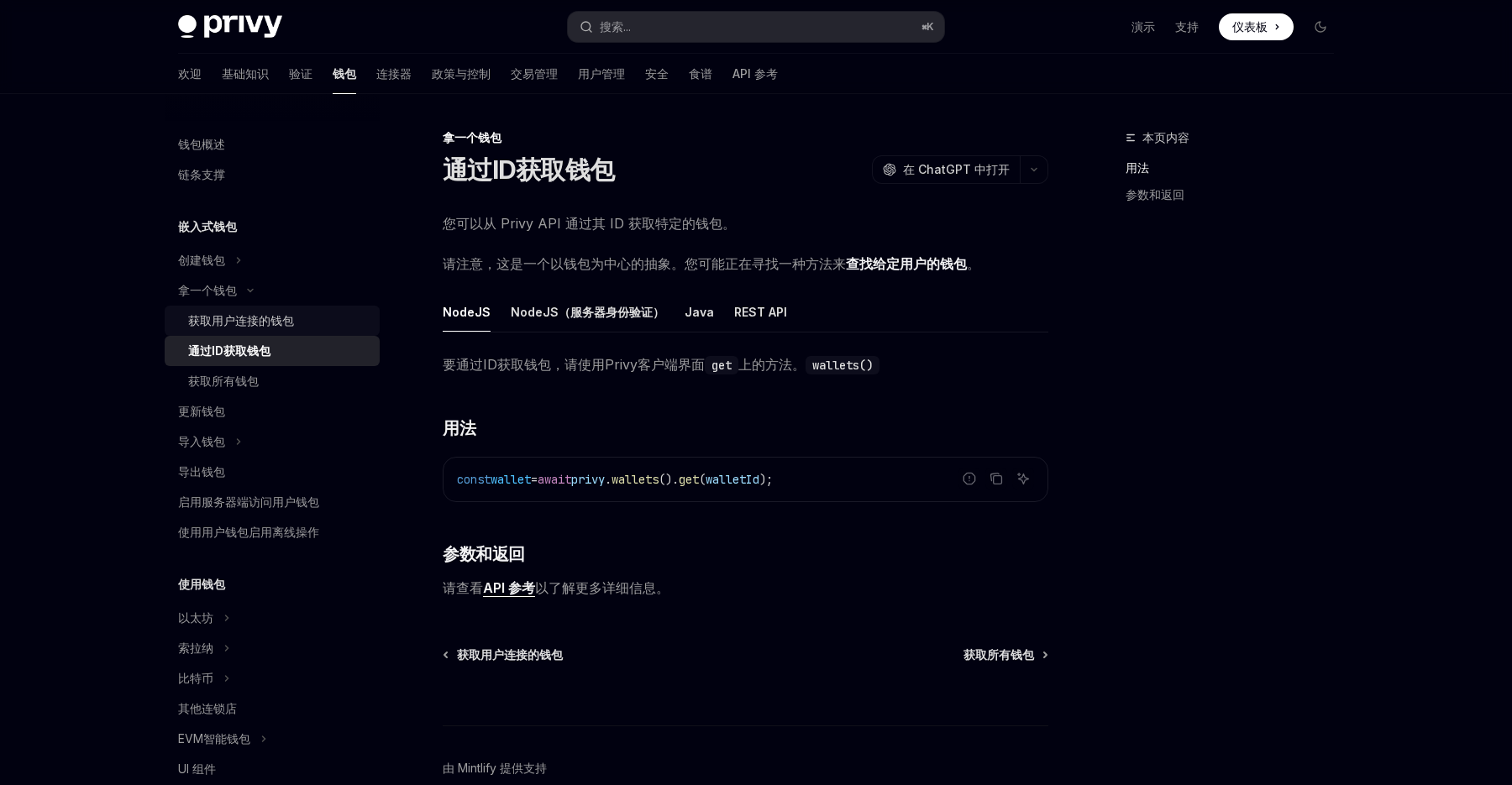
click at [290, 326] on font "获取用户连接的钱包" at bounding box center [240, 320] width 105 height 14
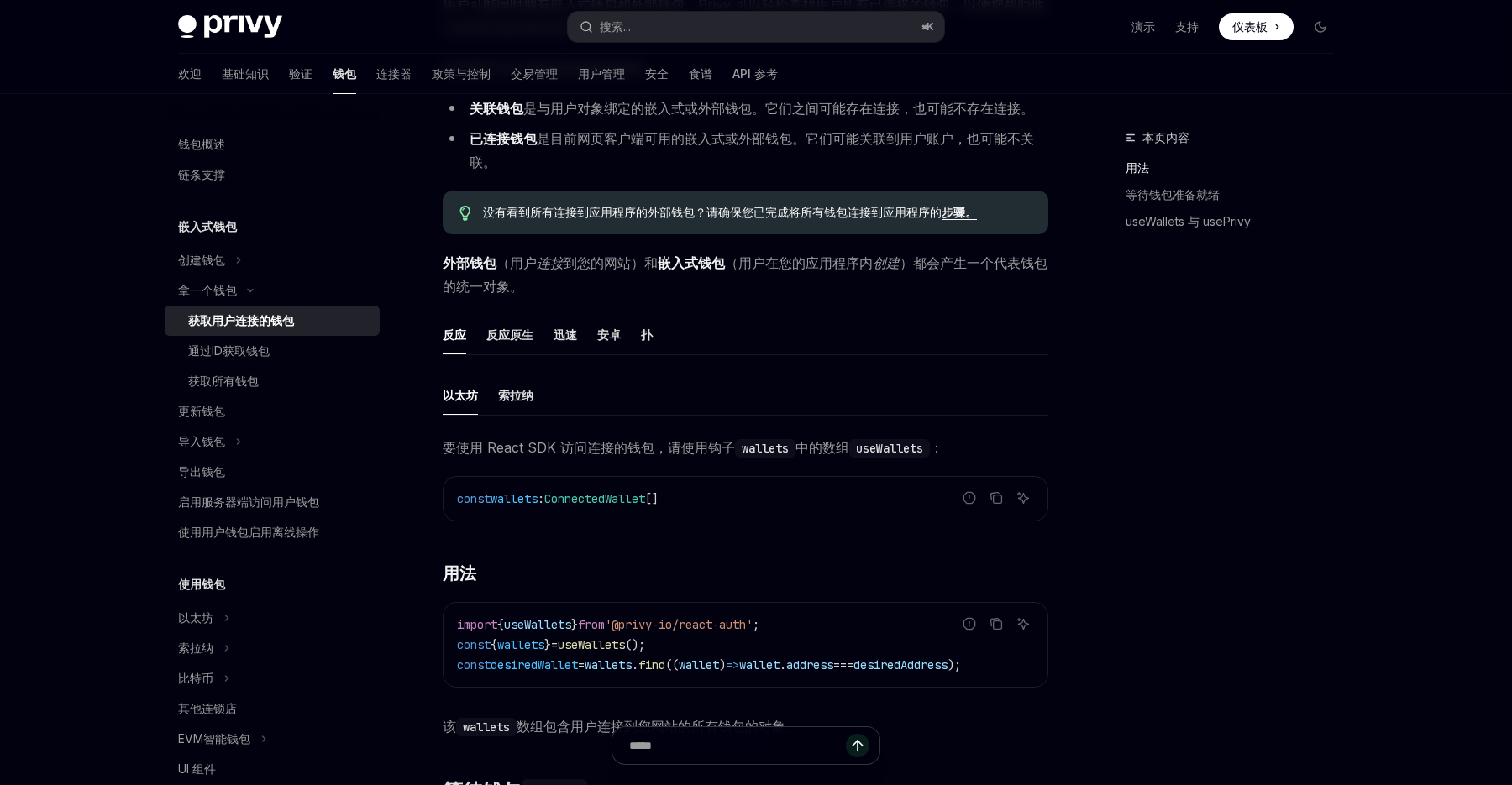
scroll to position [223, 0]
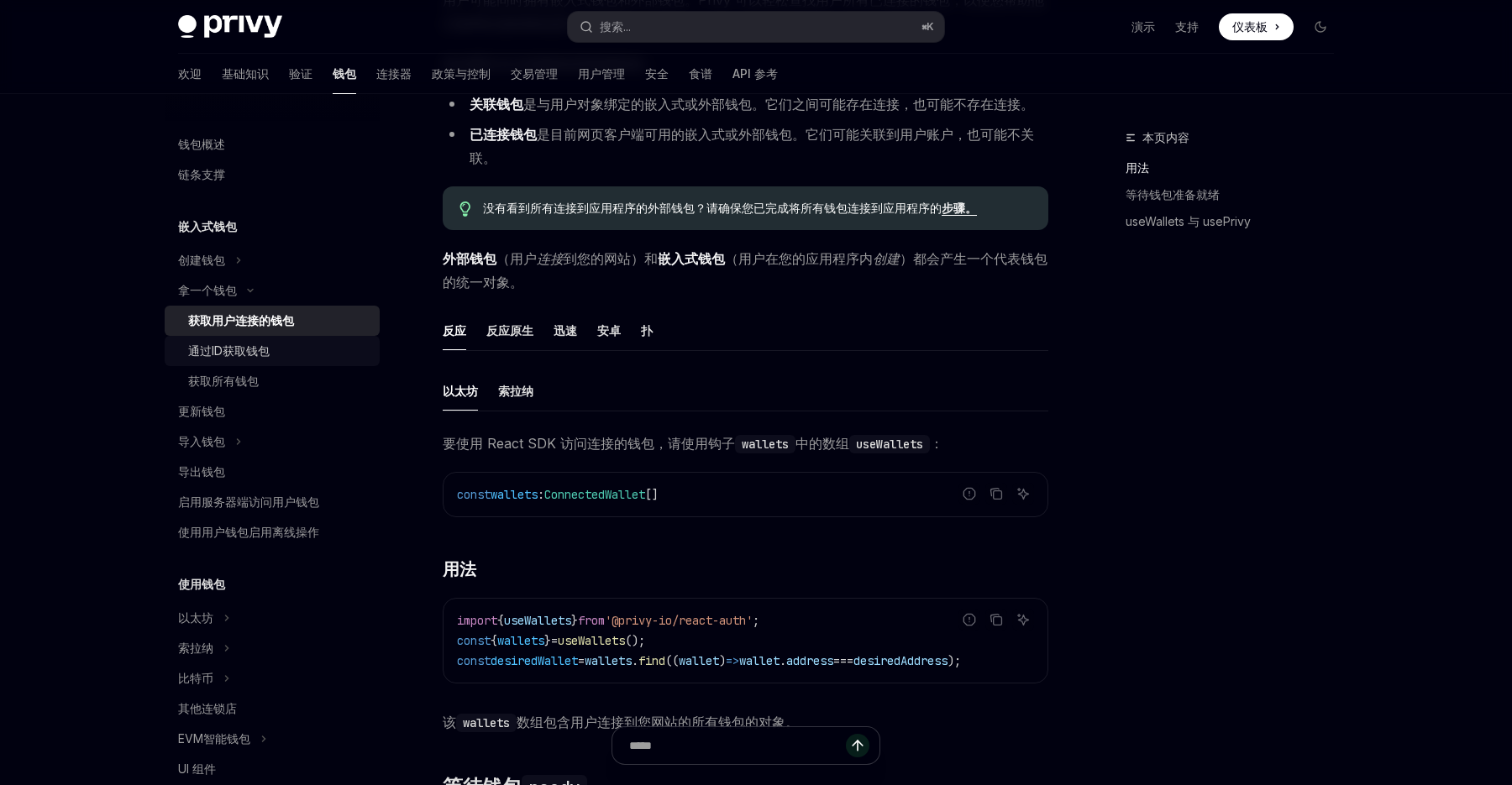
click at [285, 356] on div "通过ID获取钱包" at bounding box center [278, 350] width 181 height 20
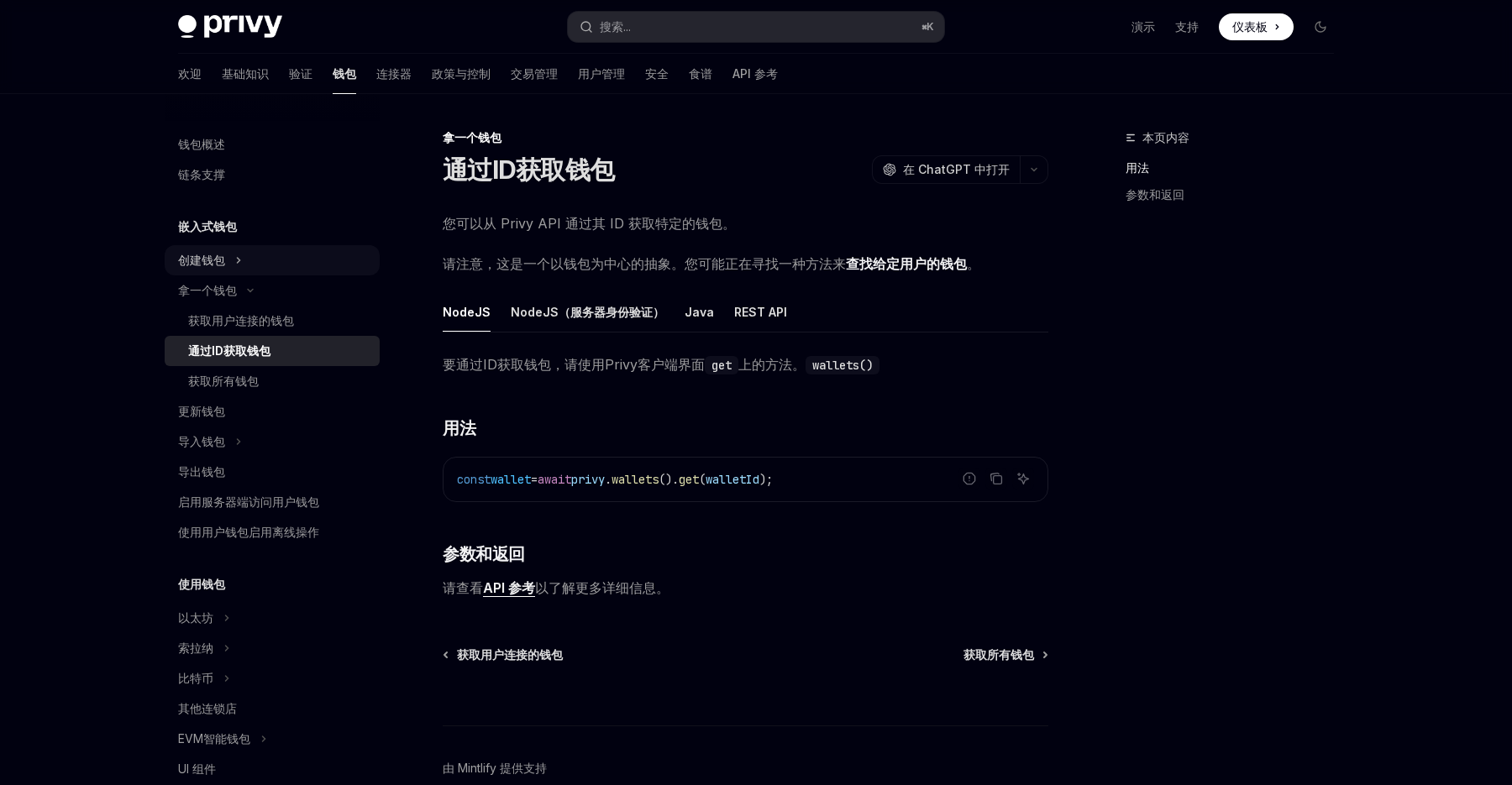
click at [240, 259] on icon at bounding box center [238, 260] width 7 height 20
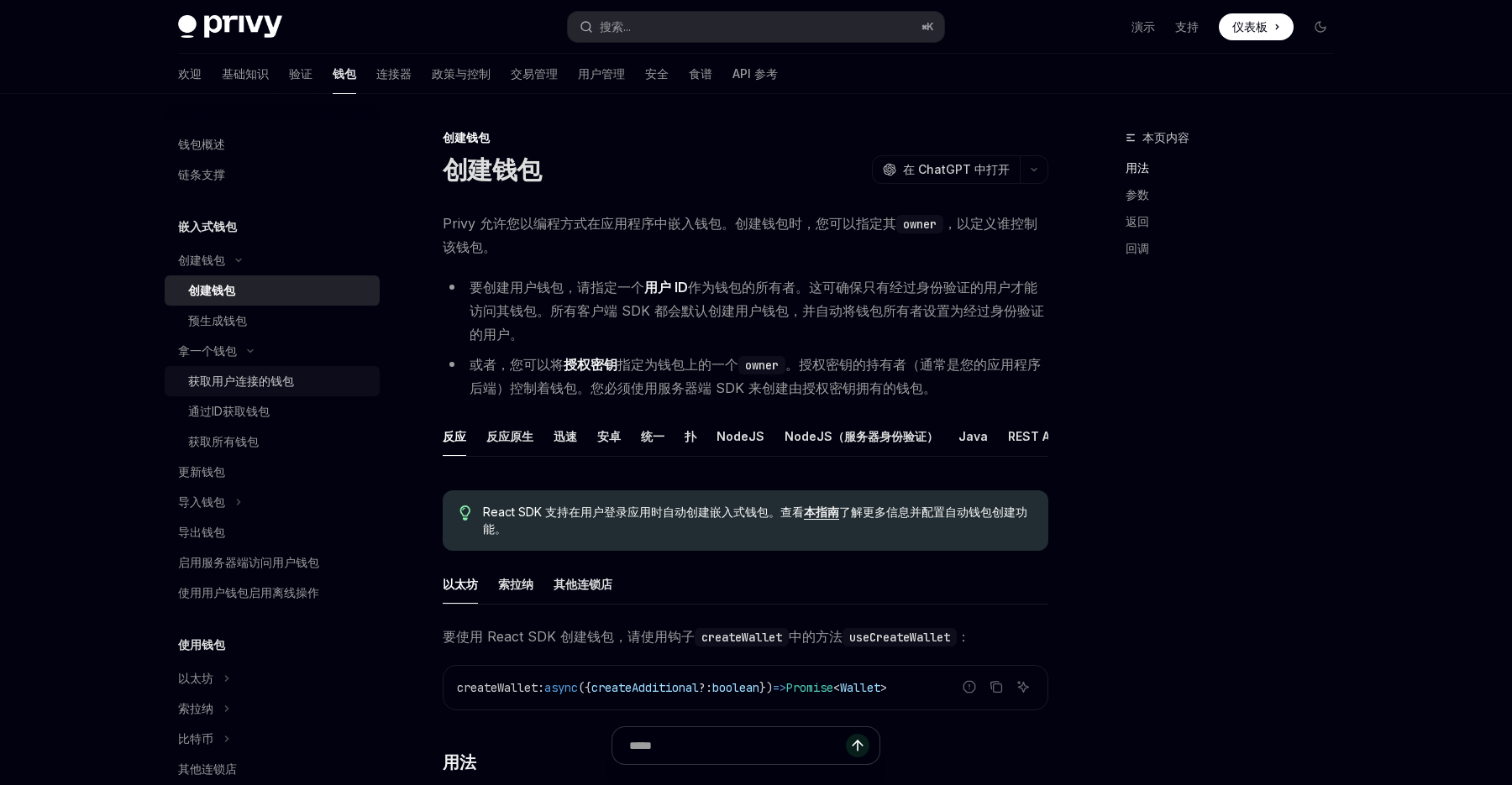
click at [266, 389] on div "获取用户连接的钱包" at bounding box center [240, 381] width 105 height 20
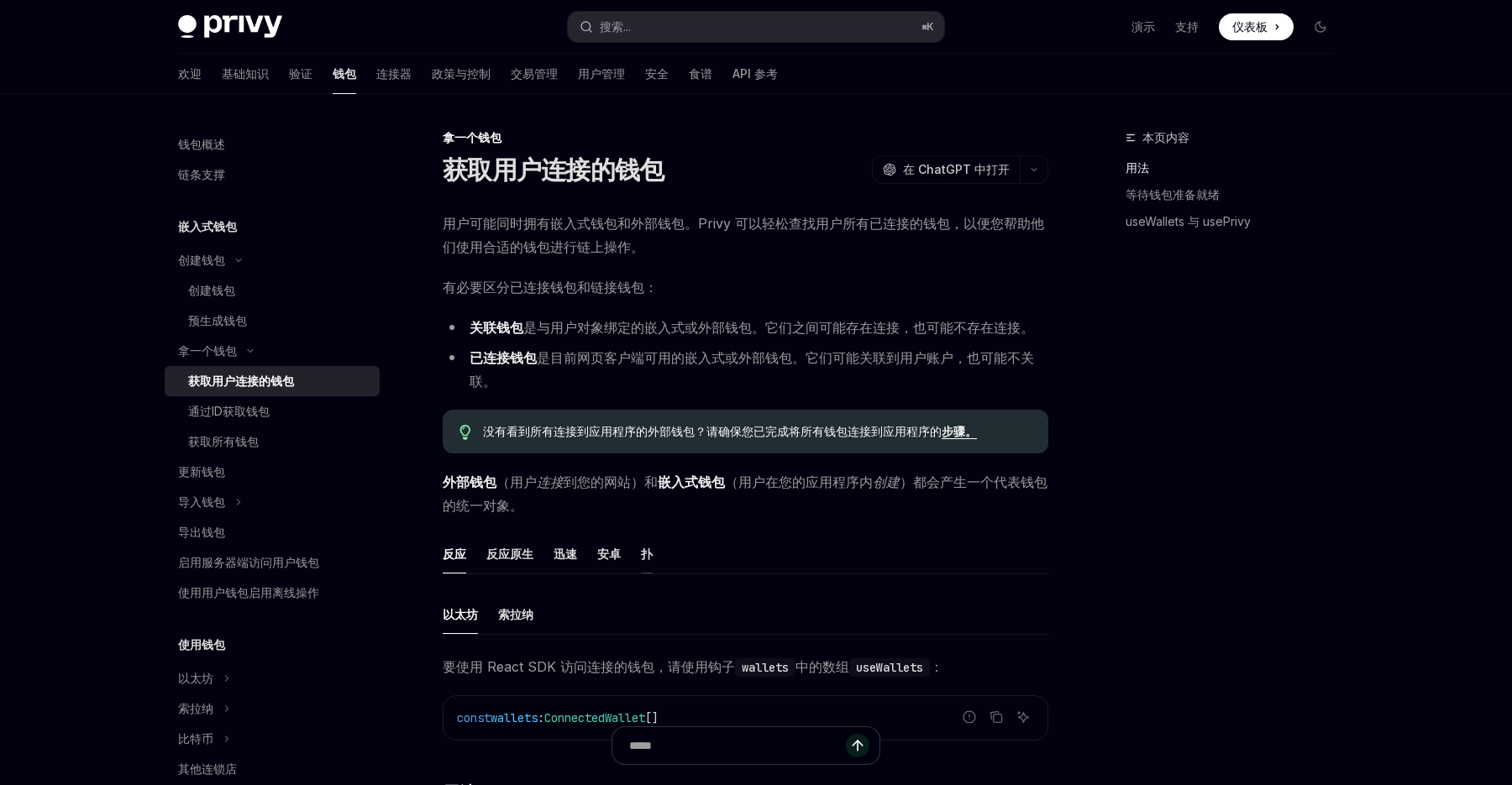
click at [645, 561] on font "扑" at bounding box center [647, 553] width 11 height 14
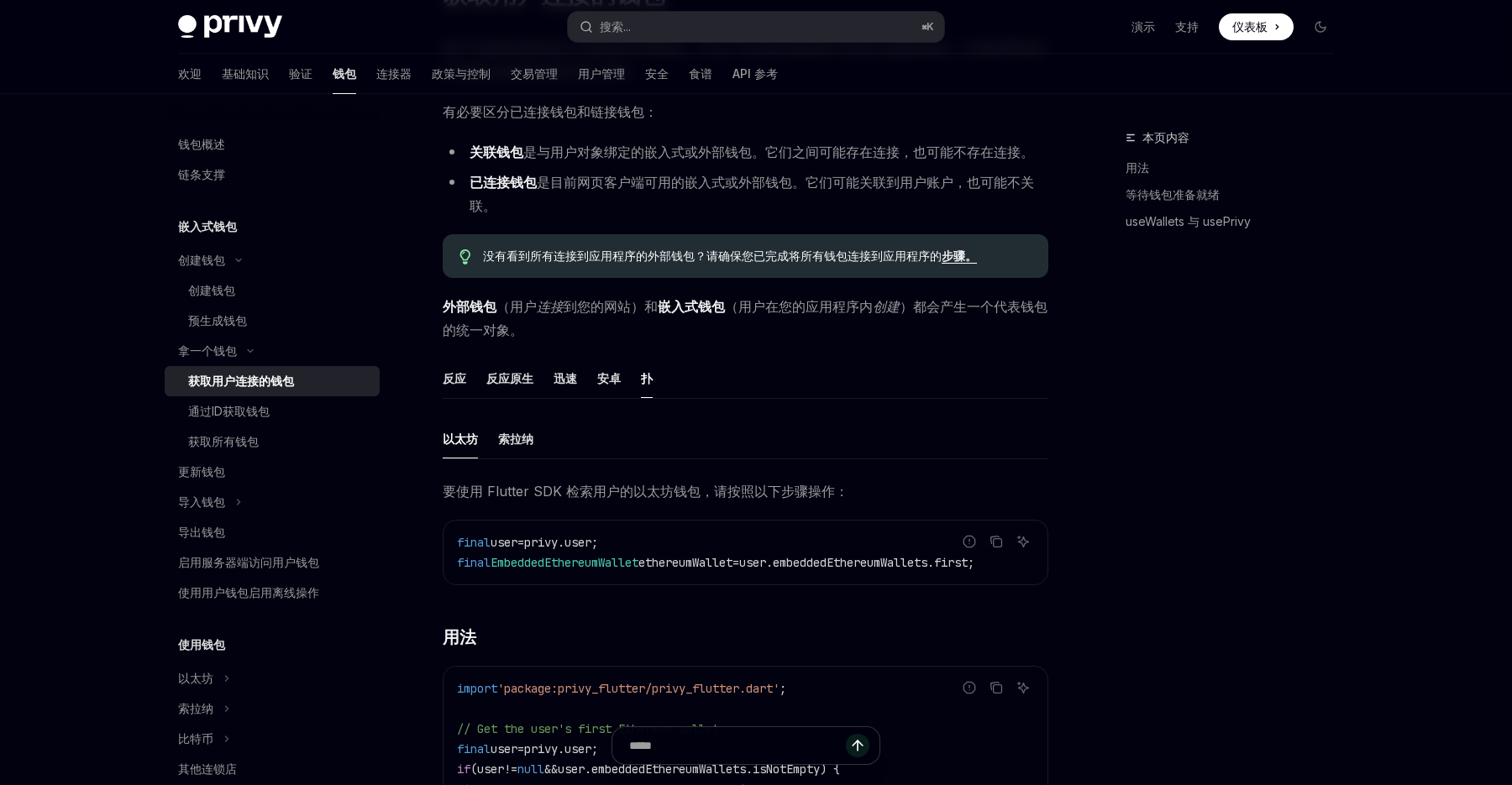
scroll to position [0, 21]
drag, startPoint x: 1015, startPoint y: 564, endPoint x: 453, endPoint y: 551, distance: 562.2
click at [453, 552] on div "报告错误代码 复制 询问人工智能 final user = privy.user; final EmbeddedEthereumWallet ethereum…" at bounding box center [746, 552] width 606 height 65
click at [614, 555] on span "EmbeddedEthereumWallet" at bounding box center [565, 563] width 148 height 15
click at [1000, 541] on icon "复制代码块中的内容" at bounding box center [997, 543] width 9 height 9
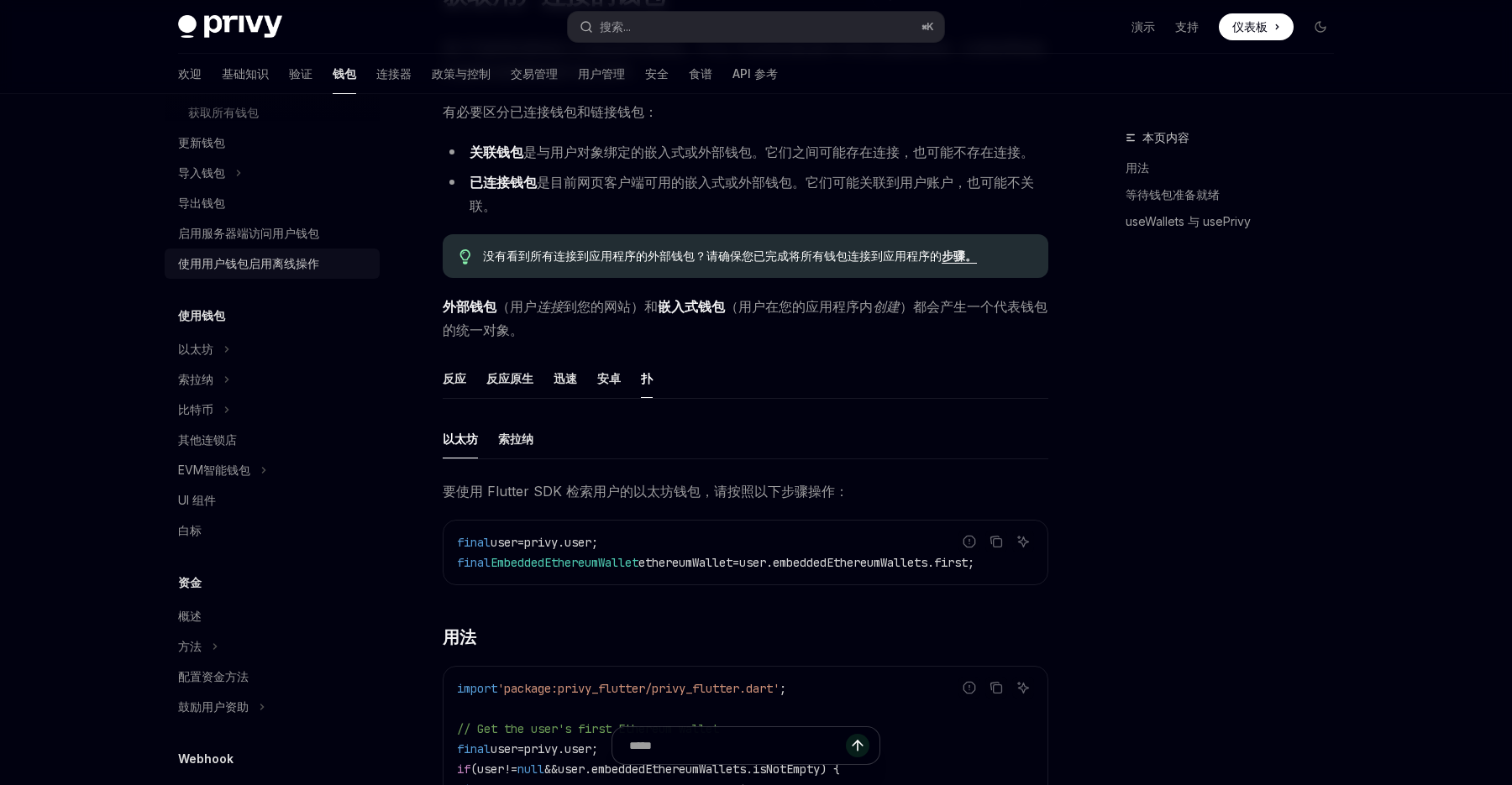
scroll to position [0, 0]
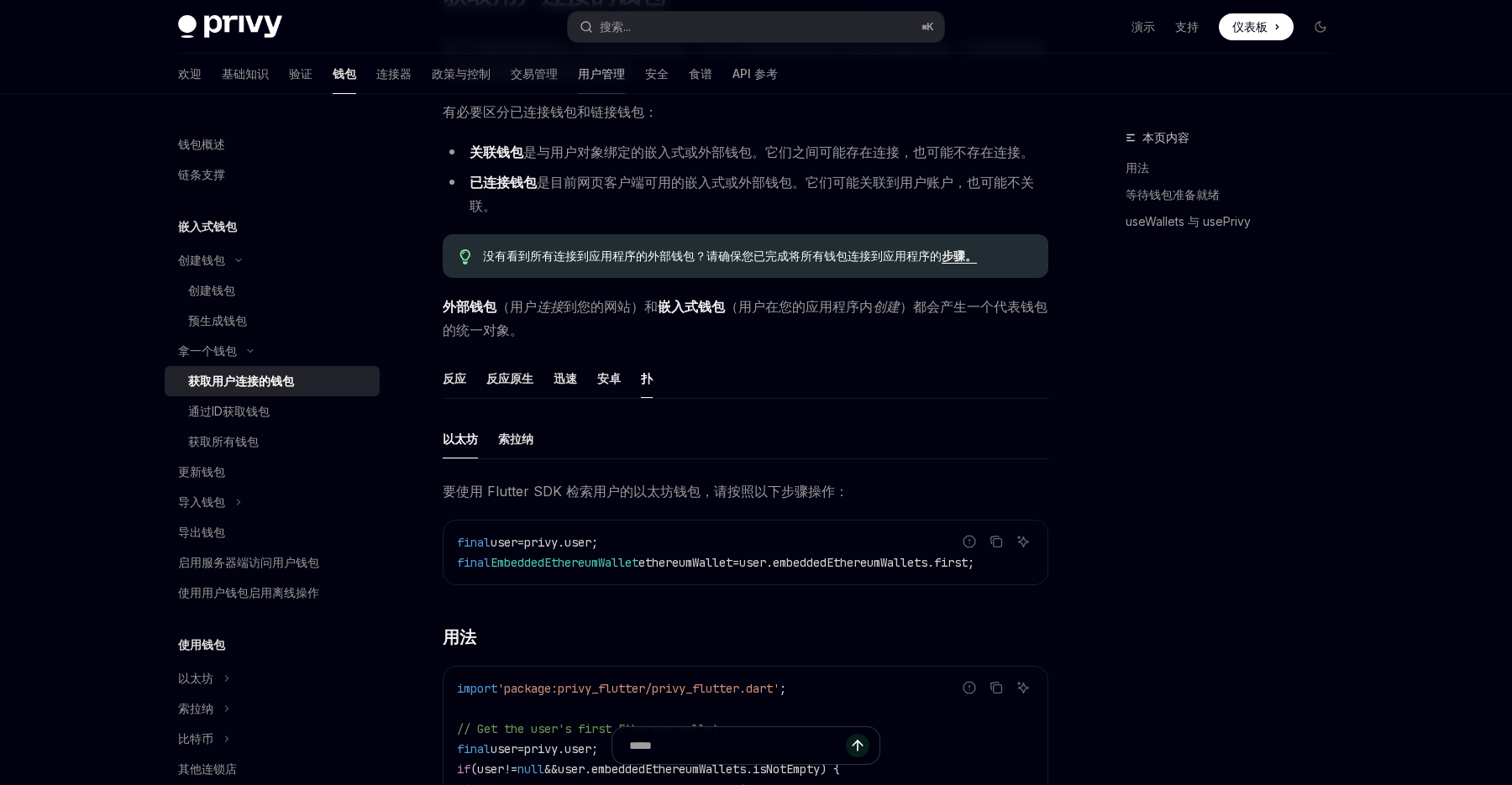
click at [578, 76] on font "用户管理" at bounding box center [602, 73] width 47 height 14
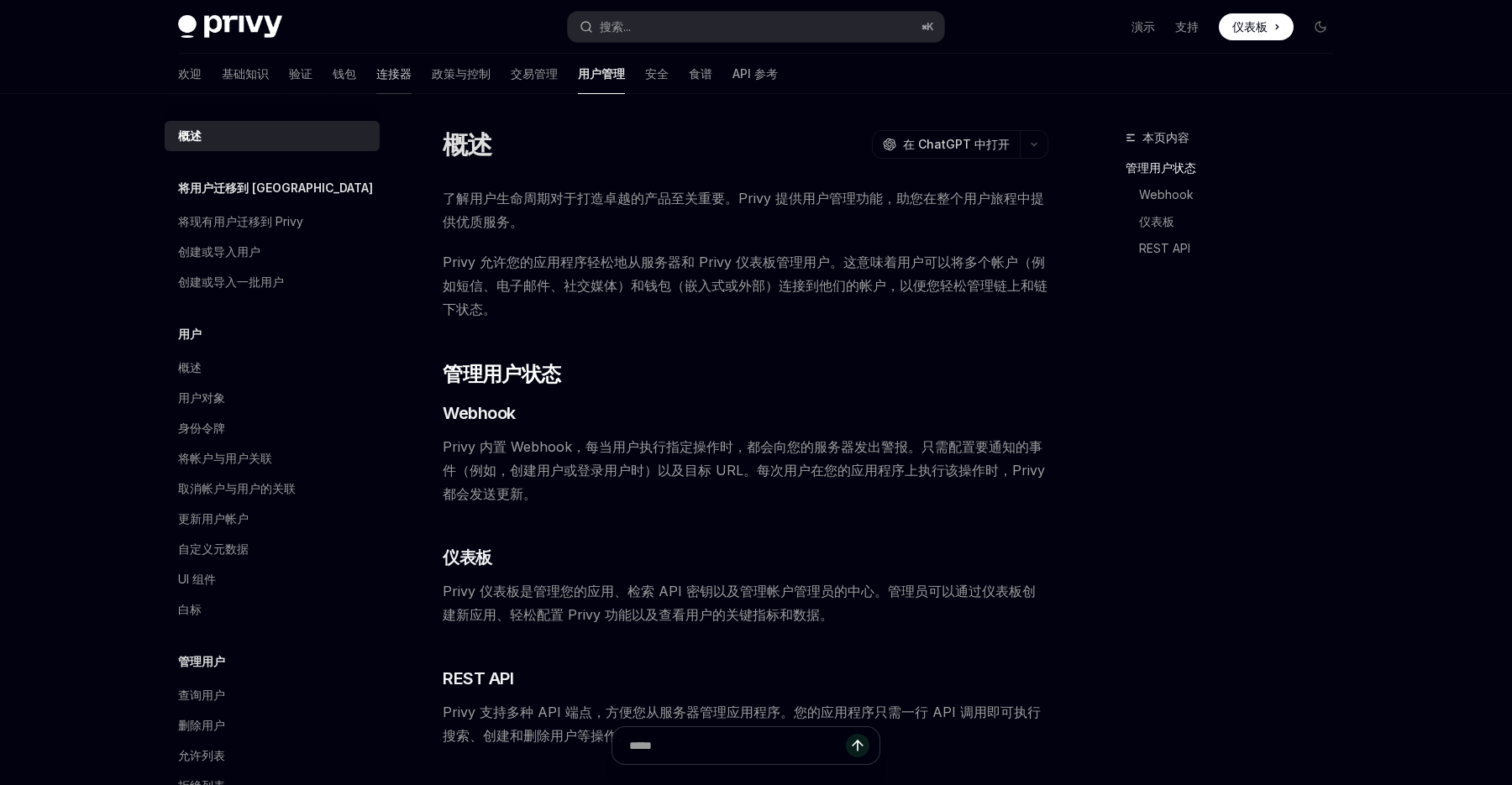
click at [376, 72] on font "连接器" at bounding box center [393, 73] width 35 height 14
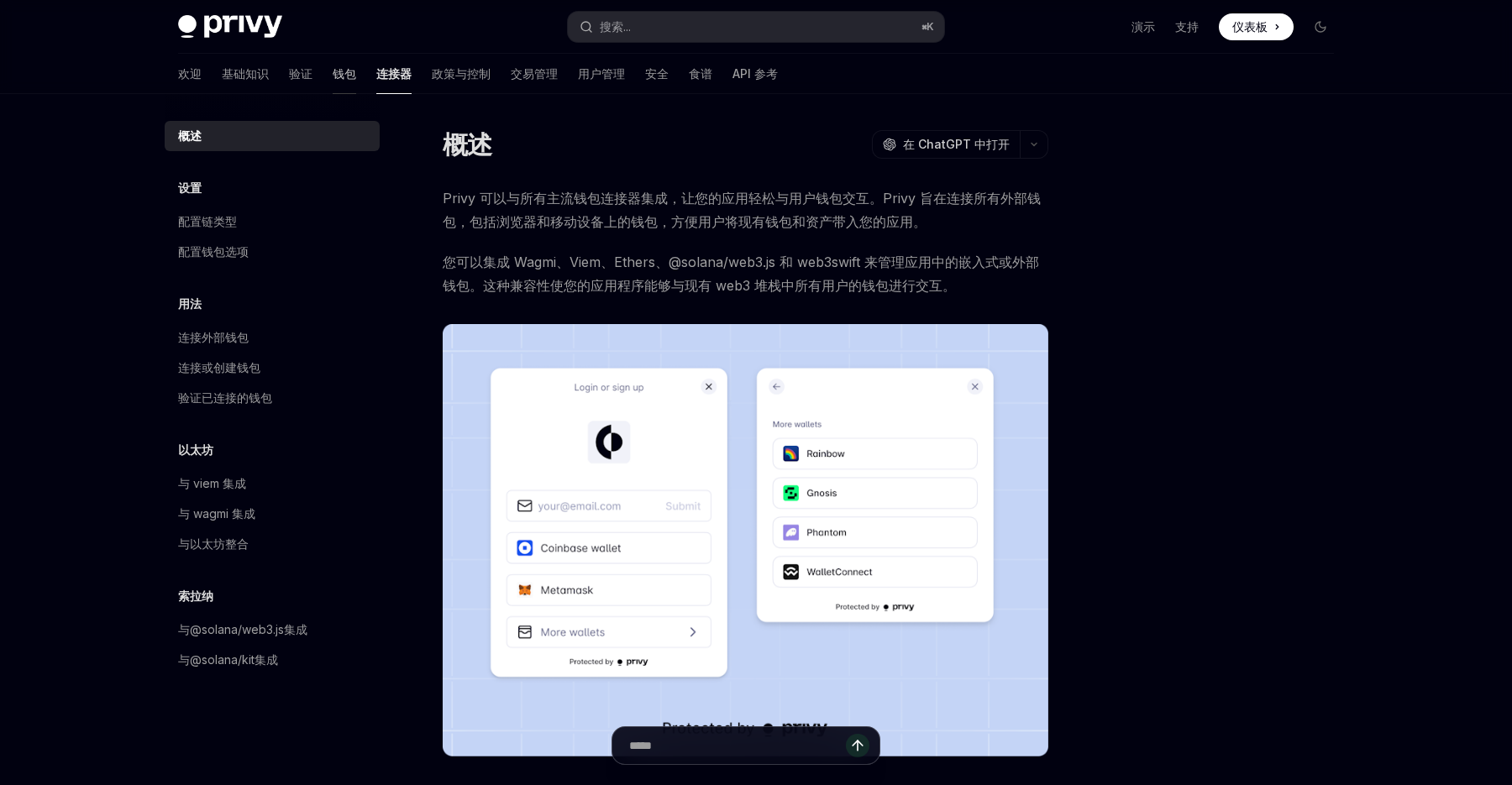
click at [332, 72] on font "钱包" at bounding box center [344, 73] width 24 height 14
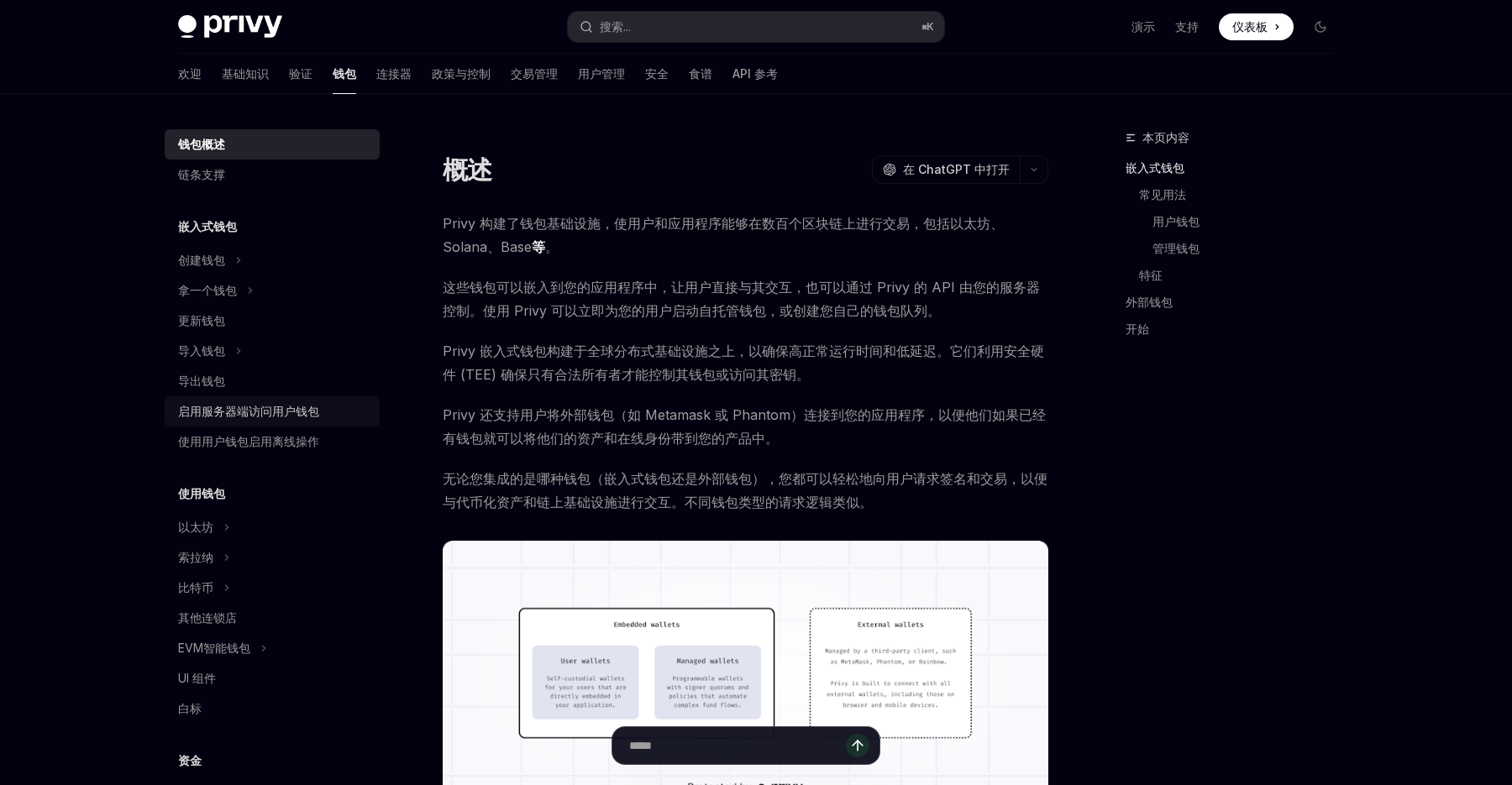
click at [308, 414] on font "启用服务器端访问用户钱包" at bounding box center [249, 410] width 142 height 14
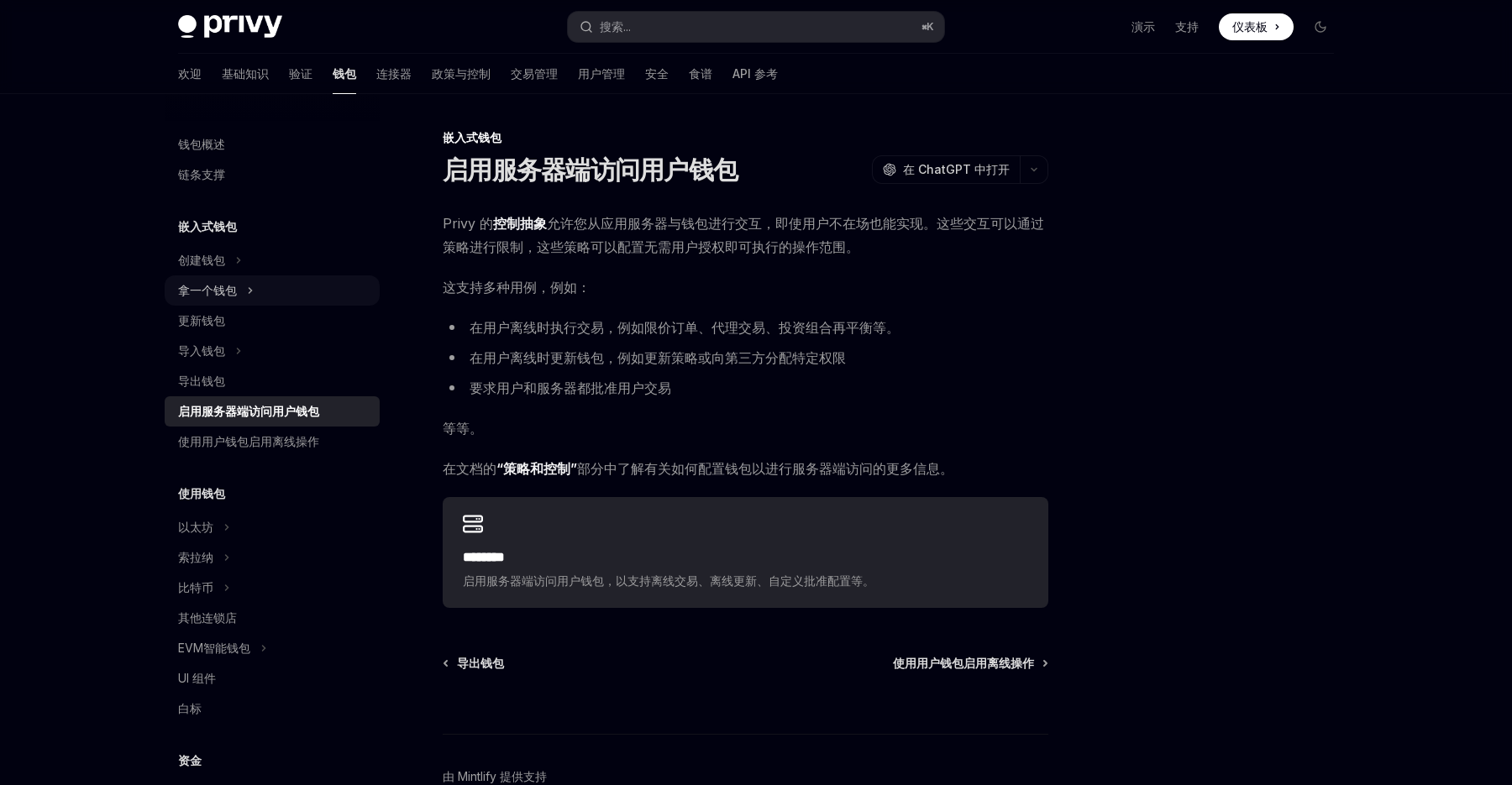
click at [240, 292] on button "拿一个钱包" at bounding box center [272, 290] width 215 height 30
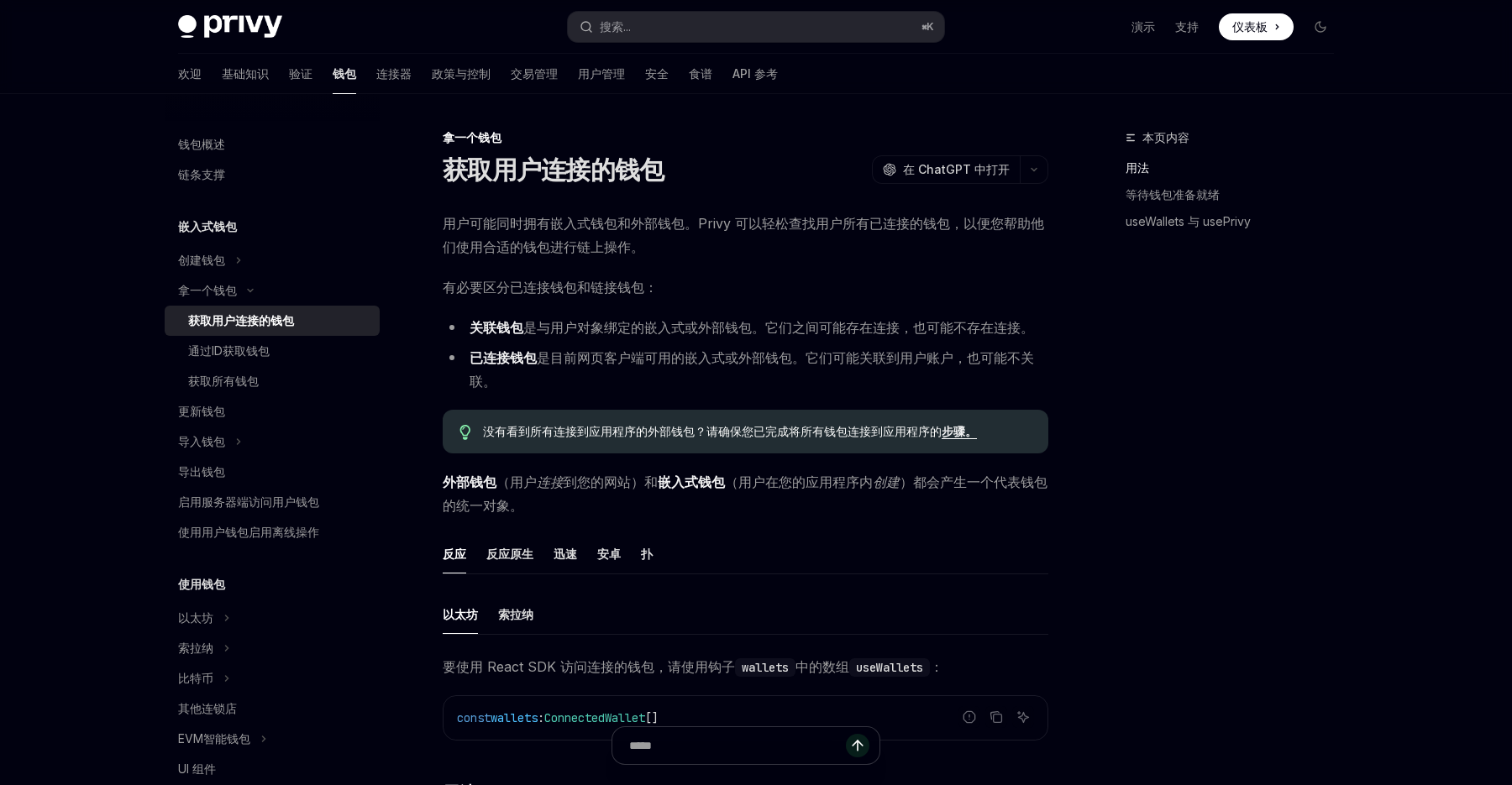
click at [507, 325] on font "关联钱包" at bounding box center [496, 327] width 54 height 17
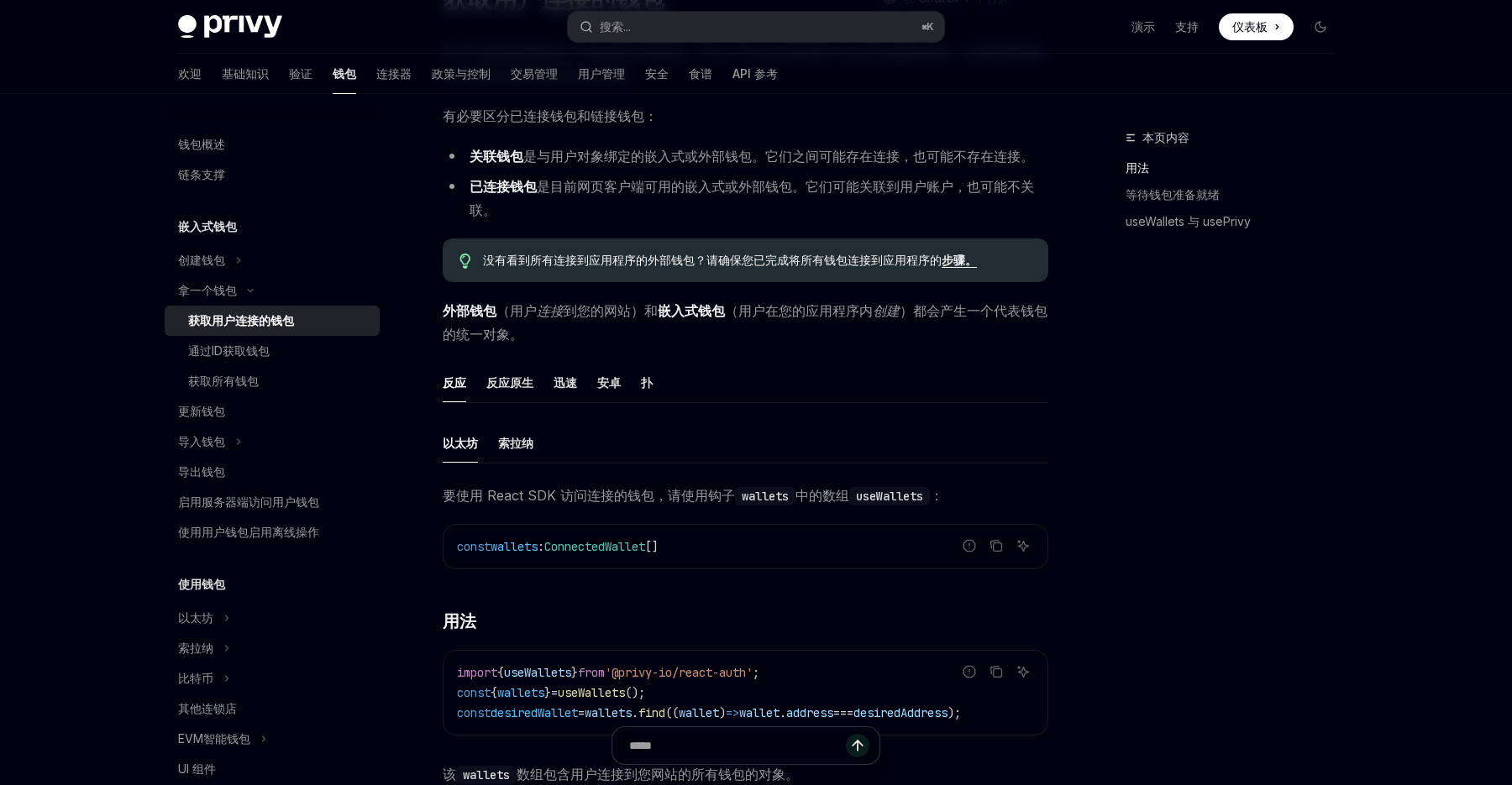
scroll to position [193, 0]
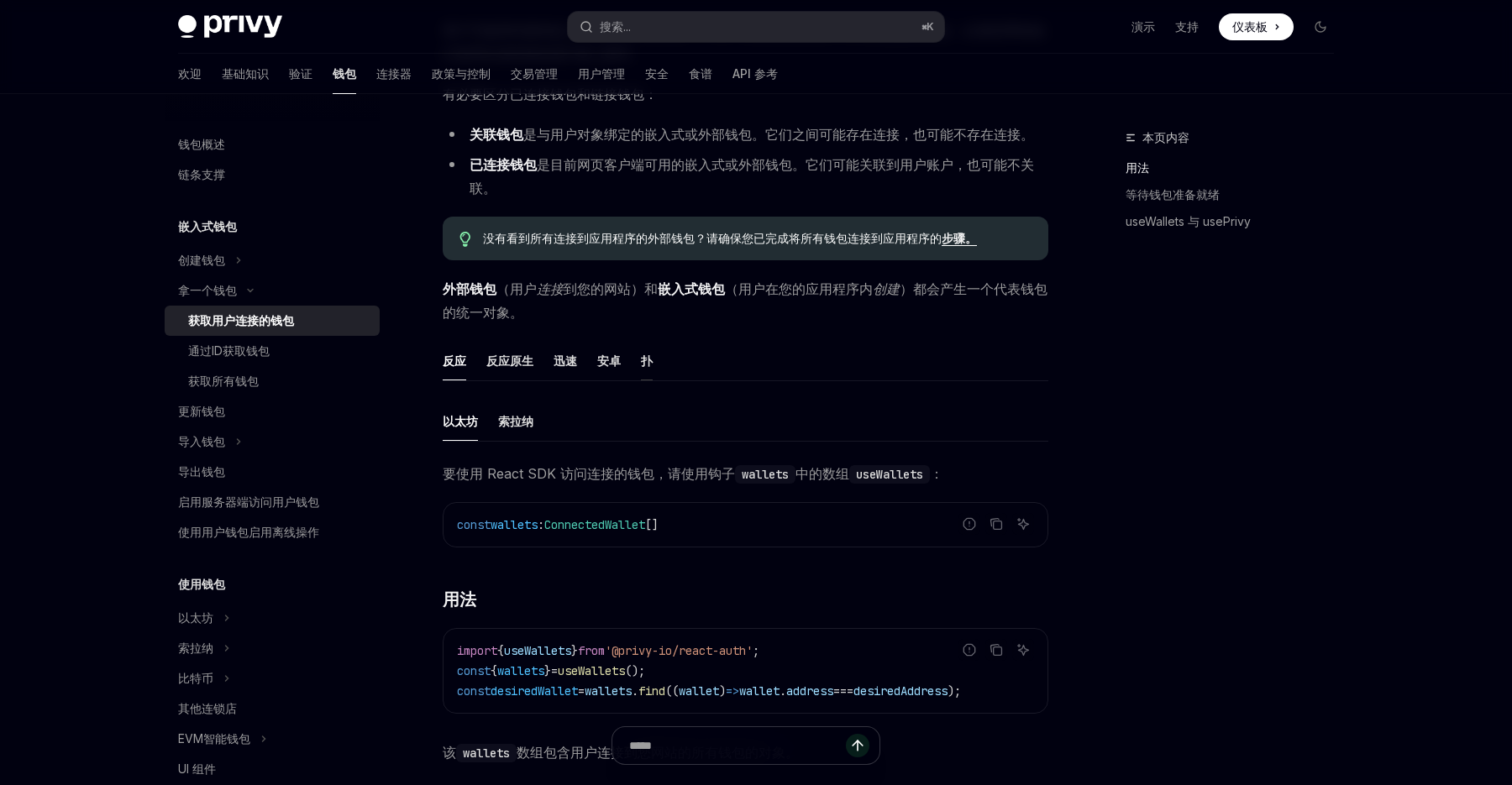
click at [647, 357] on font "扑" at bounding box center [647, 360] width 11 height 14
type textarea "*"
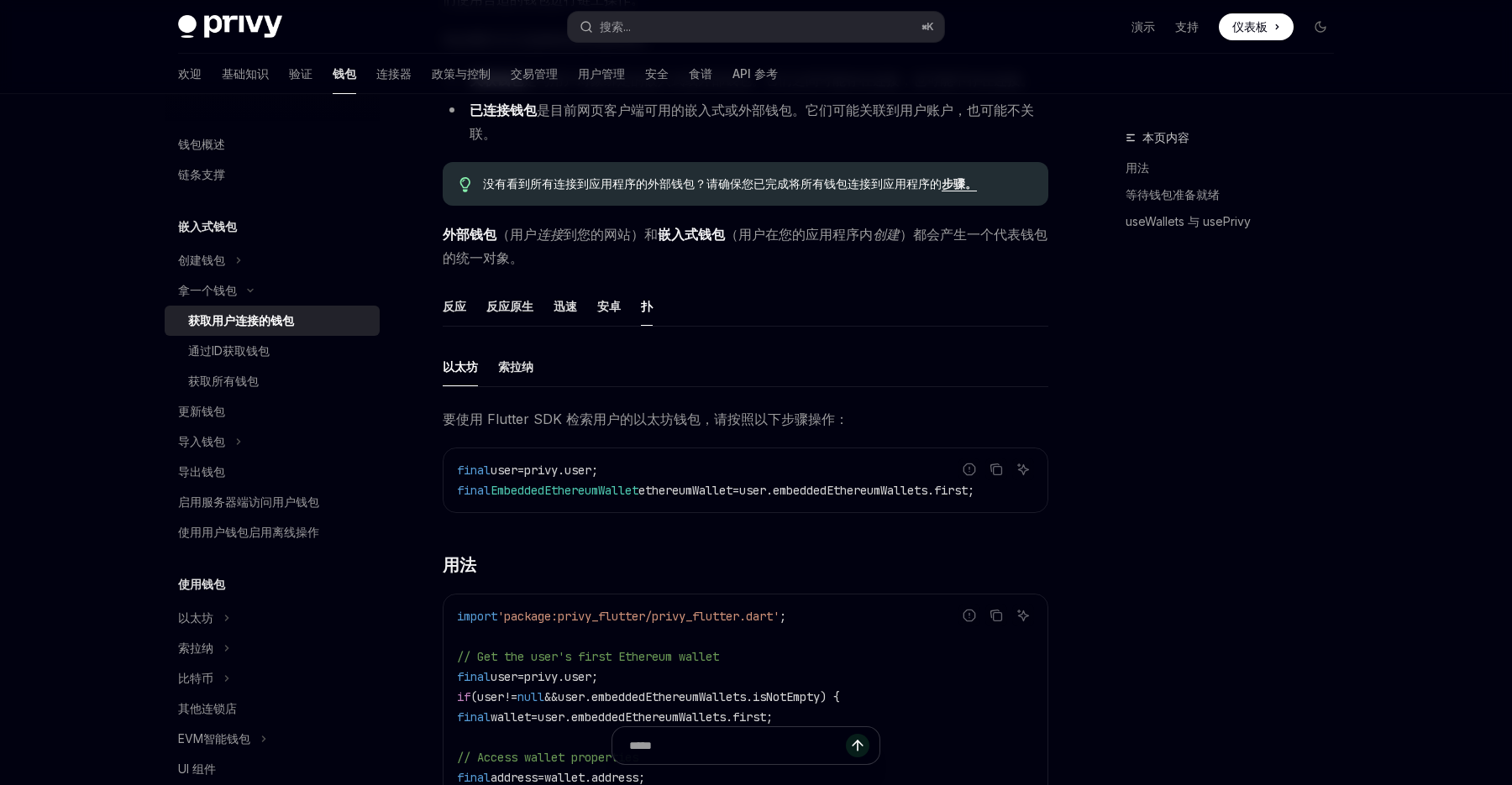
scroll to position [249, 0]
